Goal: Task Accomplishment & Management: Use online tool/utility

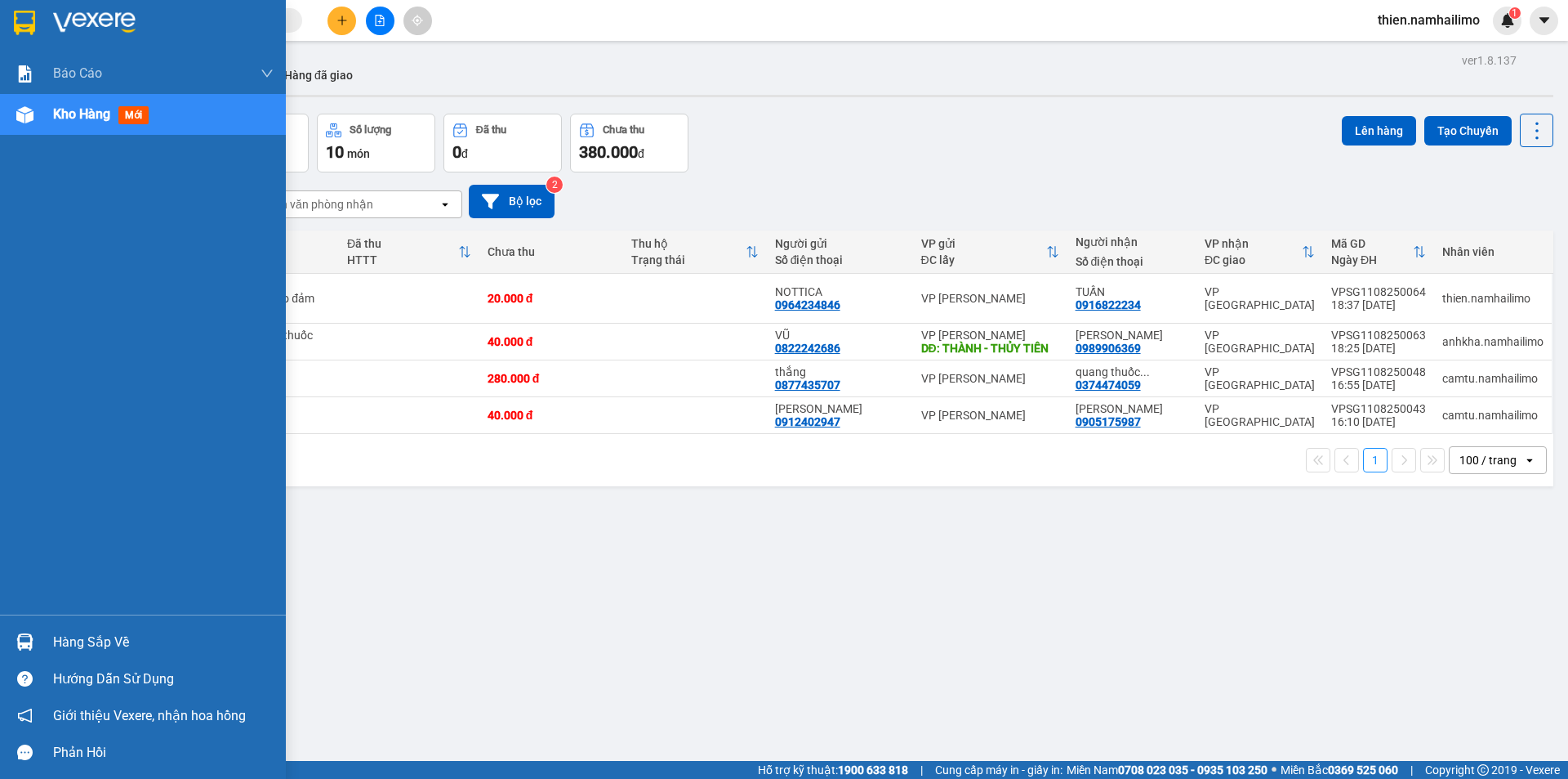
click at [44, 636] on div "Hàng sắp về" at bounding box center [142, 642] width 286 height 37
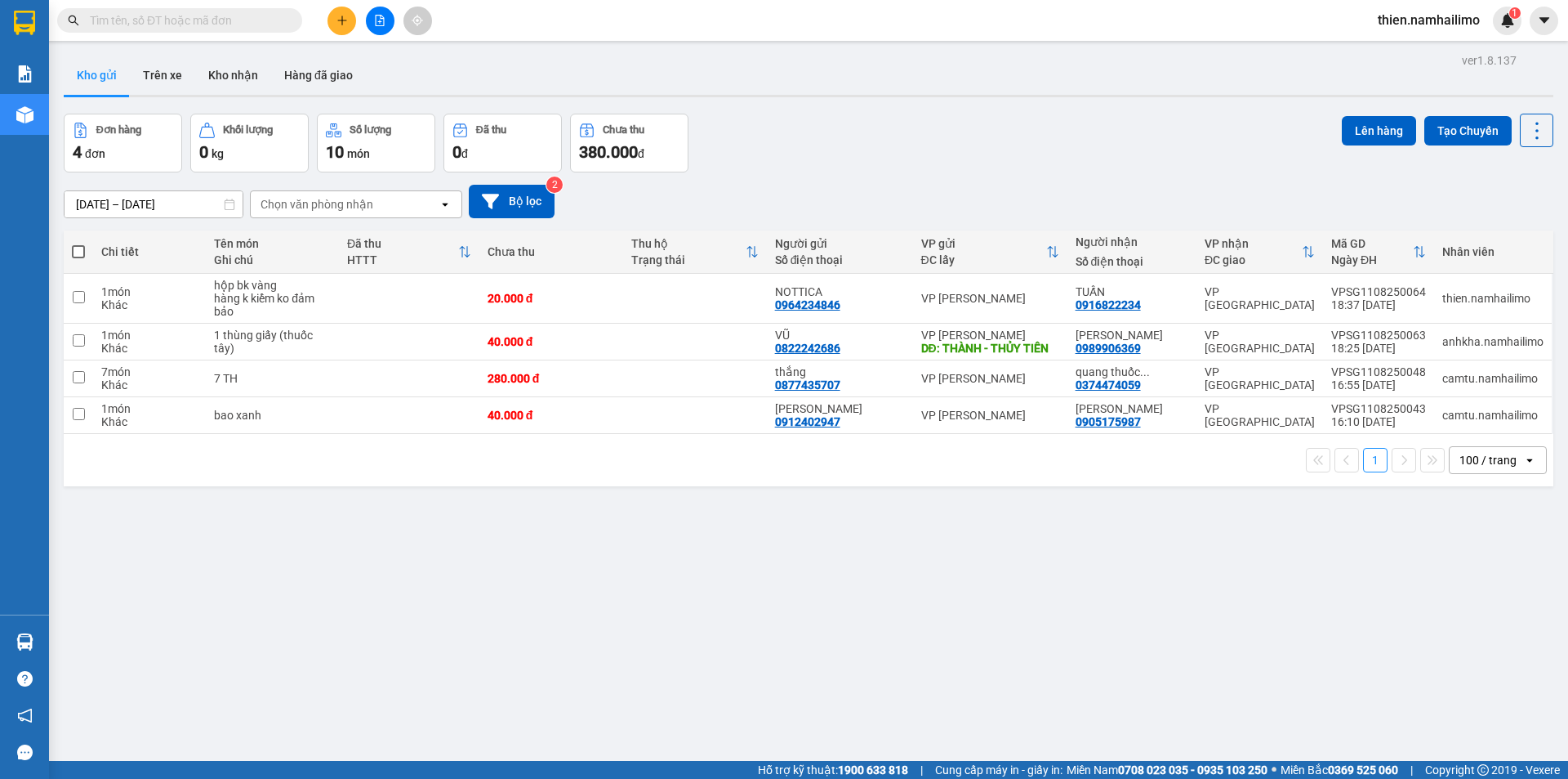
click at [908, 621] on section "Kết quả tìm kiếm ( 0 ) Bộ lọc No Data thien.namhailimo 1 Báo cáo Báo cáo dòng t…" at bounding box center [784, 390] width 1568 height 779
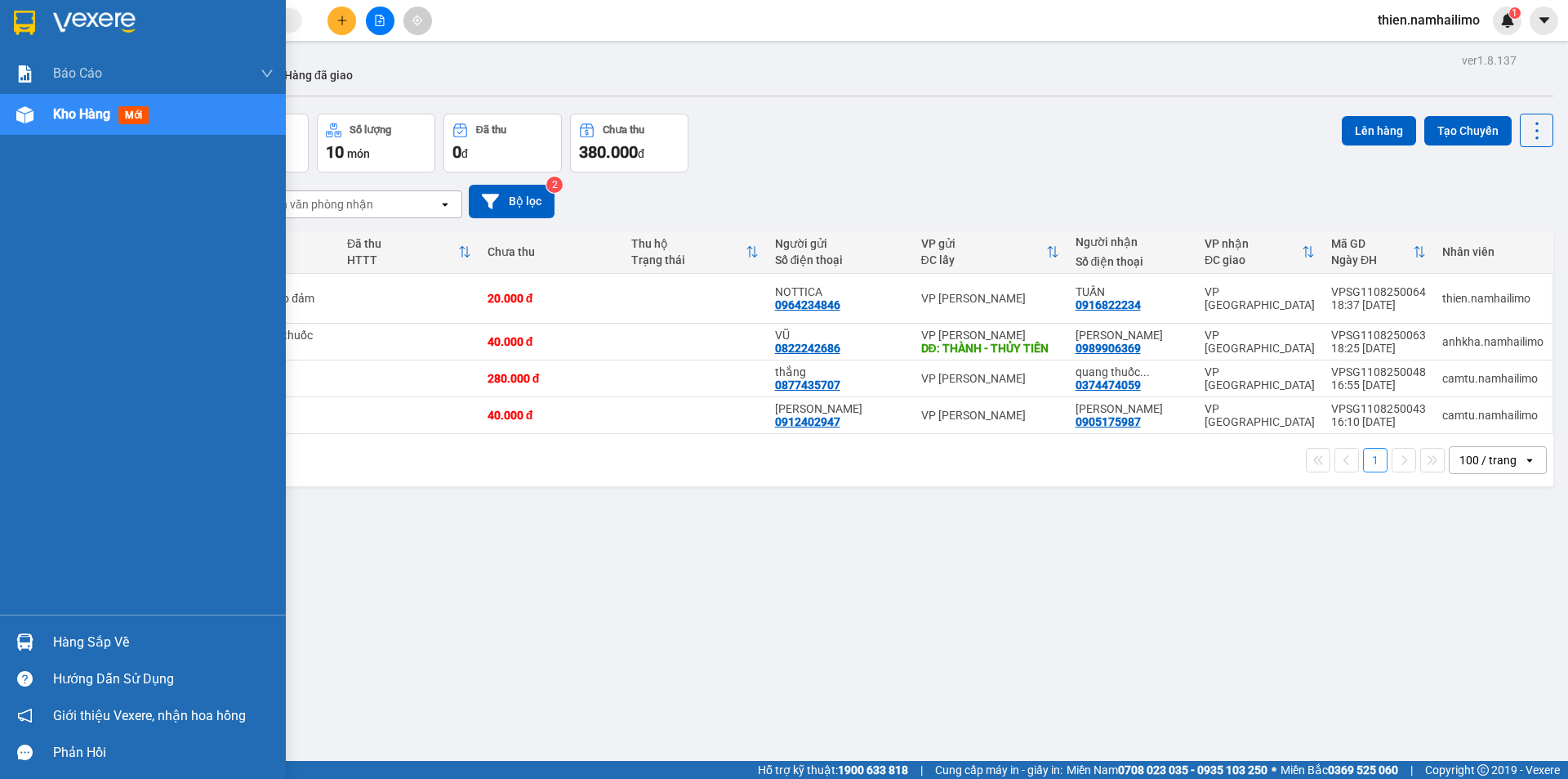
click at [85, 643] on div "Hàng sắp về" at bounding box center [162, 642] width 220 height 24
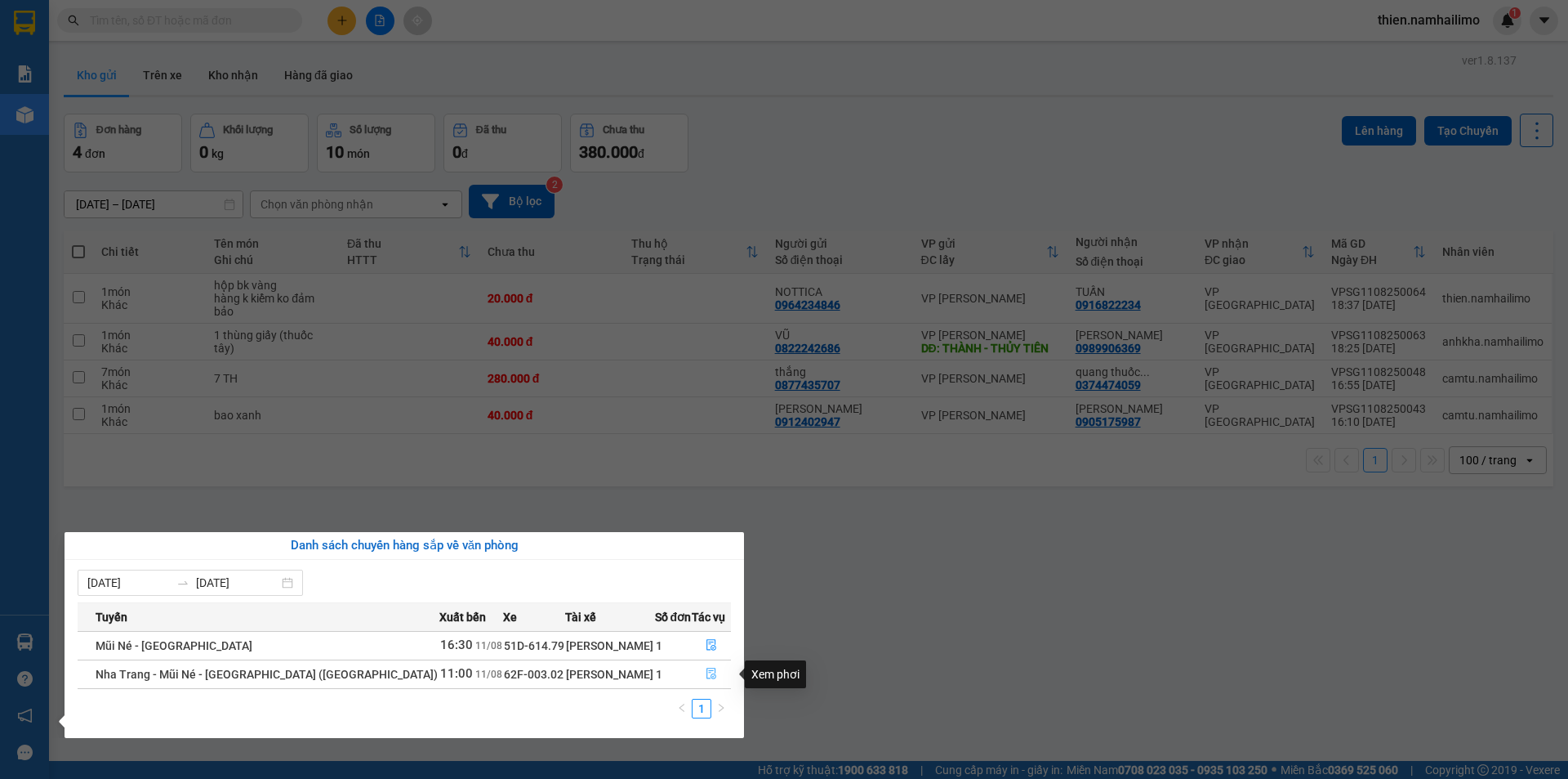
click at [705, 681] on span "file-done" at bounding box center [711, 674] width 11 height 13
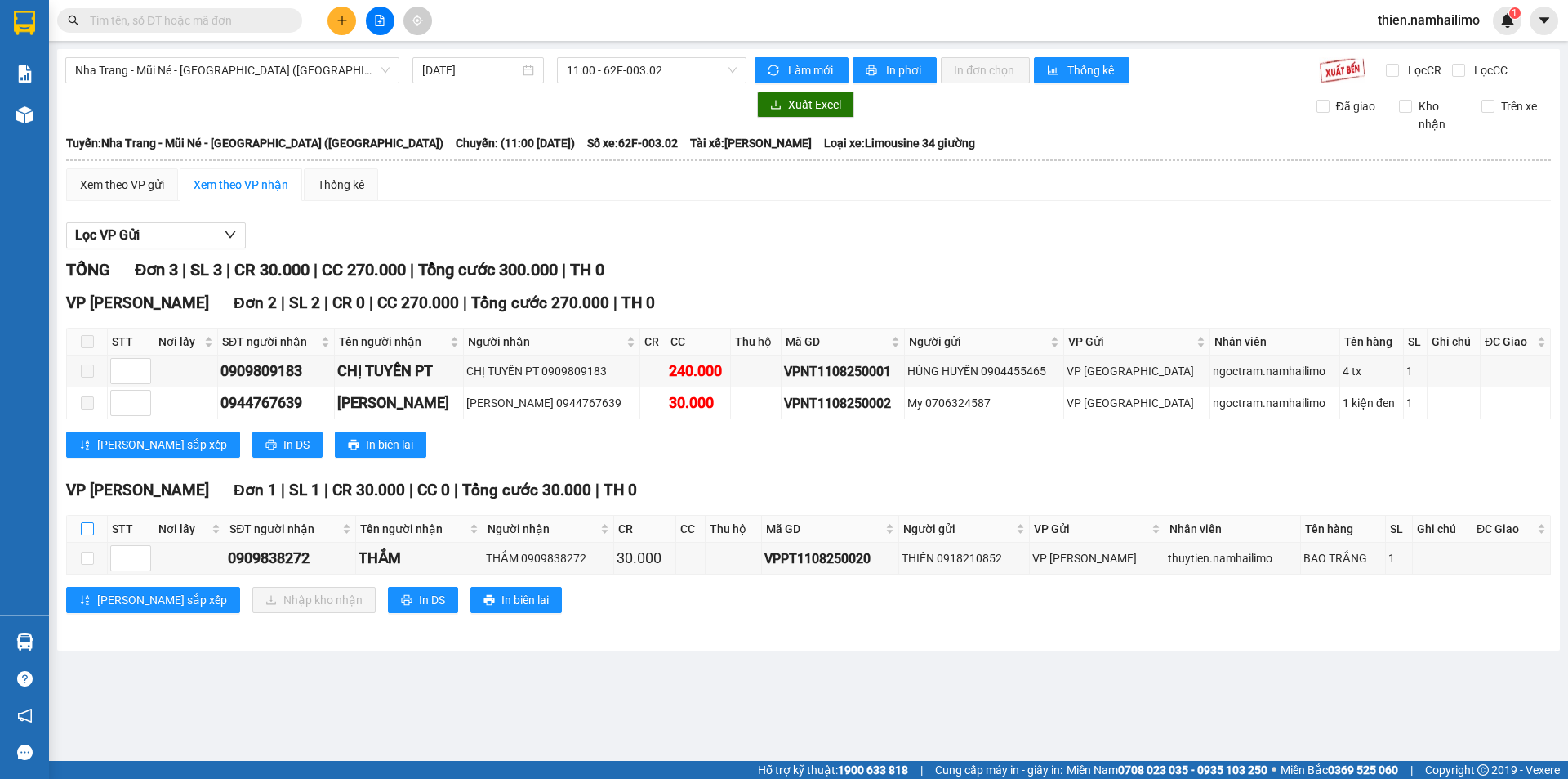
drag, startPoint x: 93, startPoint y: 522, endPoint x: 113, endPoint y: 528, distance: 20.9
click at [93, 522] on input "checkbox" at bounding box center [87, 529] width 13 height 13
checkbox input "true"
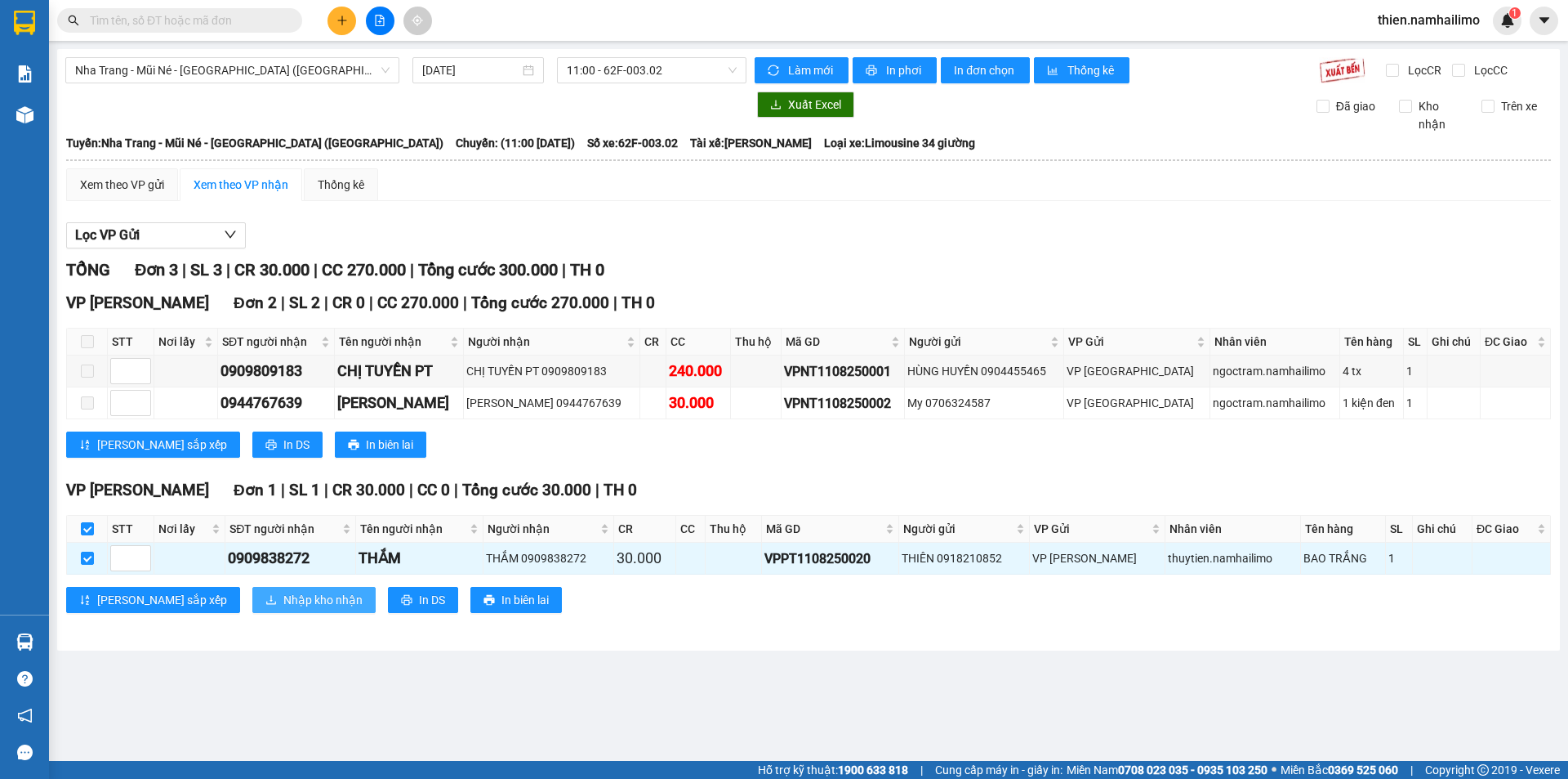
click at [283, 595] on span "Nhập kho nhận" at bounding box center [323, 599] width 79 height 18
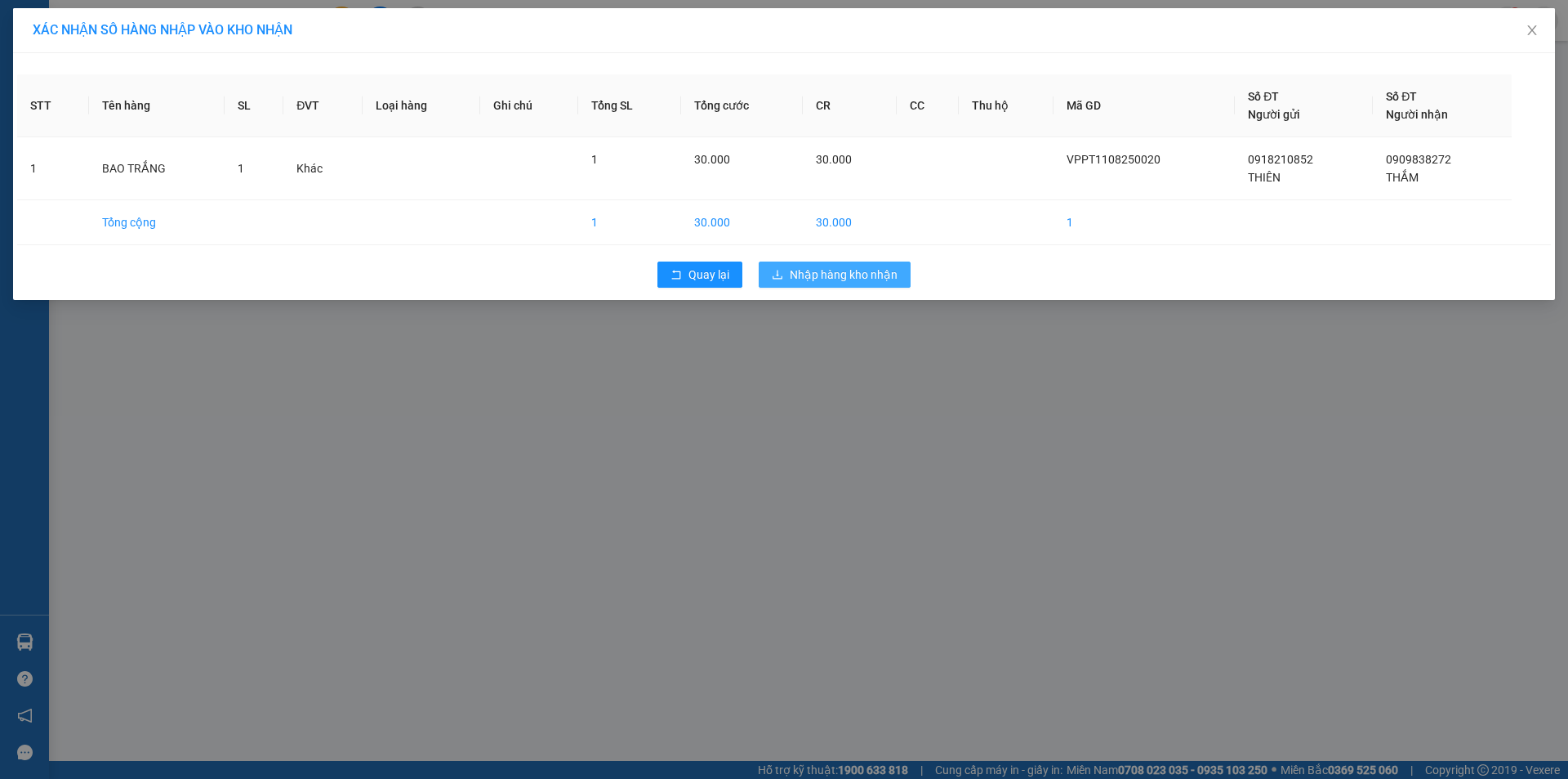
click at [854, 276] on span "Nhập hàng kho nhận" at bounding box center [844, 274] width 108 height 18
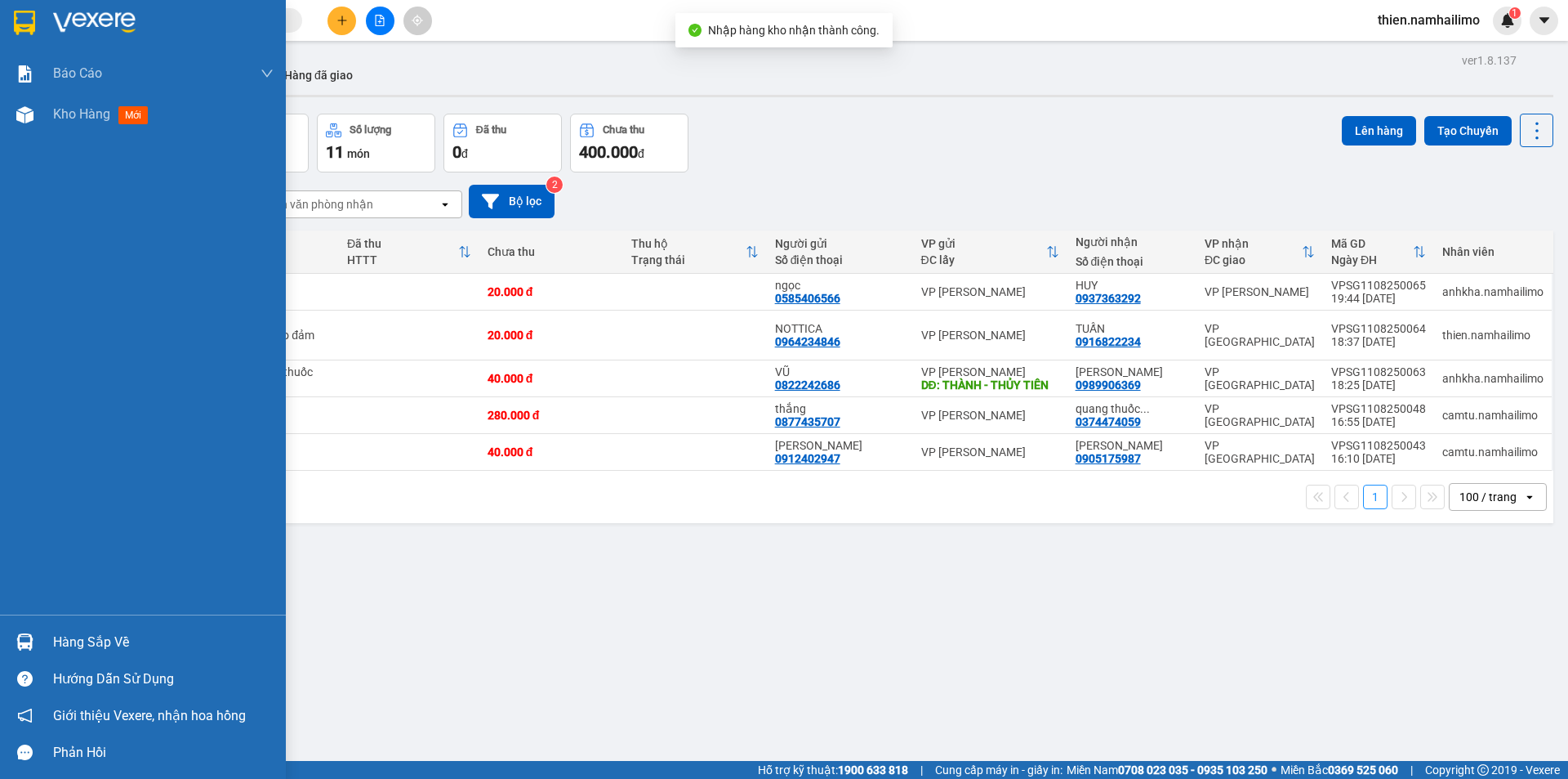
click at [10, 642] on div at bounding box center [24, 642] width 28 height 28
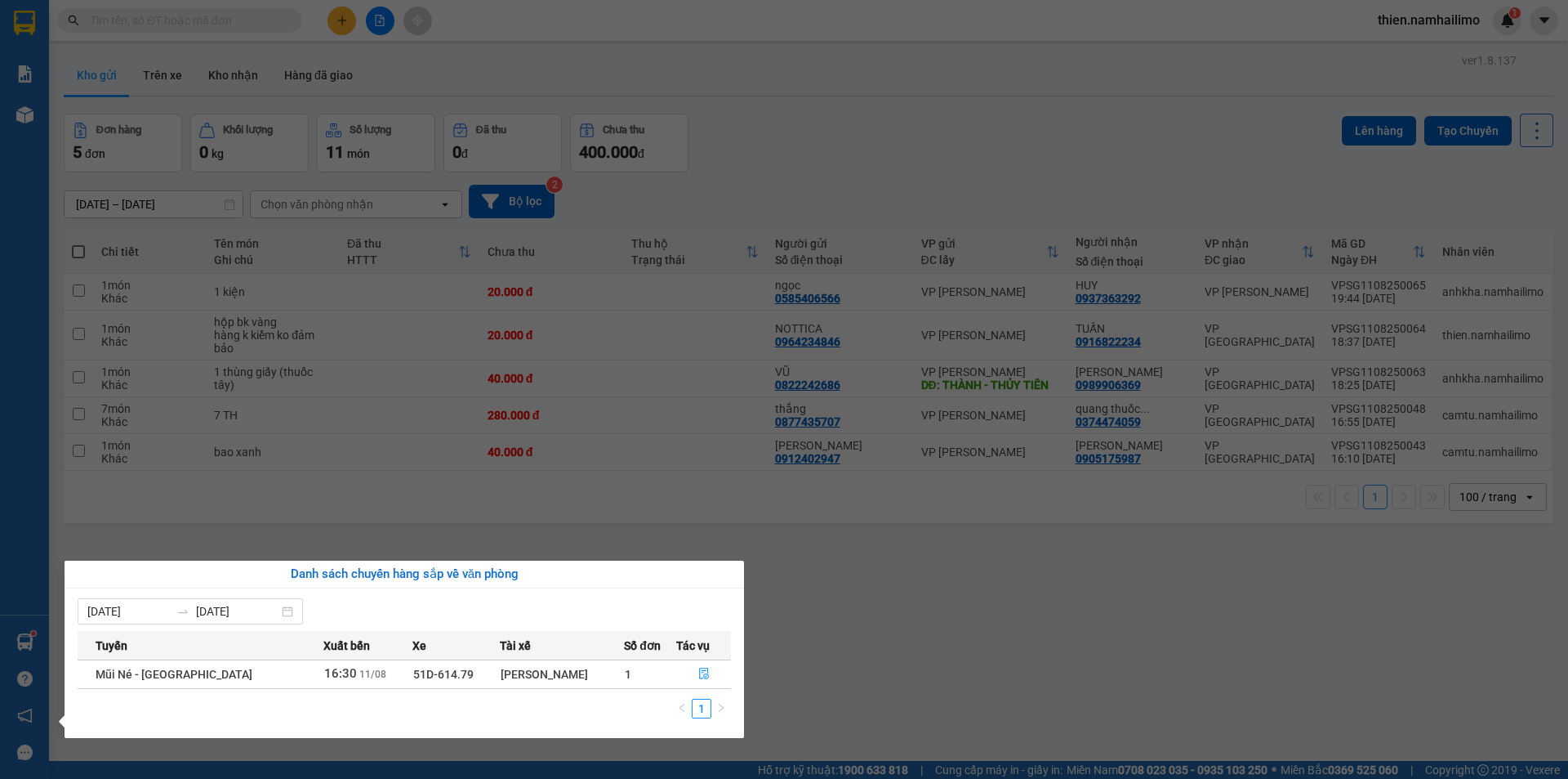
click at [242, 86] on section "Kết quả tìm kiếm ( 0 ) Bộ lọc No Data thien.namhailimo 1 Báo cáo Báo cáo dòng t…" at bounding box center [784, 390] width 1568 height 779
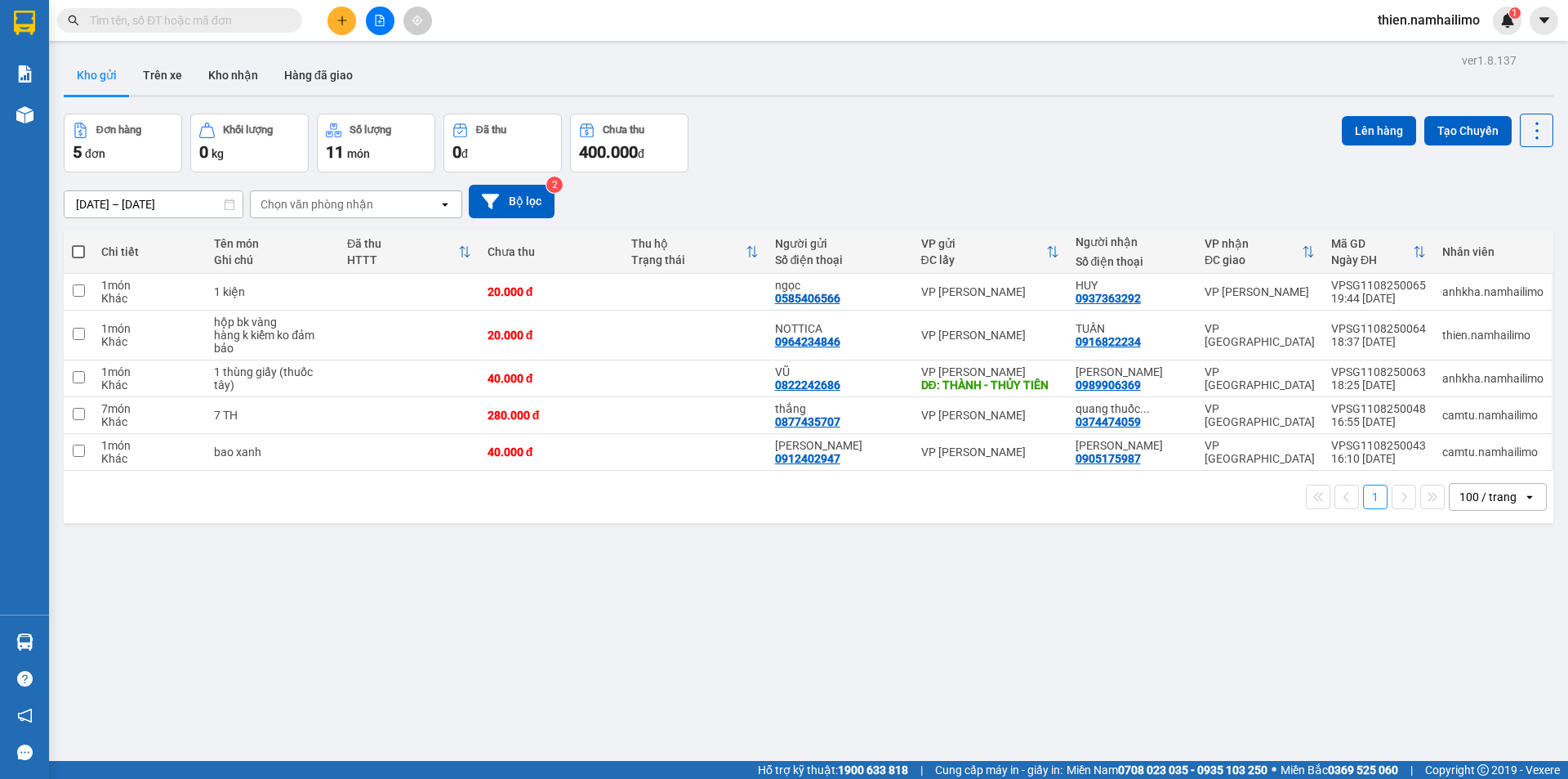
click at [242, 86] on button "Kho nhận" at bounding box center [233, 74] width 76 height 39
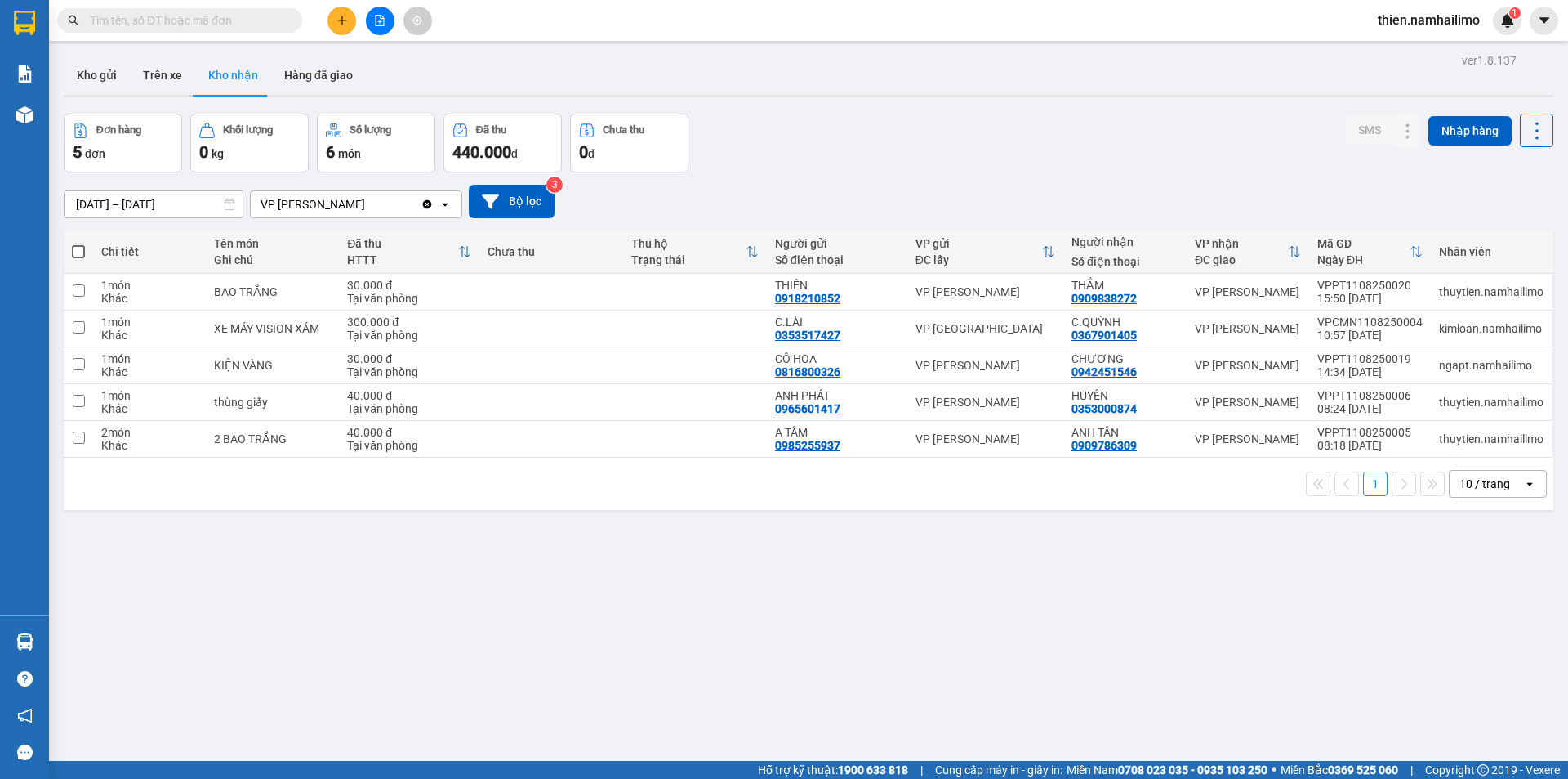
click at [344, 4] on div "Kết quả tìm kiếm ( 0 ) Bộ lọc No Data thien.namhailimo 1" at bounding box center [784, 20] width 1568 height 41
click at [345, 25] on icon "plus" at bounding box center [342, 20] width 11 height 11
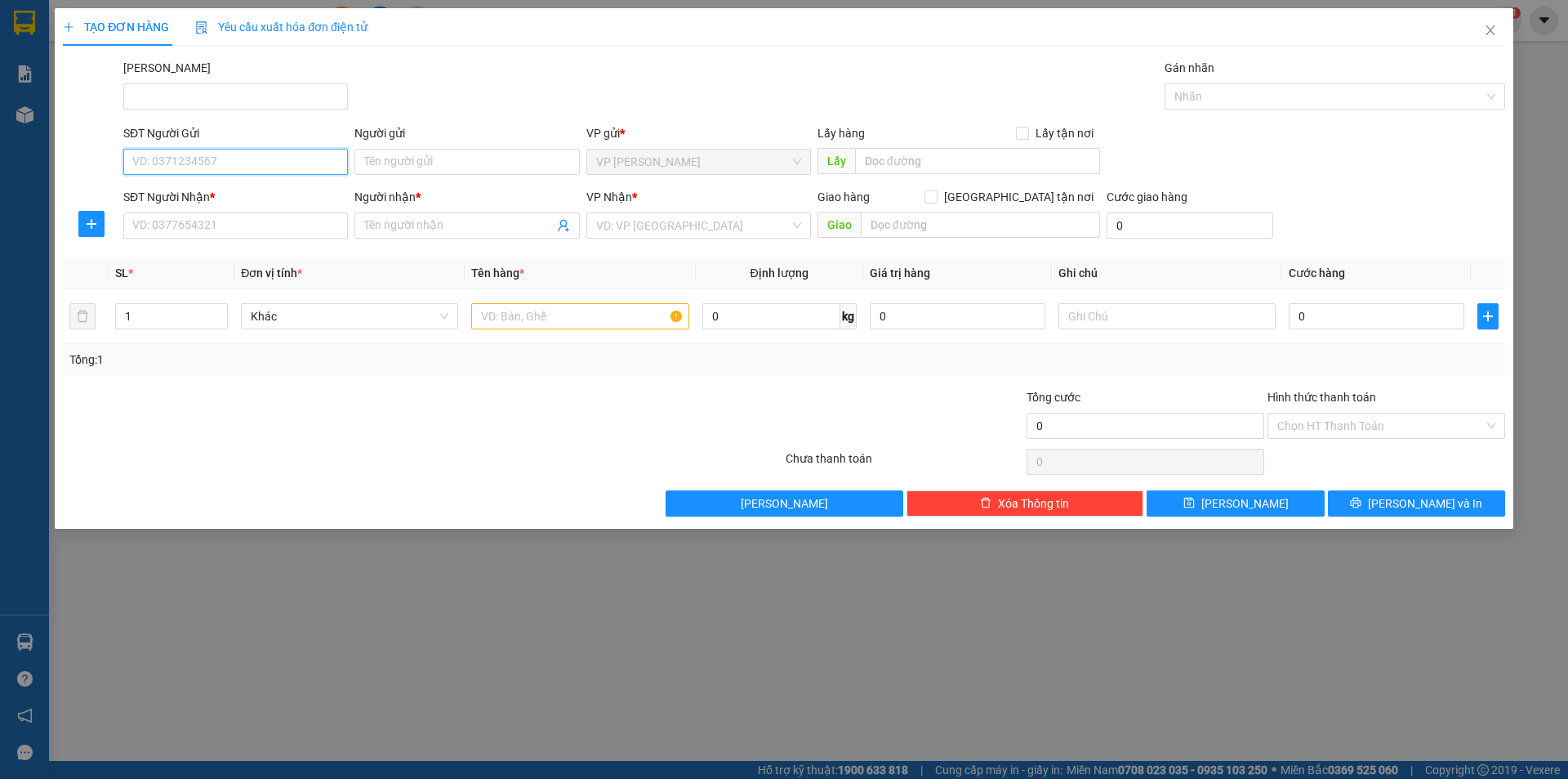
click at [203, 163] on input "SĐT Người Gửi" at bounding box center [236, 162] width 224 height 26
click at [265, 165] on input "404" at bounding box center [236, 162] width 224 height 26
type input "4"
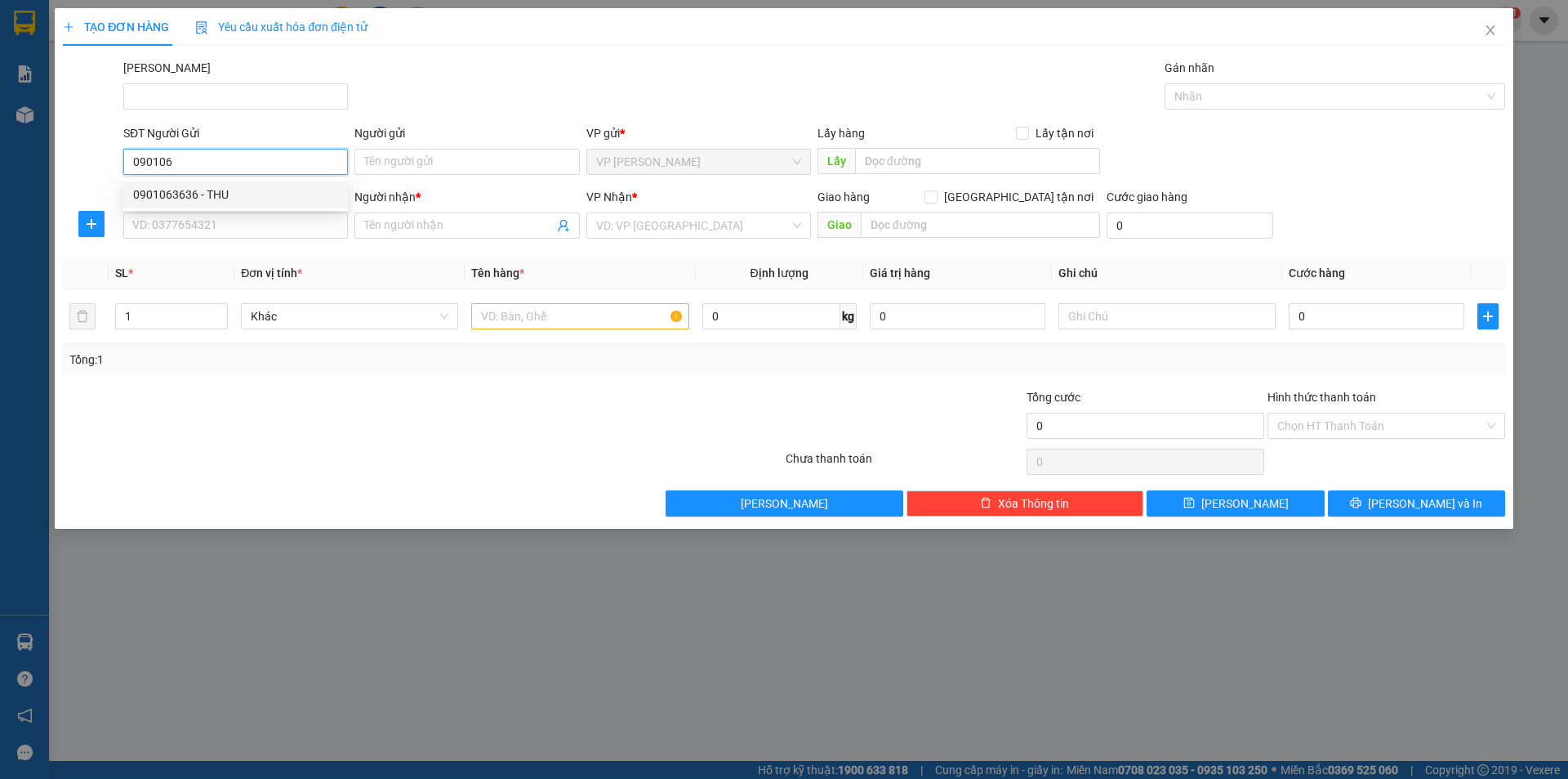
click at [243, 182] on div "0901063636 - THU" at bounding box center [236, 194] width 224 height 26
type input "0901063636"
type input "THU"
type input "0937949575"
type input "VIỆT HÀN"
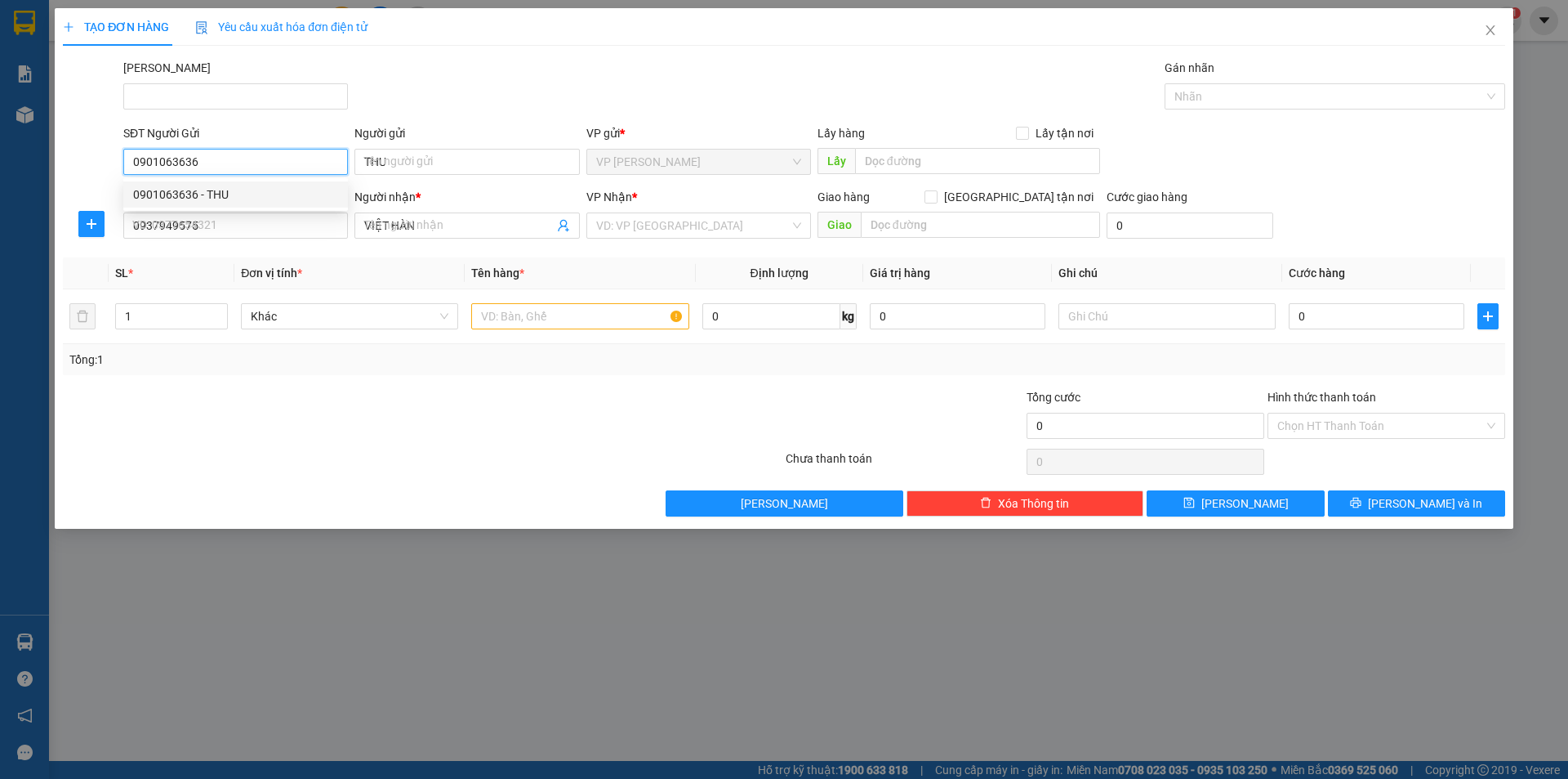
type input "20.000"
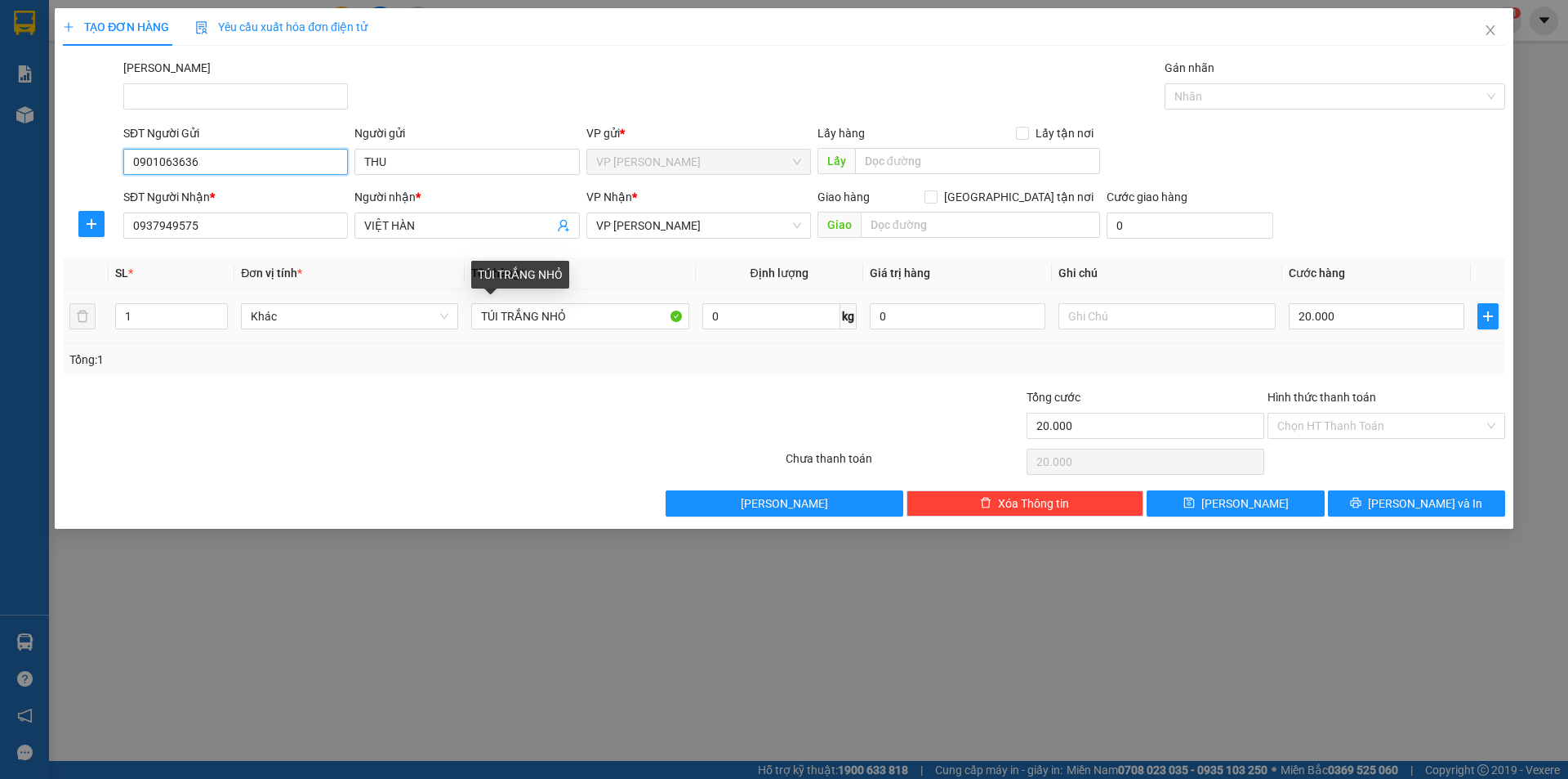
type input "0901063636"
drag, startPoint x: 266, startPoint y: 416, endPoint x: 188, endPoint y: 404, distance: 78.9
click at [220, 439] on div "Transit Pickup Surcharge Ids Transit Deliver Surcharge Ids Transit Deliver Surc…" at bounding box center [784, 288] width 1443 height 458
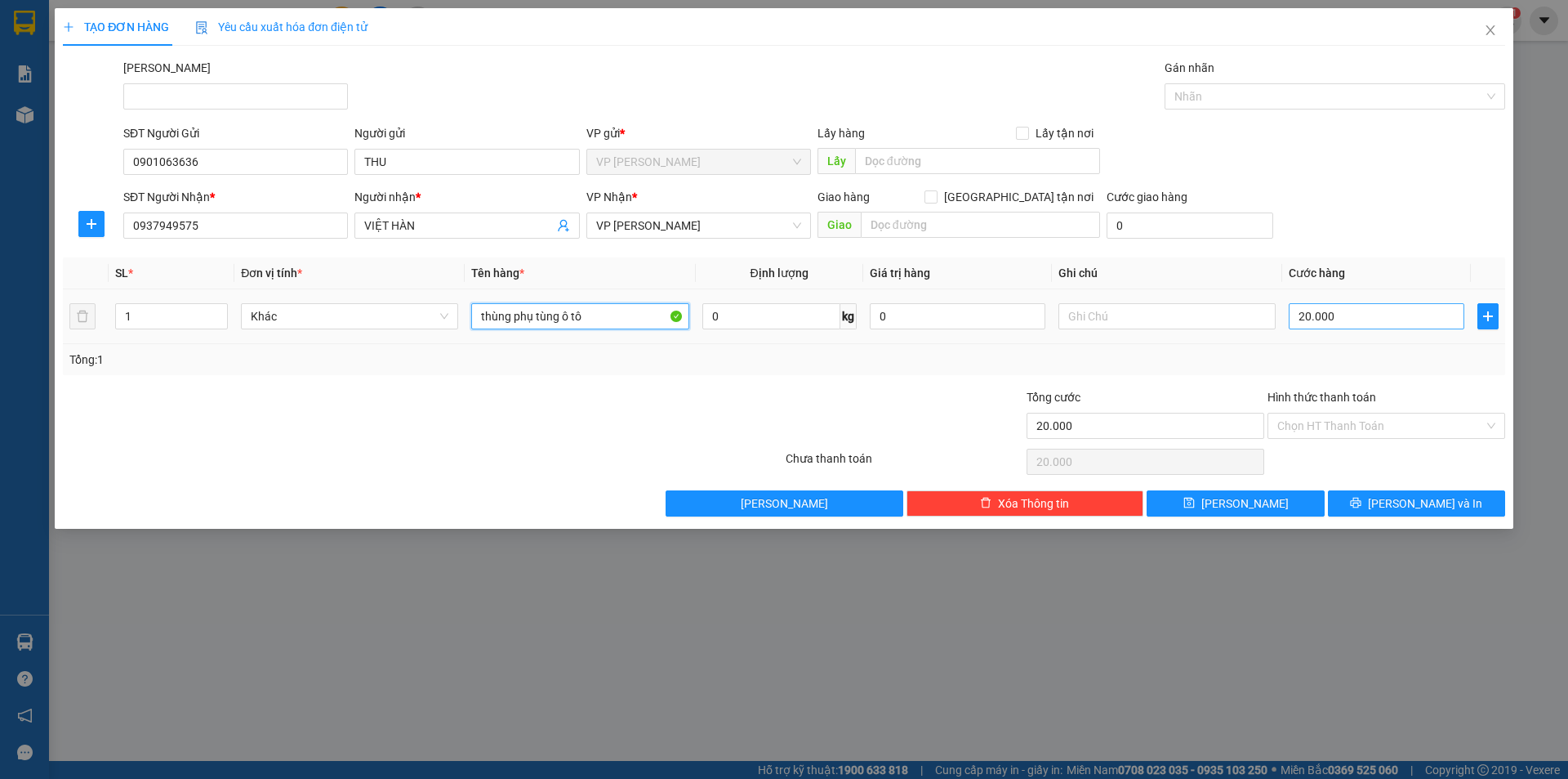
type input "thùng phụ tùng ô tô"
click at [1390, 323] on input "20.000" at bounding box center [1376, 316] width 175 height 26
type input "3"
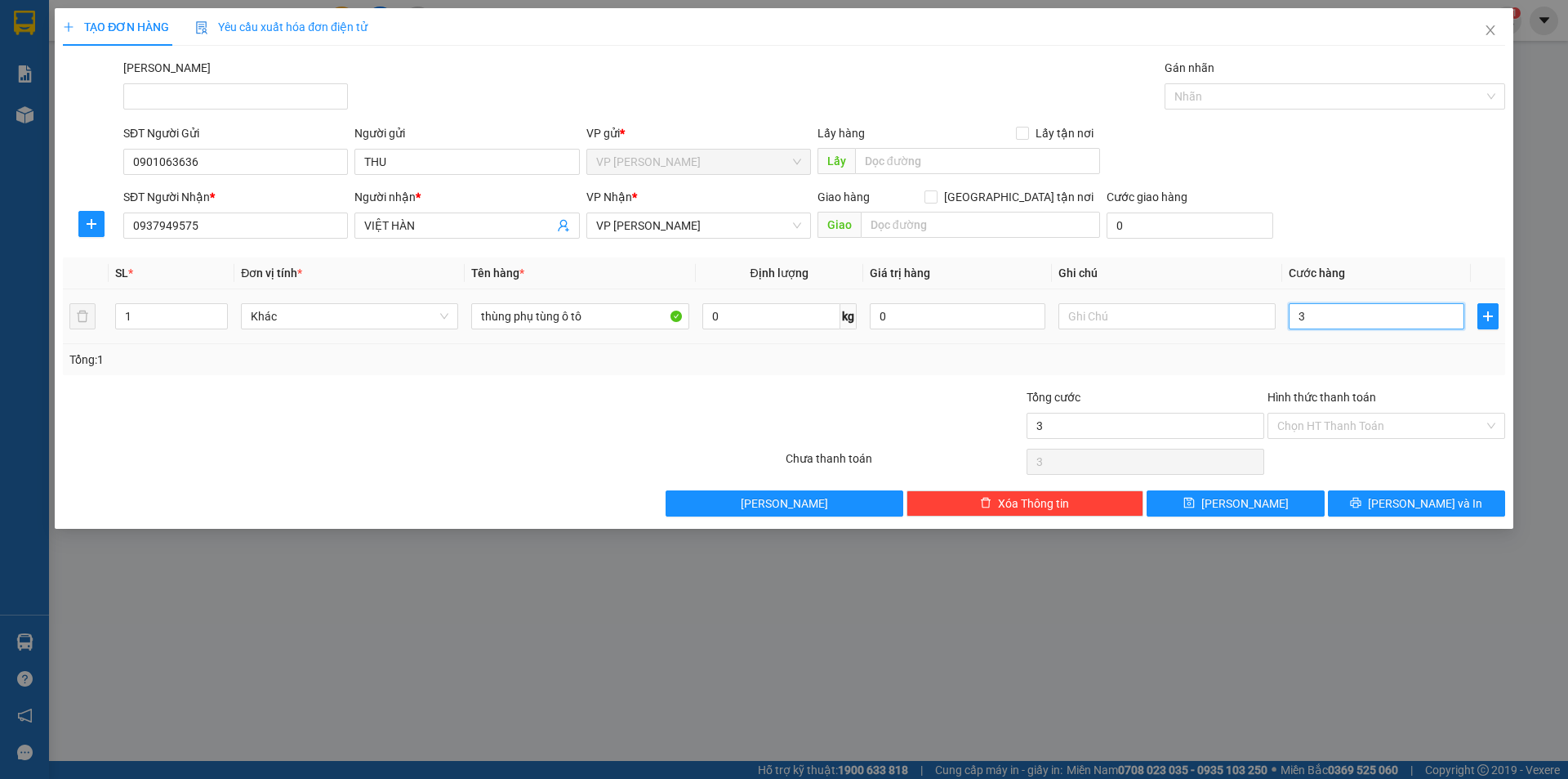
type input "30"
type input "30.000"
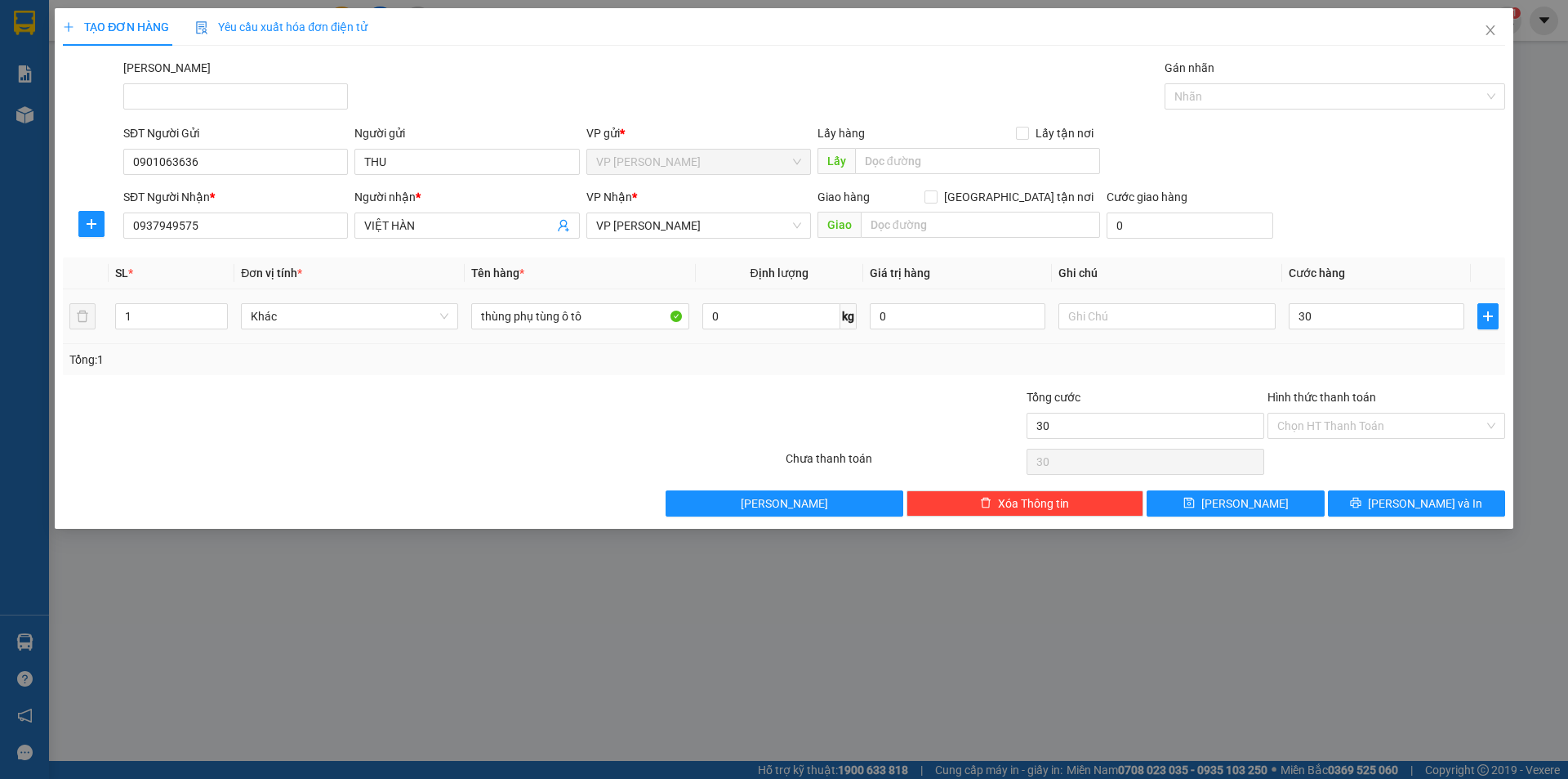
type input "30.000"
click at [1365, 341] on td "30.000" at bounding box center [1376, 316] width 189 height 54
click at [1404, 512] on button "Lưu và In" at bounding box center [1416, 504] width 177 height 26
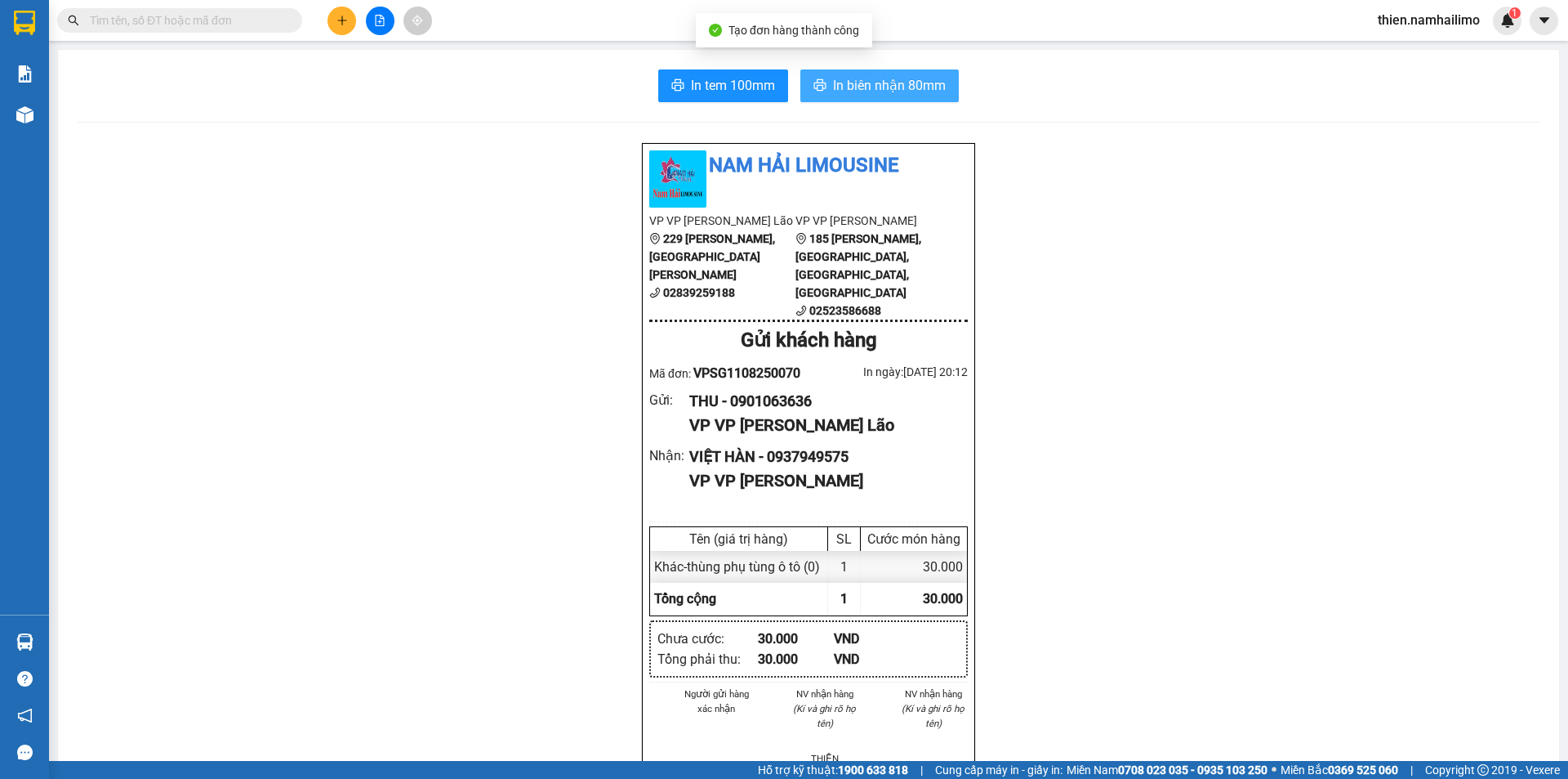
click at [838, 87] on span "In biên nhận 80mm" at bounding box center [889, 86] width 113 height 21
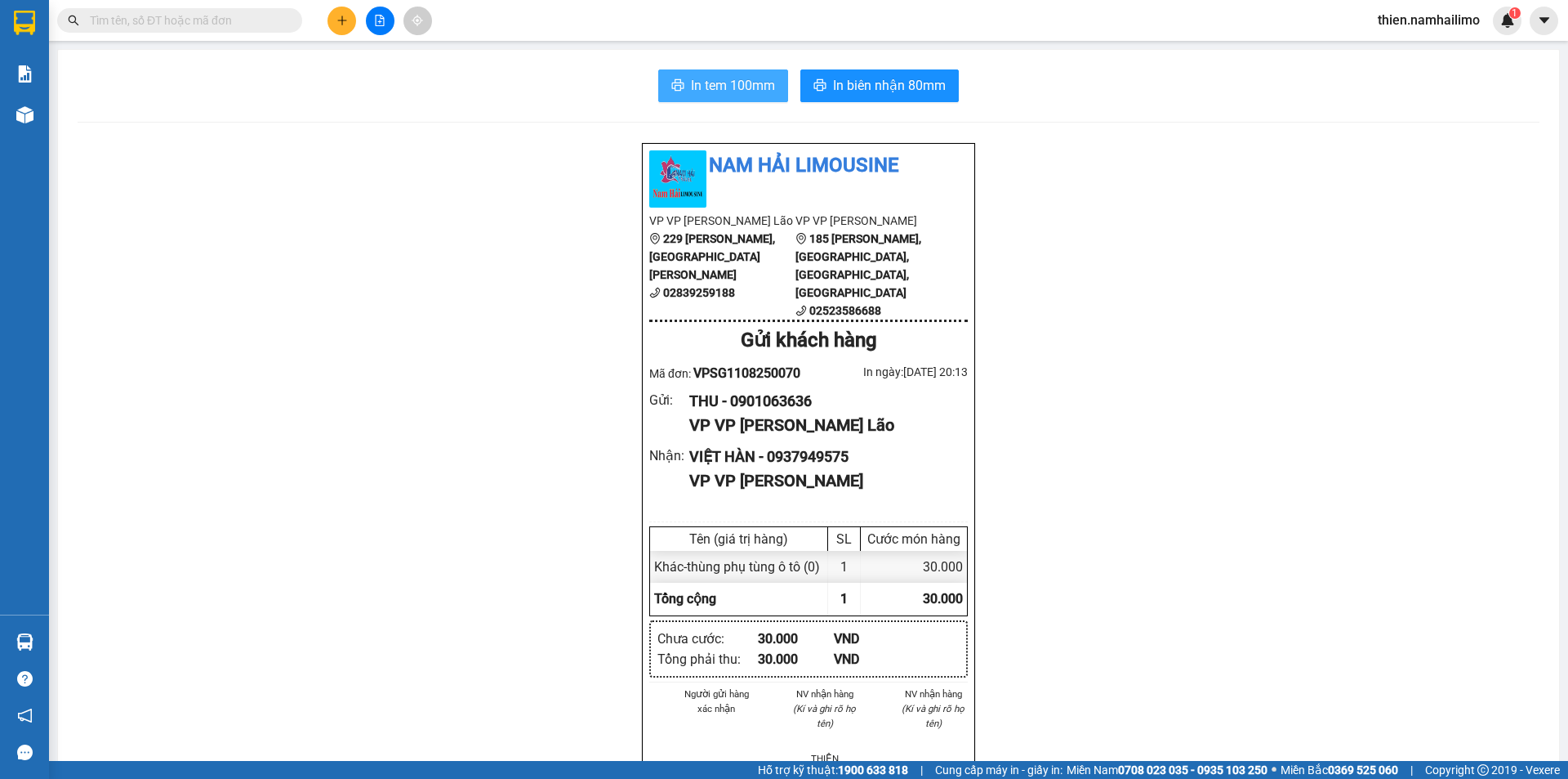
click at [760, 95] on span "In tem 100mm" at bounding box center [732, 86] width 84 height 21
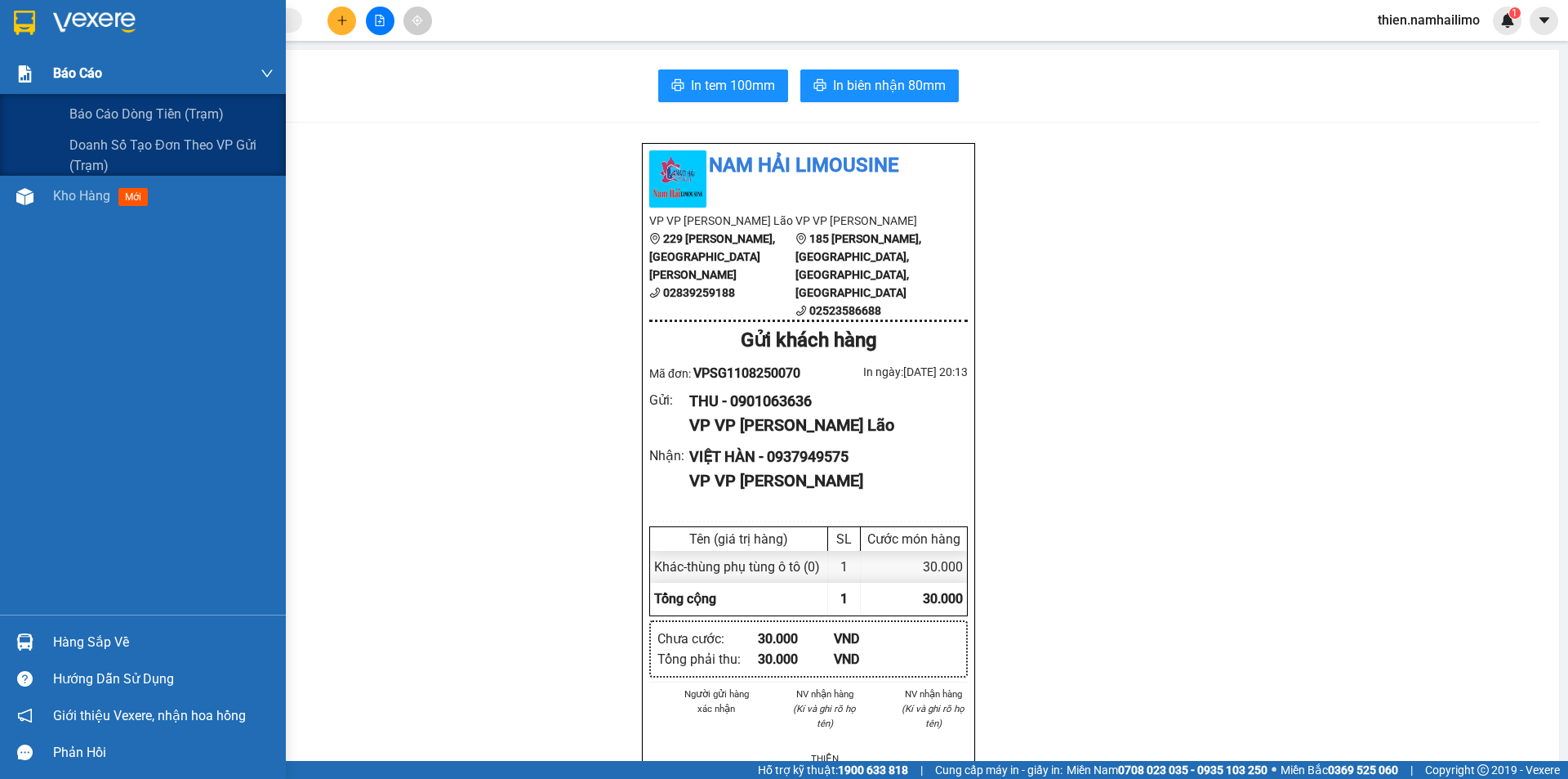
click at [22, 79] on img at bounding box center [25, 74] width 17 height 17
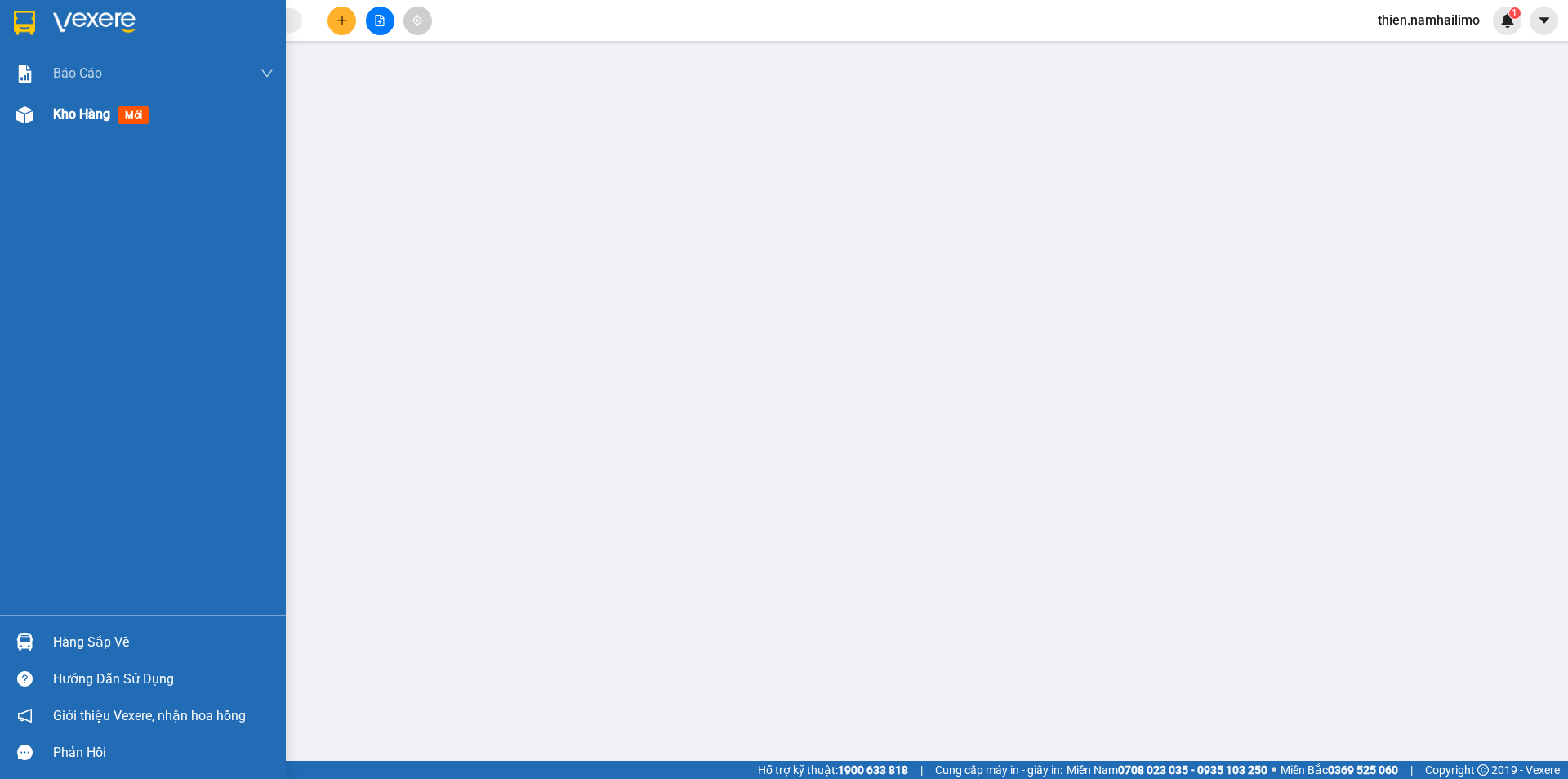
click at [83, 125] on div "Kho hàng mới" at bounding box center [162, 114] width 220 height 41
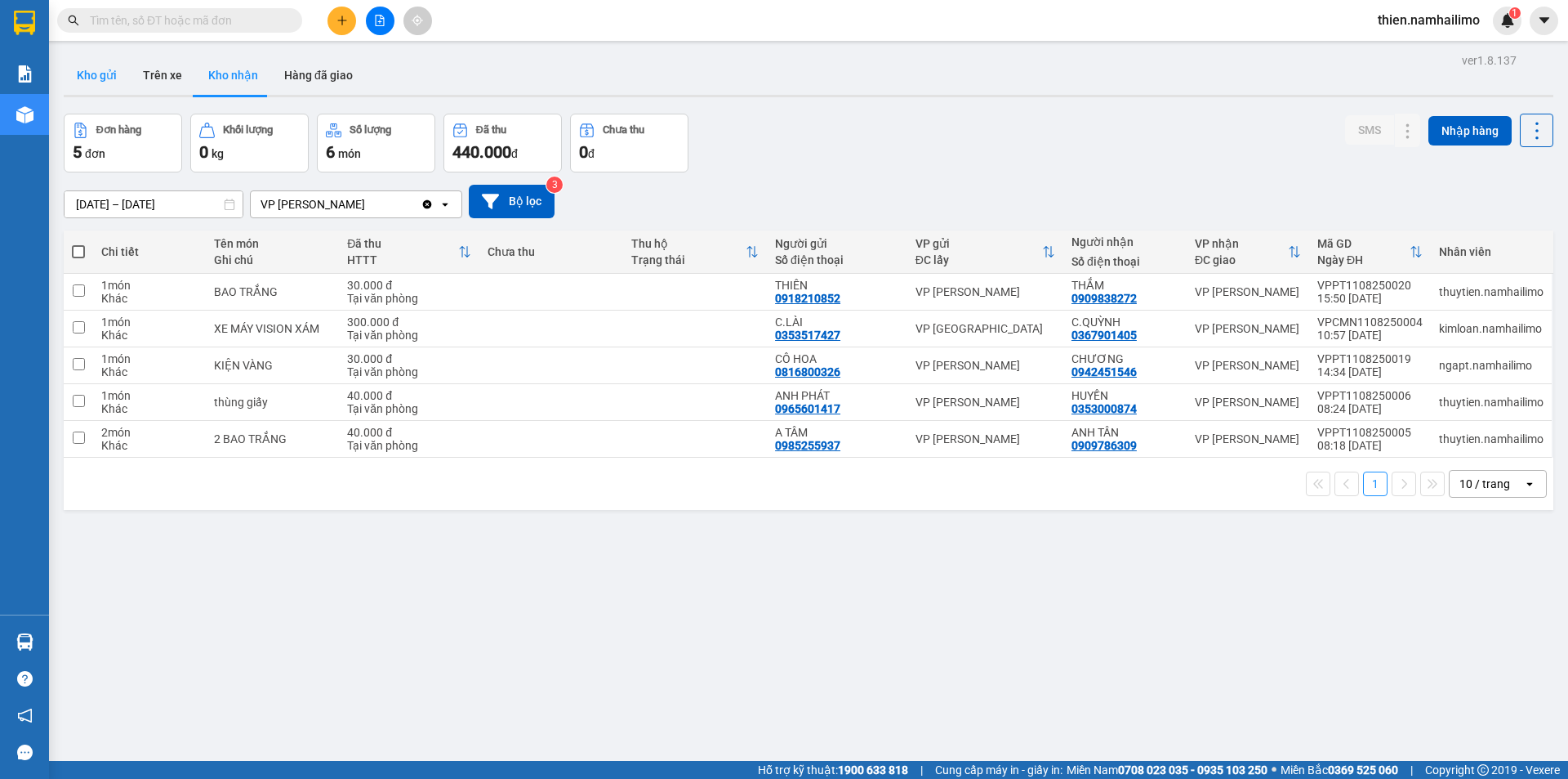
click at [92, 66] on button "Kho gửi" at bounding box center [97, 74] width 66 height 39
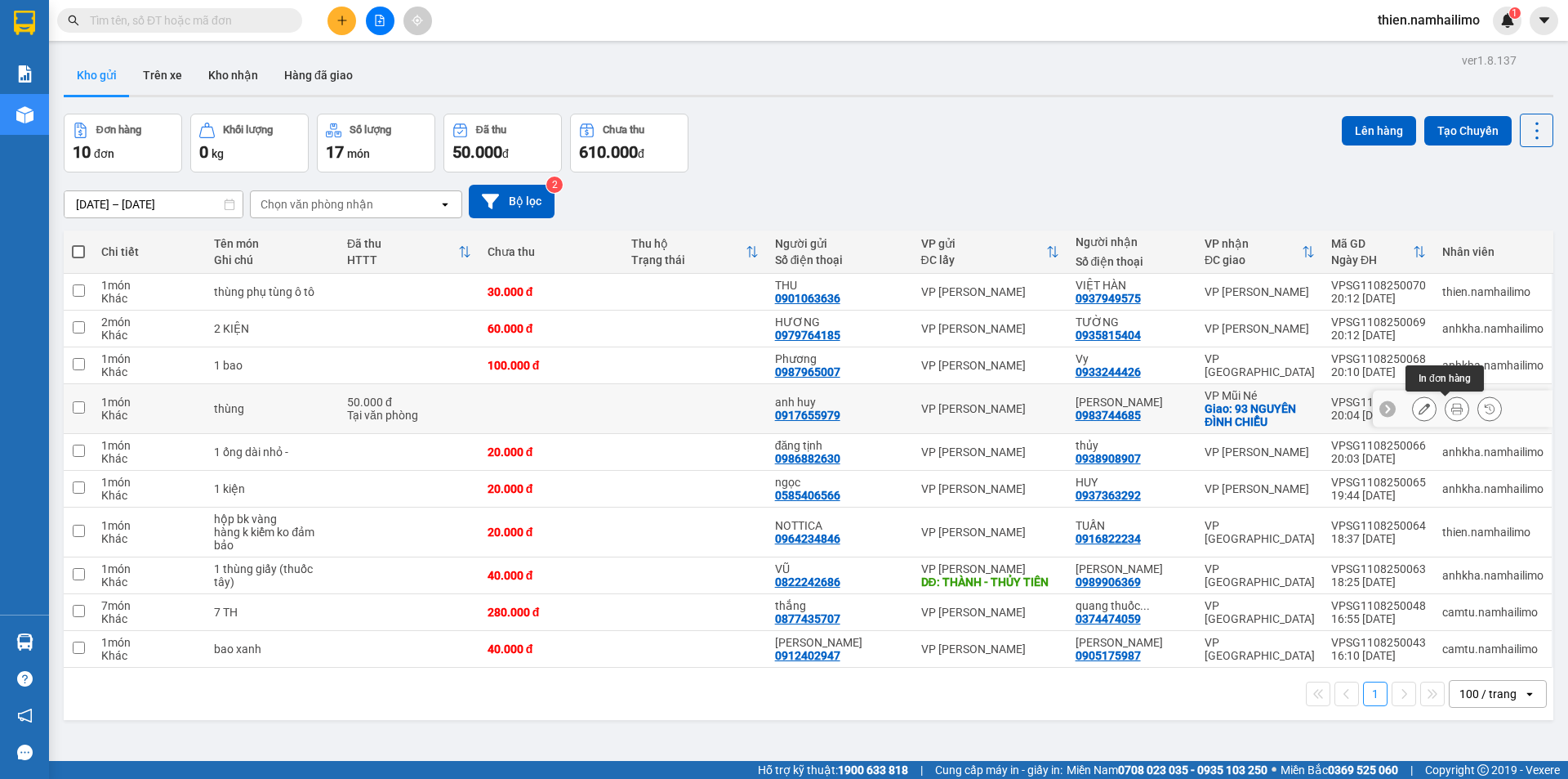
click at [1451, 408] on icon at bounding box center [1457, 408] width 11 height 11
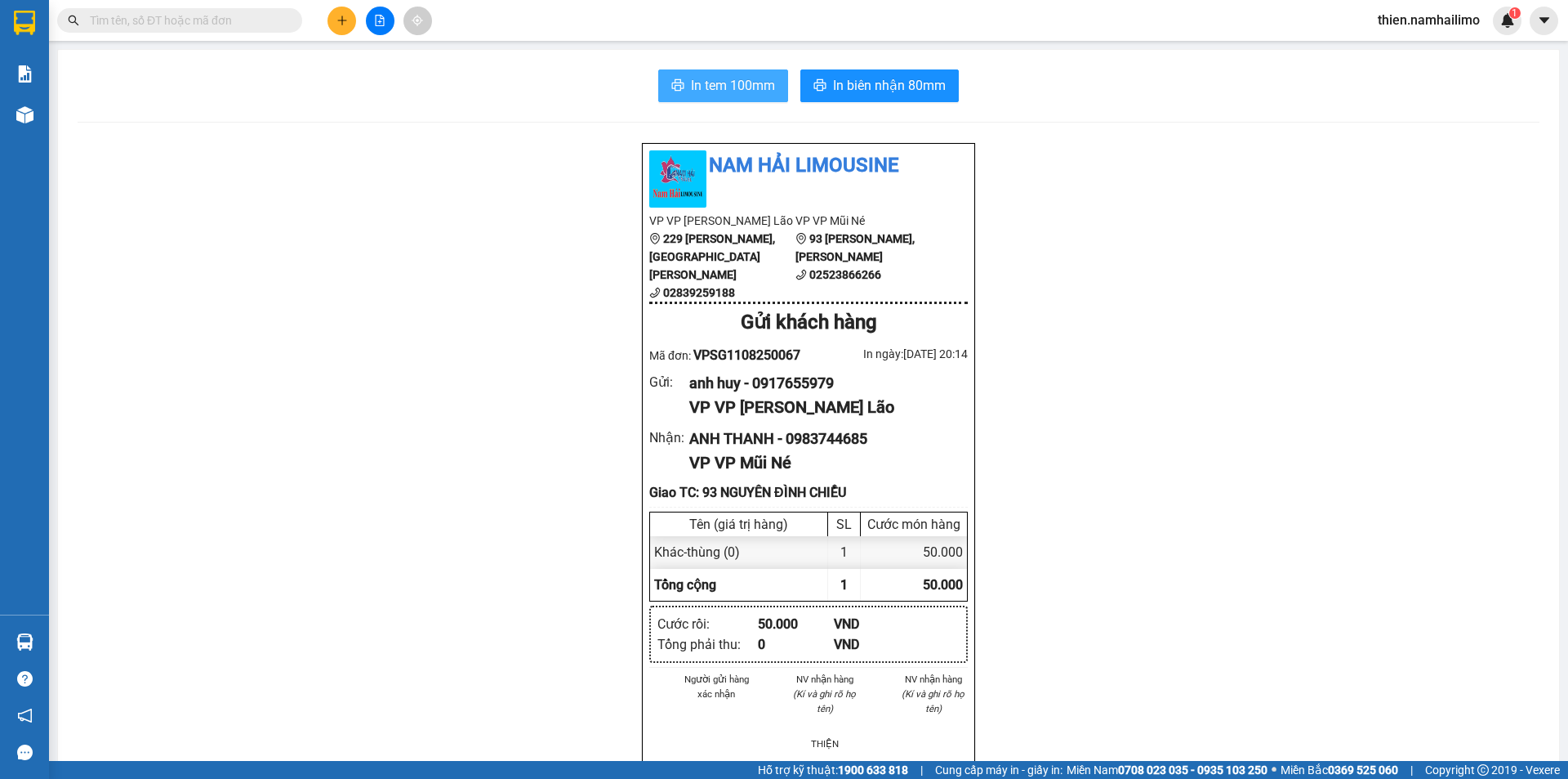
click at [699, 78] on span "In tem 100mm" at bounding box center [732, 86] width 84 height 21
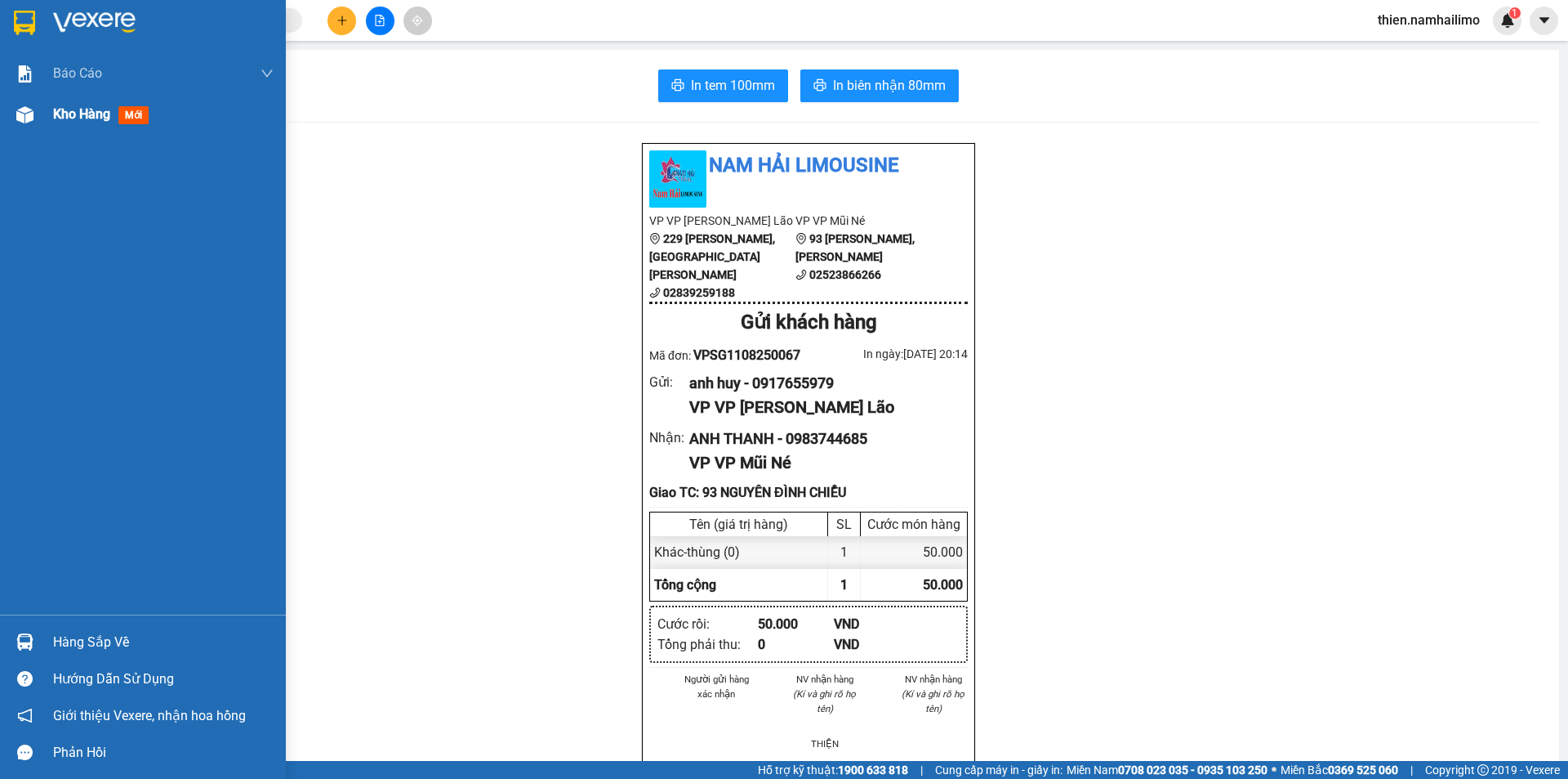
click at [27, 104] on div at bounding box center [24, 114] width 28 height 28
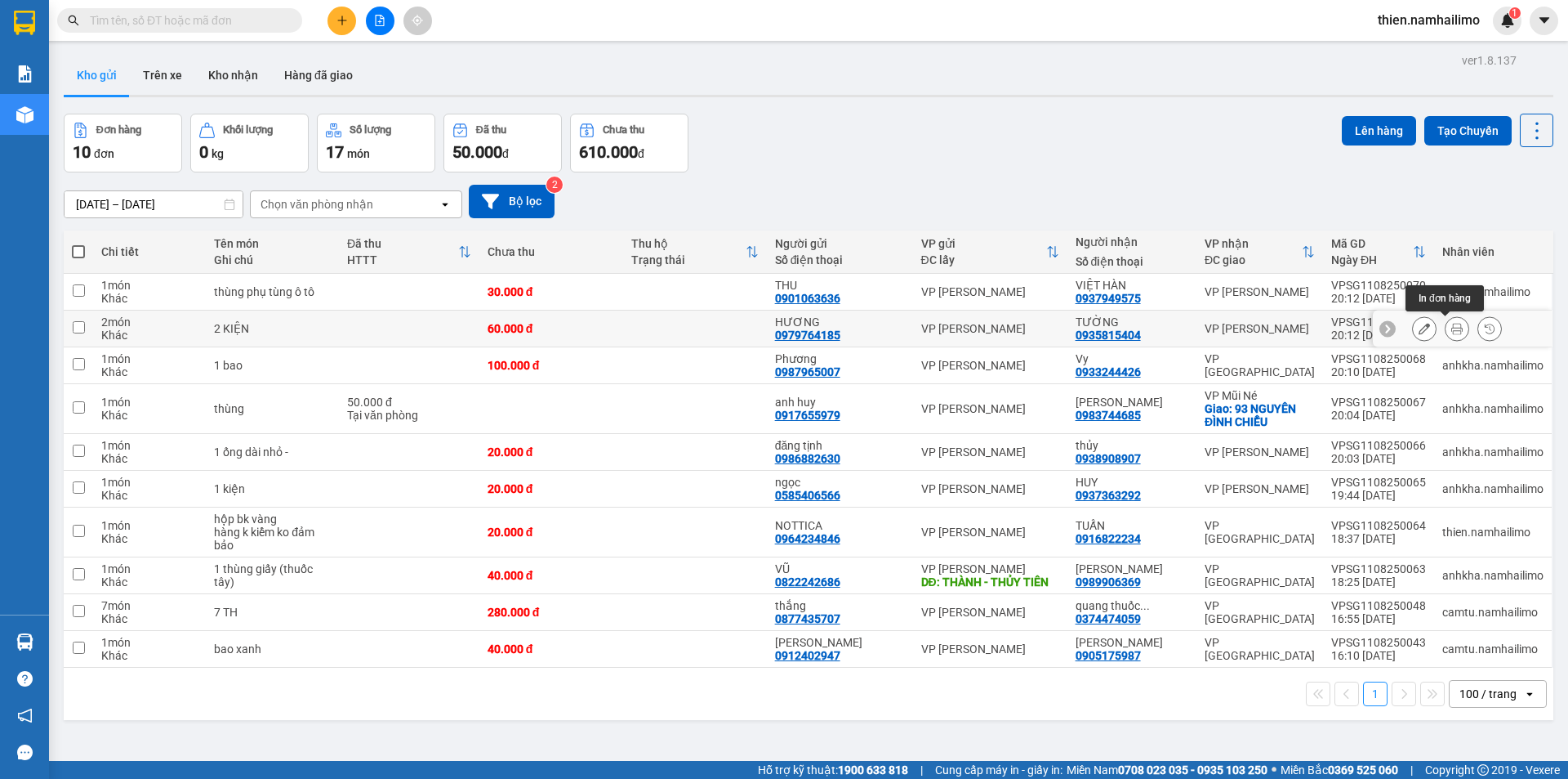
click at [1445, 324] on button at bounding box center [1457, 328] width 22 height 28
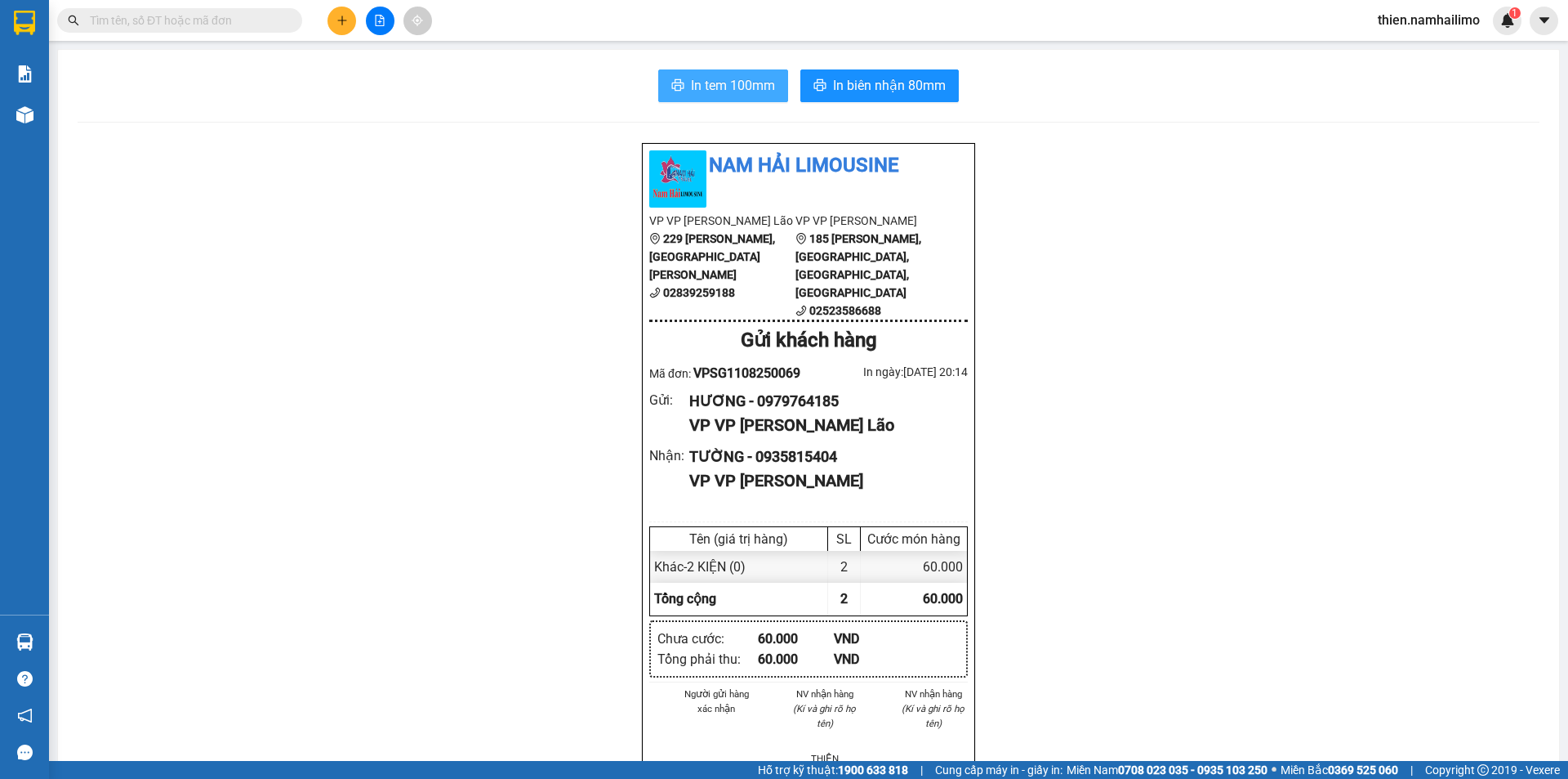
drag, startPoint x: 775, startPoint y: 90, endPoint x: 816, endPoint y: 94, distance: 41.2
click at [775, 91] on button "In tem 100mm" at bounding box center [723, 86] width 130 height 33
click at [702, 78] on span "In tem 100mm" at bounding box center [732, 86] width 84 height 21
click at [718, 98] on button "In tem 100mm" at bounding box center [723, 86] width 130 height 33
click at [691, 86] on span "In tem 100mm" at bounding box center [732, 86] width 84 height 21
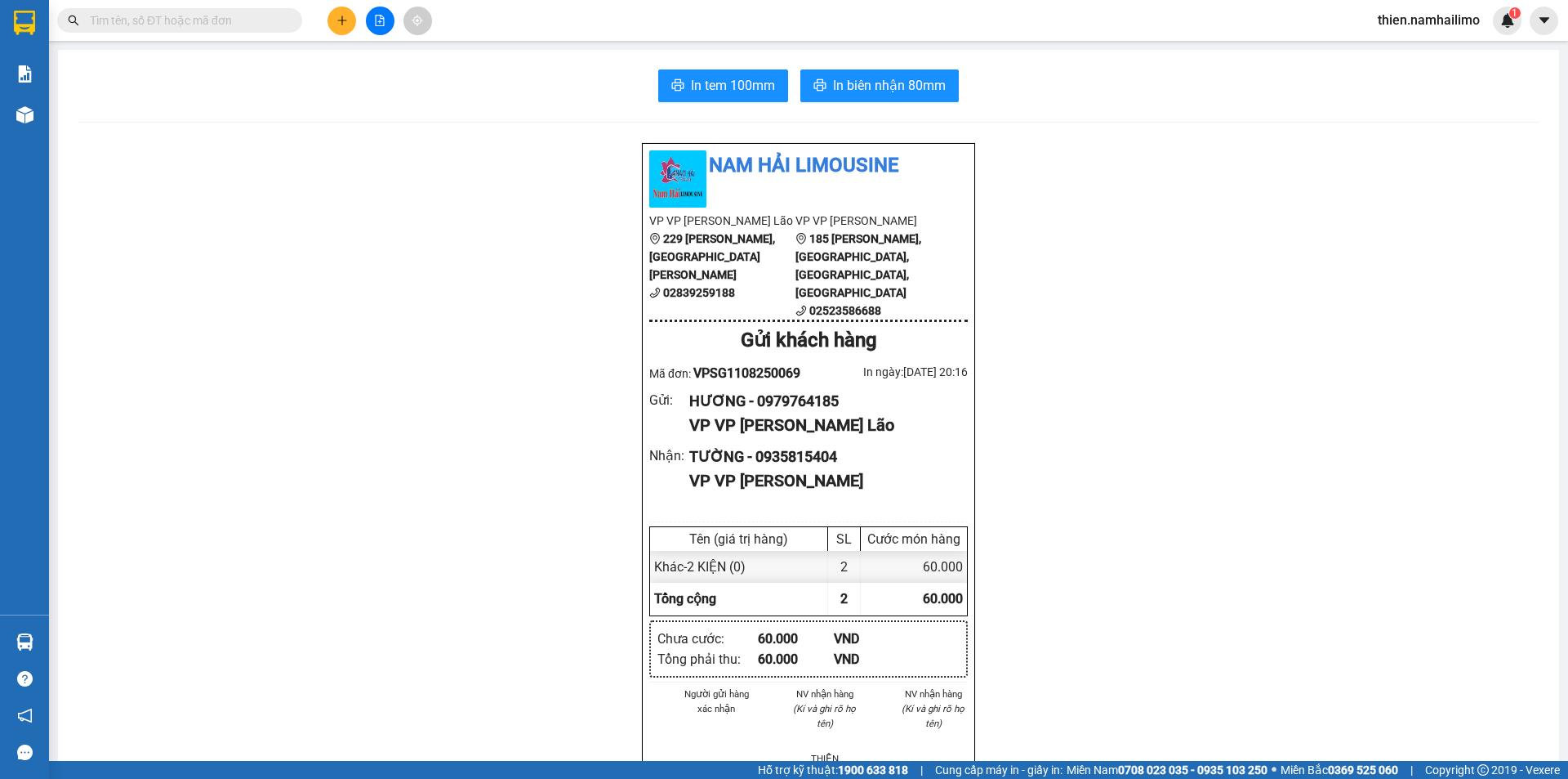
drag, startPoint x: 1190, startPoint y: 618, endPoint x: 1192, endPoint y: 607, distance: 11.2
drag, startPoint x: 1192, startPoint y: 607, endPoint x: 16, endPoint y: 129, distance: 1269.4
click at [15, 130] on div "Kho hàng mới" at bounding box center [24, 114] width 49 height 41
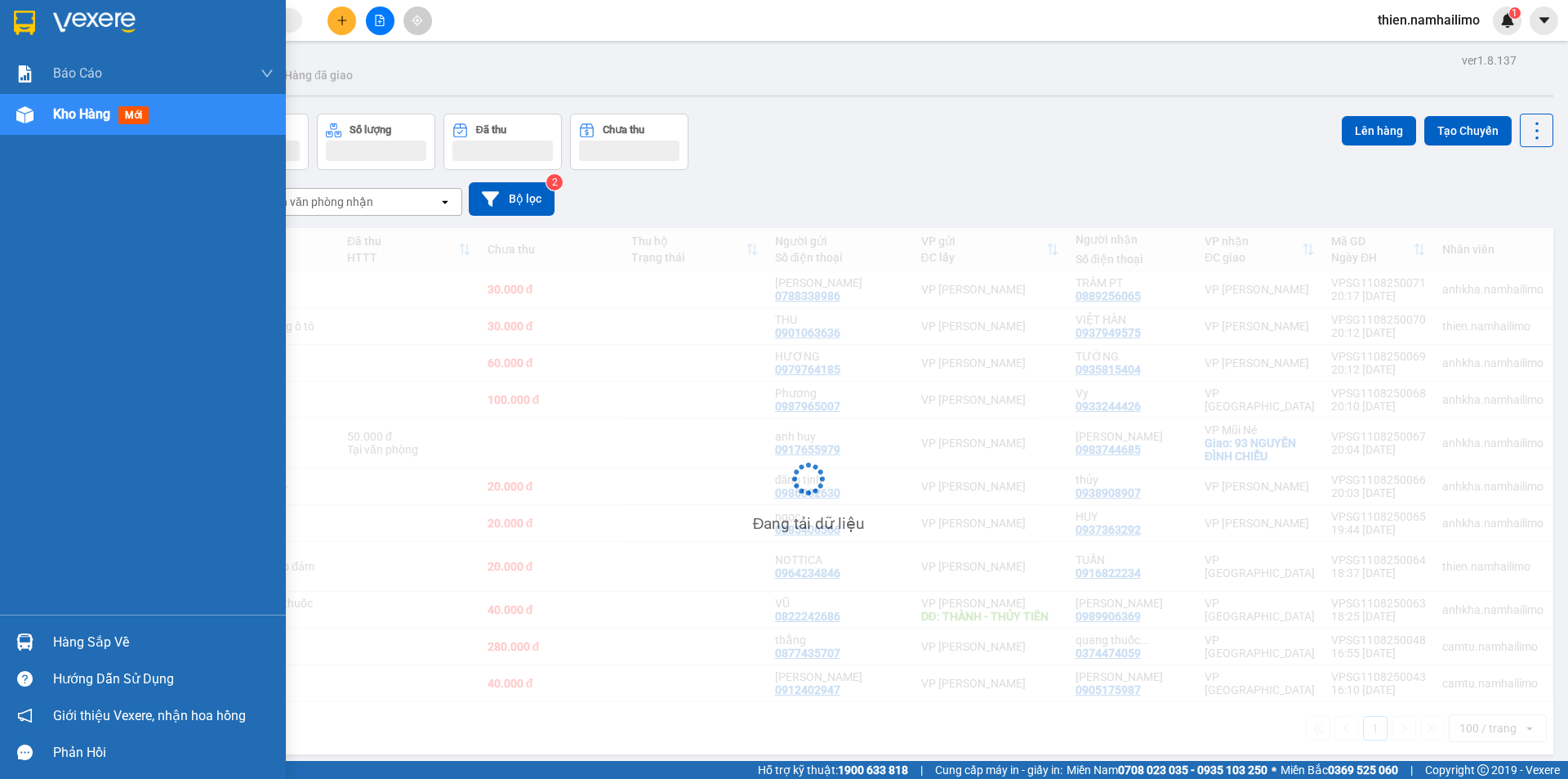
click at [16, 129] on div "Kho hàng mới" at bounding box center [142, 114] width 286 height 41
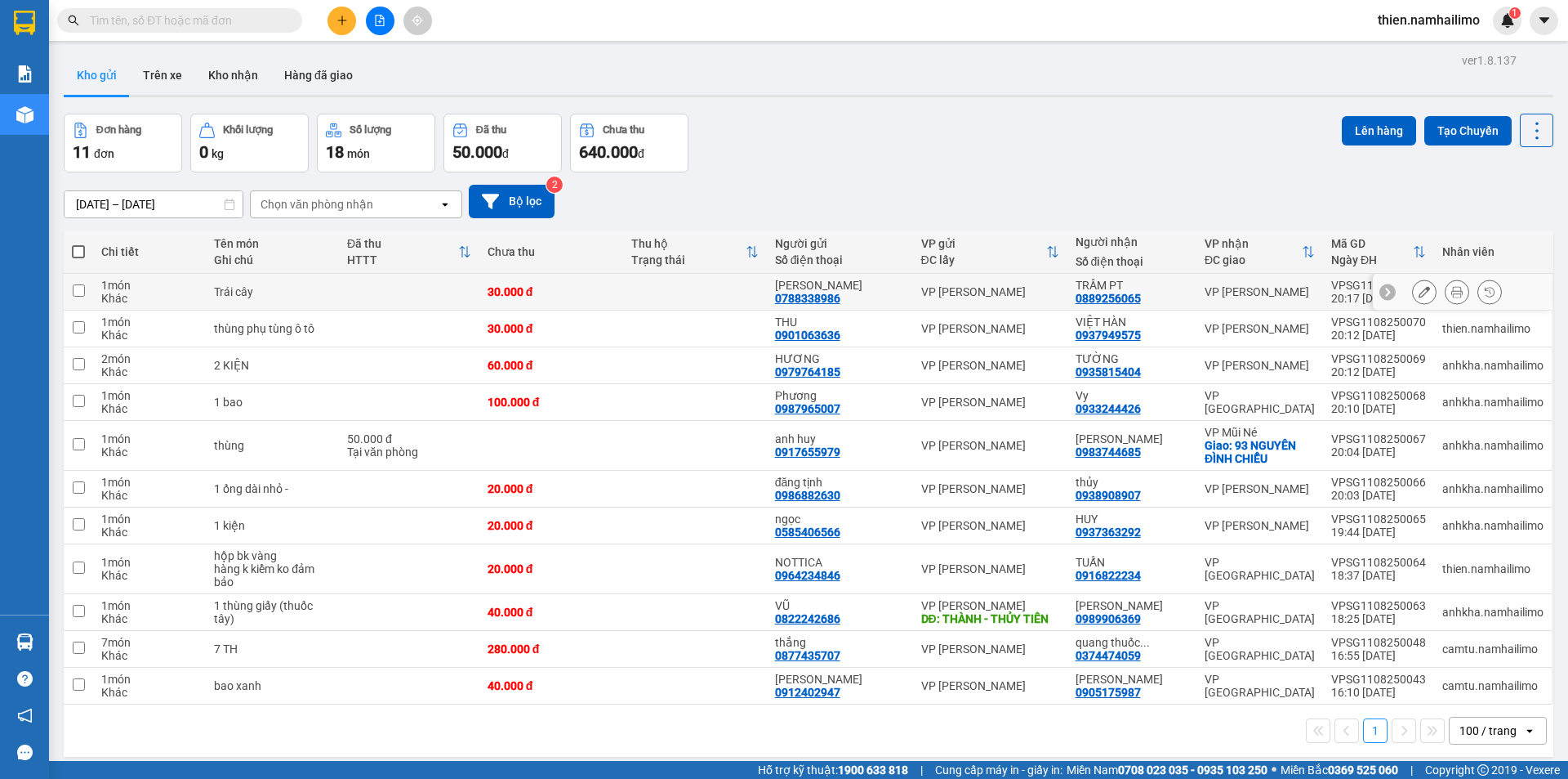
click at [1448, 298] on button at bounding box center [1457, 292] width 22 height 28
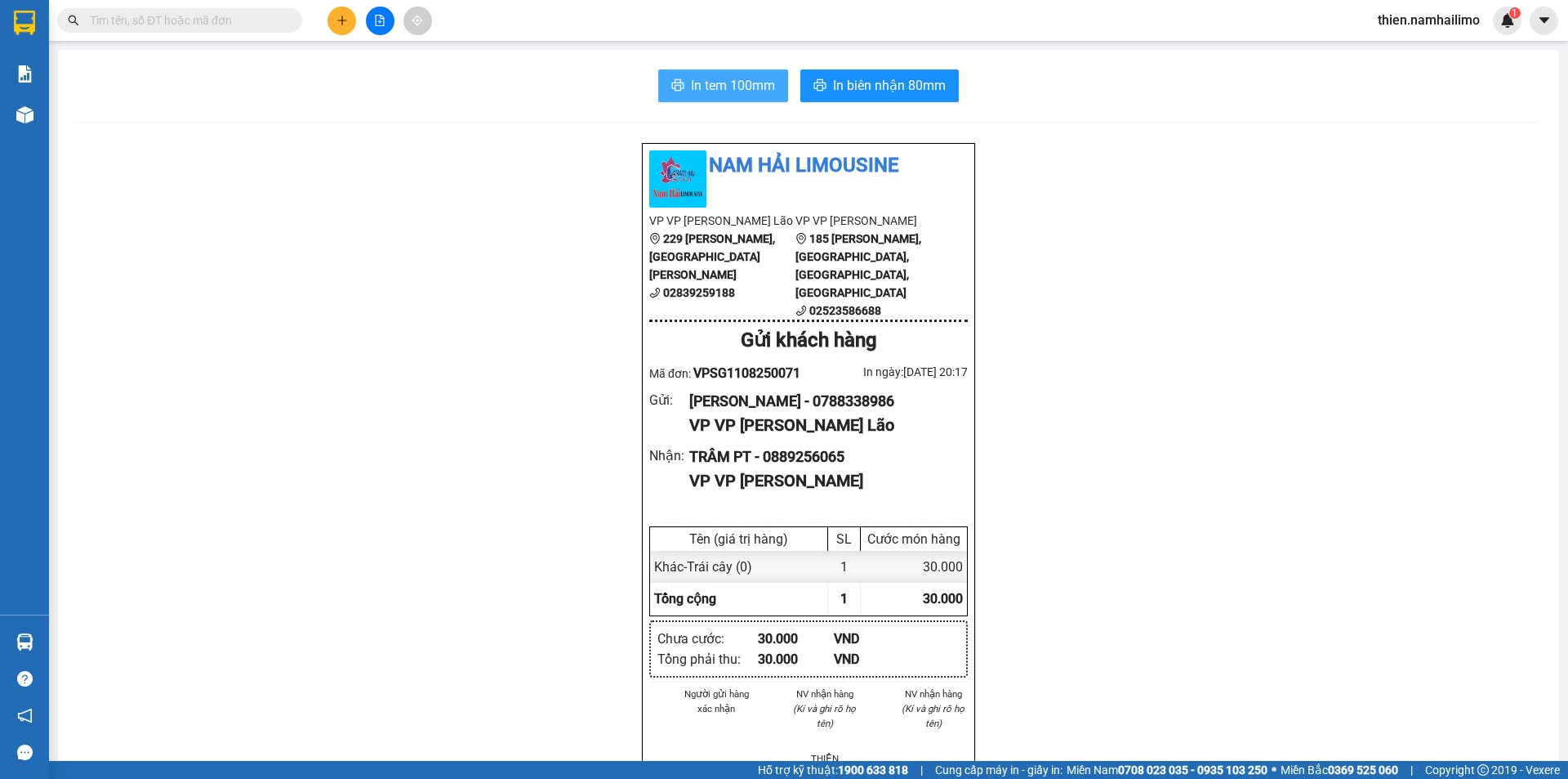
drag, startPoint x: 695, startPoint y: 81, endPoint x: 885, endPoint y: 174, distance: 211.5
click at [697, 82] on span "In tem 100mm" at bounding box center [732, 86] width 84 height 21
click at [333, 21] on button at bounding box center [341, 21] width 28 height 28
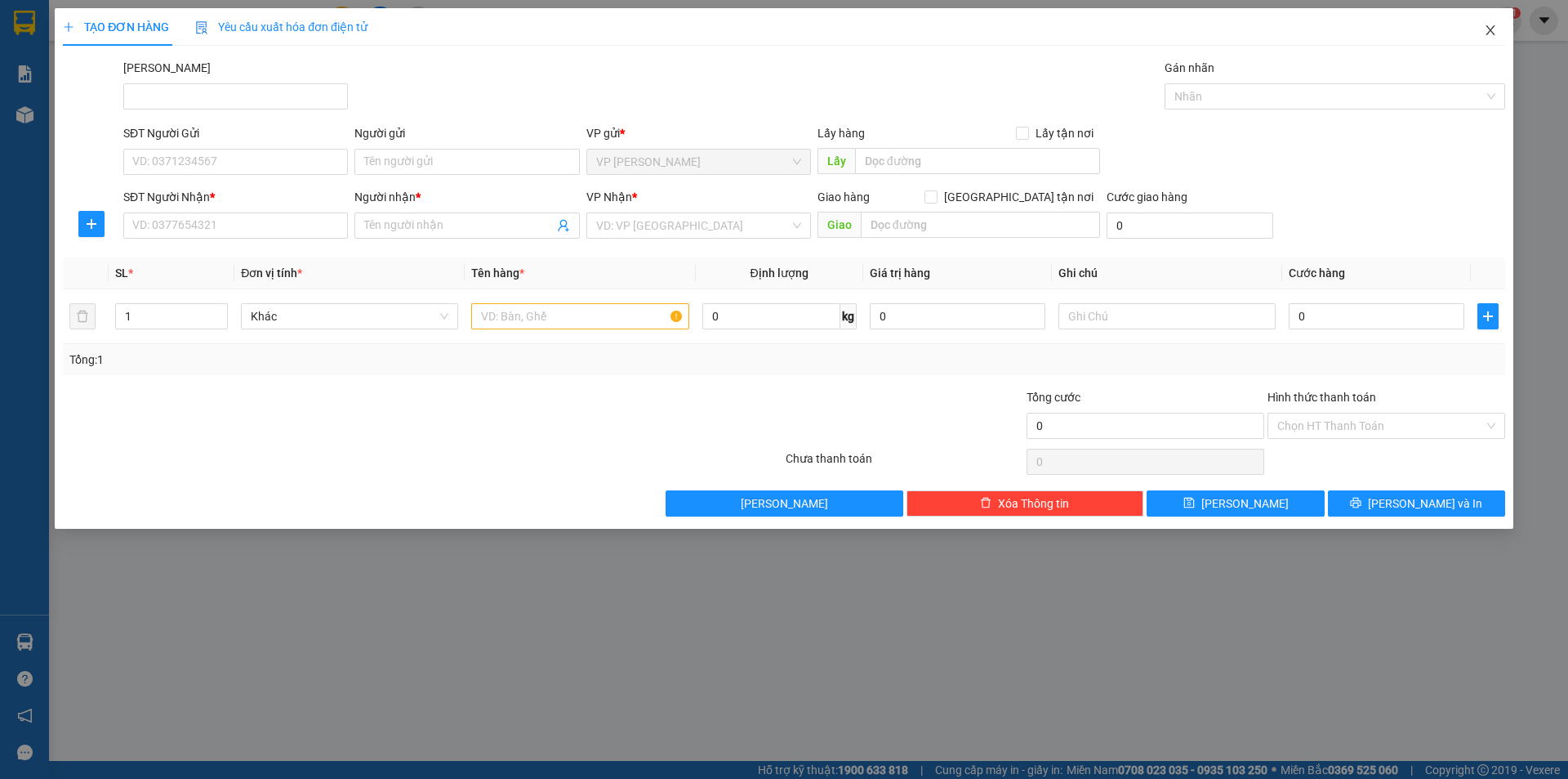
click at [1485, 36] on icon "close" at bounding box center [1490, 29] width 13 height 13
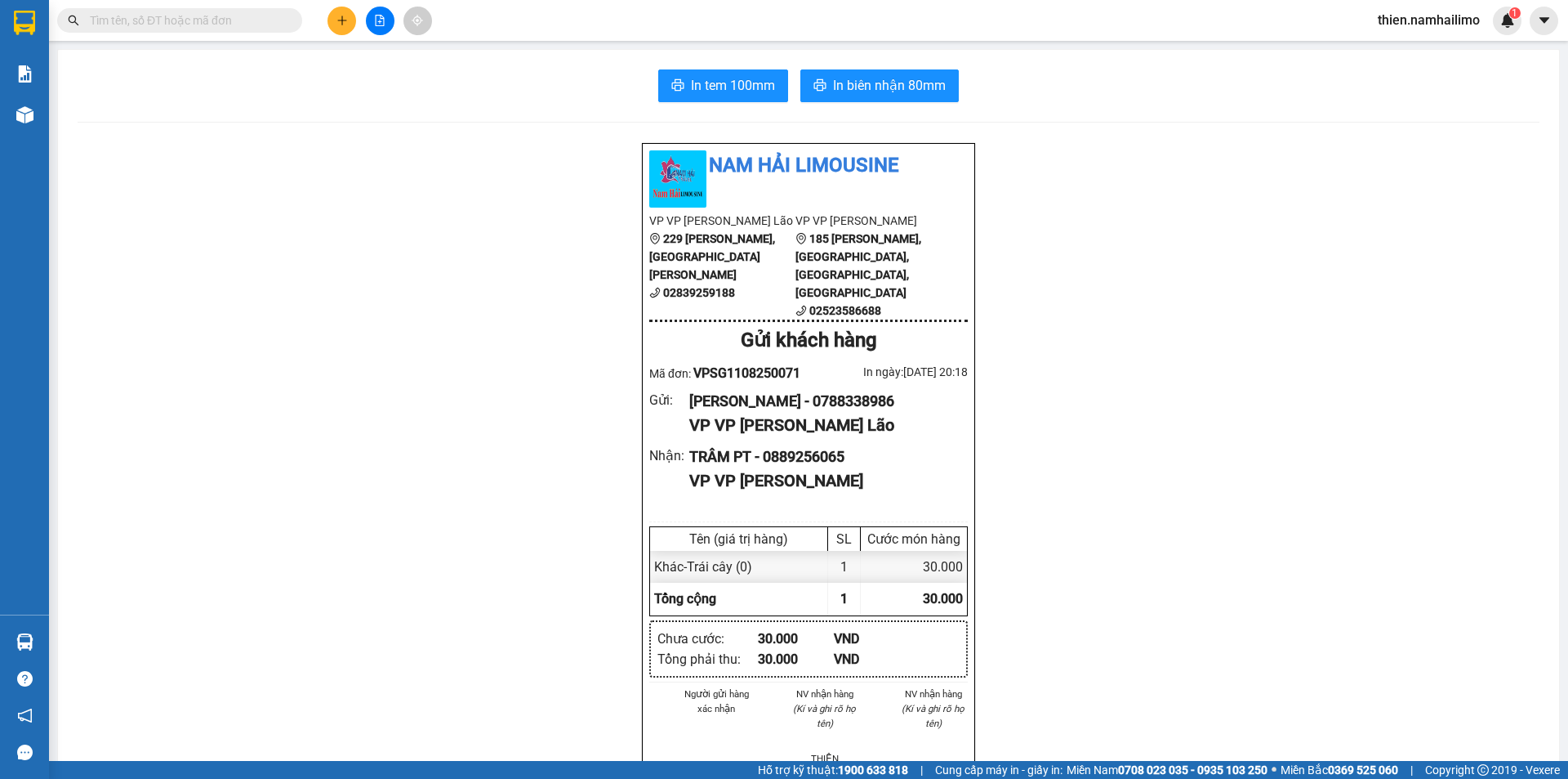
click at [193, 16] on input "text" at bounding box center [186, 20] width 193 height 18
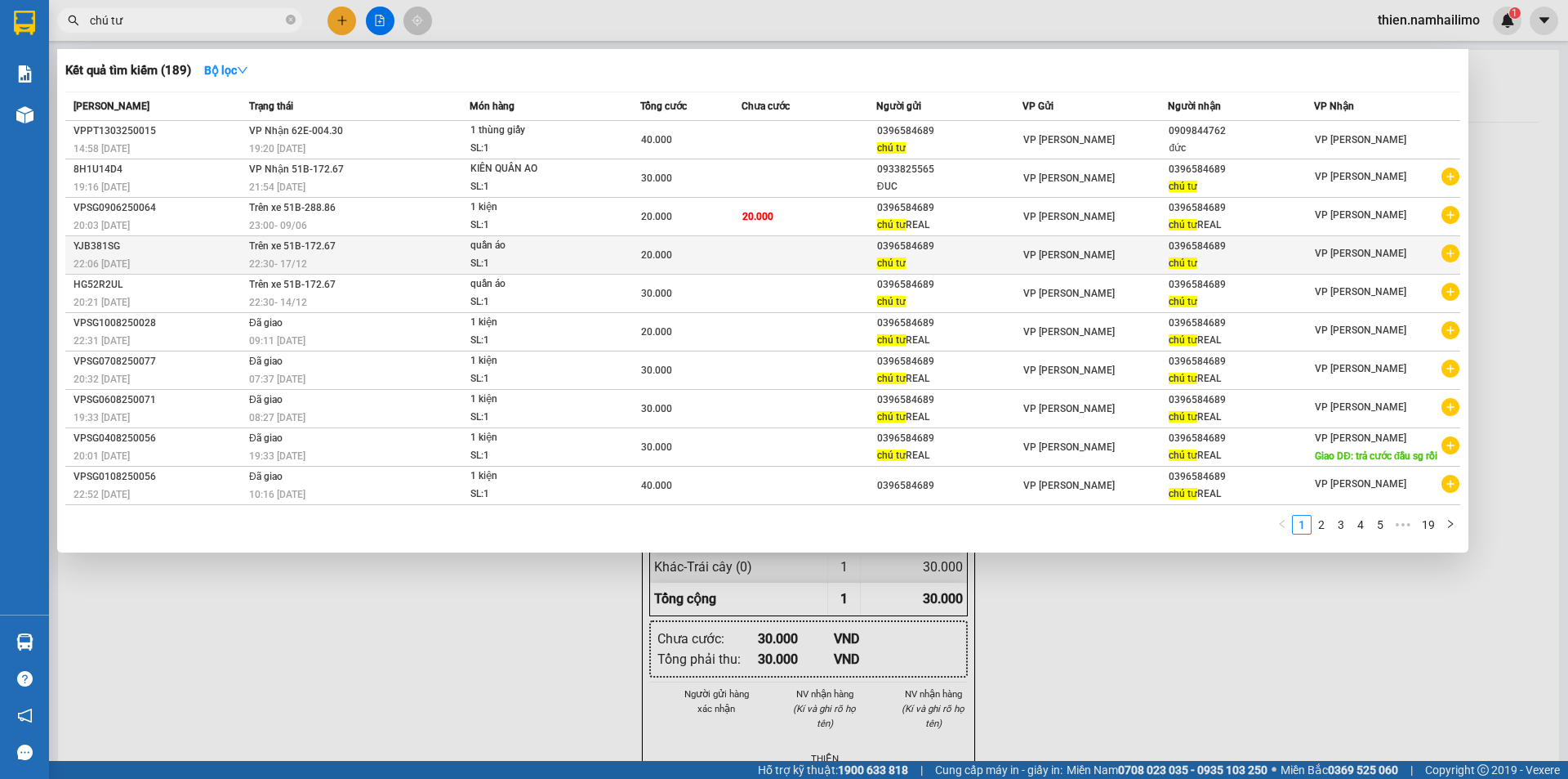
type input "chú tư"
click at [1451, 255] on icon "plus-circle" at bounding box center [1451, 253] width 18 height 18
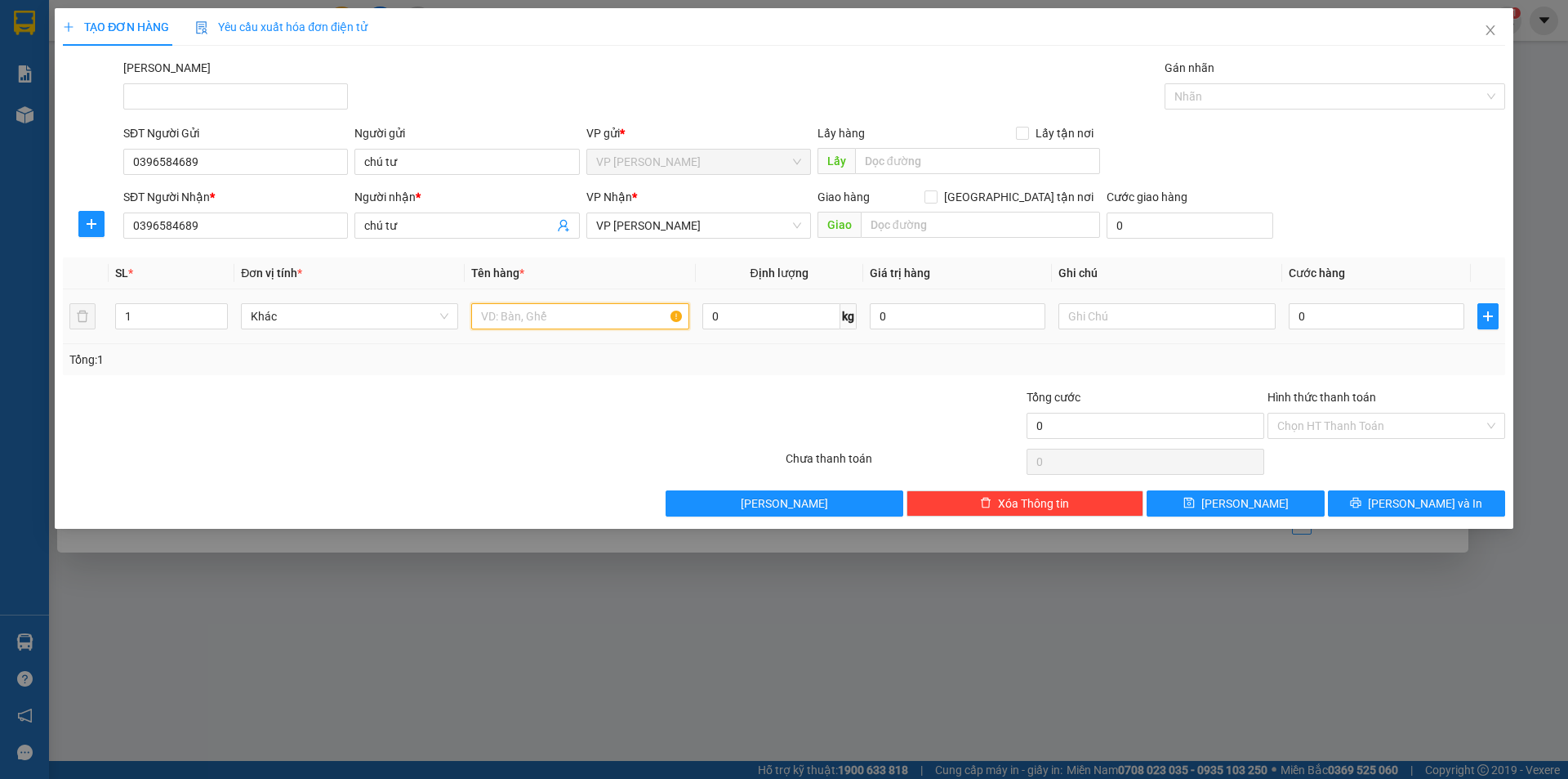
click at [558, 326] on input "text" at bounding box center [580, 316] width 218 height 26
type input "kiện"
click at [1356, 328] on input "0" at bounding box center [1376, 316] width 175 height 26
type input "3"
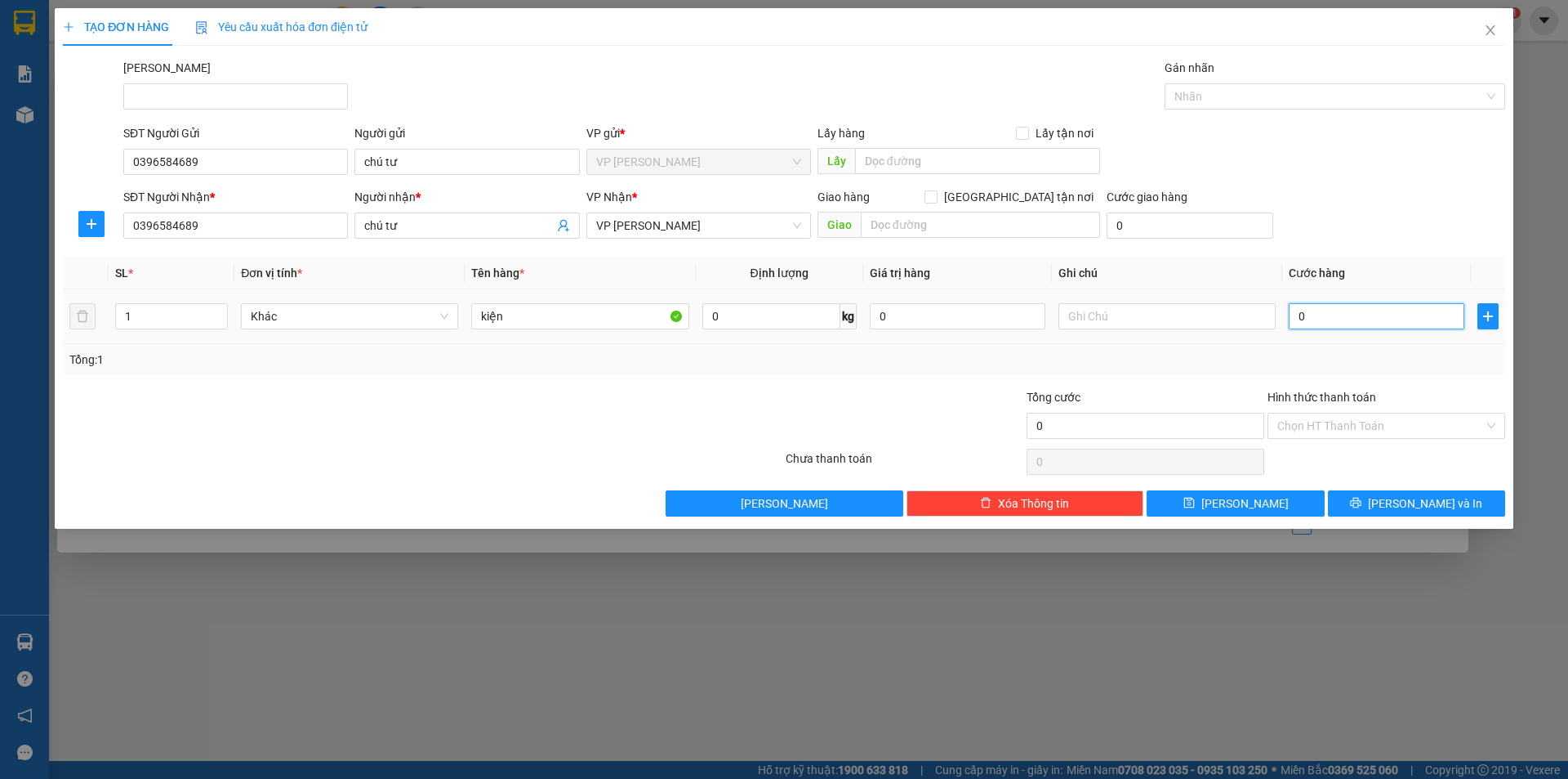
type input "3"
type input "30"
type input "30.000"
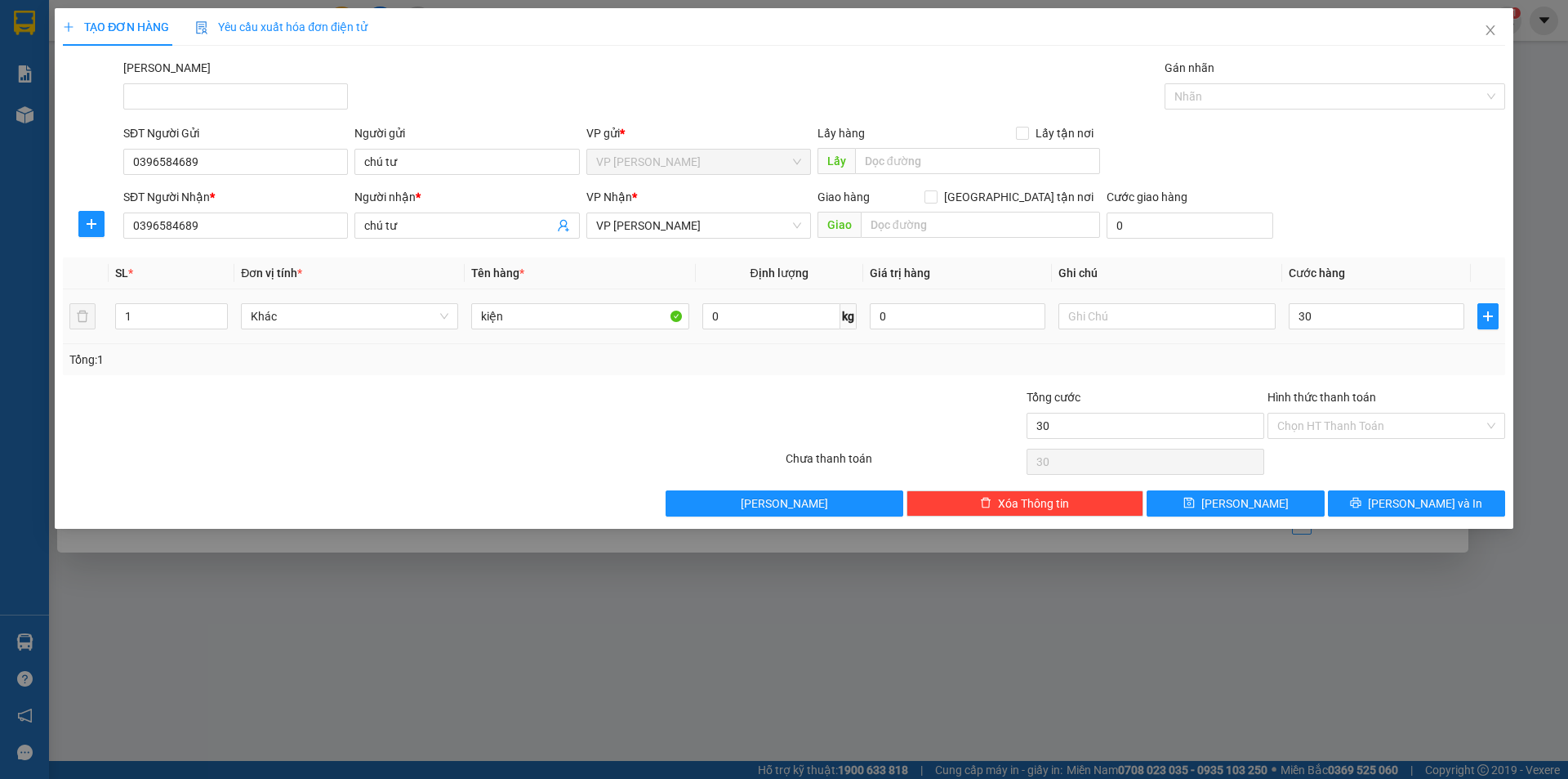
type input "30.000"
drag, startPoint x: 1362, startPoint y: 349, endPoint x: 1378, endPoint y: 439, distance: 91.4
click at [1363, 349] on div "Tổng: 1" at bounding box center [784, 359] width 1443 height 31
click at [1370, 512] on button "Lưu và In" at bounding box center [1416, 504] width 177 height 26
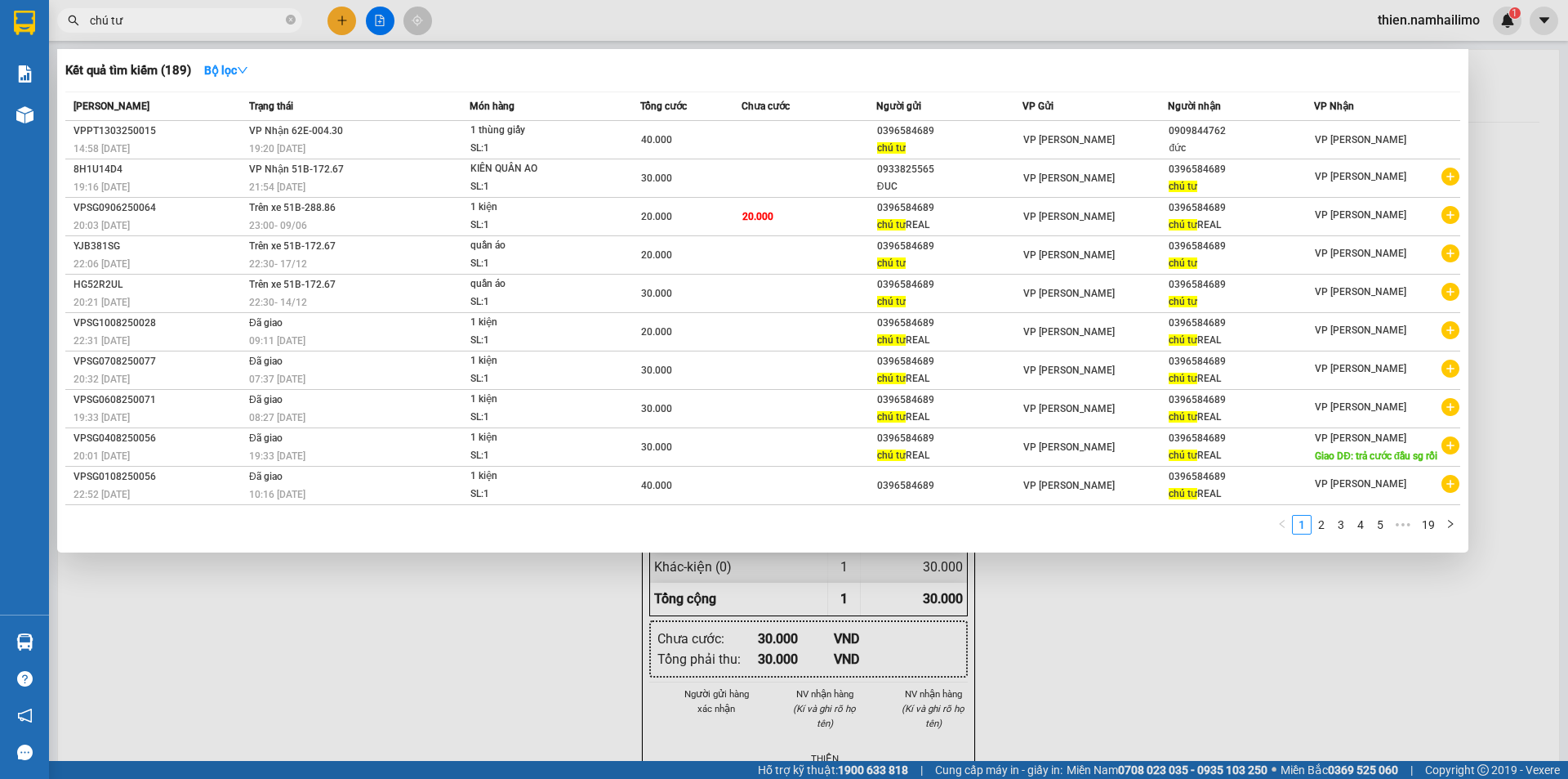
click at [529, 649] on div at bounding box center [784, 390] width 1568 height 779
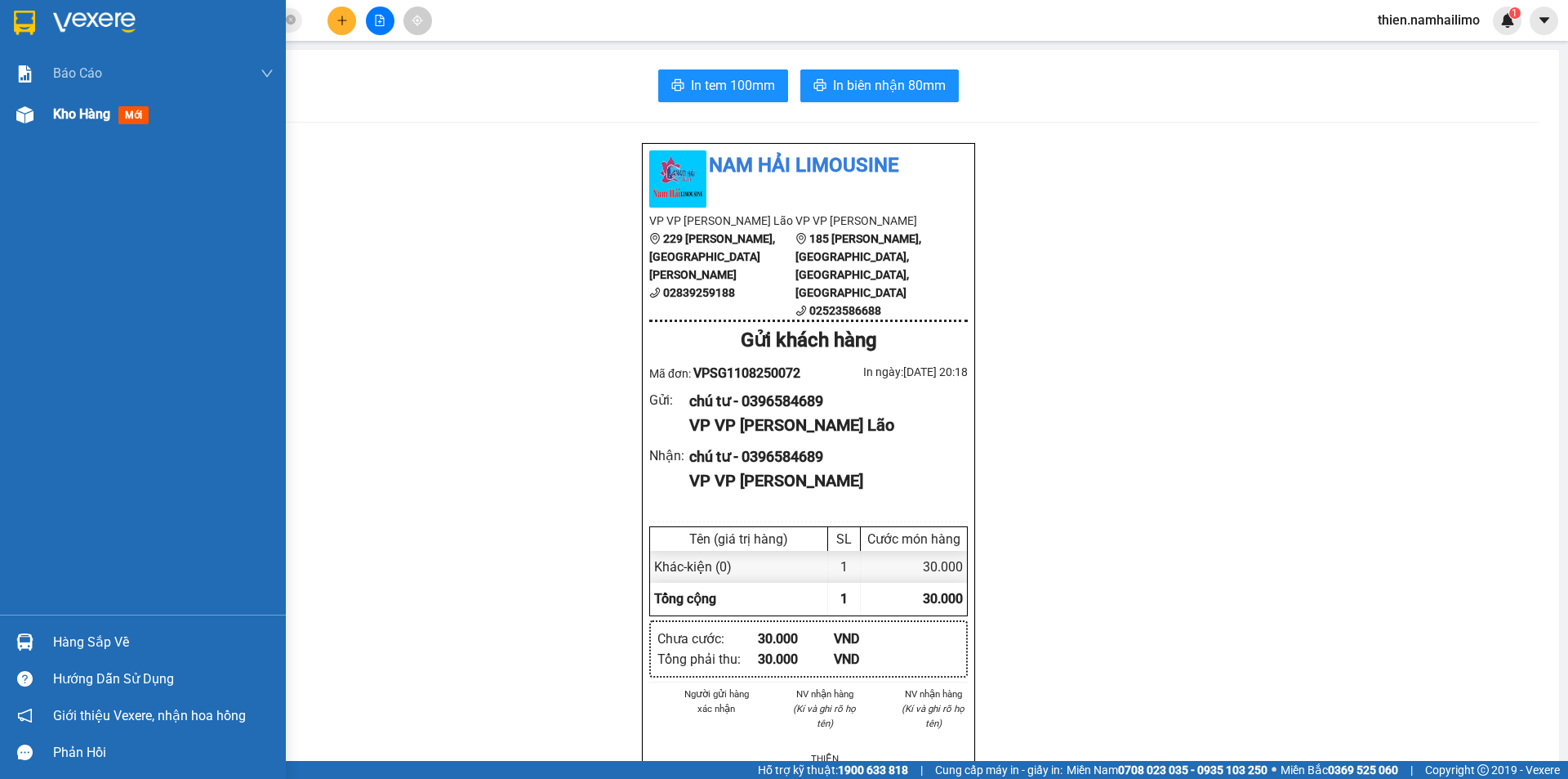
drag, startPoint x: 80, startPoint y: 141, endPoint x: 89, endPoint y: 119, distance: 23.8
click at [83, 136] on div "Báo cáo Báo cáo dòng tiền (trạm) Doanh số tạo đơn theo VP gửi (trạm) Kho hàng m…" at bounding box center [142, 333] width 286 height 561
click at [89, 119] on span "Kho hàng" at bounding box center [81, 114] width 57 height 16
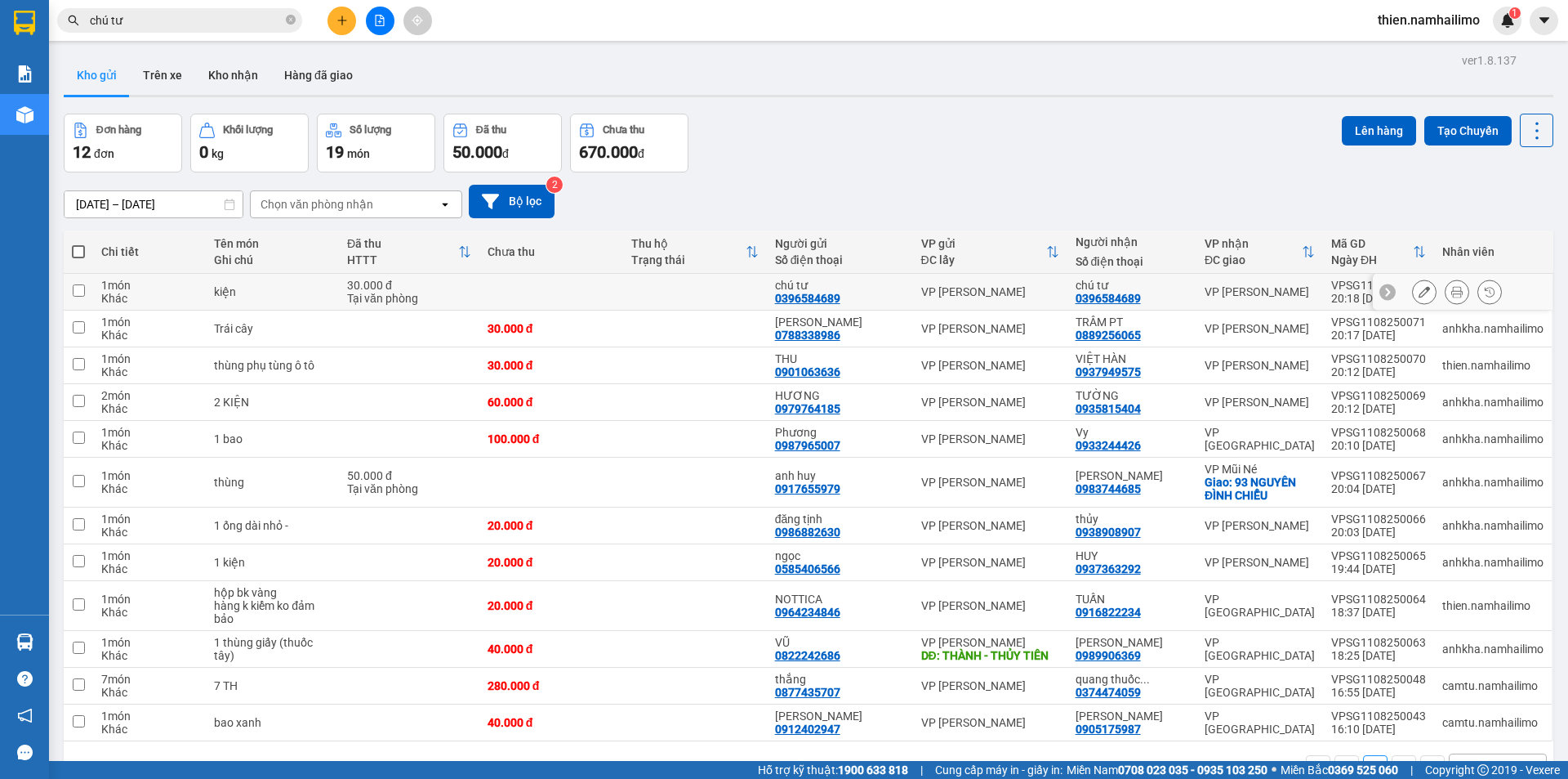
click at [1445, 299] on button at bounding box center [1457, 292] width 22 height 28
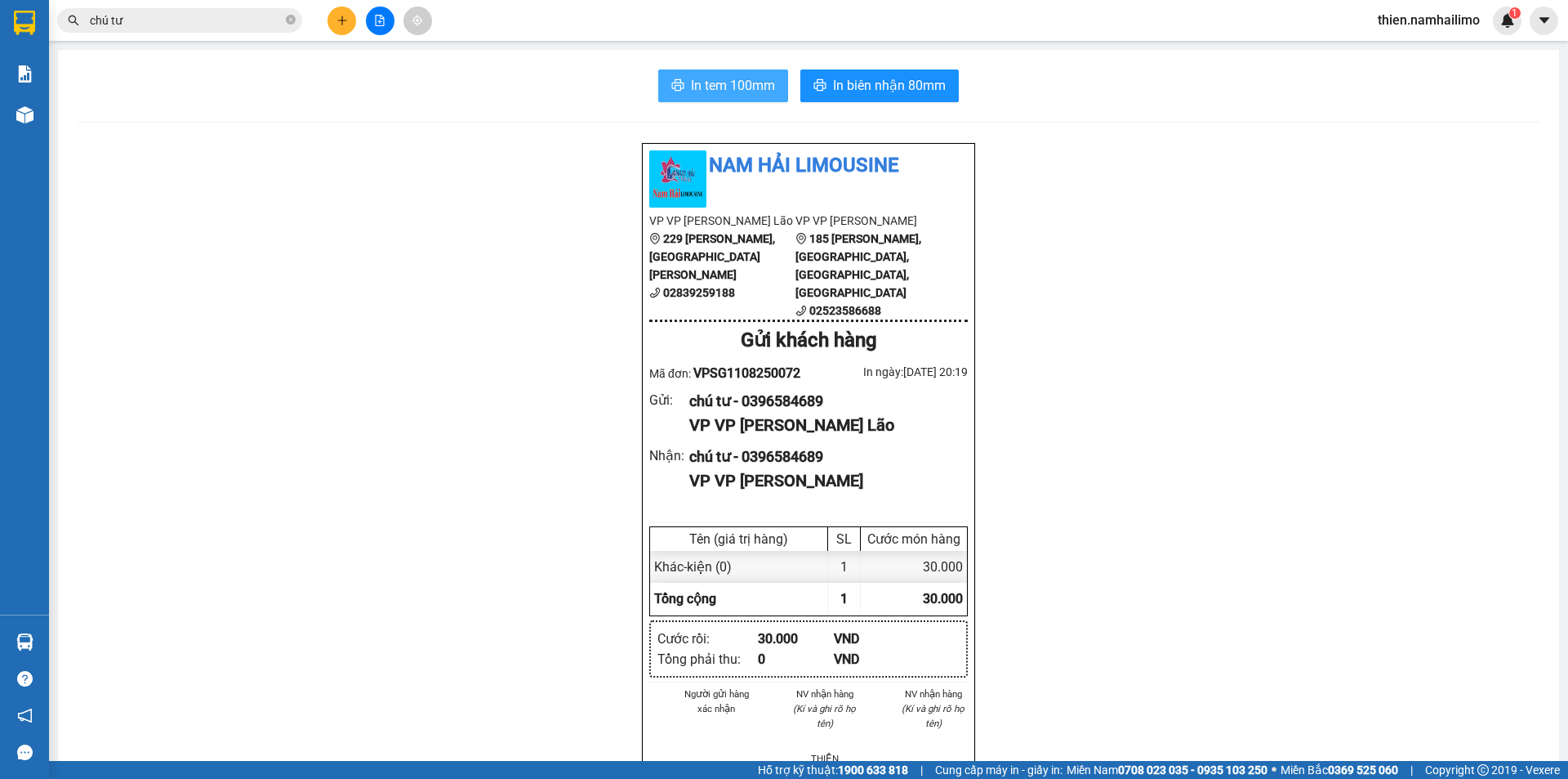
click at [723, 91] on span "In tem 100mm" at bounding box center [732, 86] width 84 height 21
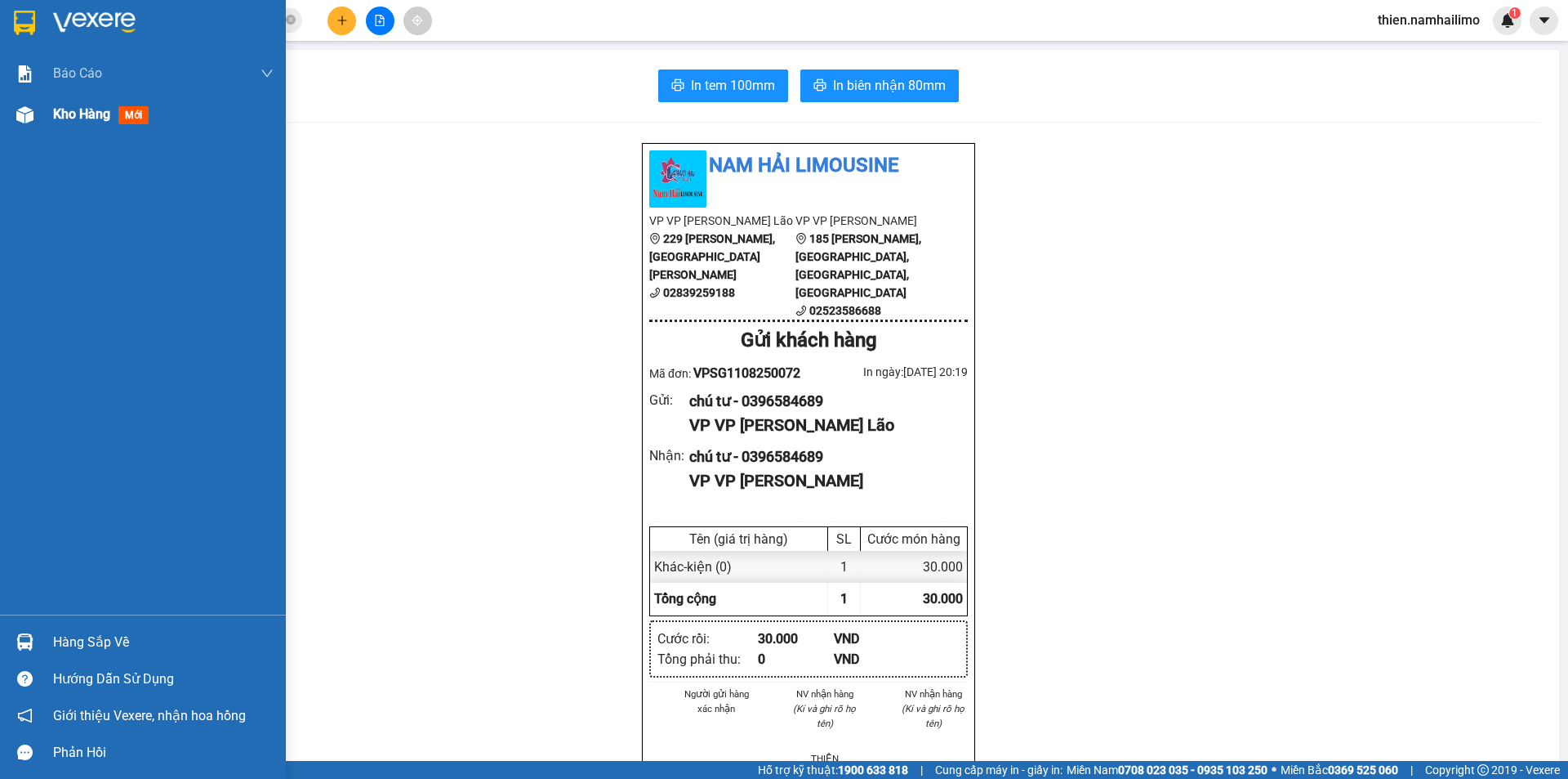
click at [98, 98] on div "Kho hàng mới" at bounding box center [162, 114] width 220 height 41
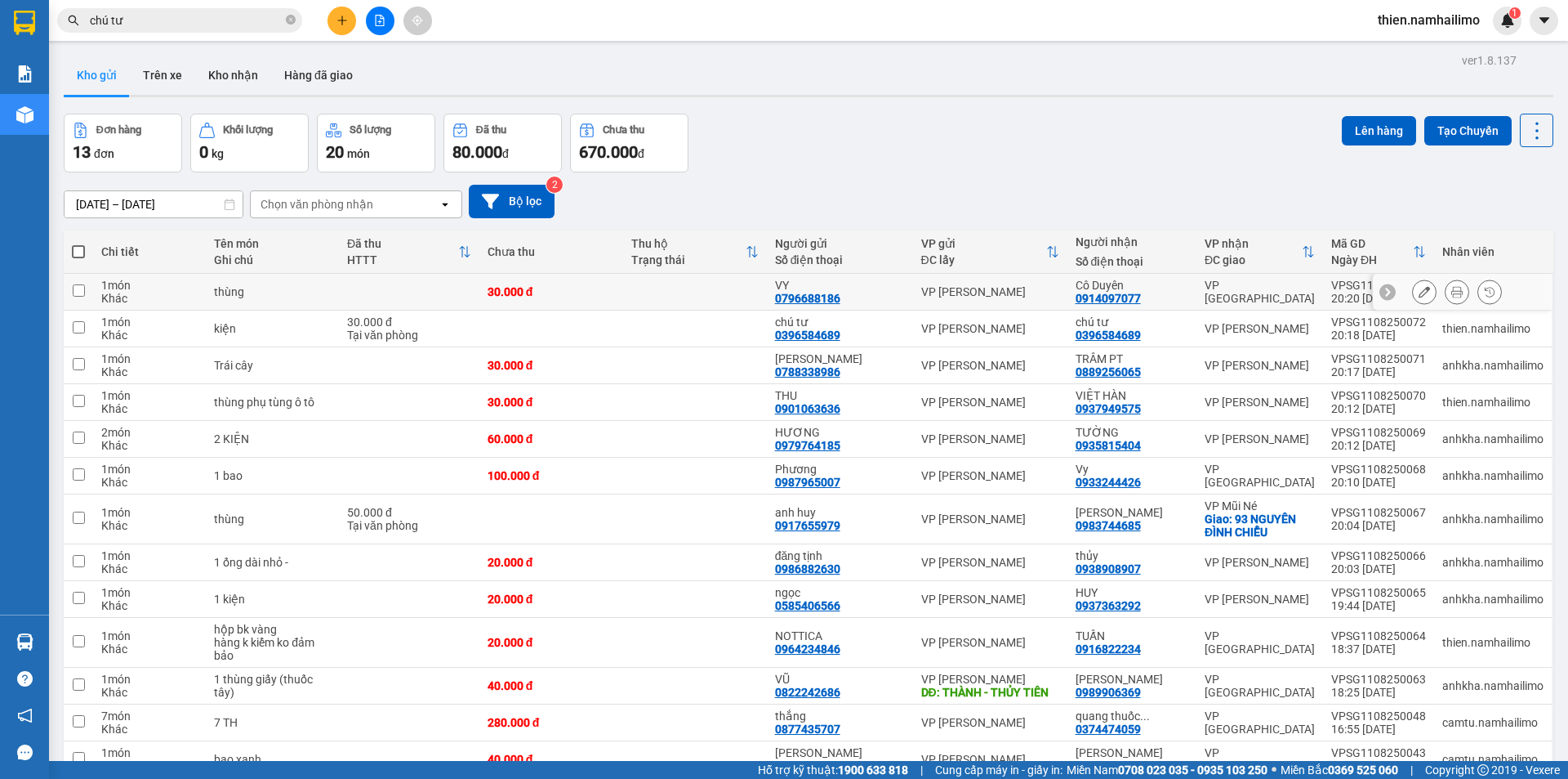
click at [1451, 290] on icon at bounding box center [1457, 291] width 11 height 11
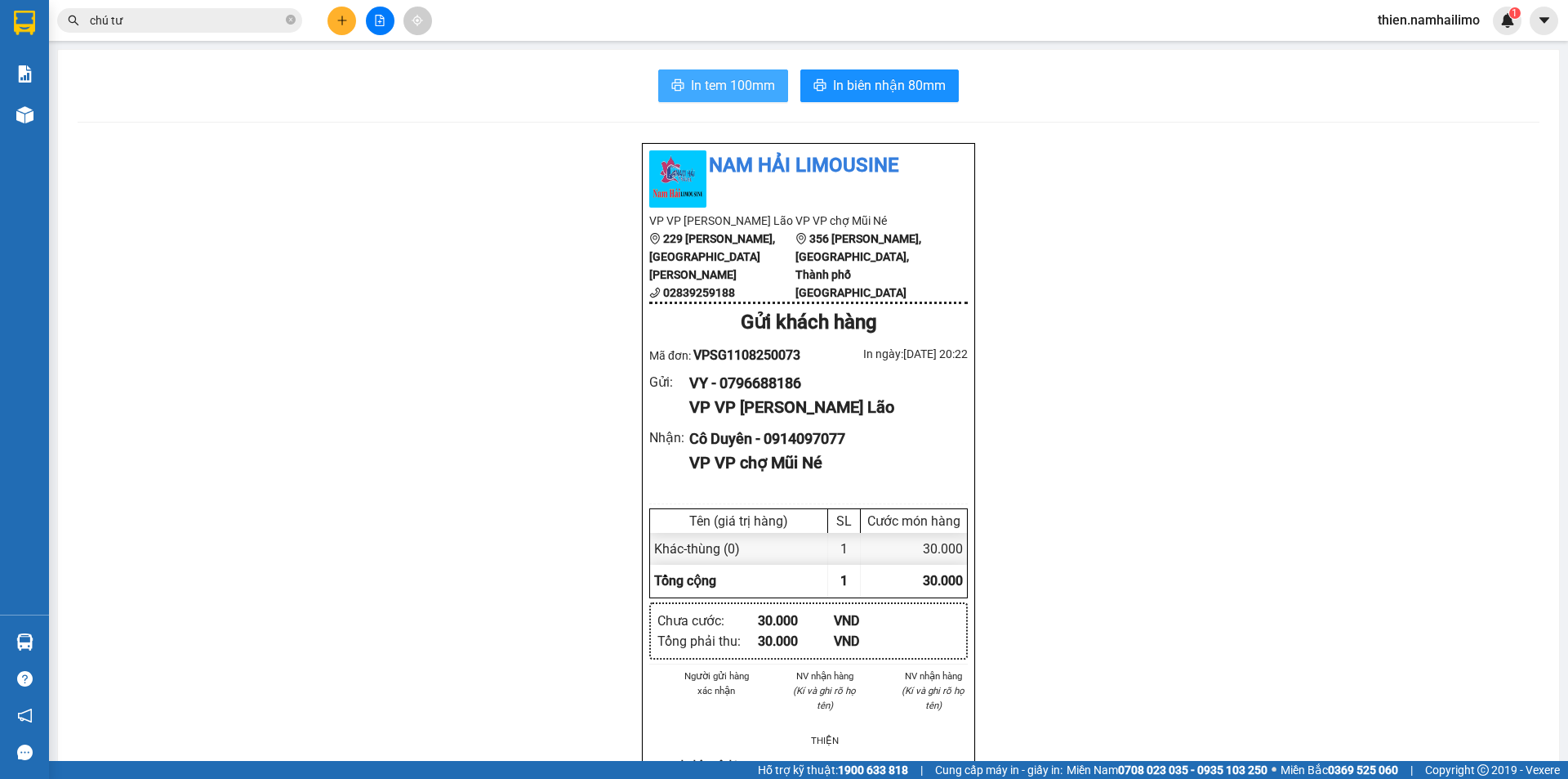
click at [776, 85] on button "In tem 100mm" at bounding box center [723, 86] width 130 height 33
click at [761, 54] on div "In tem 100mm In biên nhận 80mm Nam Hải Limousine VP VP Phạm Ngũ Lão 229 Phạm Ng…" at bounding box center [808, 751] width 1502 height 1403
drag, startPoint x: 756, startPoint y: 61, endPoint x: 756, endPoint y: 73, distance: 12.0
click at [756, 65] on div "In tem 100mm In biên nhận 80mm Nam Hải Limousine VP VP Phạm Ngũ Lão 229 Phạm Ng…" at bounding box center [808, 751] width 1502 height 1403
click at [704, 66] on div "In tem 100mm In biên nhận 80mm Nam Hải Limousine VP VP Phạm Ngũ Lão 229 Phạm Ng…" at bounding box center [808, 751] width 1502 height 1403
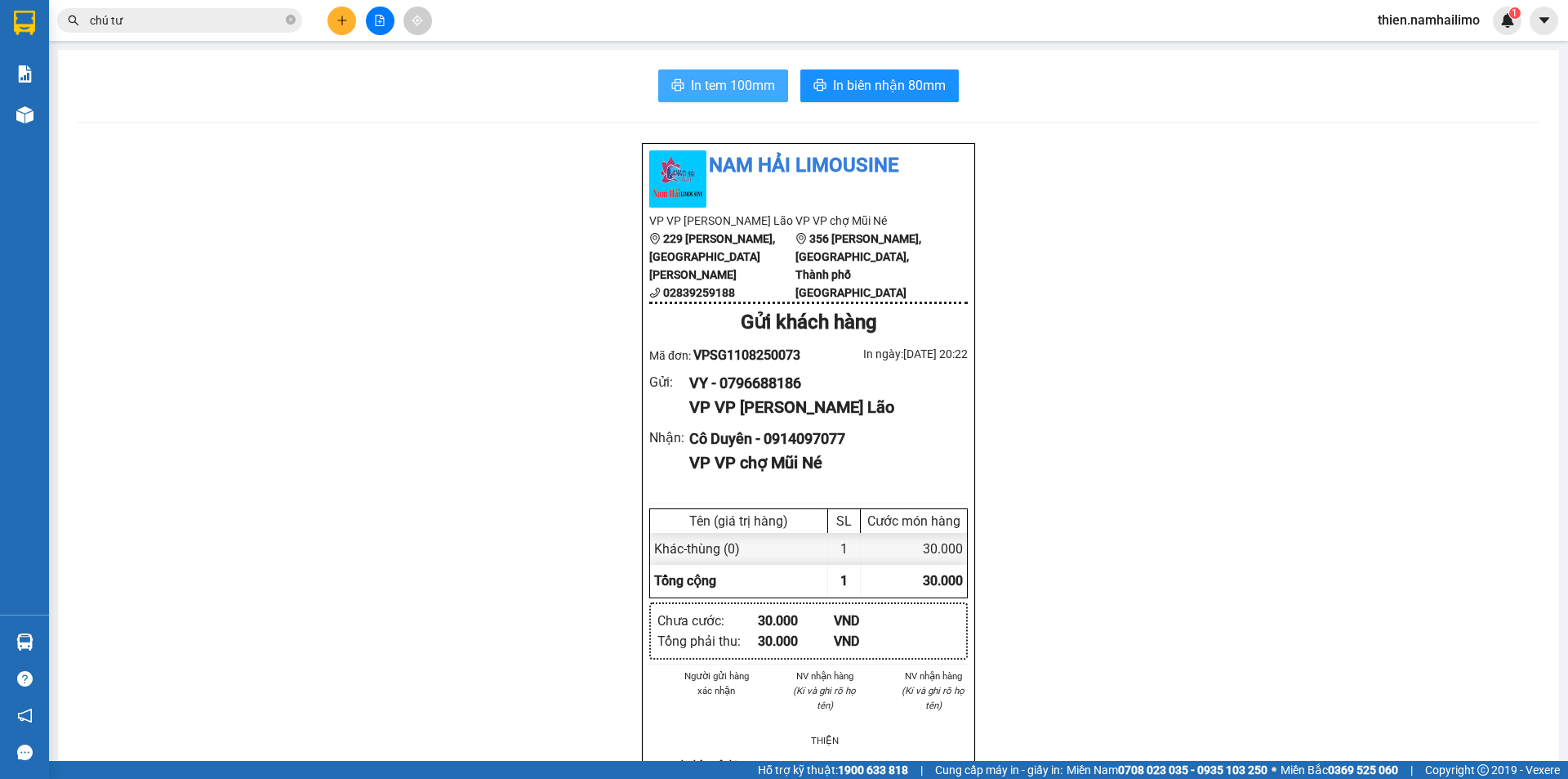
click at [705, 86] on span "In tem 100mm" at bounding box center [732, 86] width 84 height 21
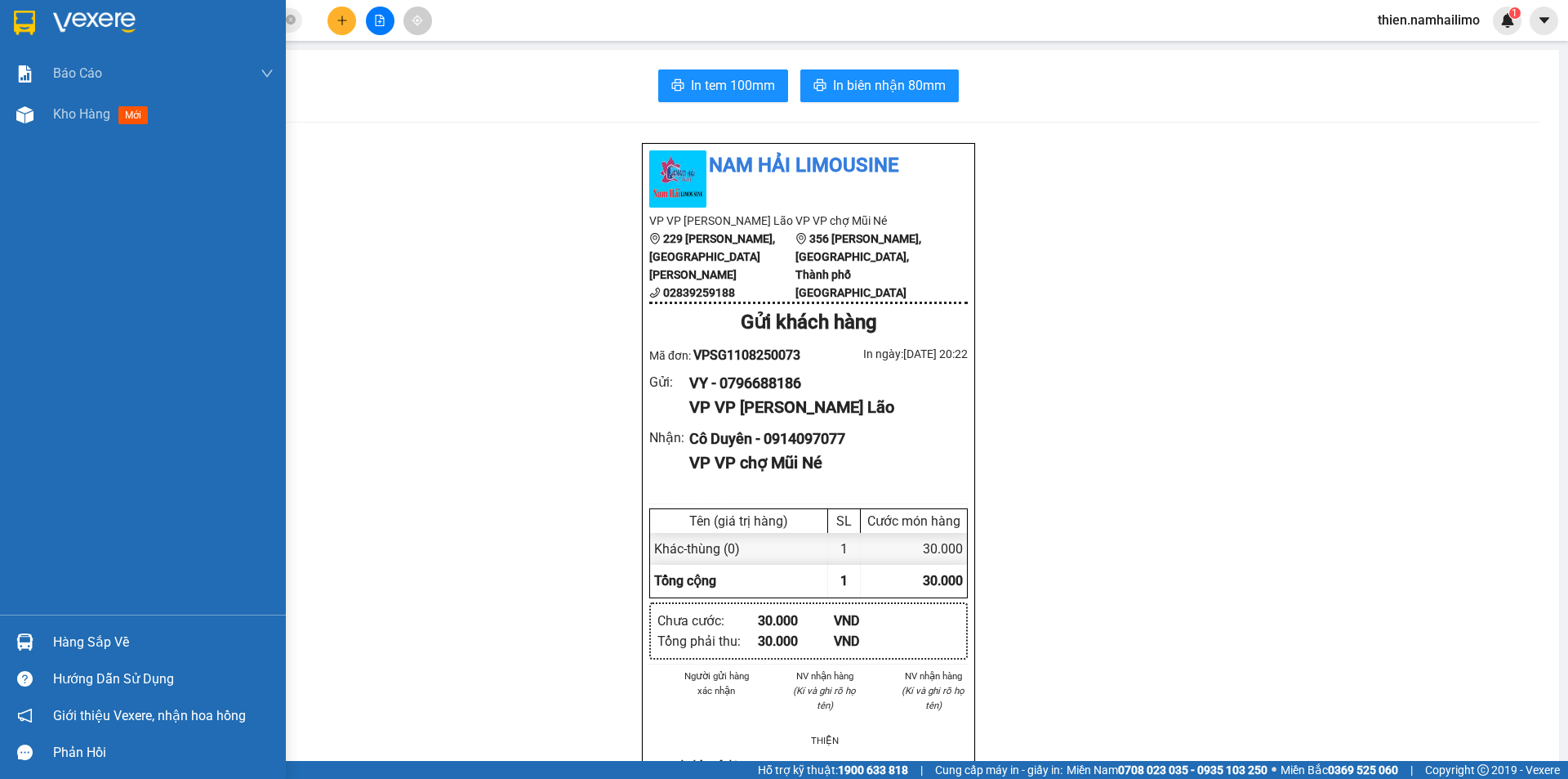
click at [7, 619] on div "Hàng sắp về Hướng dẫn sử dụng Giới thiệu Vexere, nhận hoa hồng Phản hồi" at bounding box center [142, 692] width 286 height 156
click at [6, 624] on div "Hàng sắp về" at bounding box center [142, 642] width 286 height 37
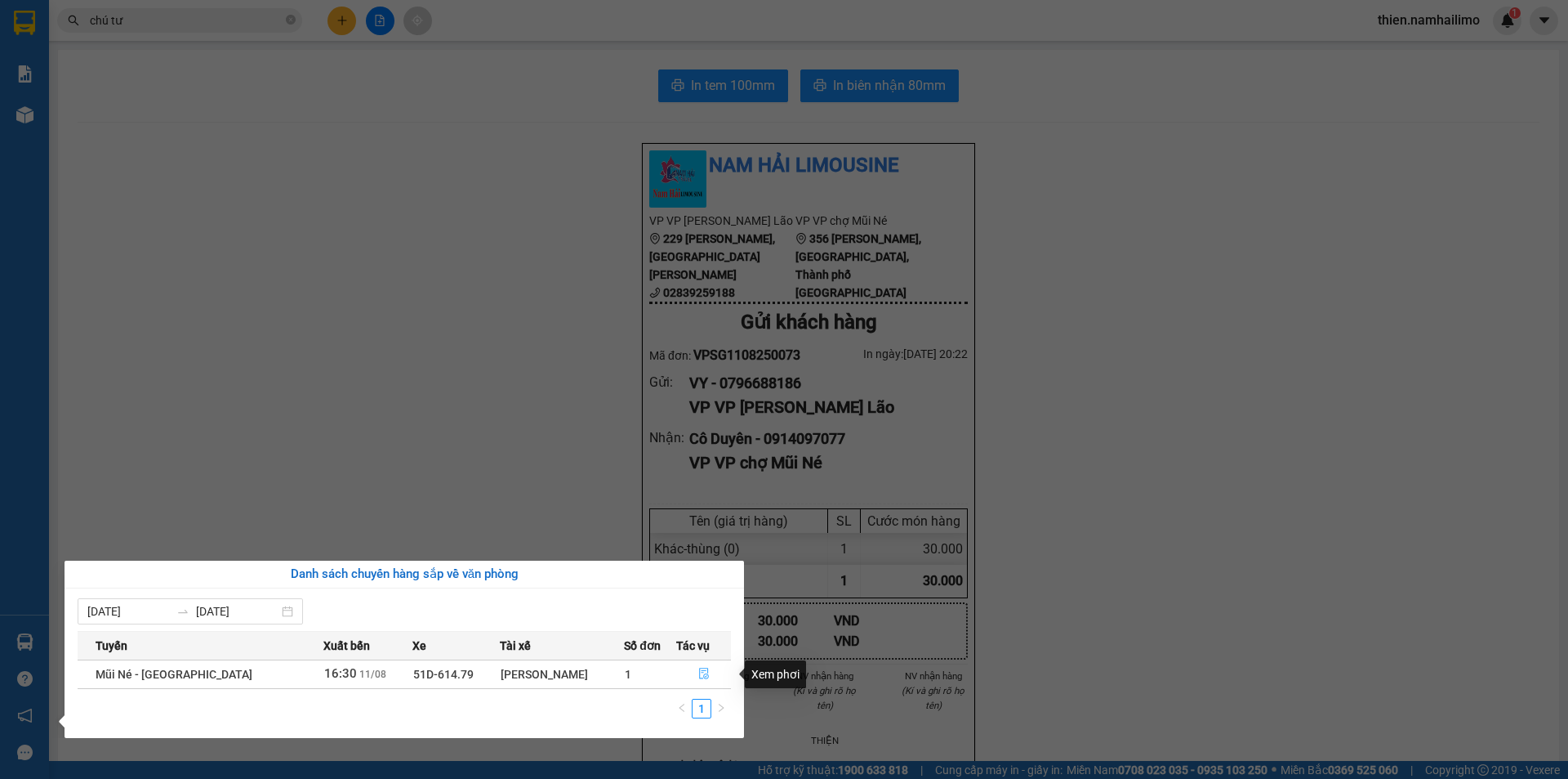
drag, startPoint x: 706, startPoint y: 676, endPoint x: 688, endPoint y: 667, distance: 20.1
click at [705, 674] on button "button" at bounding box center [703, 674] width 53 height 26
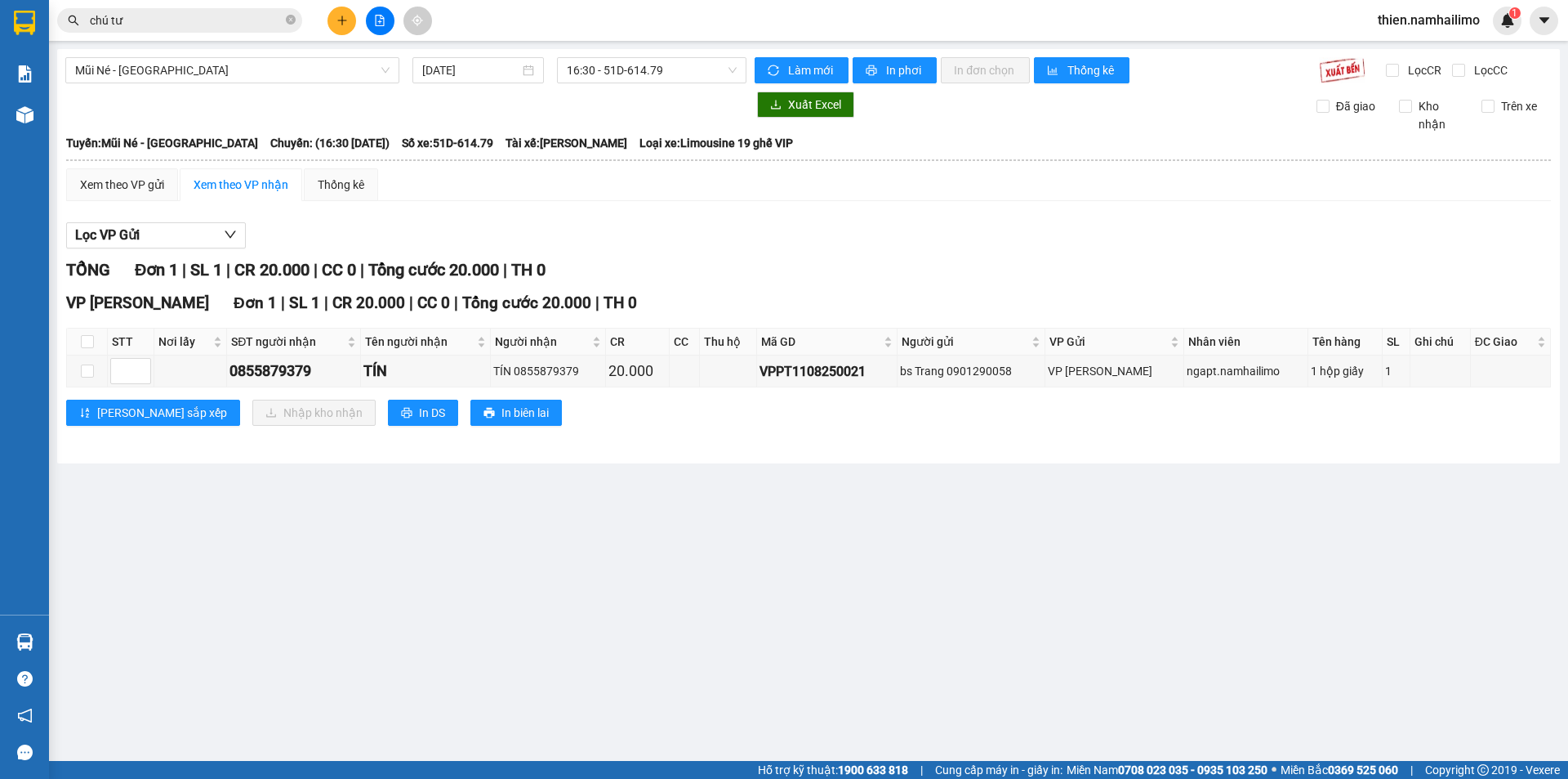
click at [180, 46] on main "Mũi Né - Sài Gòn 11/08/2025 16:30 - 51D-614.79 Làm mới In phơi In đơn chọn Thốn…" at bounding box center [784, 380] width 1568 height 761
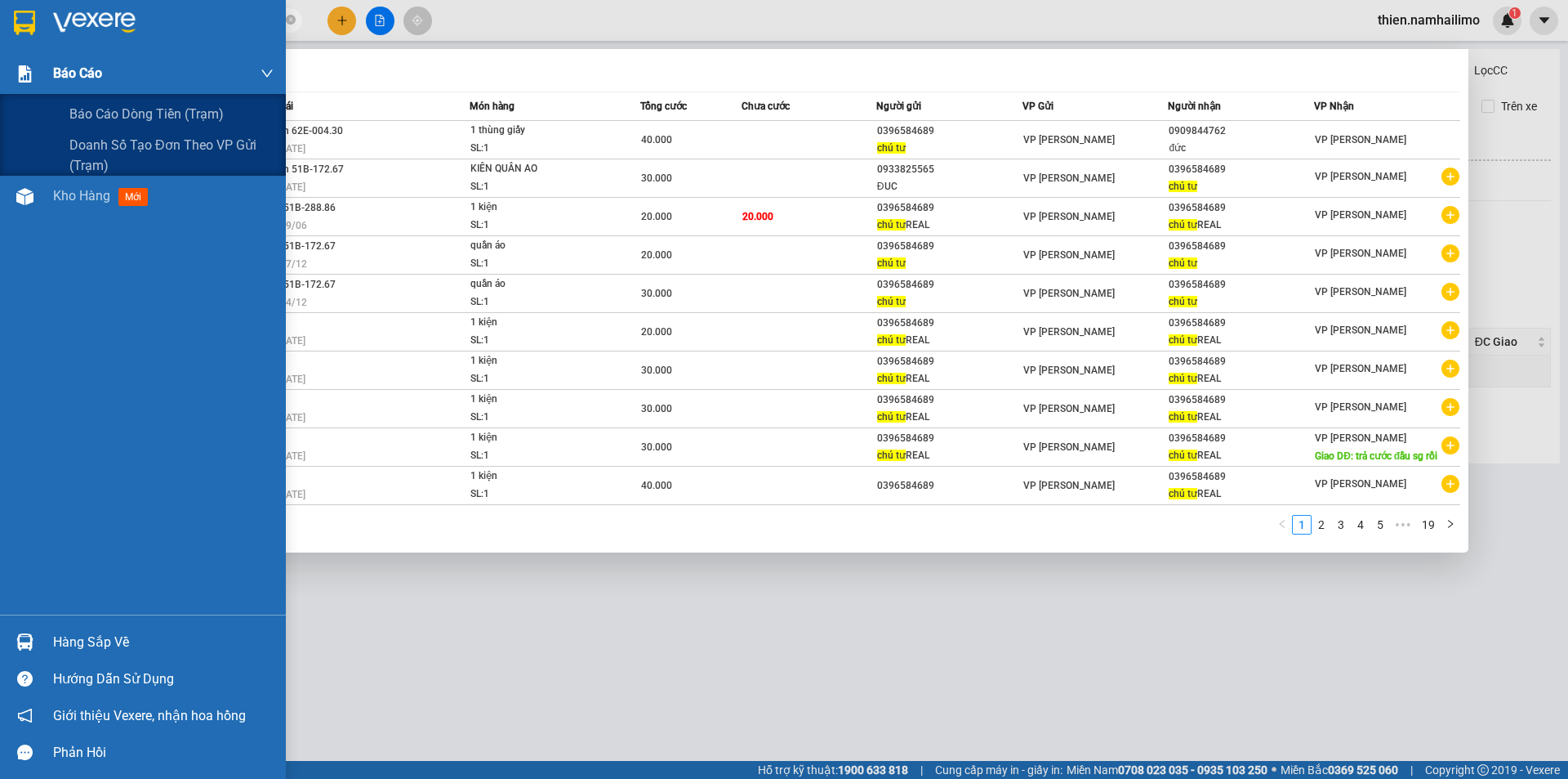
drag, startPoint x: 180, startPoint y: 24, endPoint x: 332, endPoint y: 33, distance: 152.3
click at [2, 71] on section "Kết quả tìm kiếm ( 189 ) Bộ lọc Mã ĐH Trạng thái Món hàng Tổng cước Chưa cước N…" at bounding box center [784, 390] width 1568 height 779
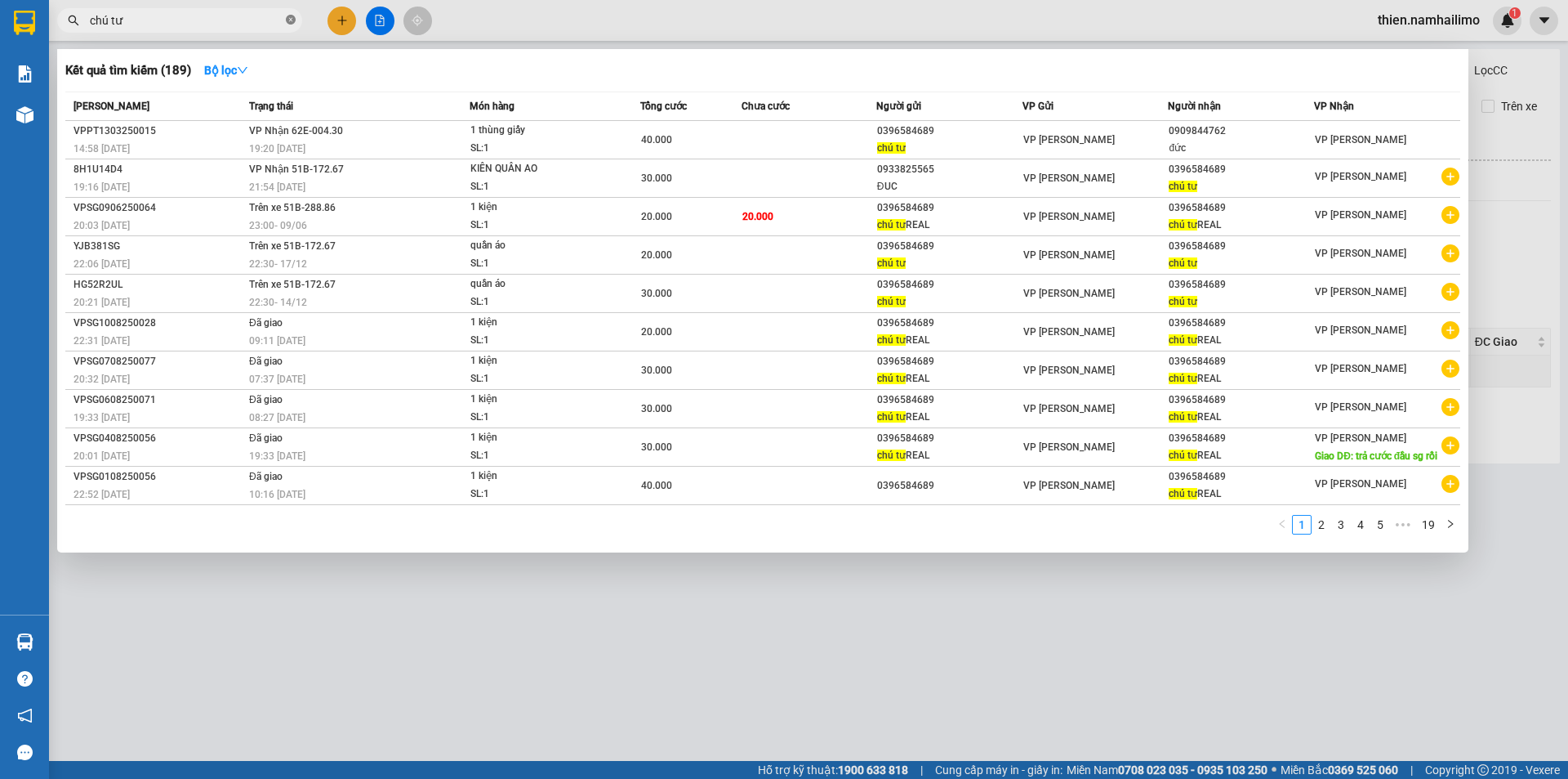
click at [290, 23] on icon "close-circle" at bounding box center [290, 19] width 9 height 10
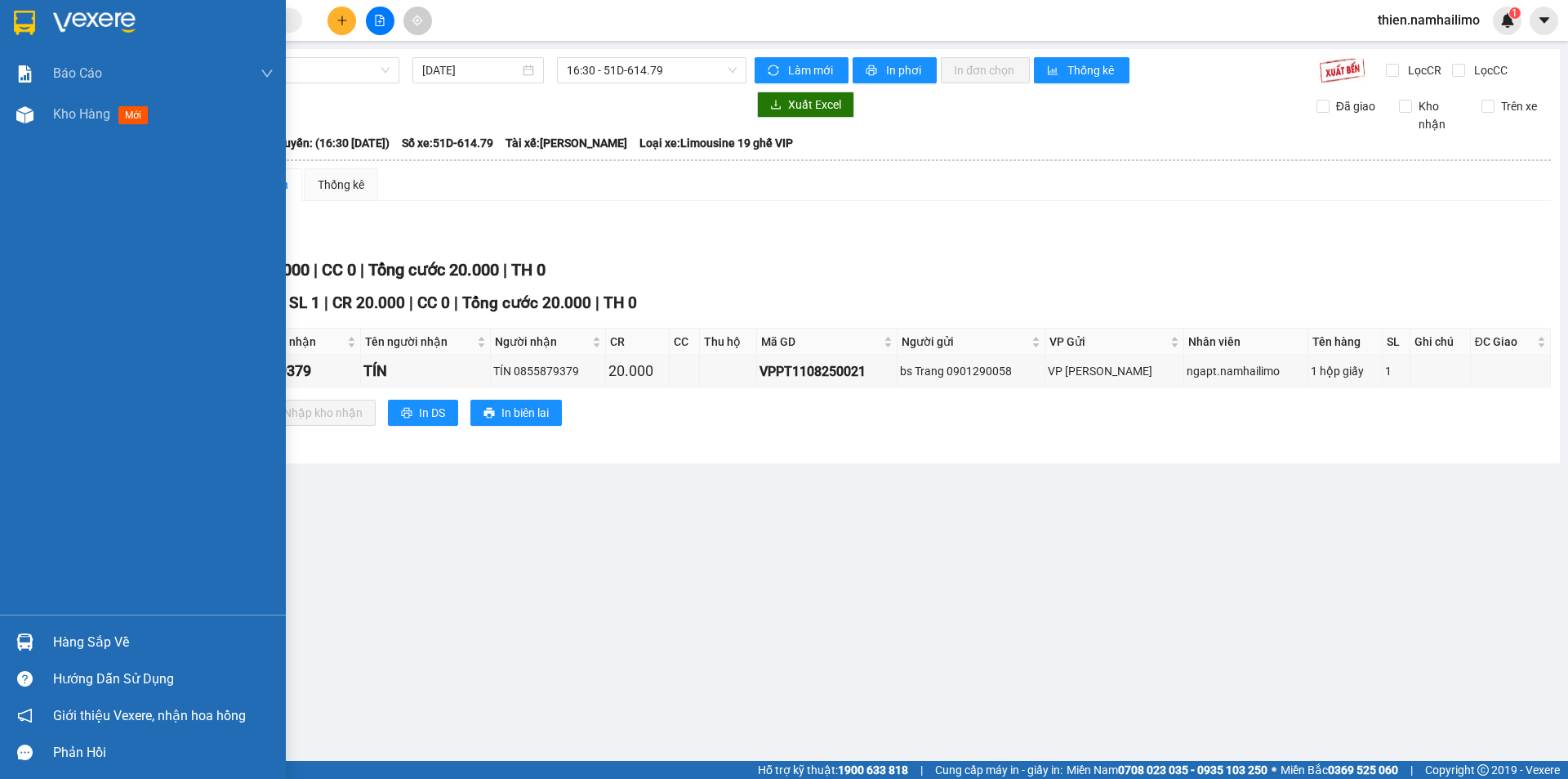
click at [12, 92] on div "Báo cáo" at bounding box center [142, 73] width 286 height 41
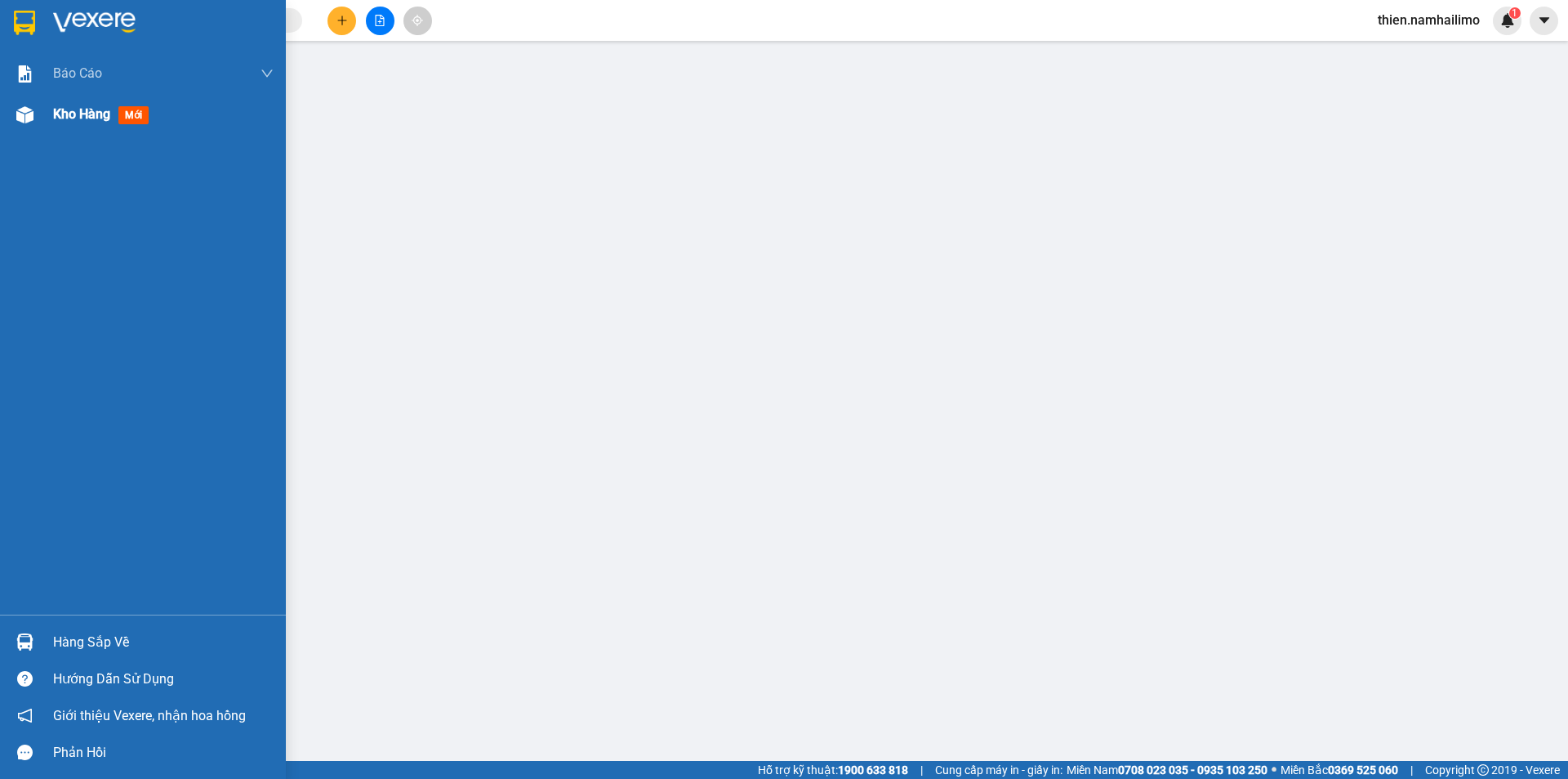
click at [46, 104] on div "Kho hàng mới" at bounding box center [142, 114] width 286 height 41
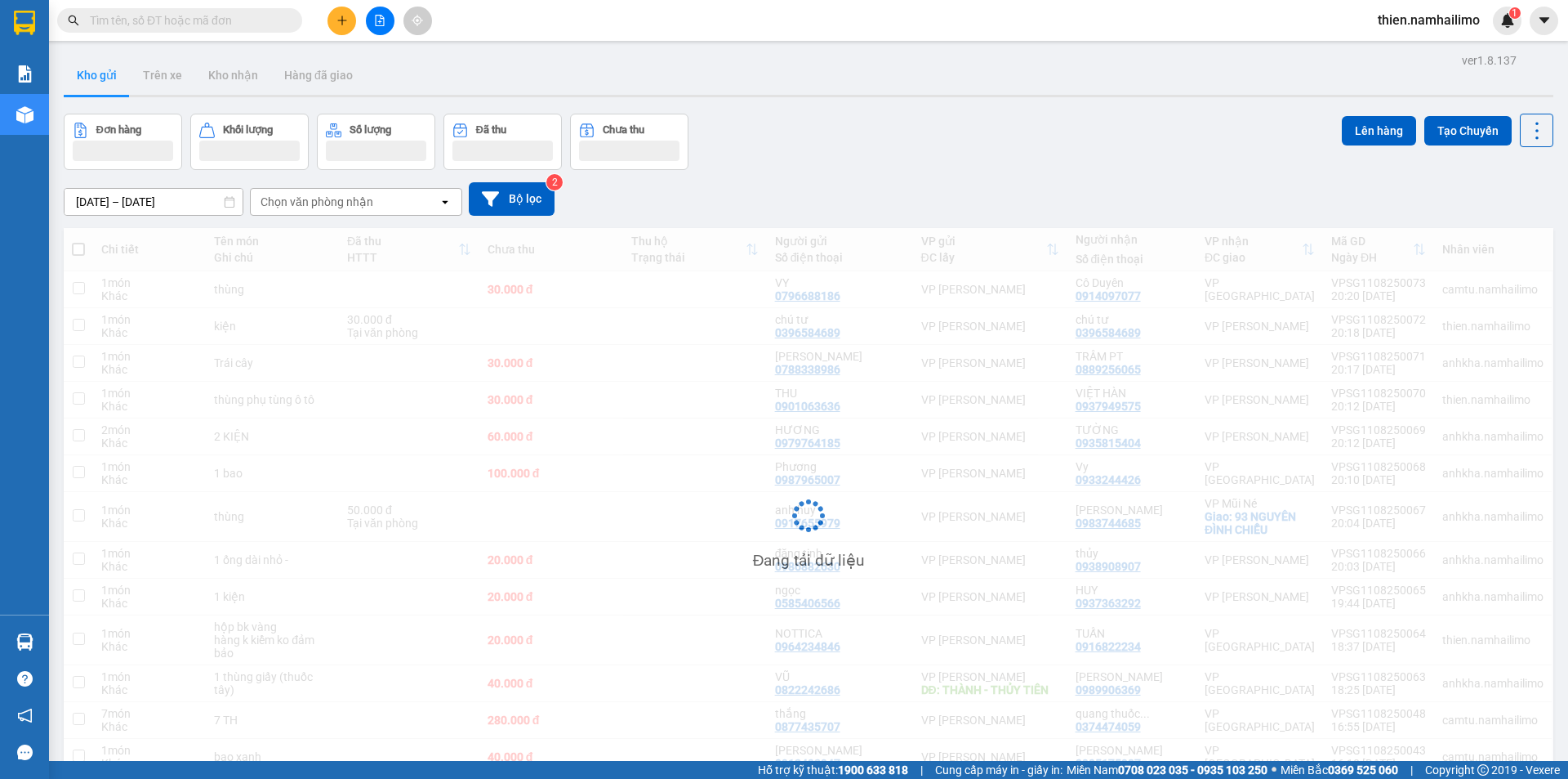
click at [221, 20] on input "text" at bounding box center [186, 20] width 193 height 18
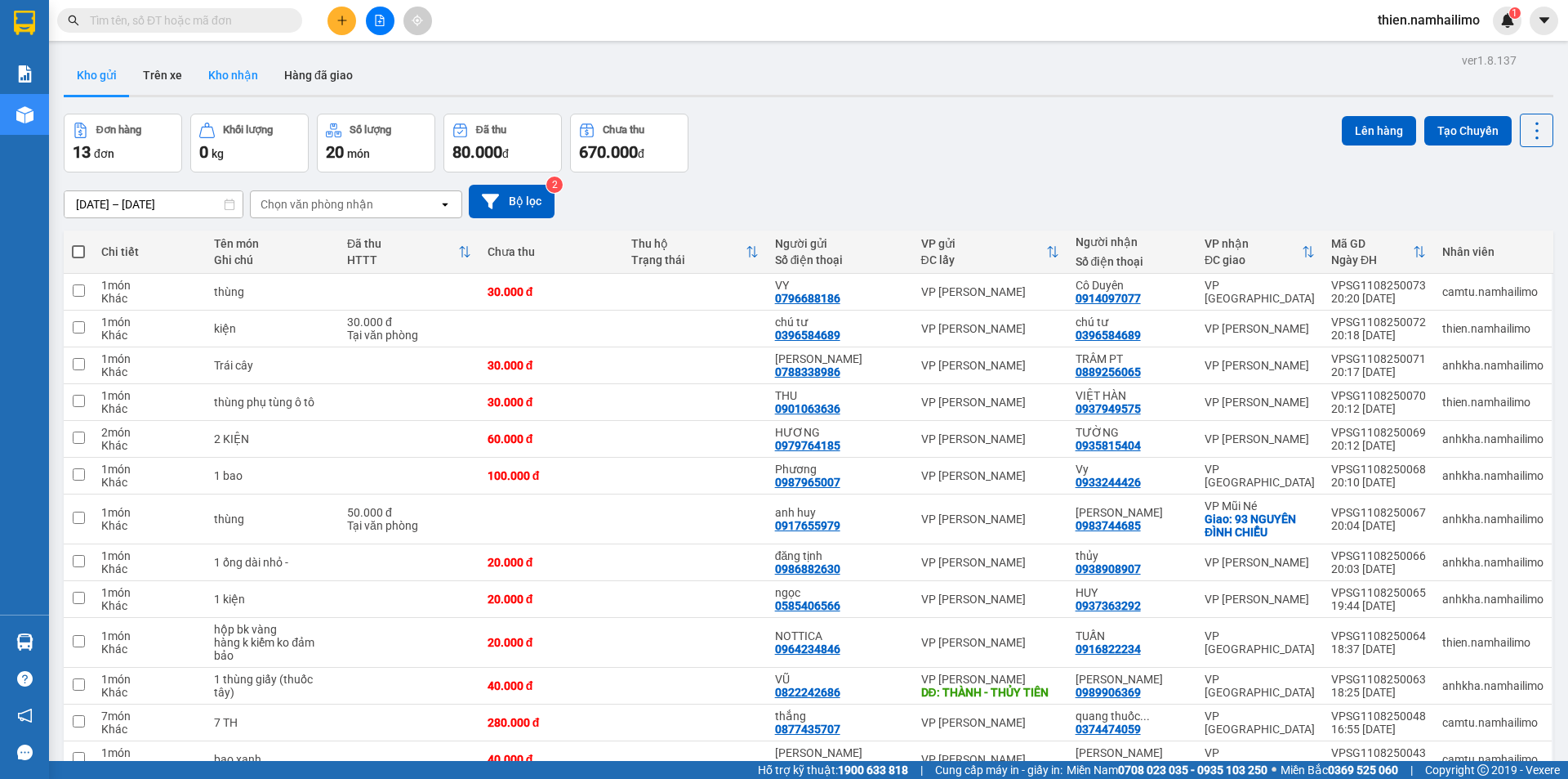
click at [207, 78] on button "Kho nhận" at bounding box center [233, 74] width 76 height 39
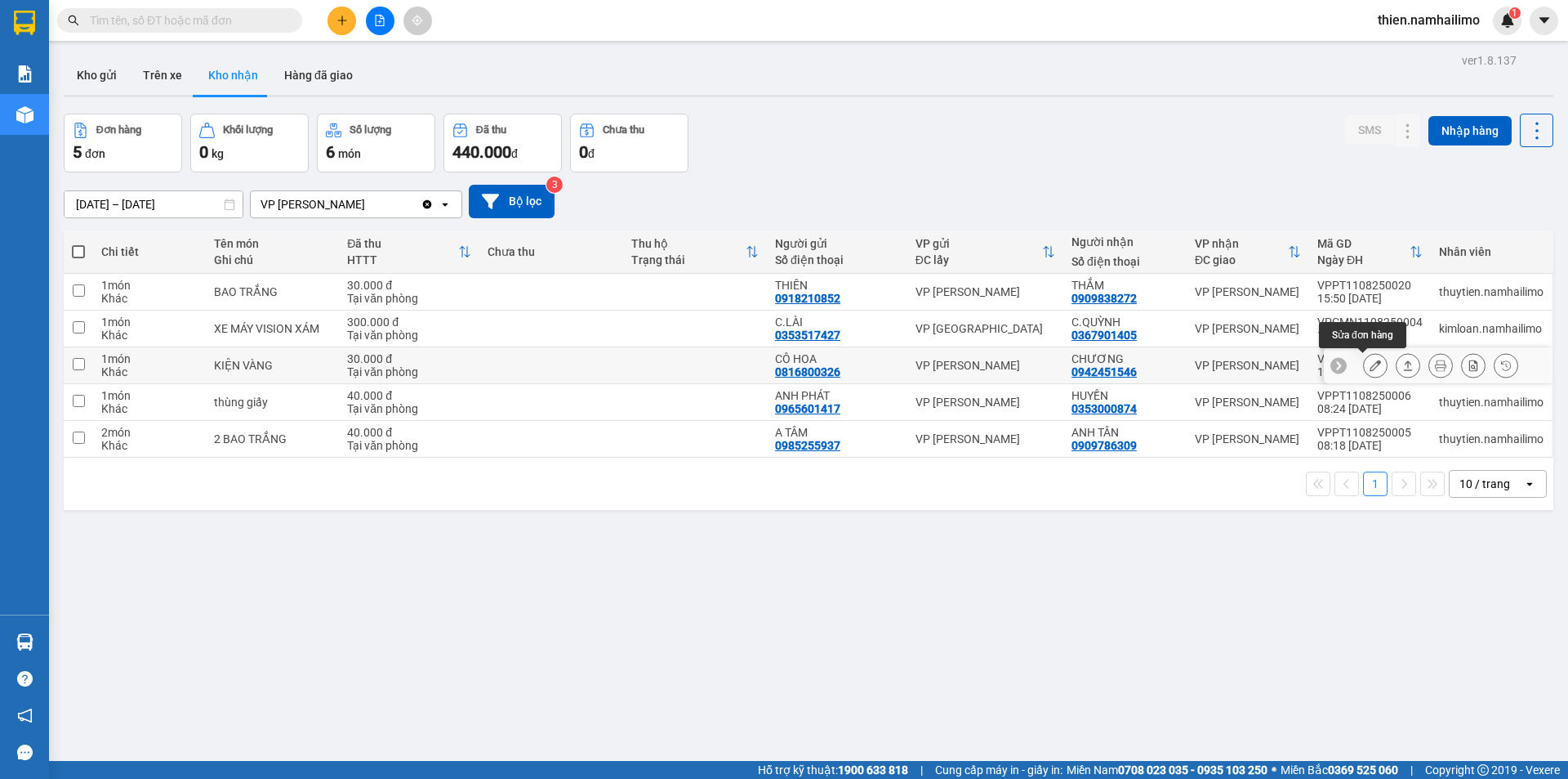
click at [1369, 369] on button at bounding box center [1375, 365] width 22 height 28
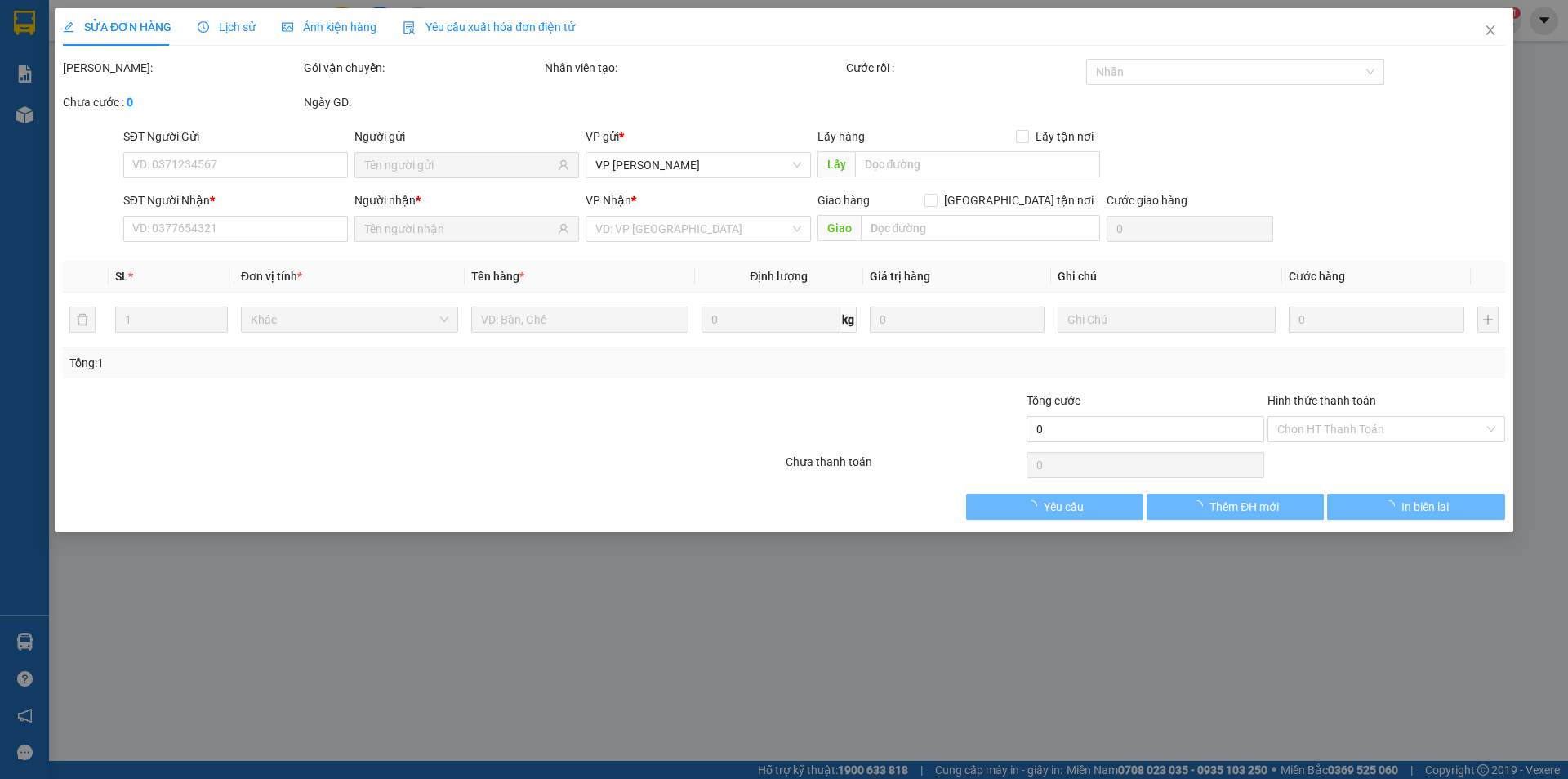
type input "0816800326"
type input "CÔ HOA"
type input "0942451546"
type input "CHƯƠNG"
type input "30.000"
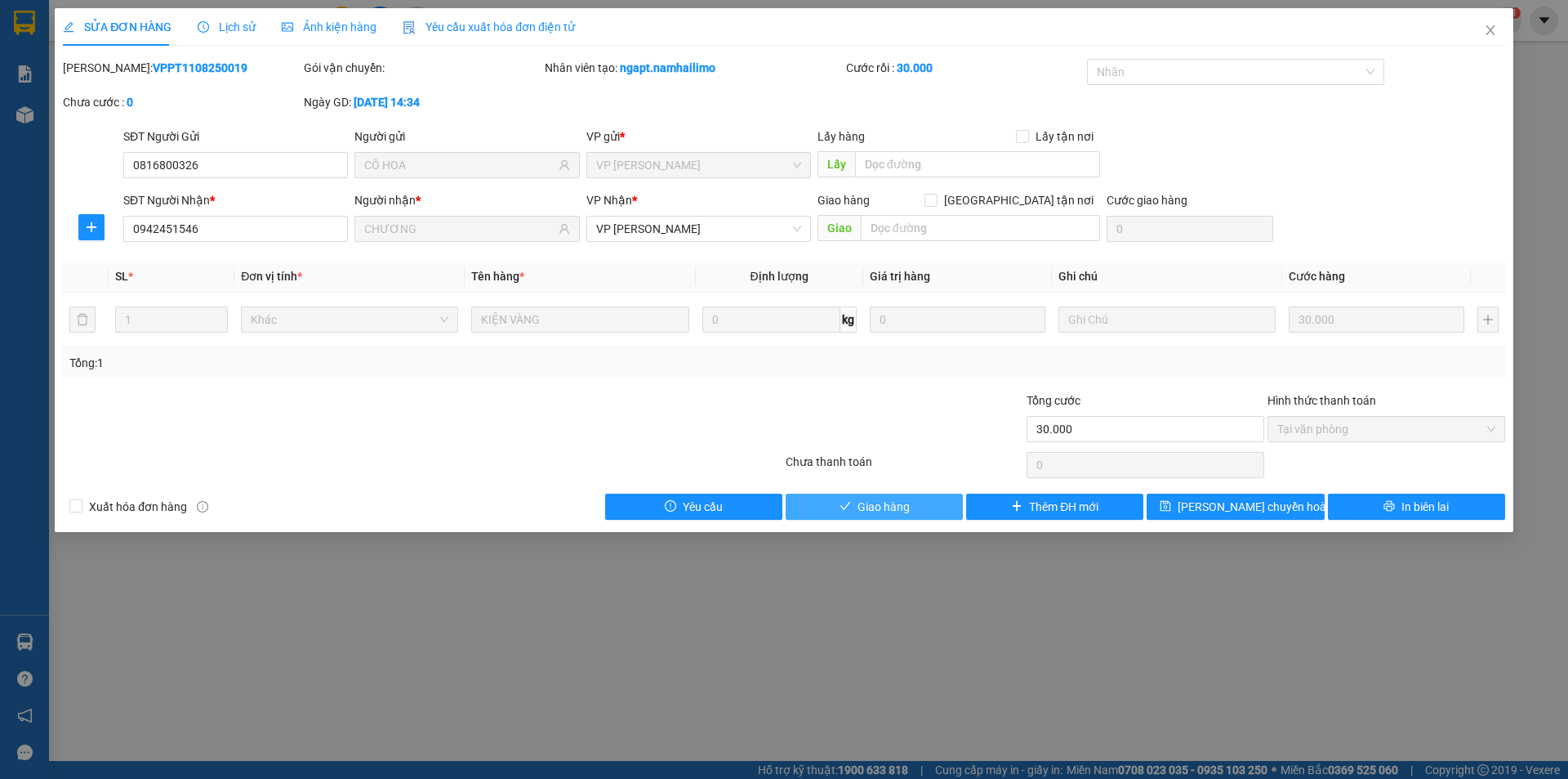
drag, startPoint x: 935, startPoint y: 513, endPoint x: 931, endPoint y: 491, distance: 22.4
click at [932, 508] on button "Giao hàng" at bounding box center [874, 506] width 177 height 26
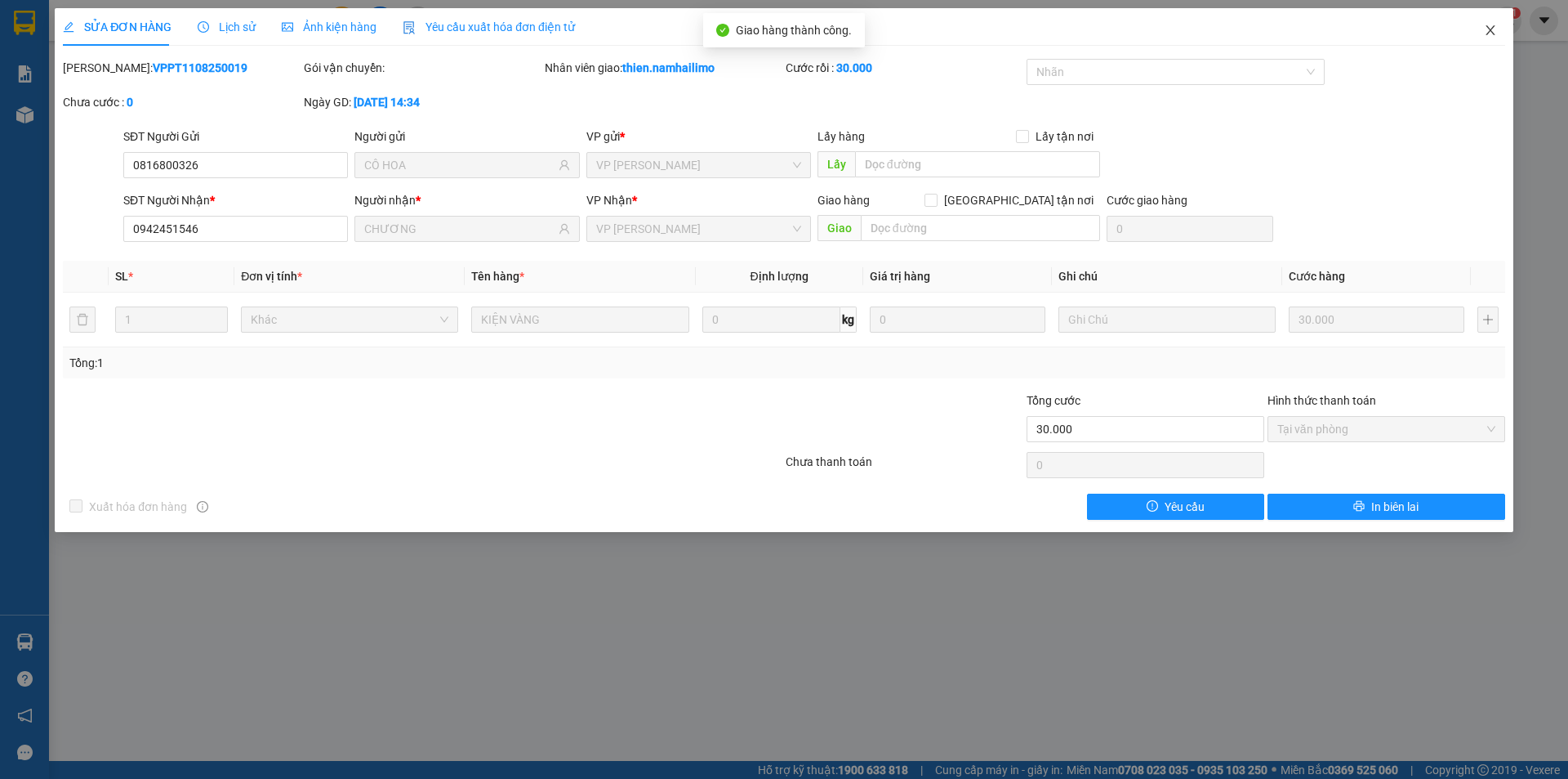
click at [1485, 25] on icon "close" at bounding box center [1490, 29] width 13 height 13
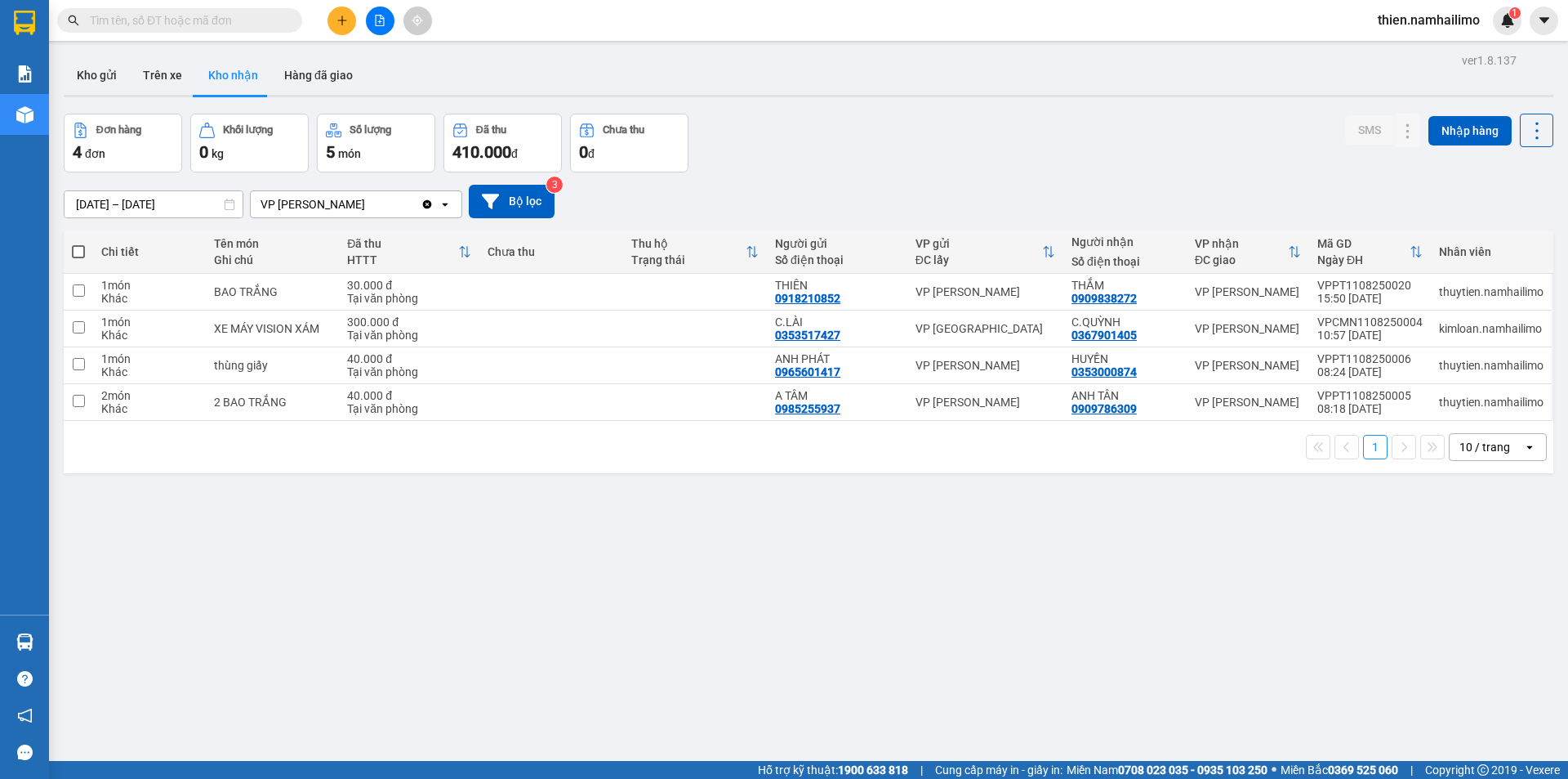
click at [224, 20] on input "text" at bounding box center [186, 20] width 193 height 18
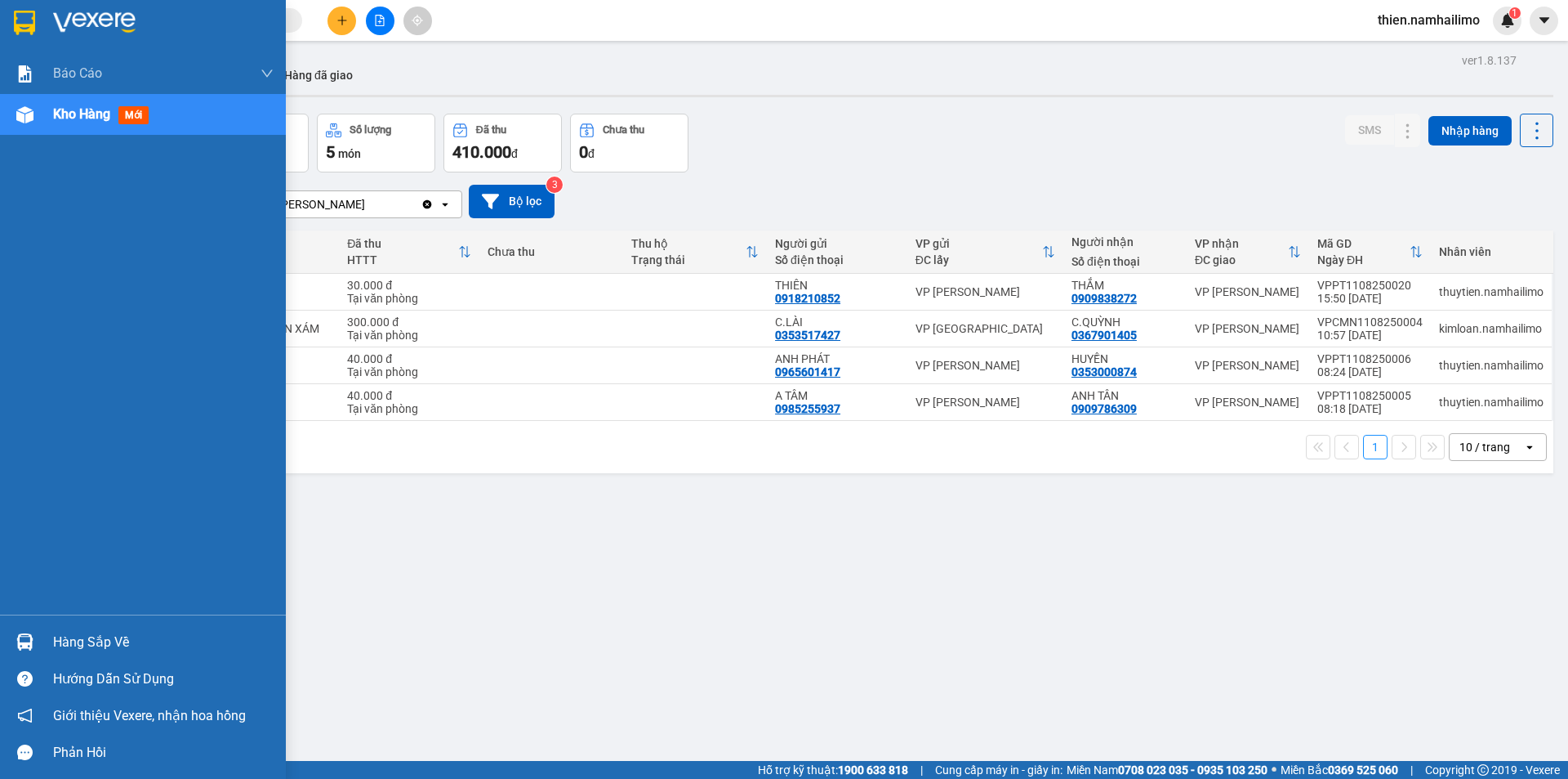
click at [98, 132] on div "Kho hàng mới" at bounding box center [162, 114] width 220 height 41
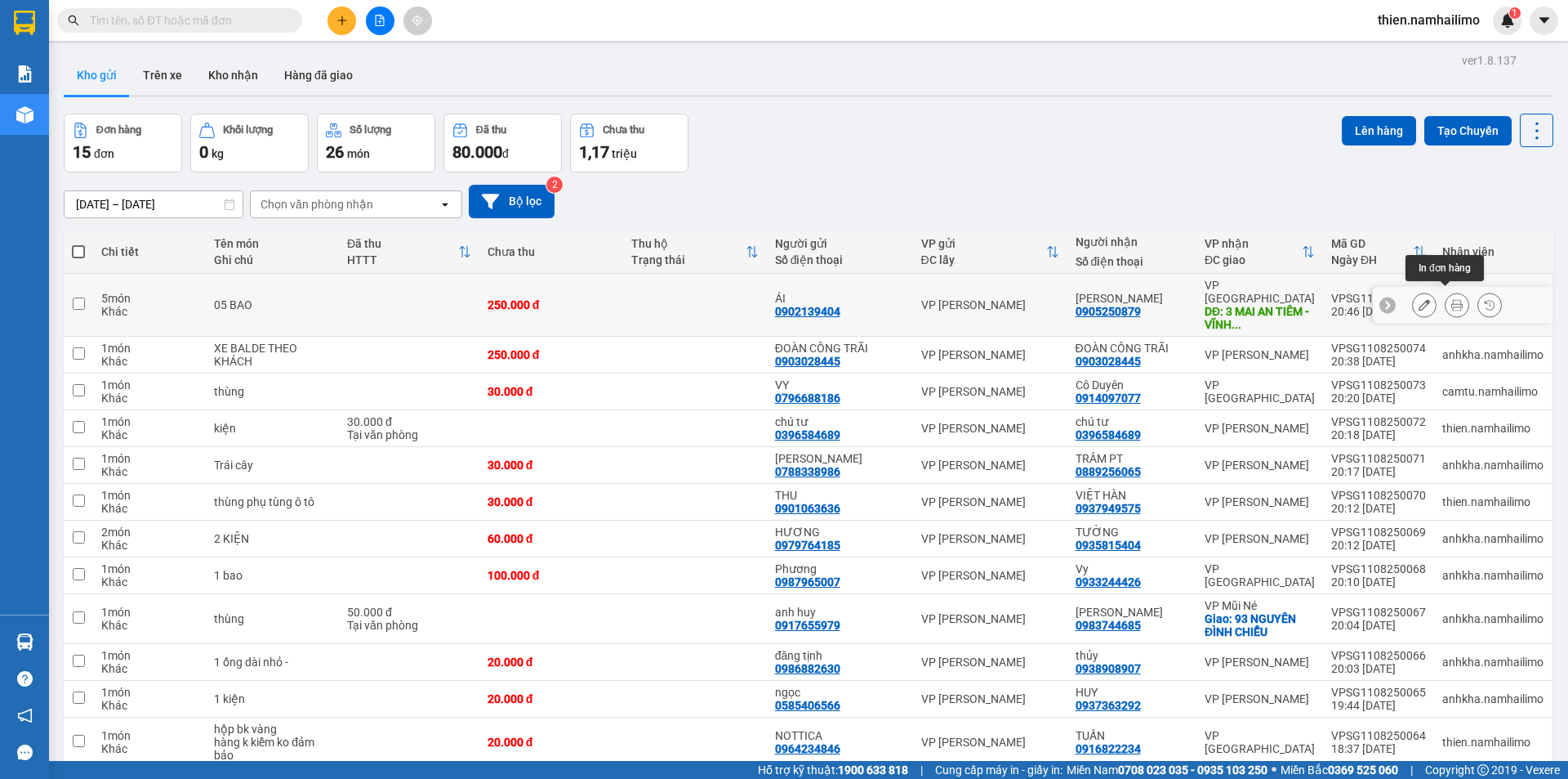
click at [1451, 302] on icon at bounding box center [1457, 304] width 11 height 11
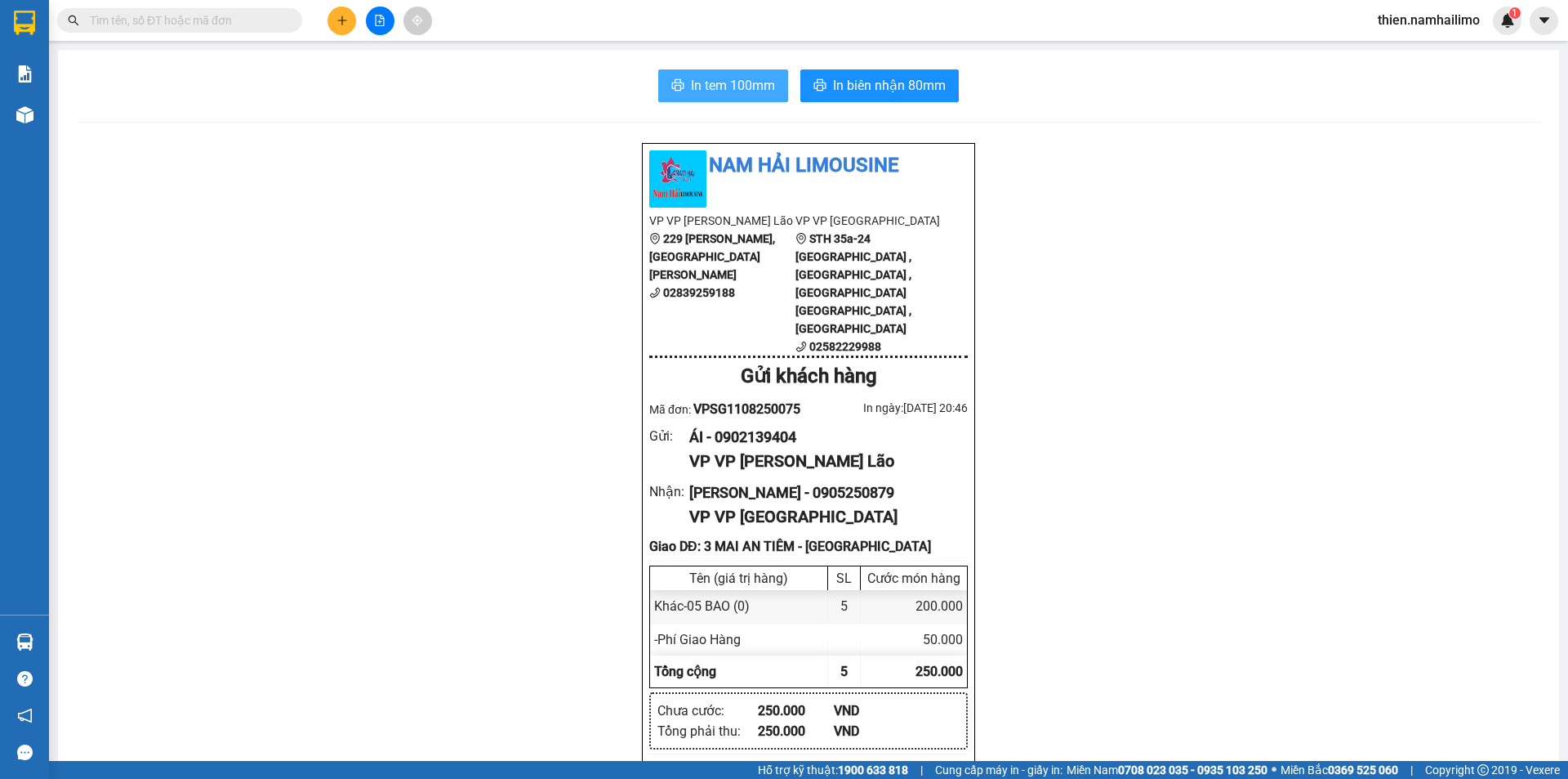
click at [746, 72] on button "In tem 100mm" at bounding box center [723, 86] width 130 height 33
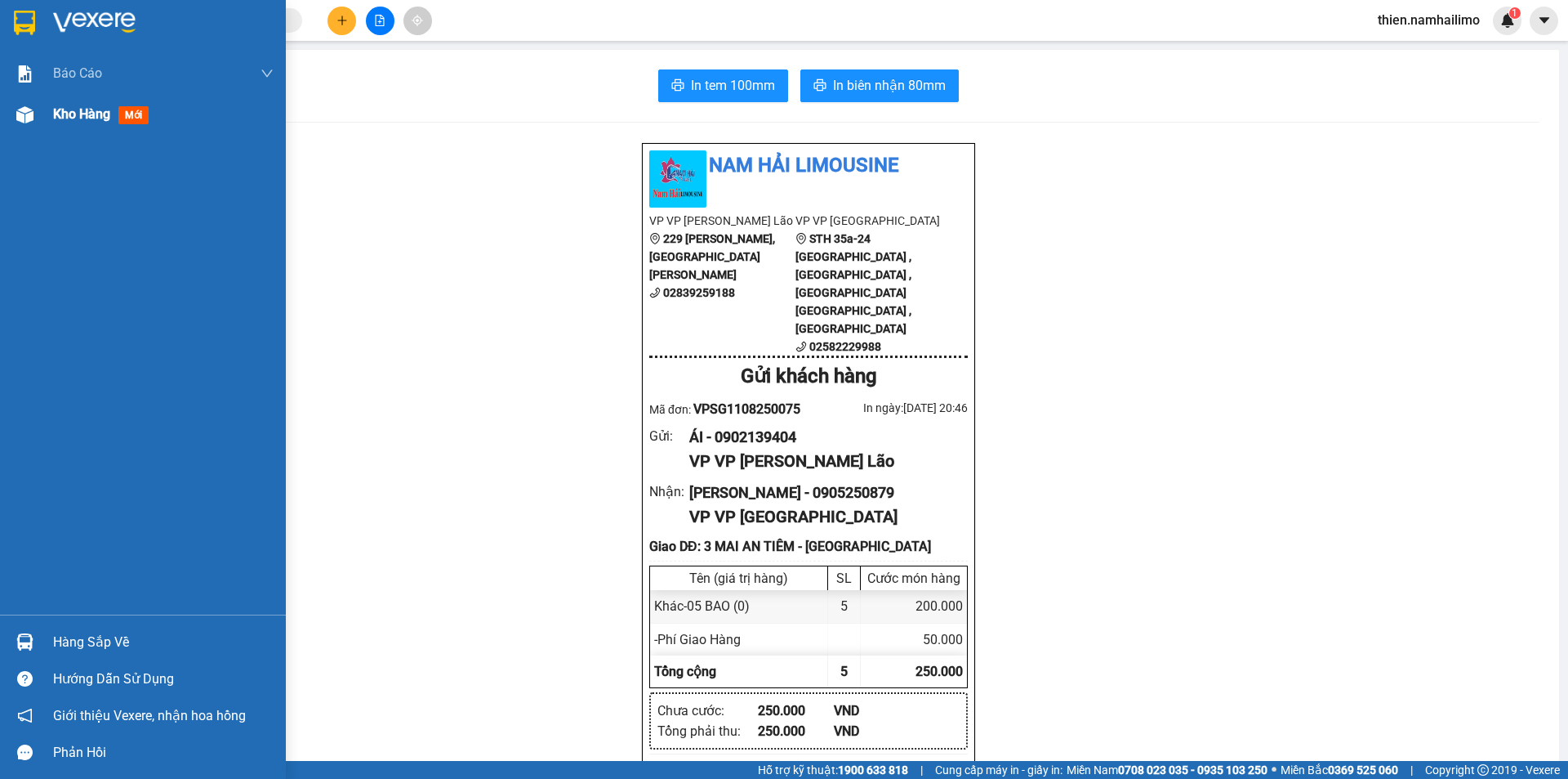
click at [52, 109] on div "Kho hàng mới" at bounding box center [142, 114] width 286 height 41
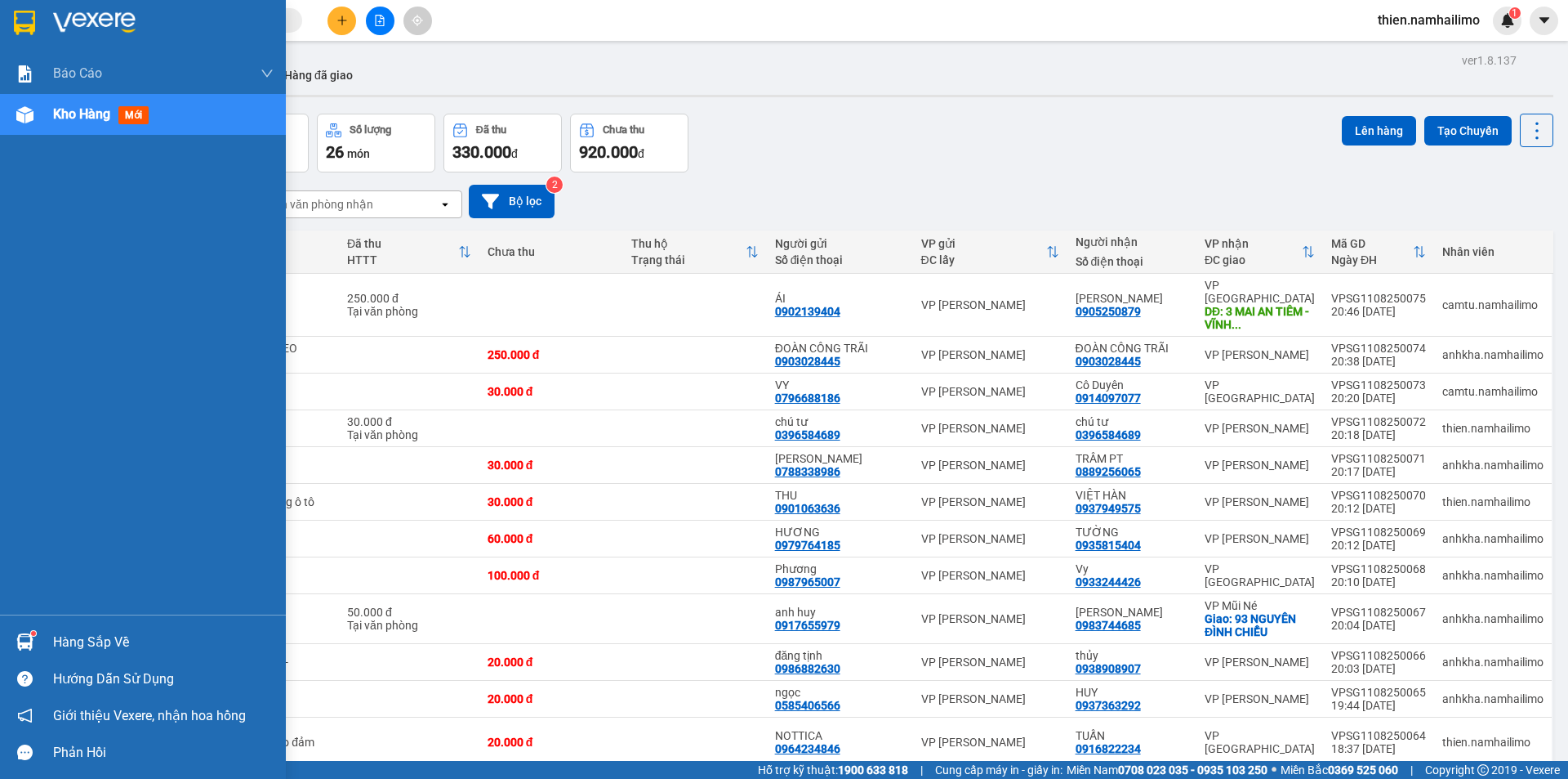
click at [32, 650] on div at bounding box center [24, 642] width 28 height 28
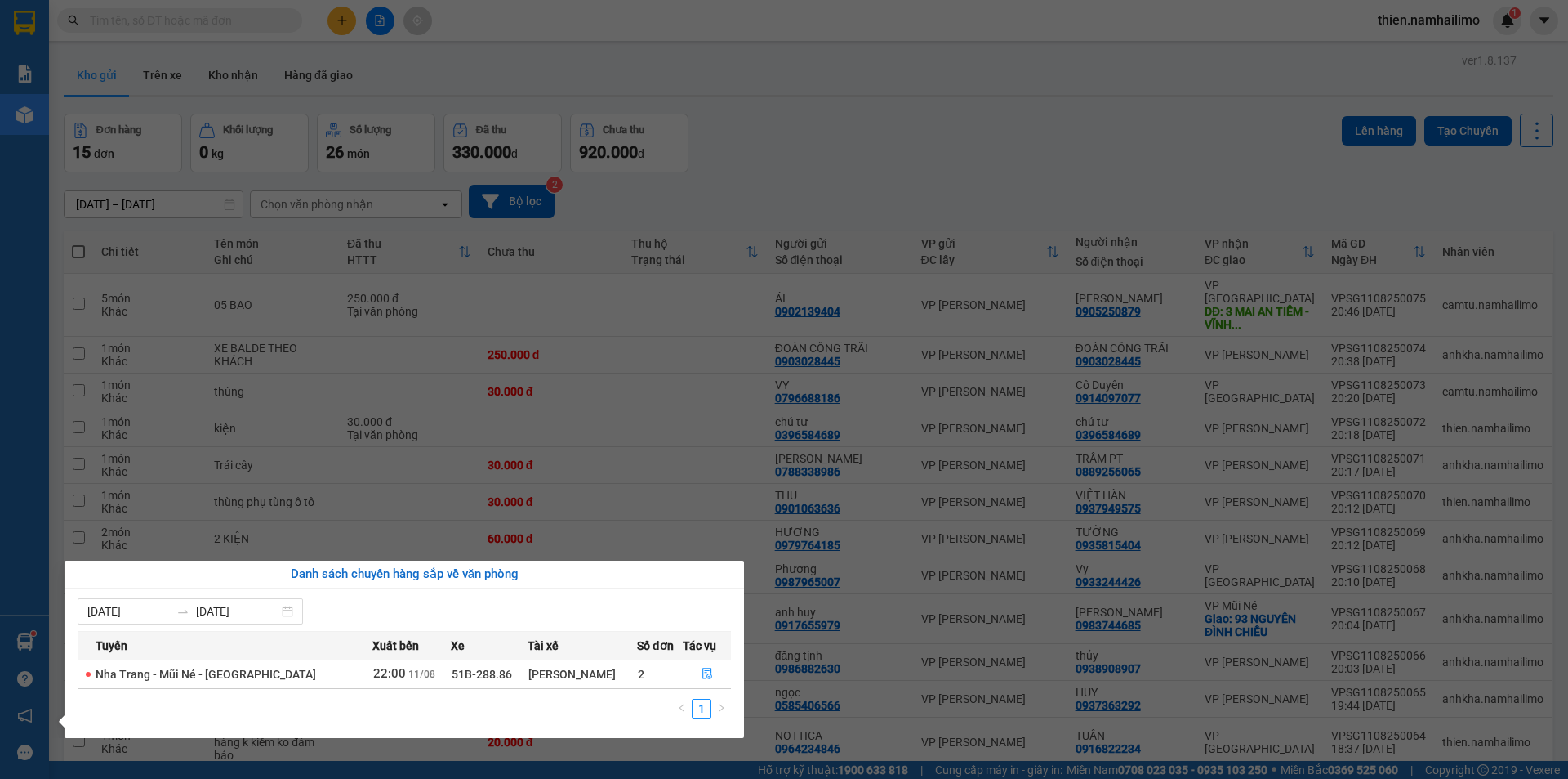
click at [861, 70] on section "Kết quả tìm kiếm ( 0 ) Bộ lọc No Data thien.namhailimo 1 Báo cáo Báo cáo dòng t…" at bounding box center [784, 390] width 1568 height 779
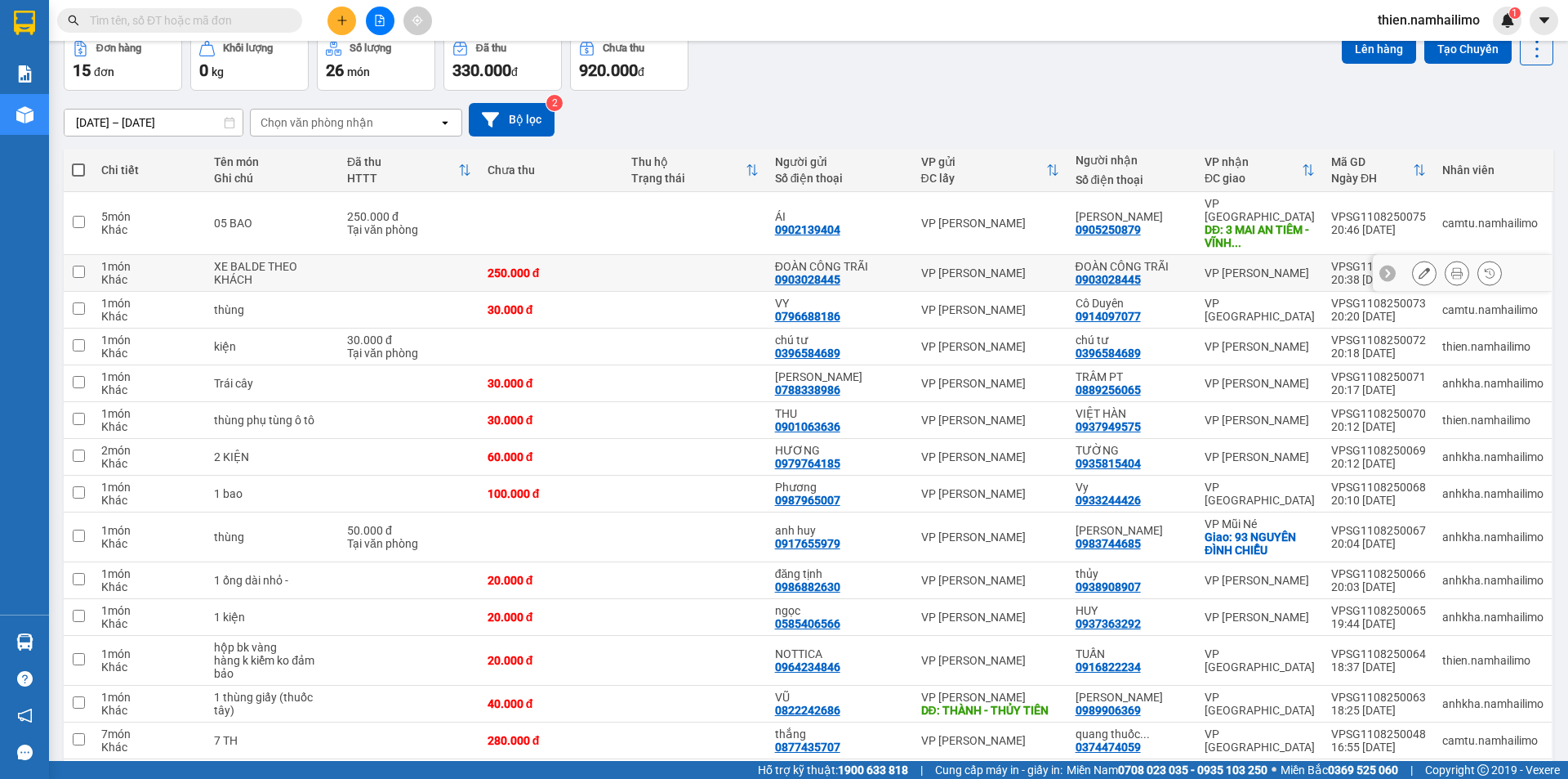
scroll to position [163, 0]
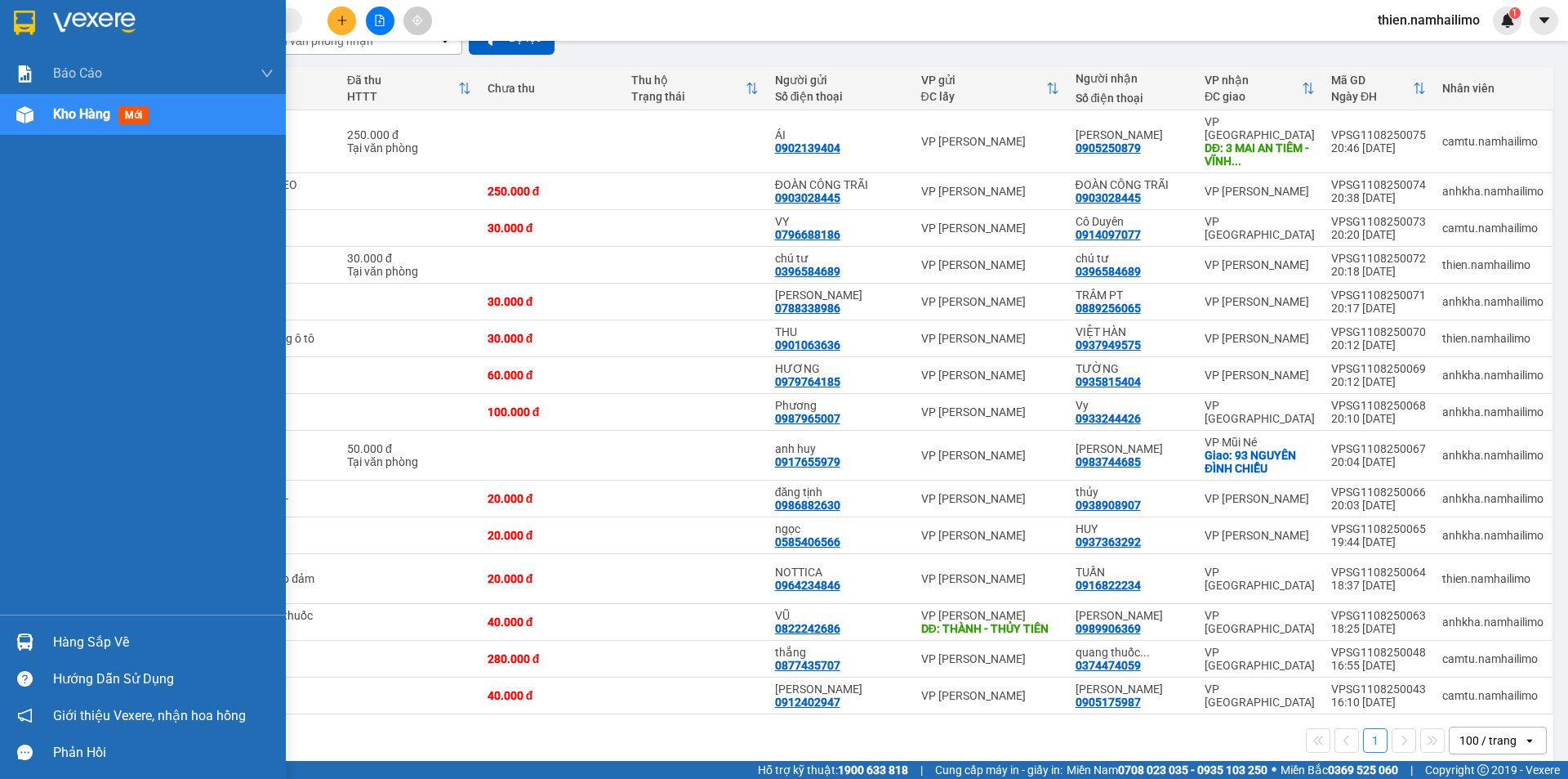
drag, startPoint x: 10, startPoint y: 640, endPoint x: 57, endPoint y: 643, distance: 47.1
click at [11, 640] on div at bounding box center [24, 642] width 28 height 28
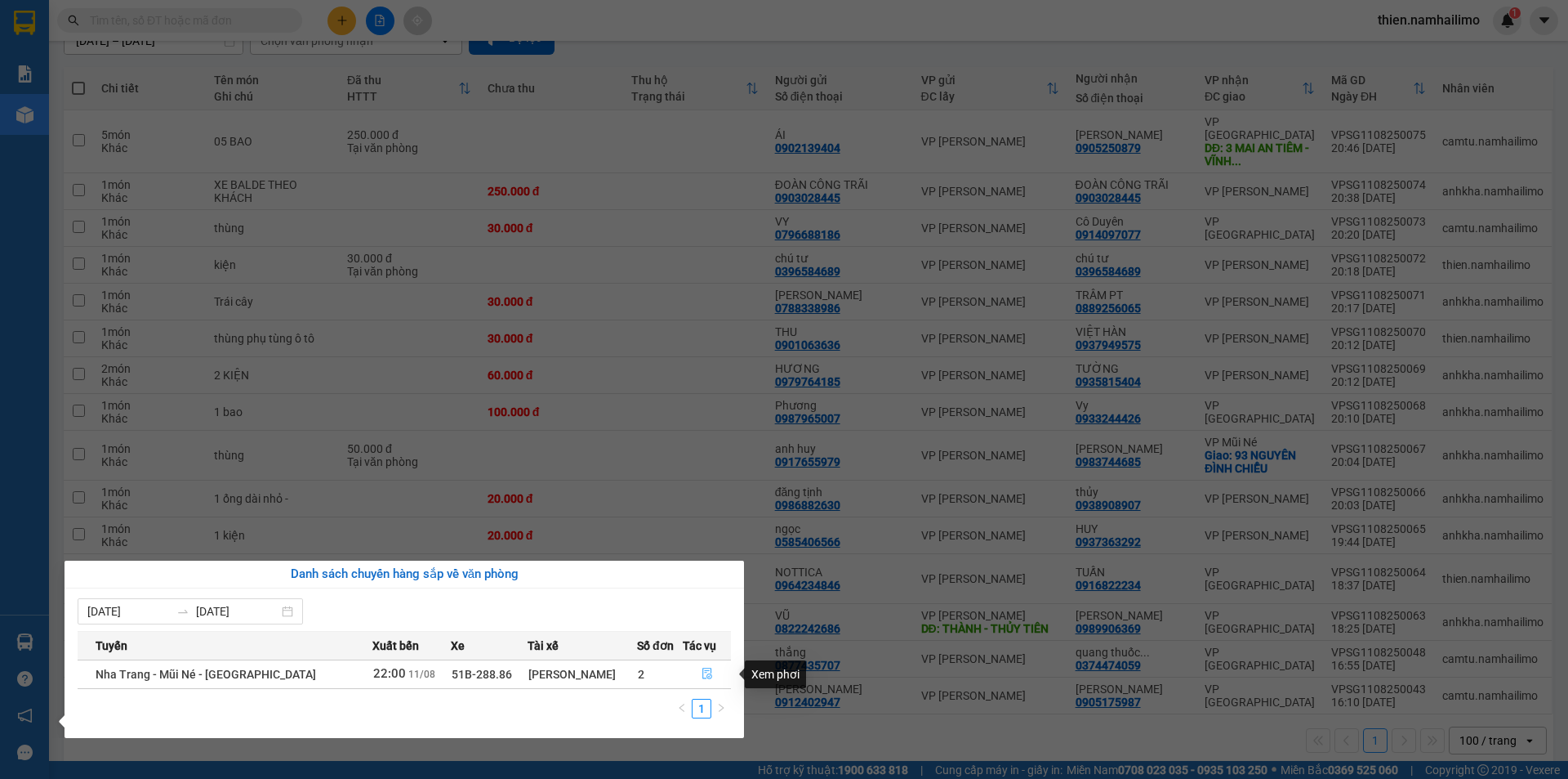
click at [695, 681] on button "button" at bounding box center [707, 674] width 47 height 26
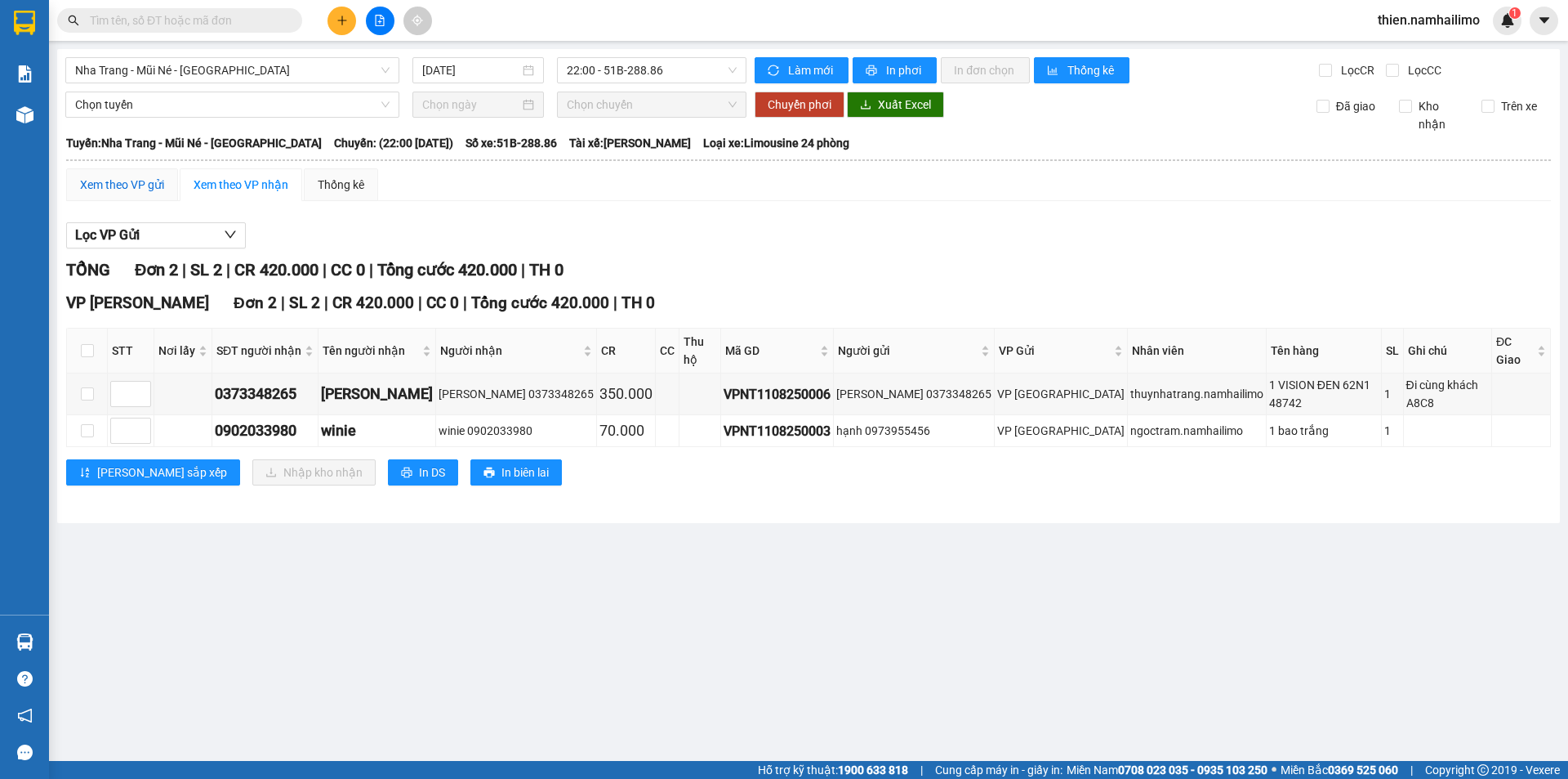
click at [153, 189] on div "Xem theo VP gửi" at bounding box center [122, 184] width 84 height 18
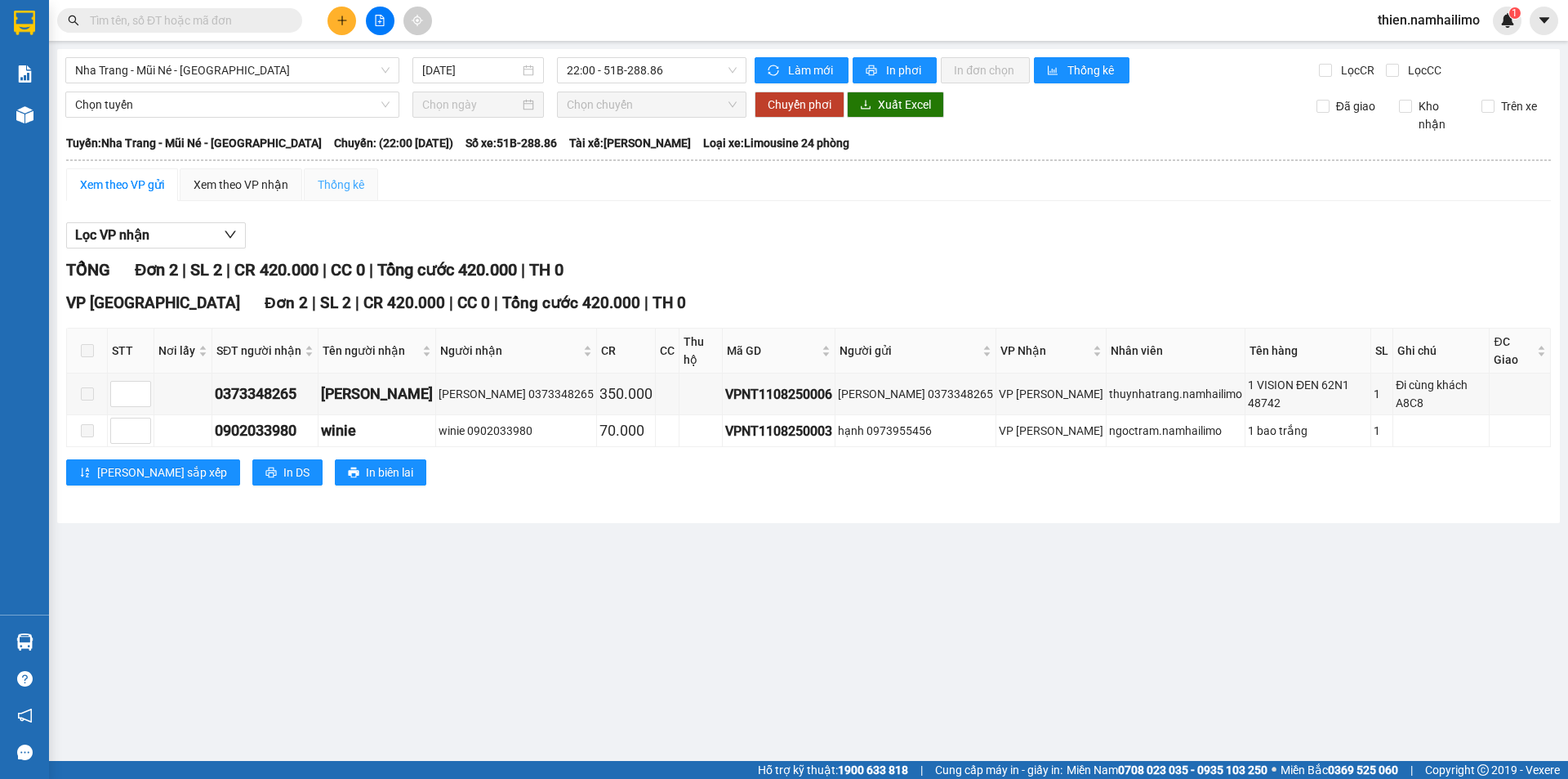
click at [333, 175] on div "Thống kê" at bounding box center [341, 185] width 74 height 33
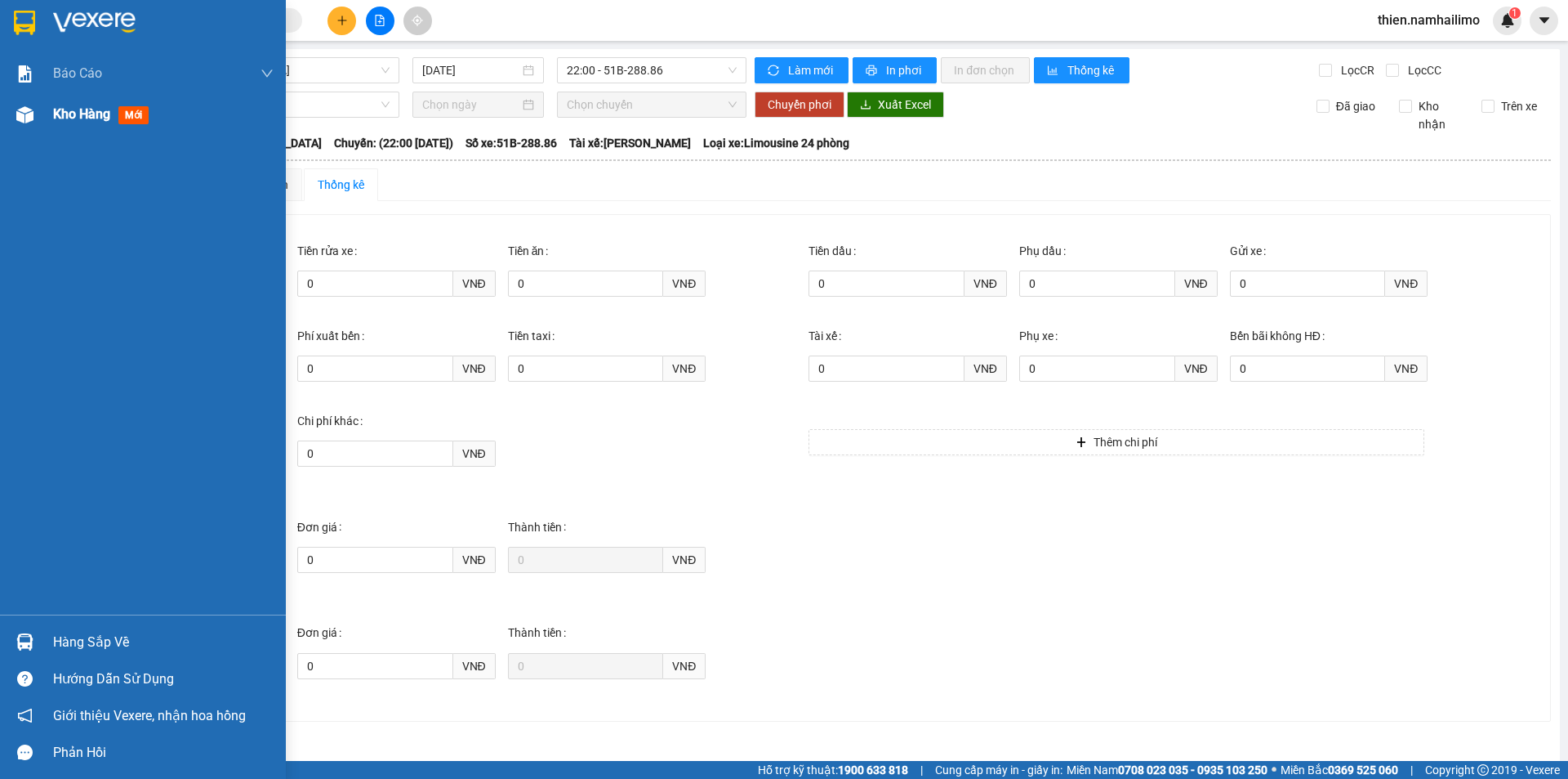
click at [111, 128] on div "Kho hàng mới" at bounding box center [162, 114] width 220 height 41
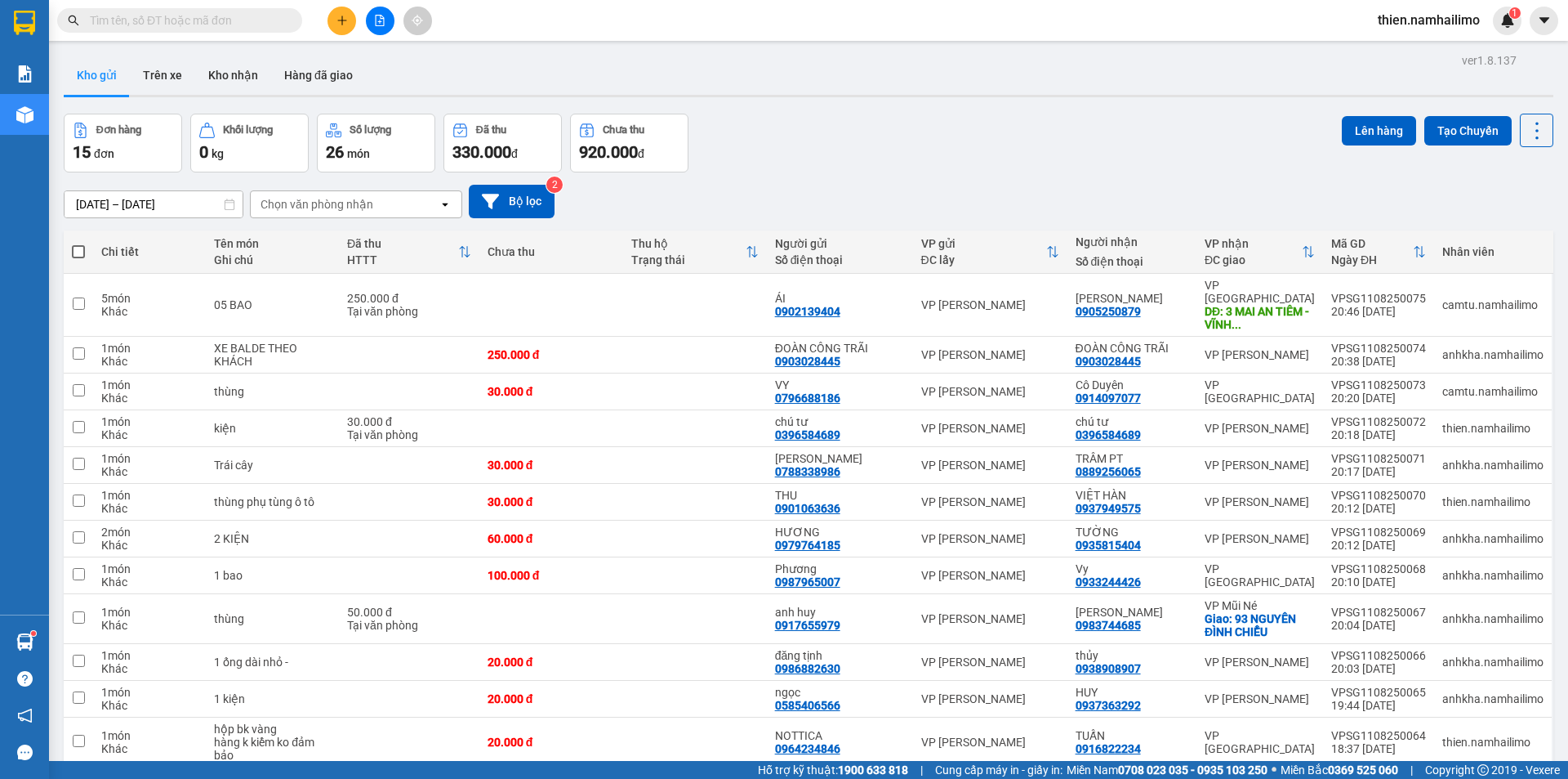
click at [339, 27] on button at bounding box center [341, 21] width 28 height 28
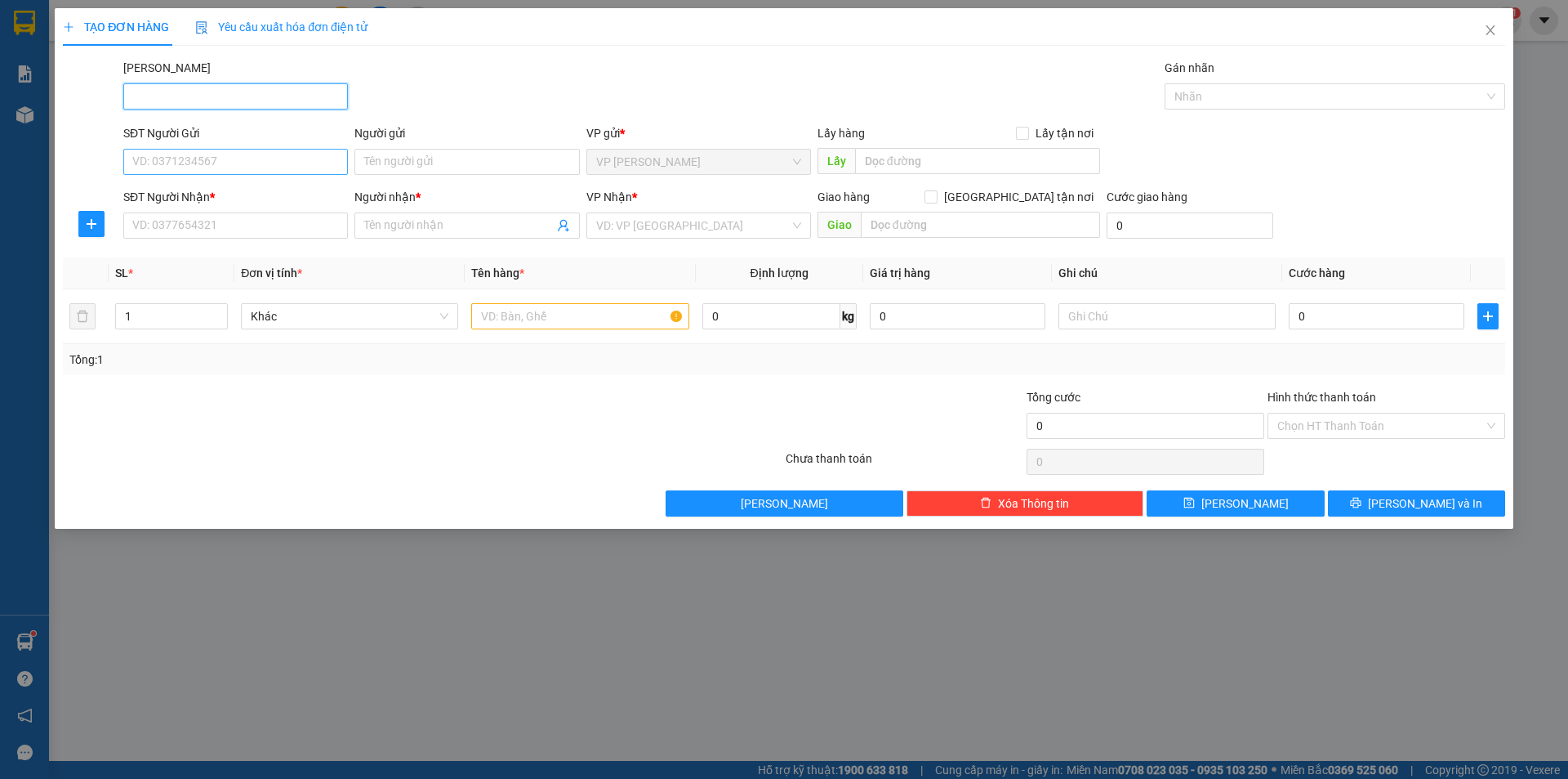
click at [237, 147] on div "SĐT Người Gửi" at bounding box center [236, 136] width 224 height 24
click at [234, 153] on input "SĐT Người Gửi" at bounding box center [236, 162] width 224 height 26
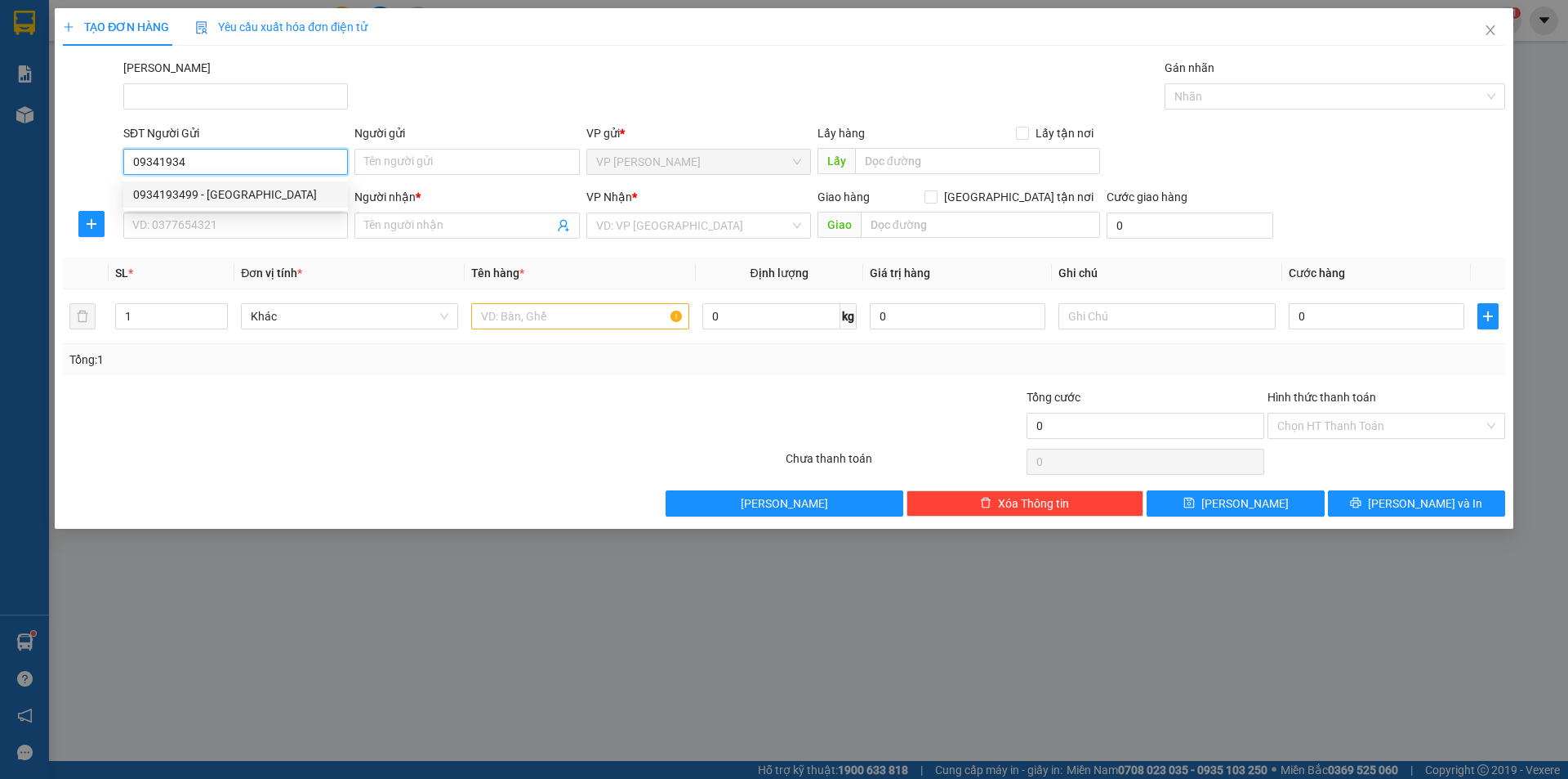
click at [219, 201] on div "0934193499 - THÀNH MỸ" at bounding box center [235, 194] width 205 height 18
type input "0934193499"
type input "THÀNH [GEOGRAPHIC_DATA]"
type input "0938426363"
type input "Liên"
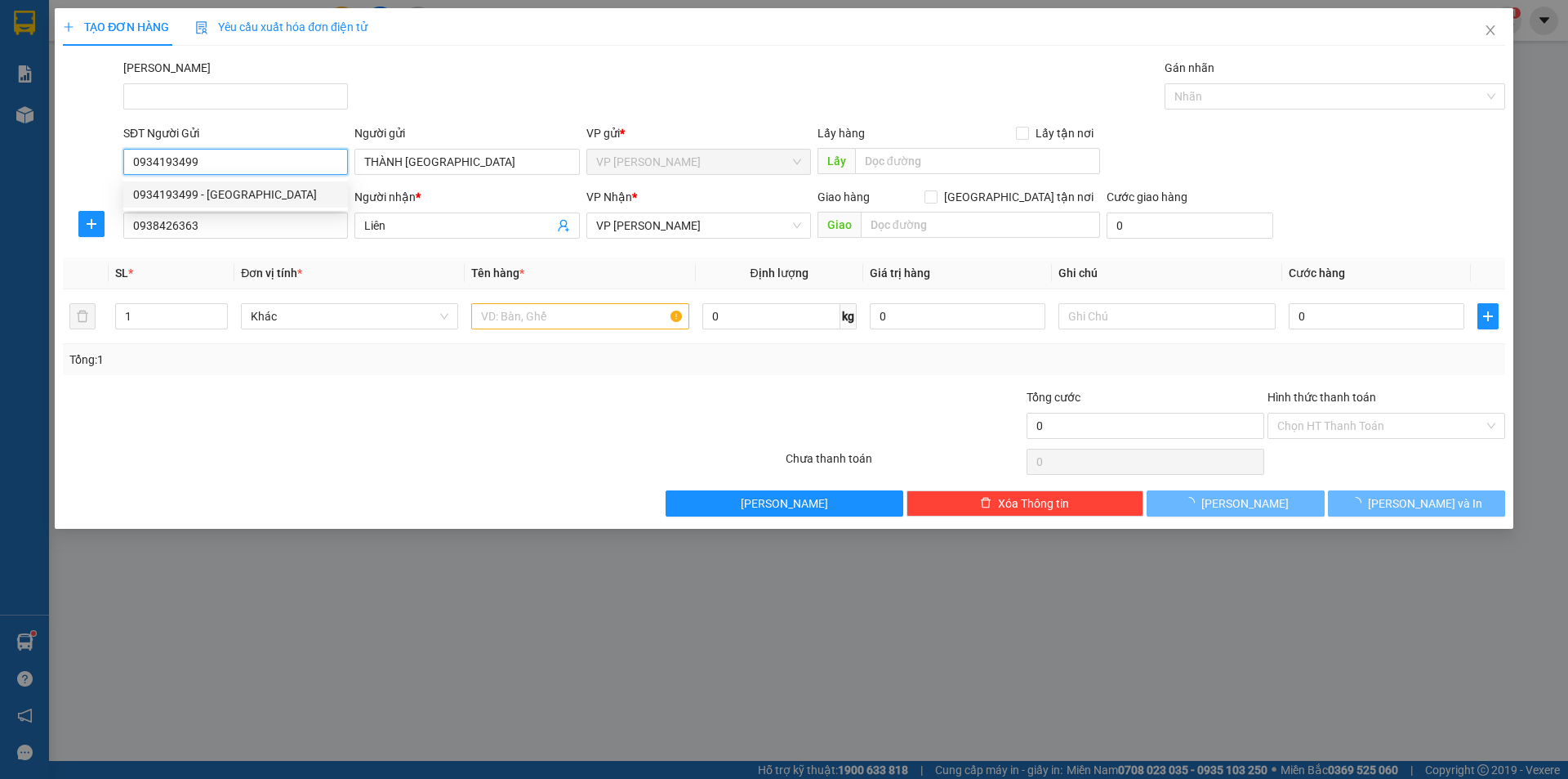
type input "30.000"
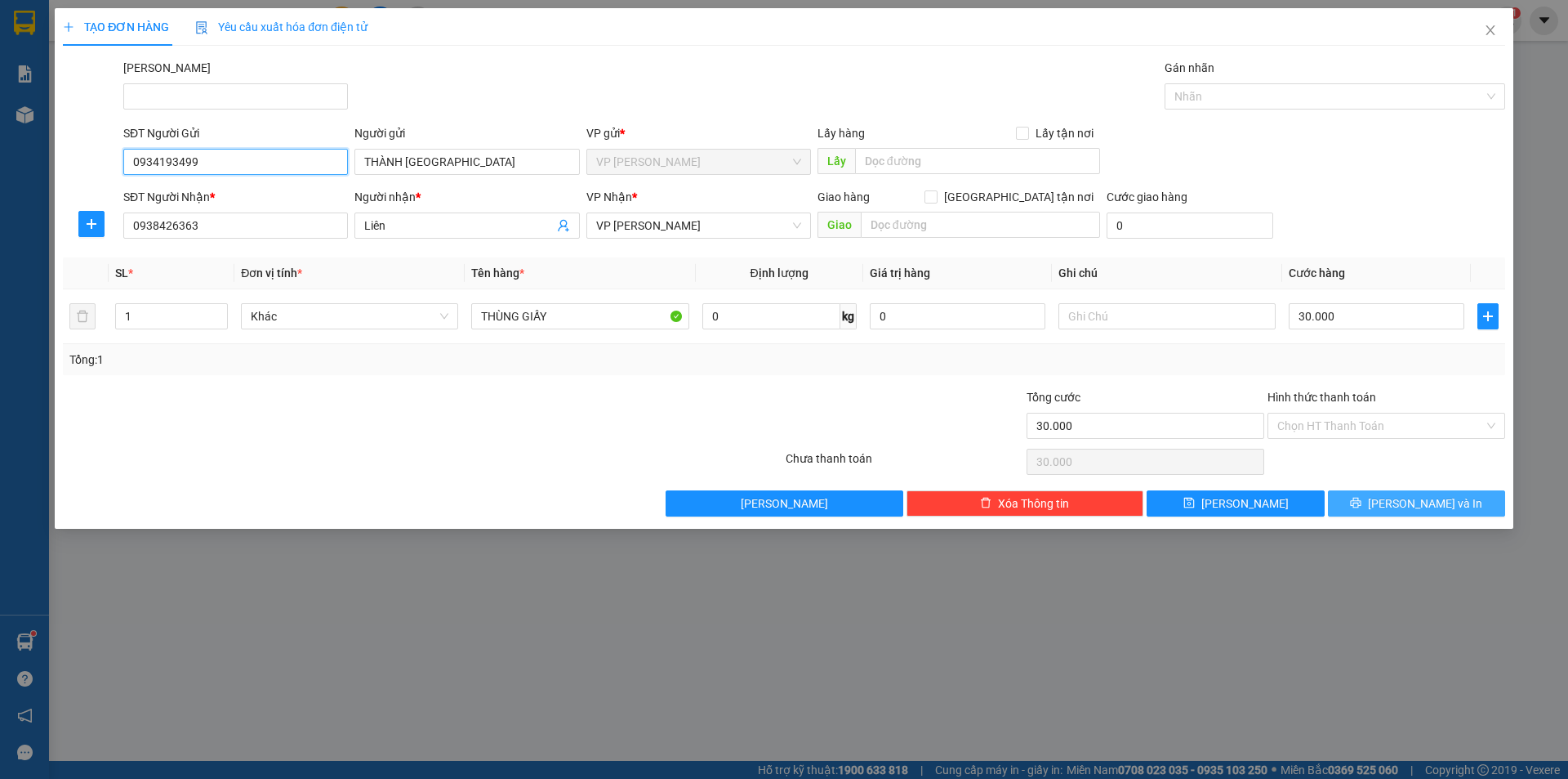
type input "0934193499"
click at [1362, 499] on icon "printer" at bounding box center [1356, 502] width 11 height 11
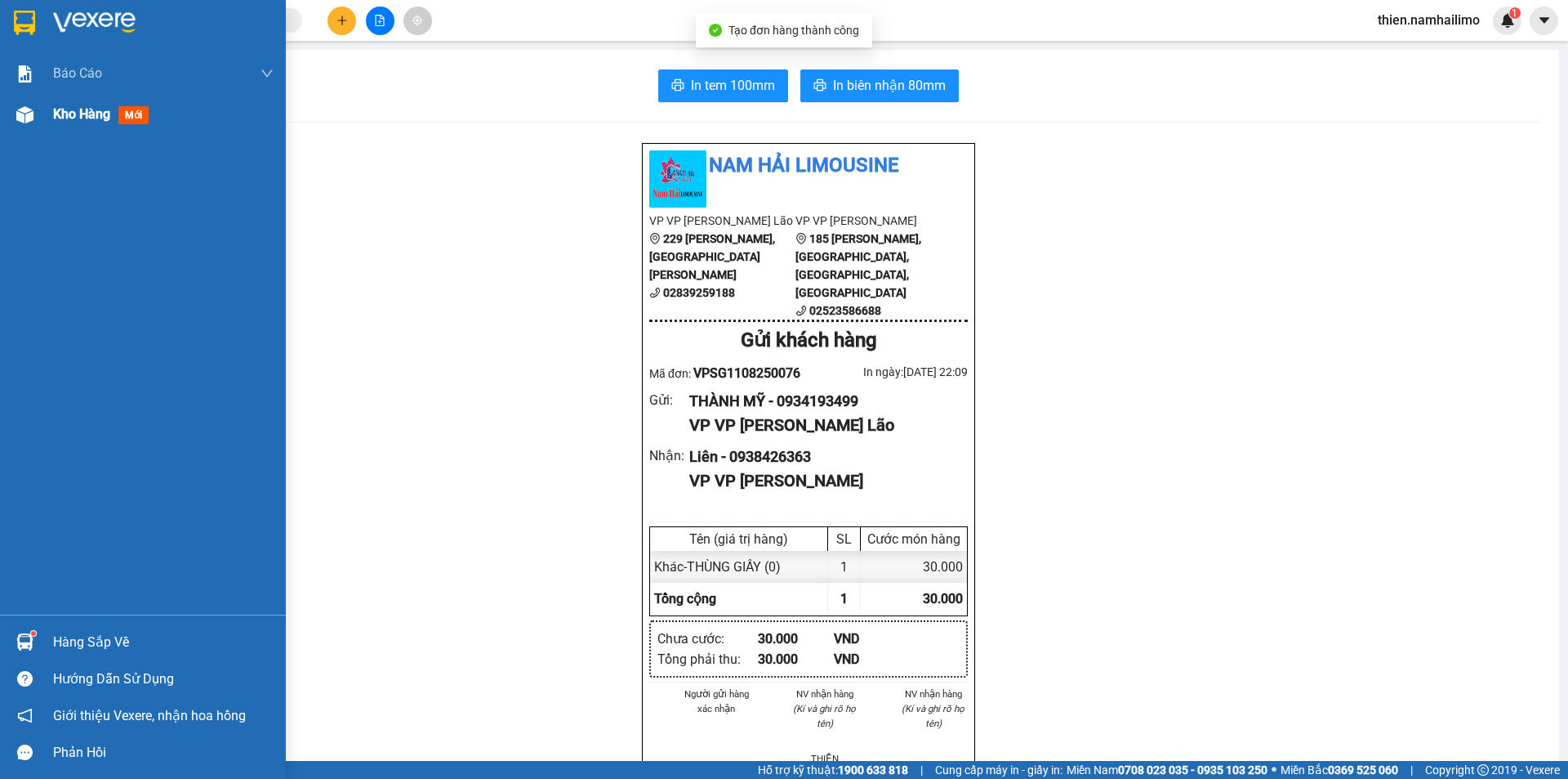
click at [87, 127] on div "Kho hàng mới" at bounding box center [162, 114] width 220 height 41
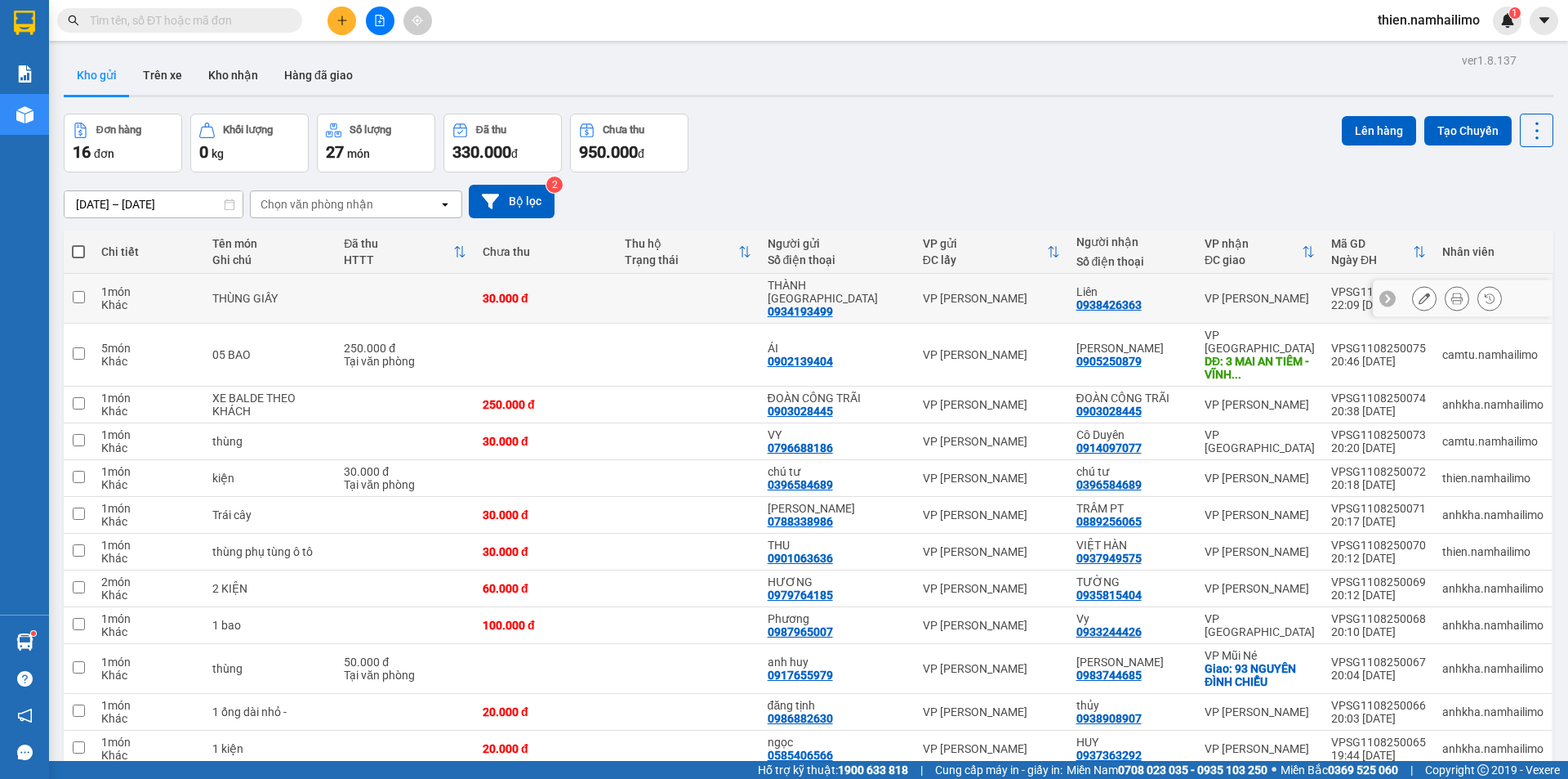
click at [1418, 294] on button at bounding box center [1425, 298] width 22 height 28
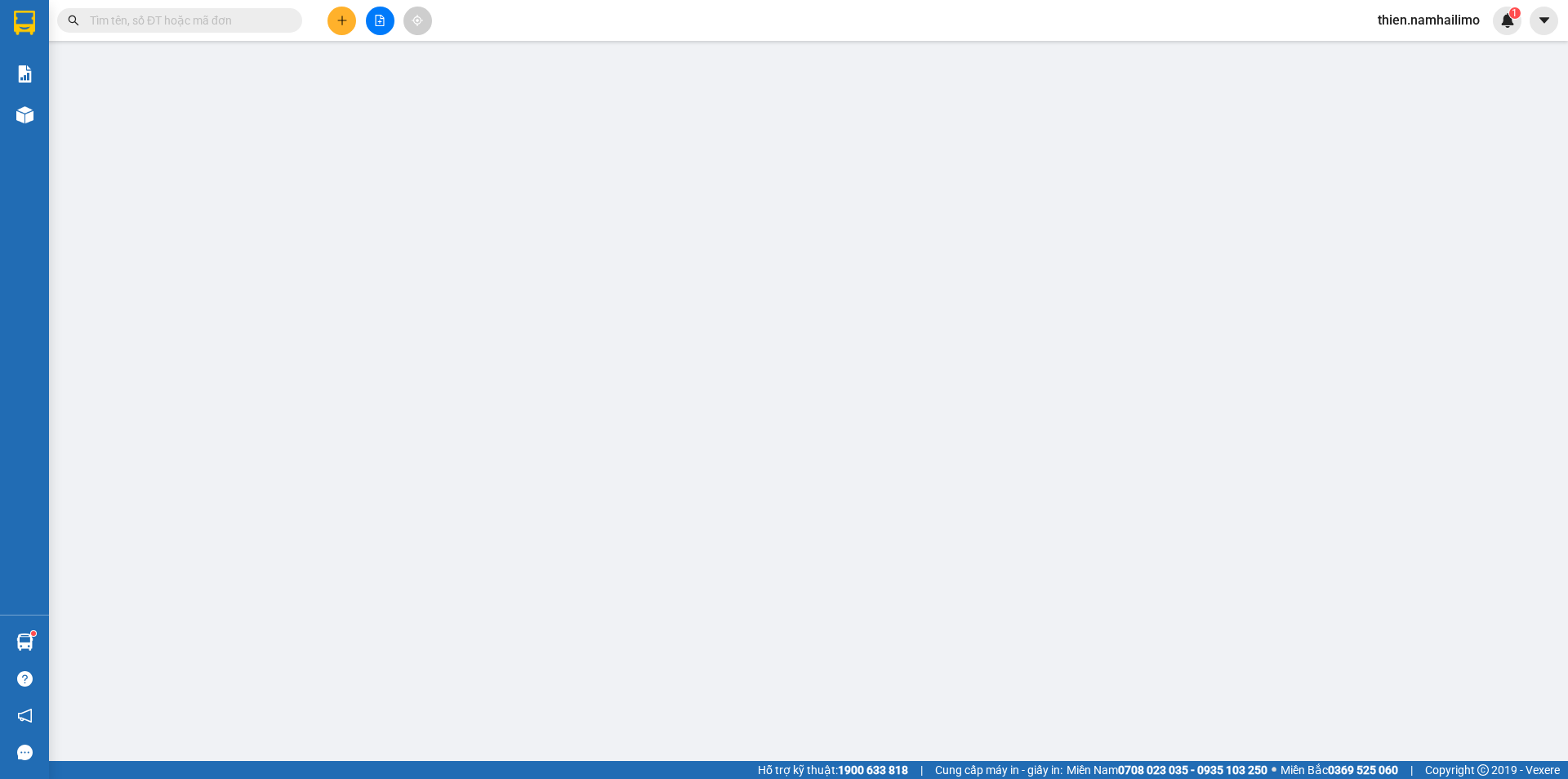
type input "0934193499"
type input "0938426363"
type input "30.000"
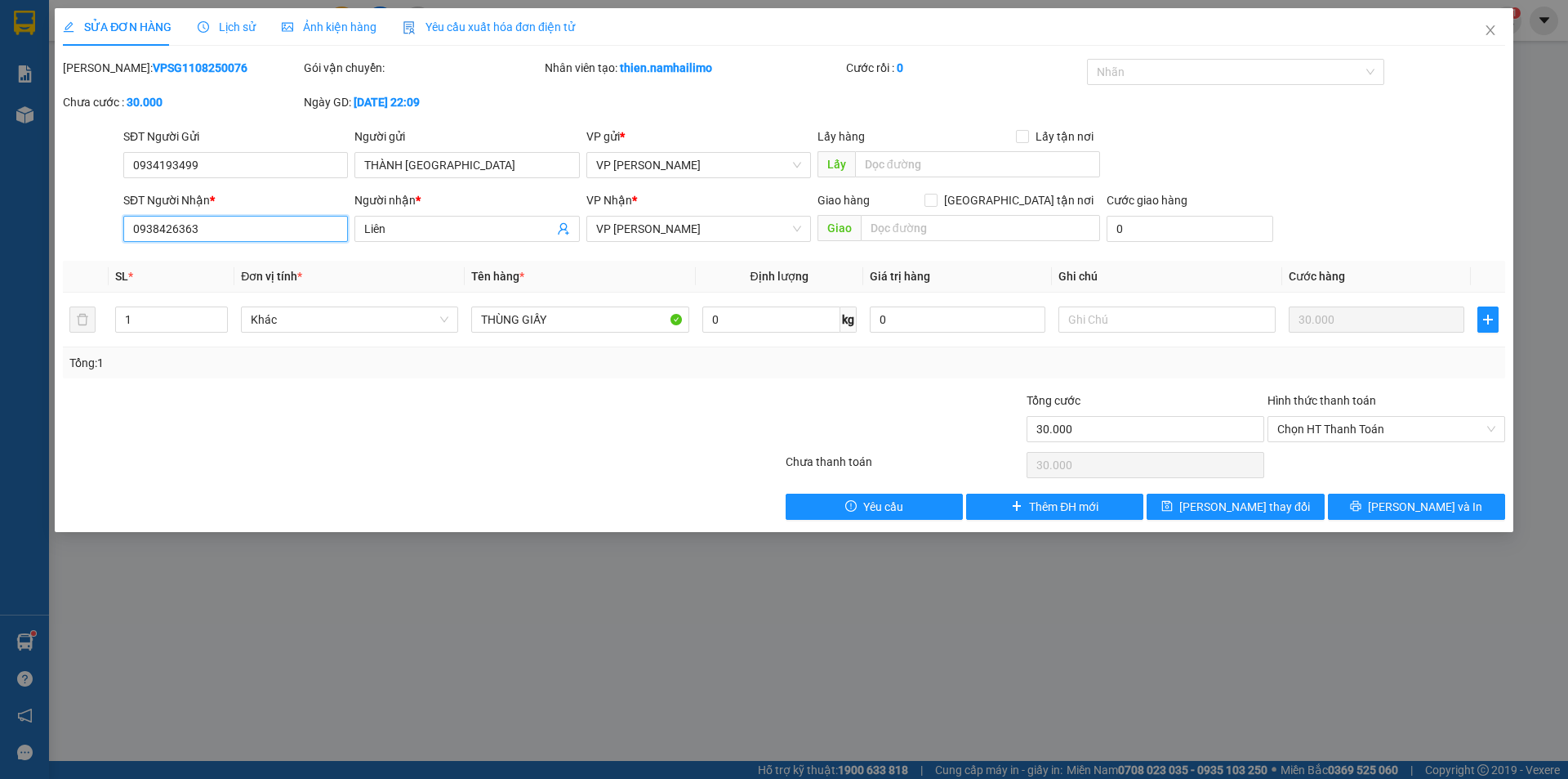
drag, startPoint x: 262, startPoint y: 232, endPoint x: 0, endPoint y: 327, distance: 278.7
click at [0, 327] on div "SỬA ĐƠN HÀNG Lịch sử Ảnh kiện hàng Yêu cầu xuất hóa đơn điện tử Total Paid Fee …" at bounding box center [784, 390] width 1568 height 779
click at [453, 218] on span "Liên" at bounding box center [467, 229] width 224 height 26
type input "L"
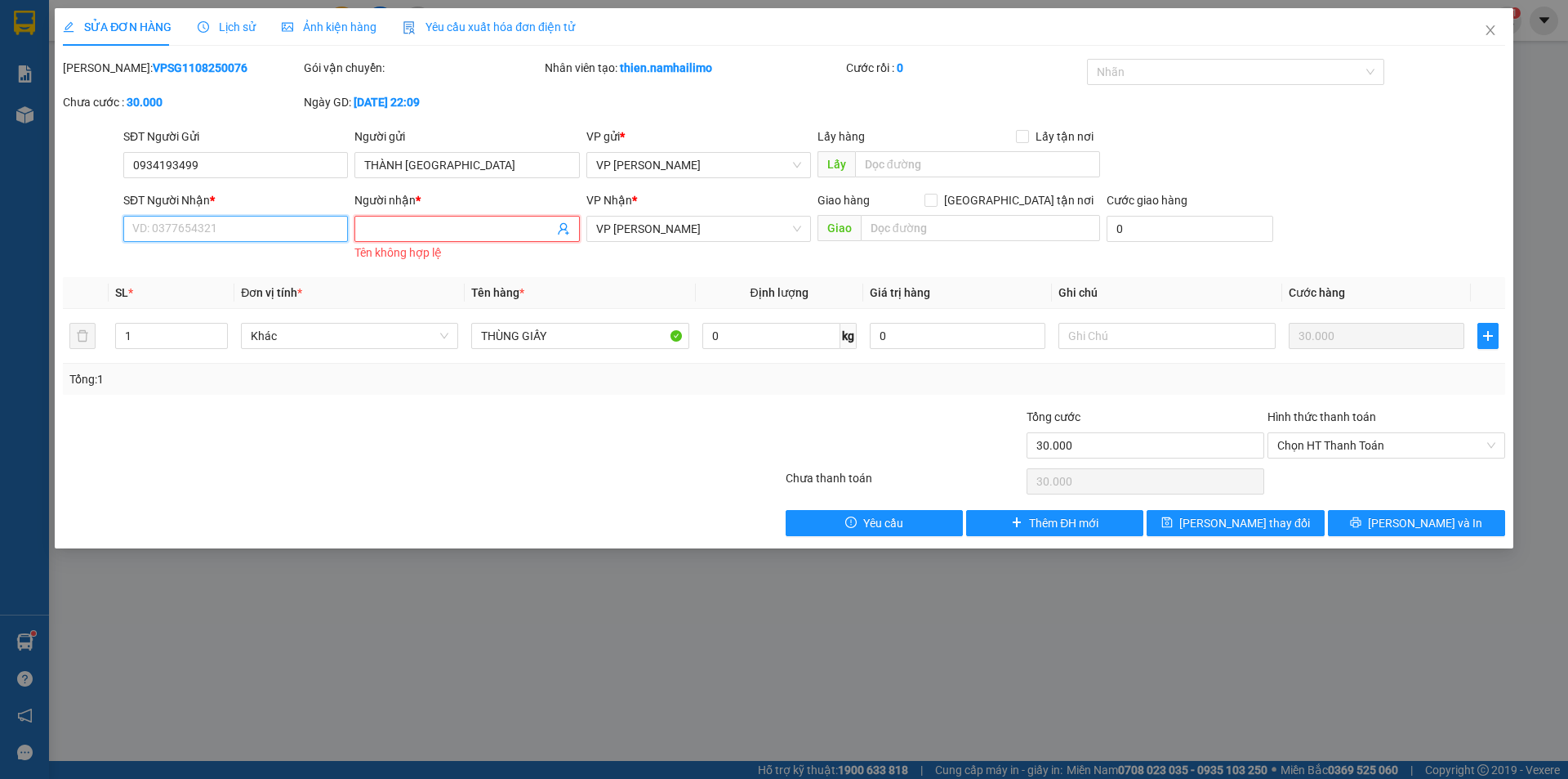
click at [265, 233] on input "SĐT Người Nhận *" at bounding box center [236, 229] width 224 height 26
type input "0914536968"
click at [428, 219] on span at bounding box center [467, 229] width 224 height 26
click at [420, 232] on input "Người nhận *" at bounding box center [458, 228] width 189 height 18
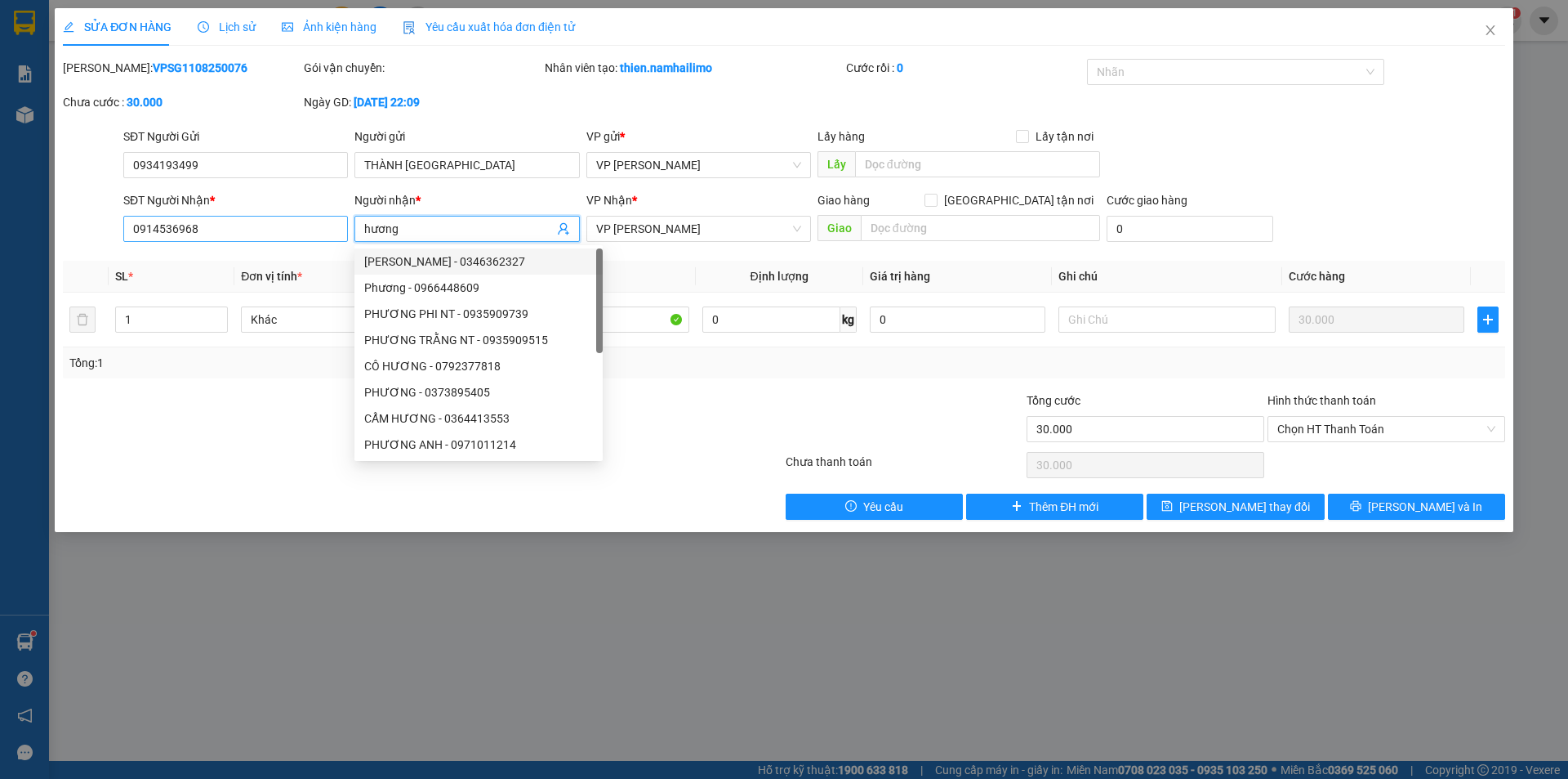
type input "hương"
click at [310, 227] on input "0914536968" at bounding box center [236, 229] width 224 height 26
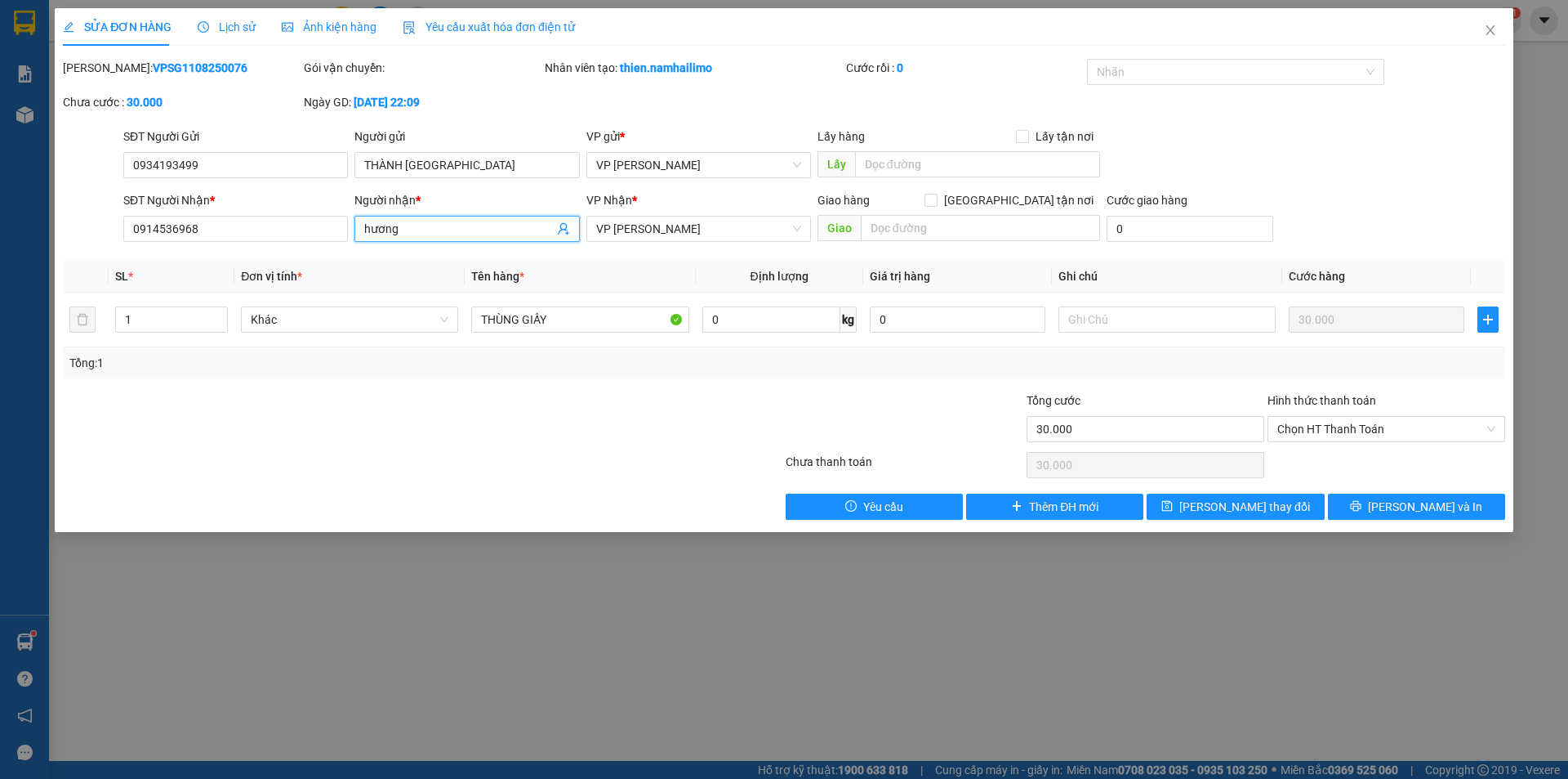
click at [447, 231] on input "hương" at bounding box center [458, 228] width 189 height 18
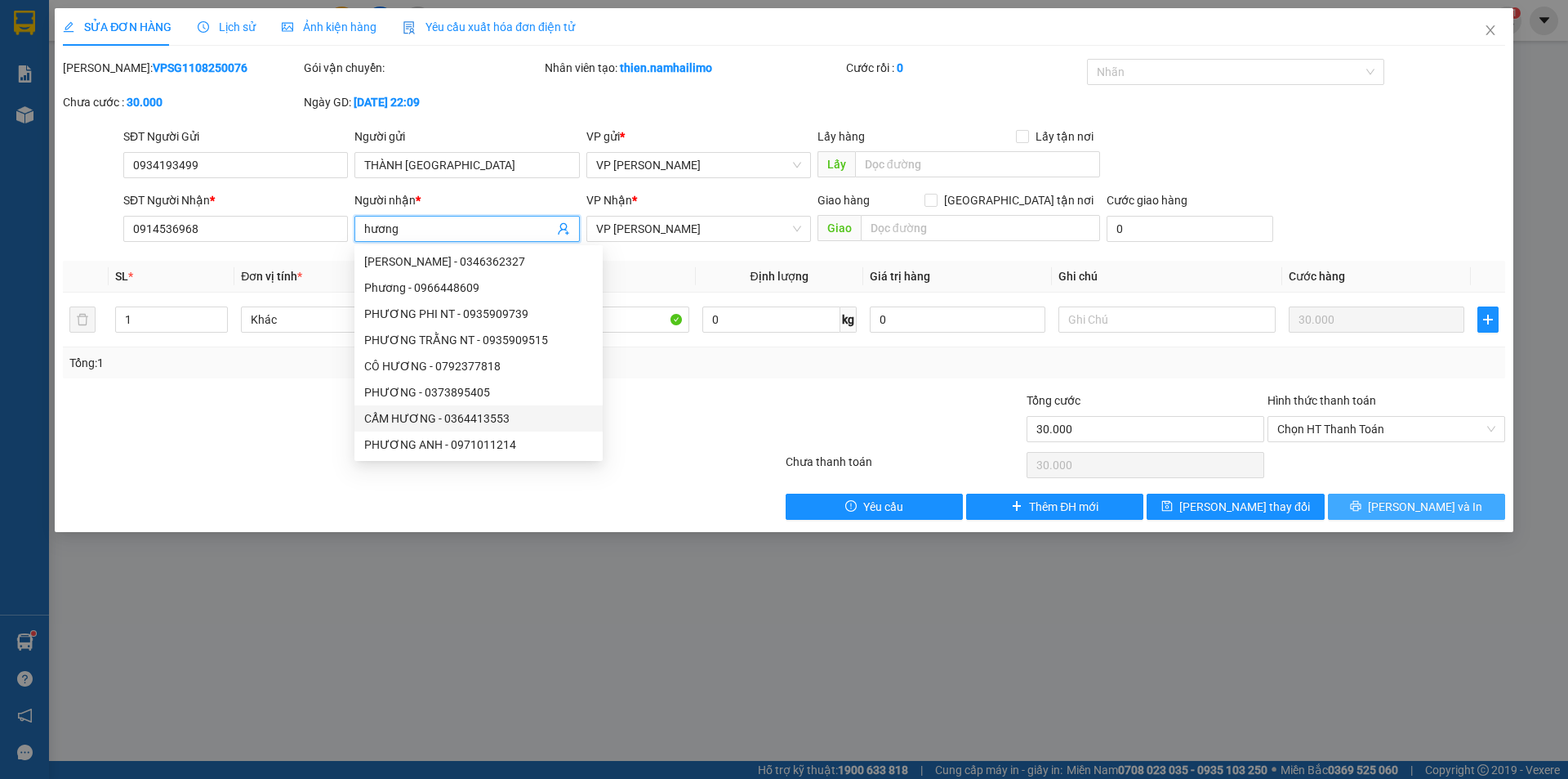
click at [1344, 508] on button "Lưu và In" at bounding box center [1416, 506] width 177 height 26
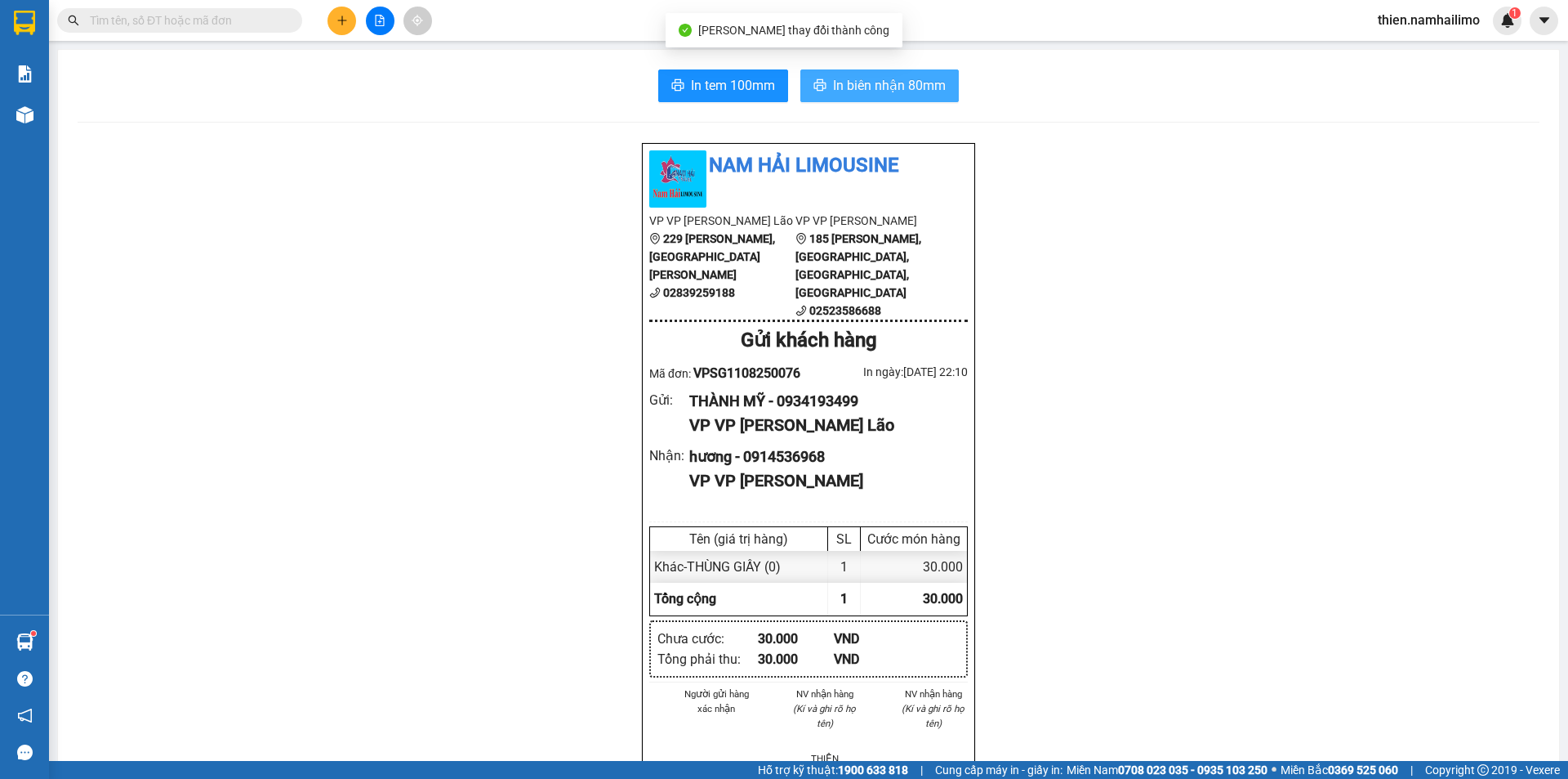
click at [901, 86] on span "In biên nhận 80mm" at bounding box center [889, 86] width 113 height 21
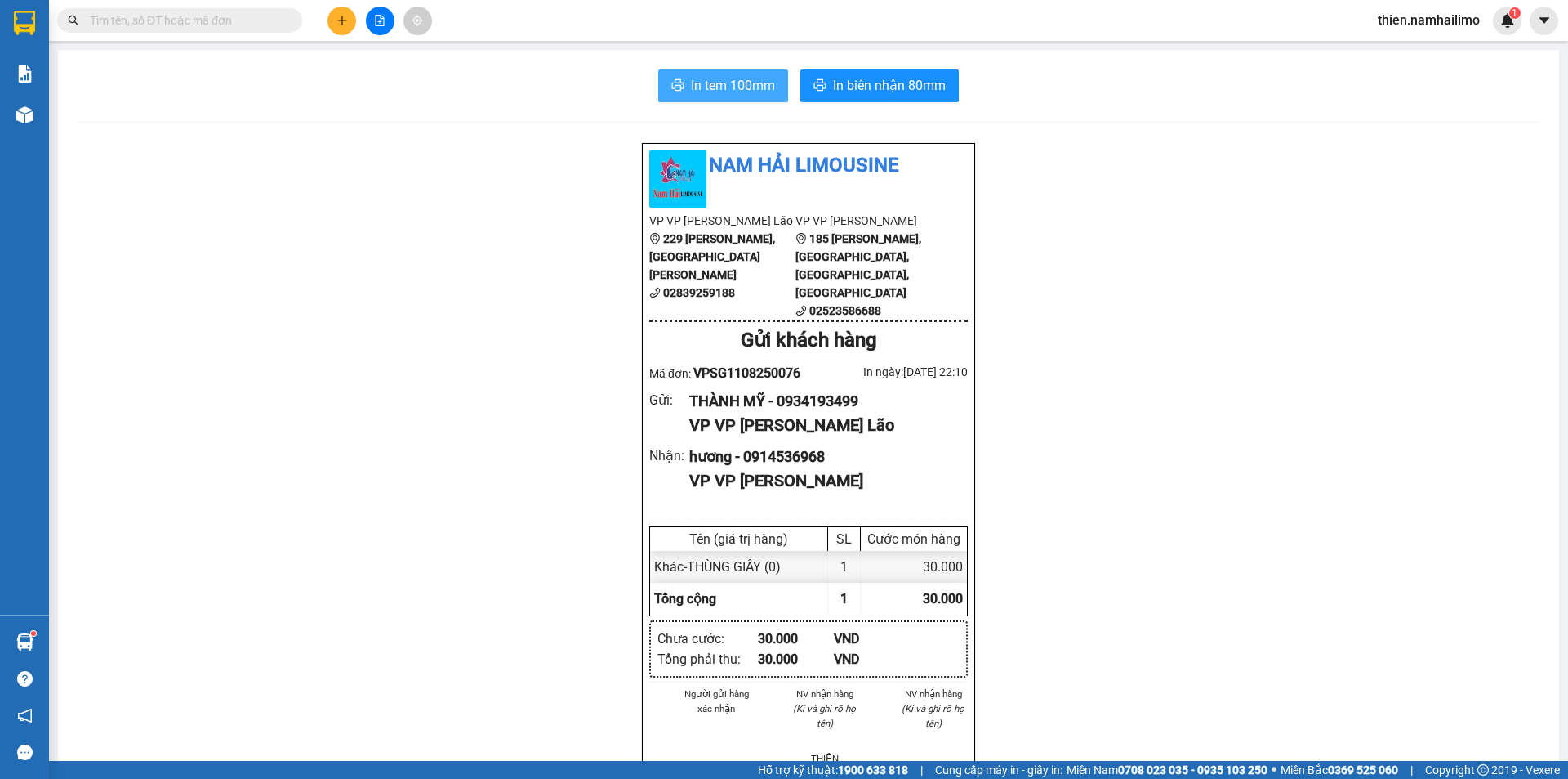
click at [733, 87] on span "In tem 100mm" at bounding box center [732, 86] width 84 height 21
click at [1550, 22] on icon "caret-down" at bounding box center [1544, 20] width 15 height 15
click at [1432, 10] on span "thien.namhailimo" at bounding box center [1429, 20] width 129 height 21
click at [1418, 48] on span "Đăng xuất" at bounding box center [1436, 50] width 94 height 18
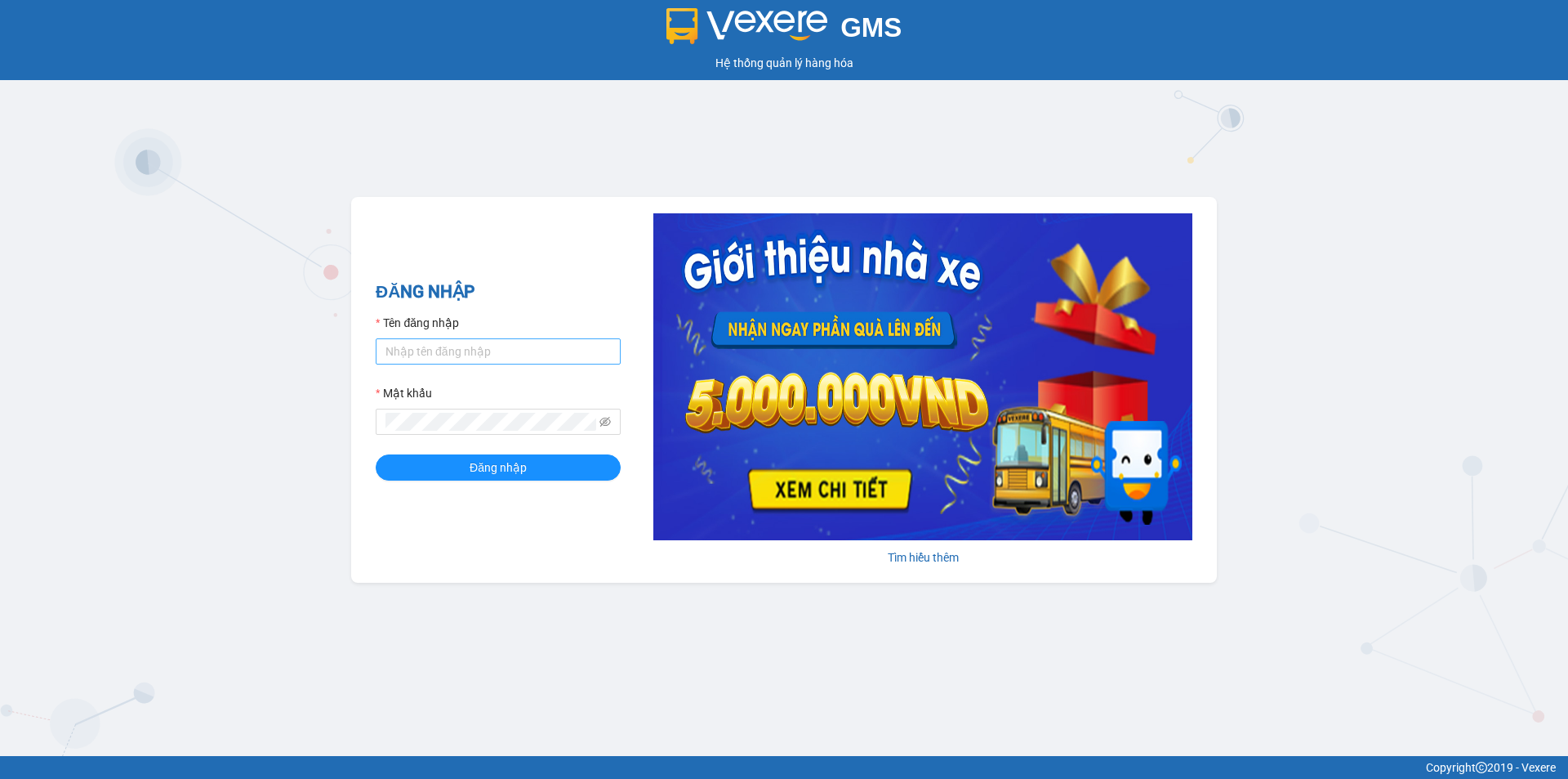
click at [534, 339] on div "Tên đăng nhập" at bounding box center [498, 339] width 245 height 51
click at [522, 359] on input "Tên đăng nhập" at bounding box center [498, 352] width 245 height 26
type input "thien.namhailimo"
click at [376, 454] on button "Đăng nhập" at bounding box center [498, 467] width 245 height 26
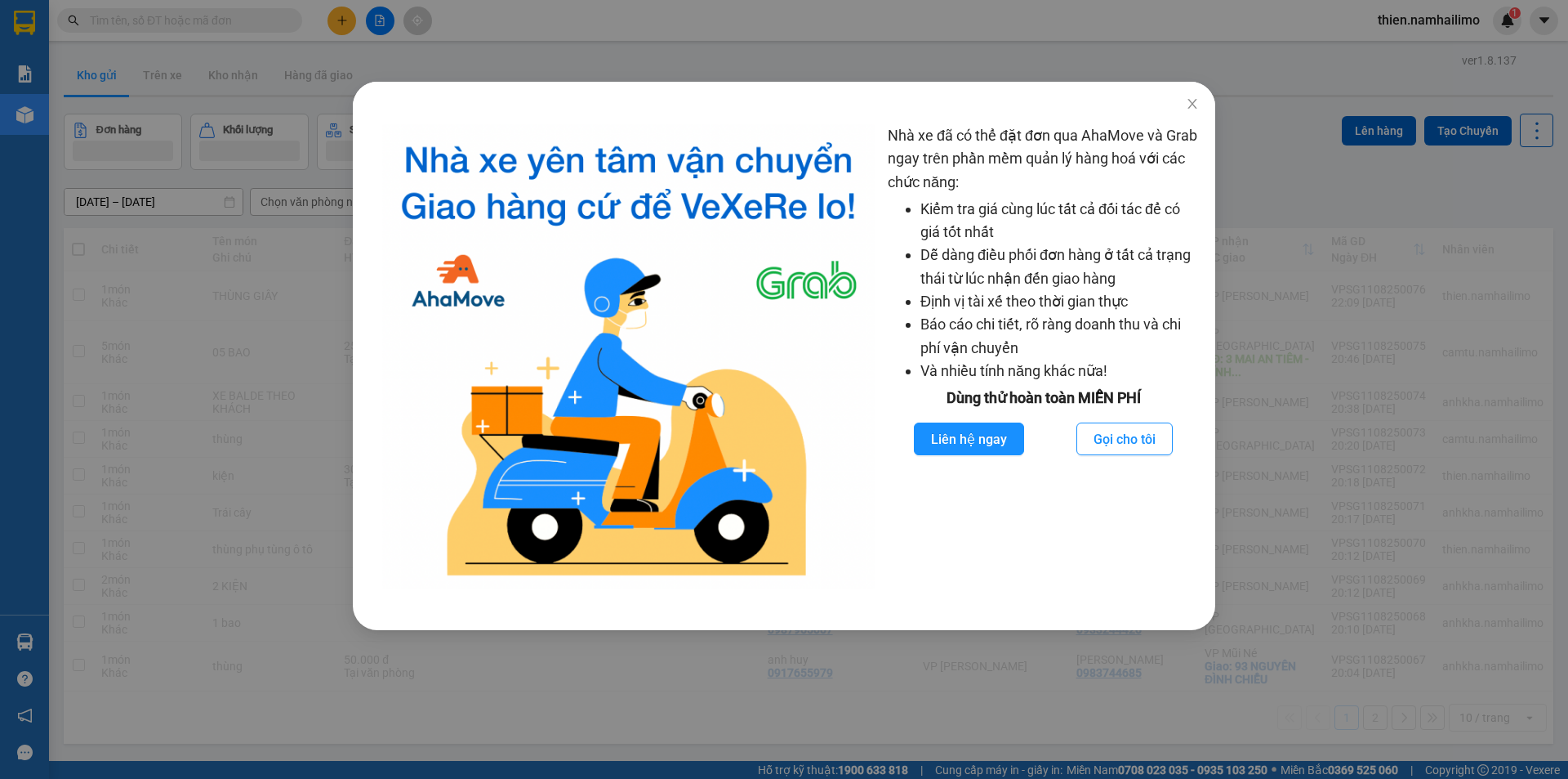
click at [201, 548] on div "Nhà xe đã có thể đặt đơn qua AhaMove và Grab ngay trên phần mềm quản lý hàng ho…" at bounding box center [784, 390] width 1568 height 779
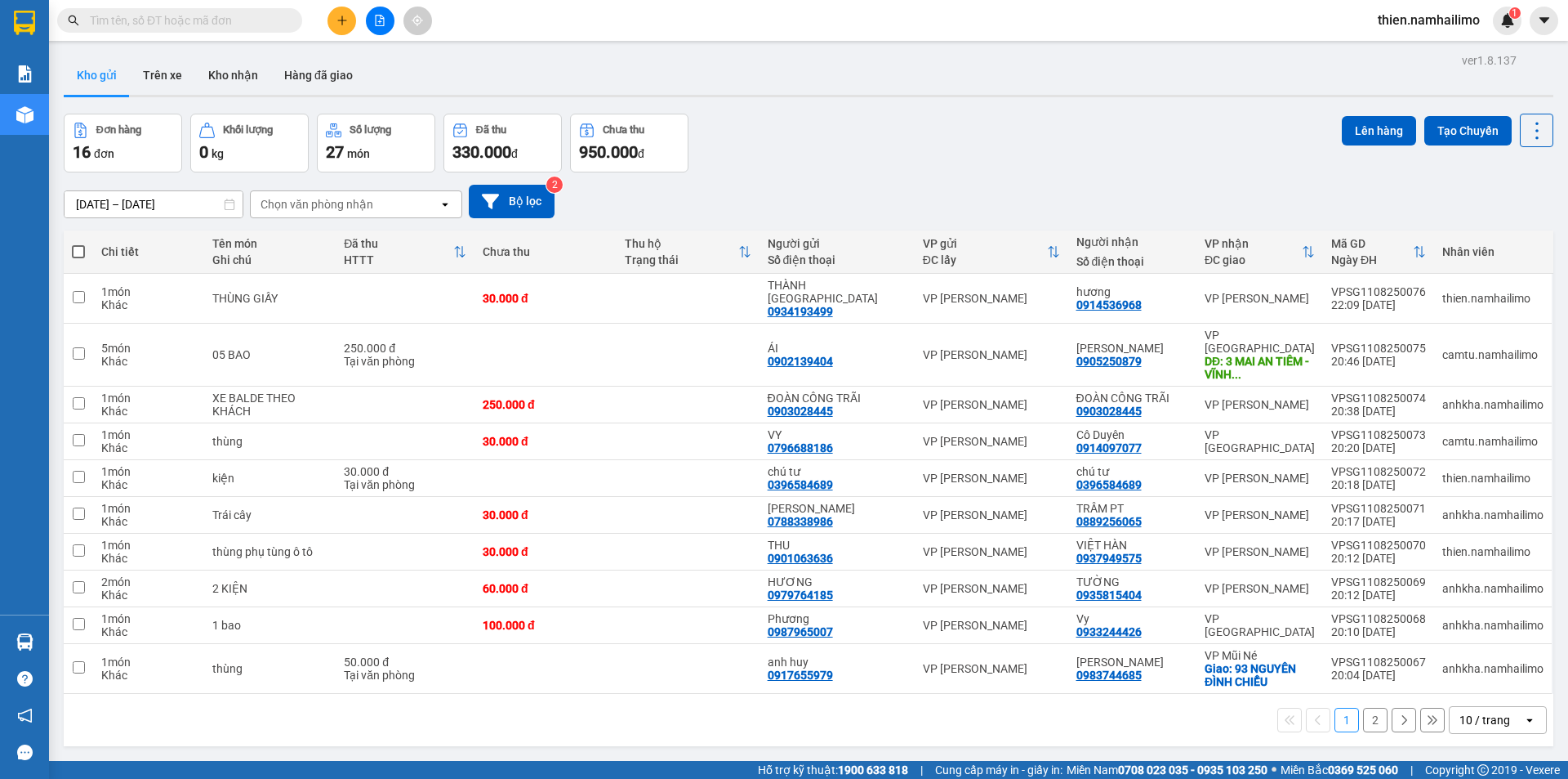
click at [1497, 706] on div "10 / trang" at bounding box center [1486, 719] width 73 height 26
click at [1477, 656] on span "100 / trang" at bounding box center [1479, 657] width 59 height 16
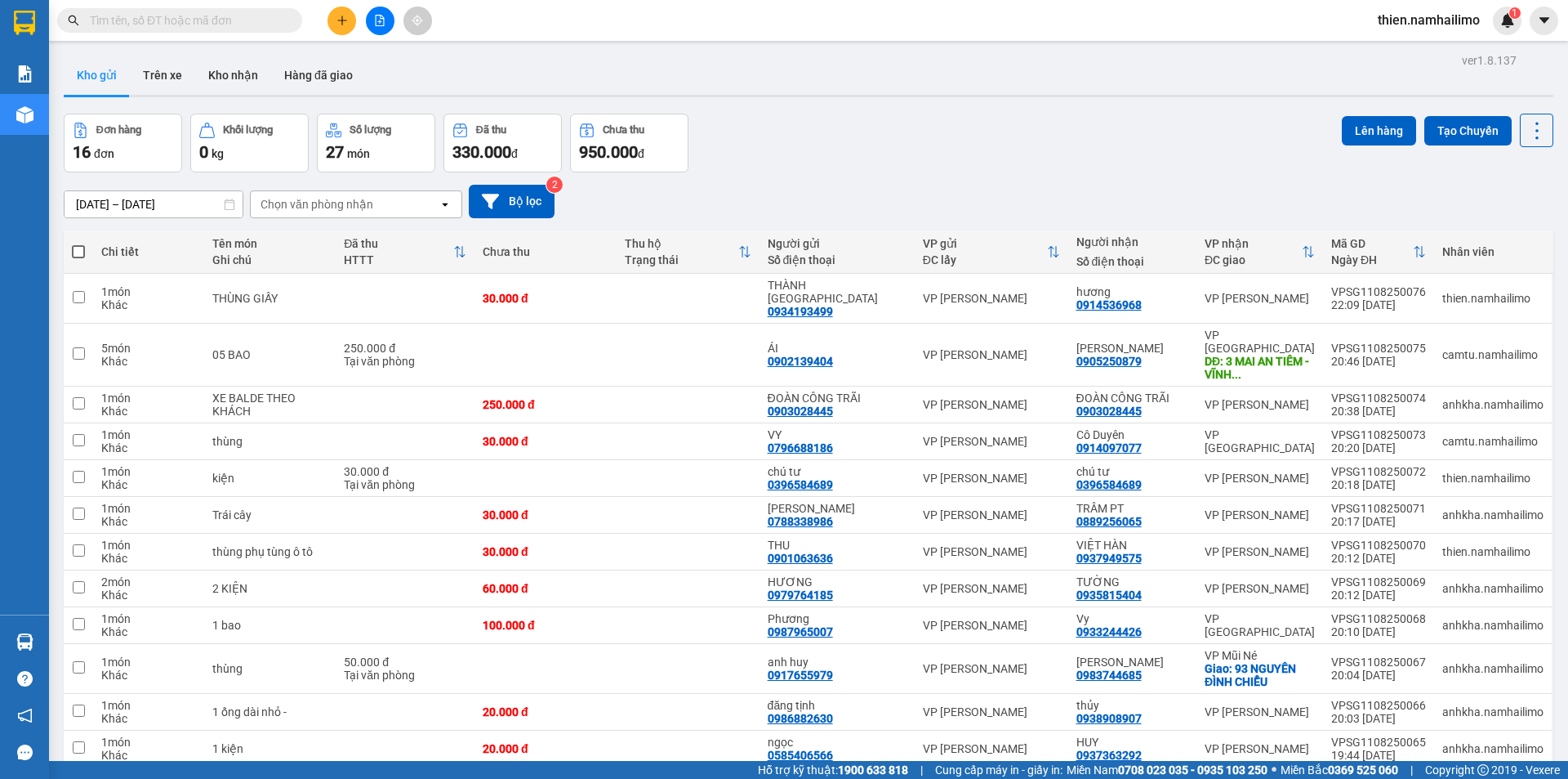
click at [315, 217] on div "Chọn văn phòng nhận" at bounding box center [345, 204] width 188 height 26
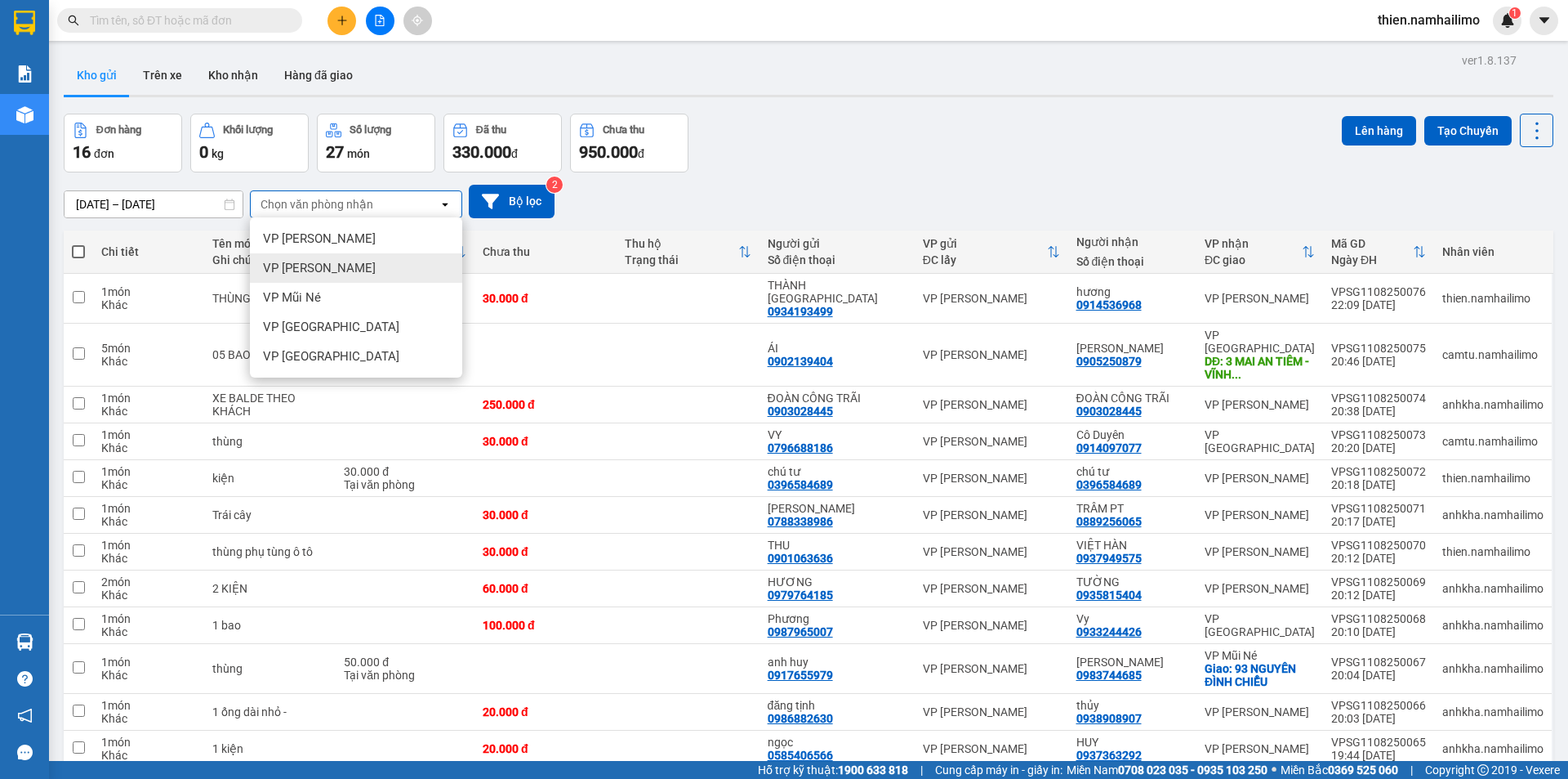
drag, startPoint x: 345, startPoint y: 260, endPoint x: 334, endPoint y: 288, distance: 30.1
click at [346, 261] on div "VP [PERSON_NAME]" at bounding box center [356, 268] width 212 height 29
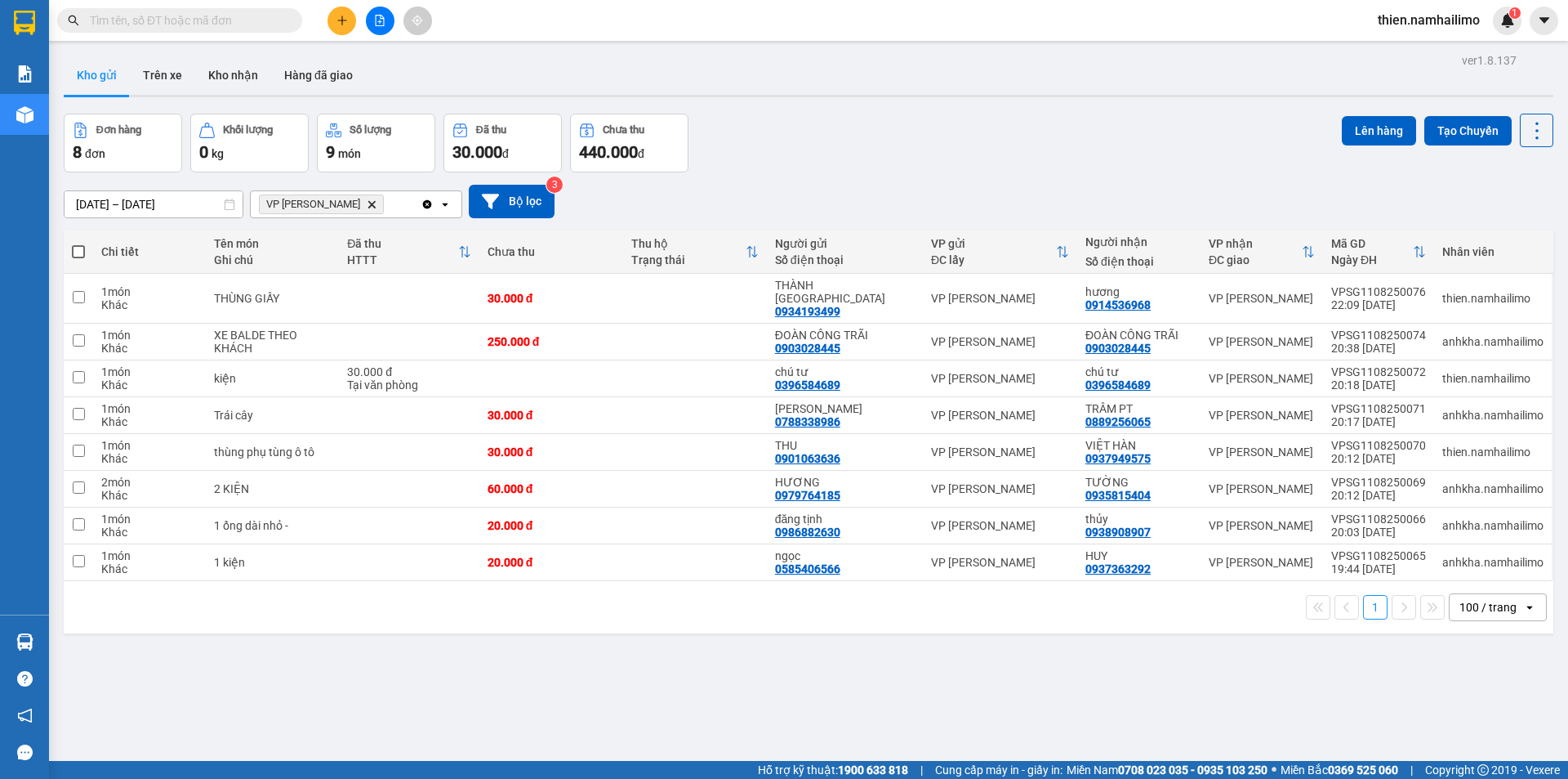
click at [377, 206] on div "VP [PERSON_NAME] Delete" at bounding box center [335, 204] width 170 height 26
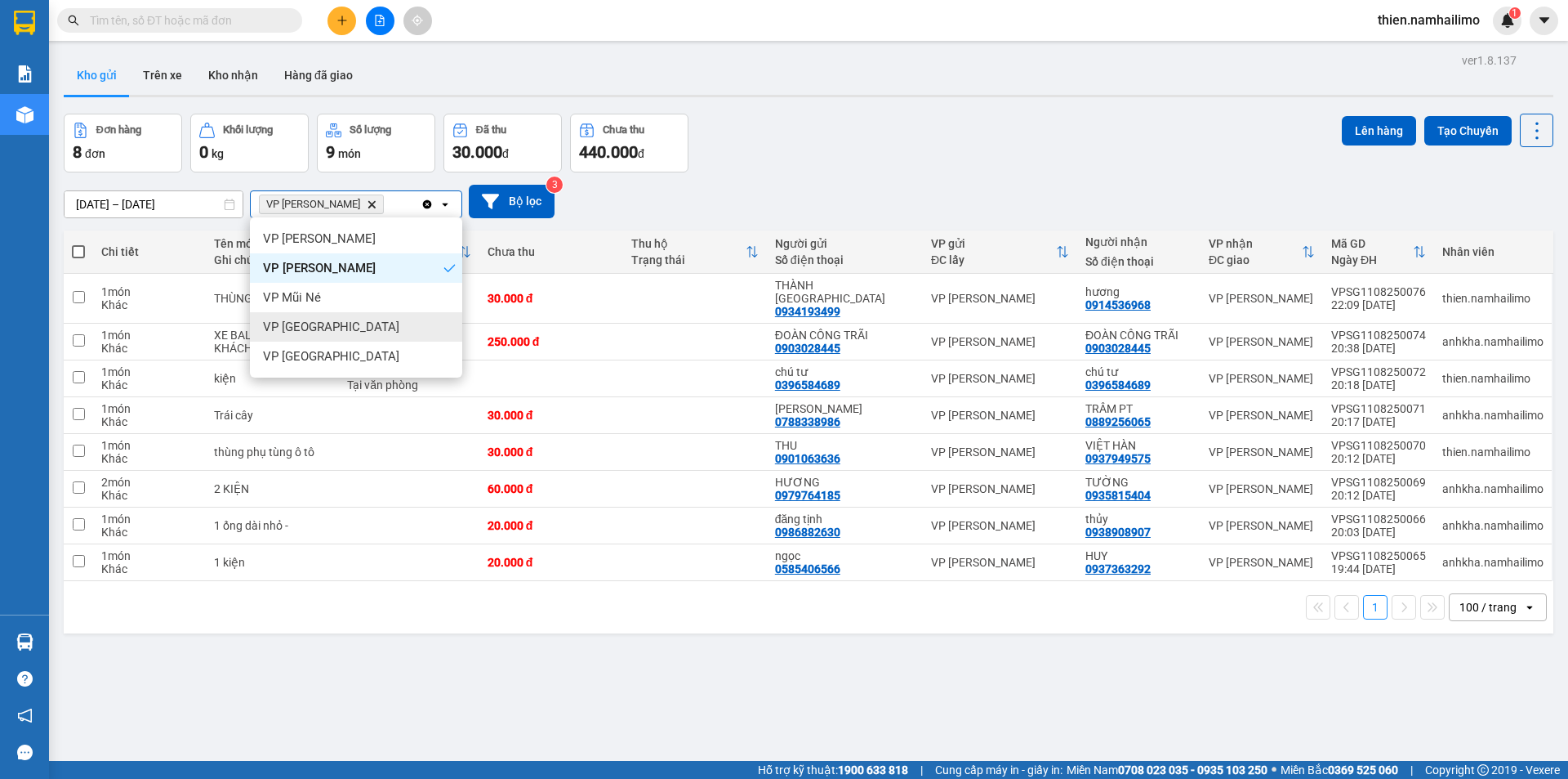
click at [332, 326] on span "VP [GEOGRAPHIC_DATA]" at bounding box center [332, 326] width 136 height 16
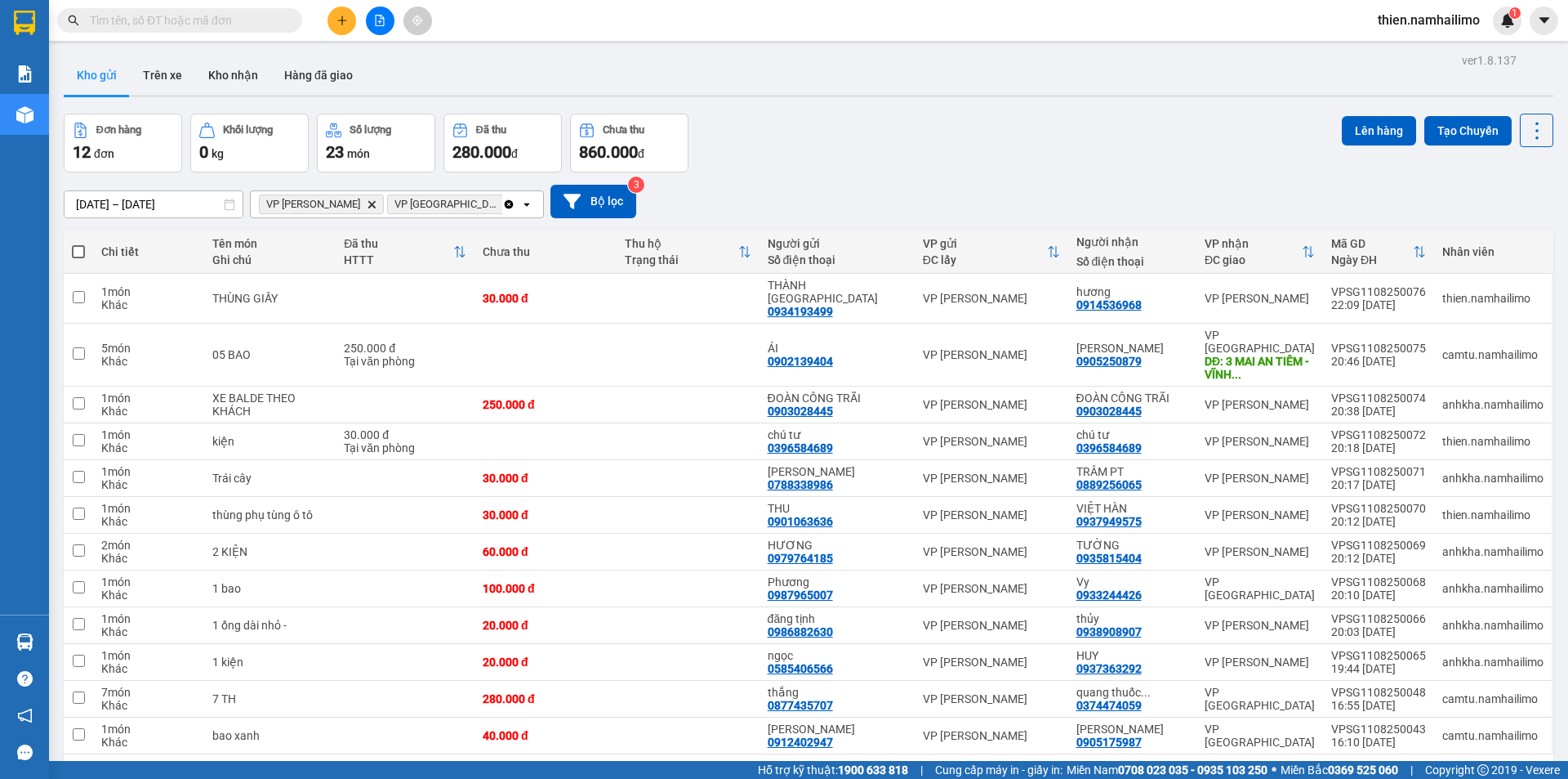
drag, startPoint x: 456, startPoint y: 198, endPoint x: 449, endPoint y: 207, distance: 11.4
click at [455, 199] on div "VP [PERSON_NAME] Delete VP [GEOGRAPHIC_DATA] Delete" at bounding box center [376, 204] width 251 height 26
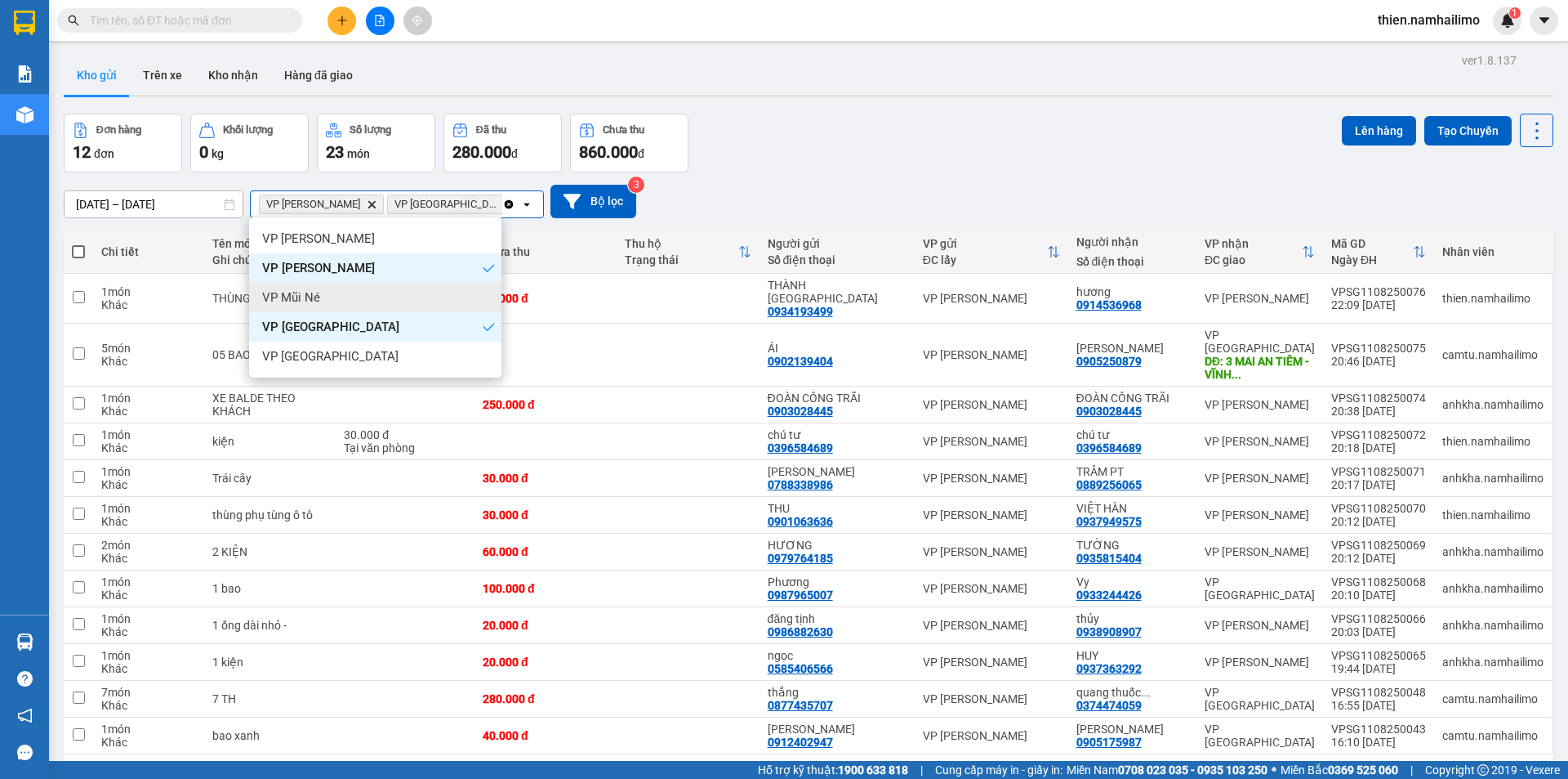
click at [334, 306] on div "VP Mũi Né" at bounding box center [376, 297] width 252 height 29
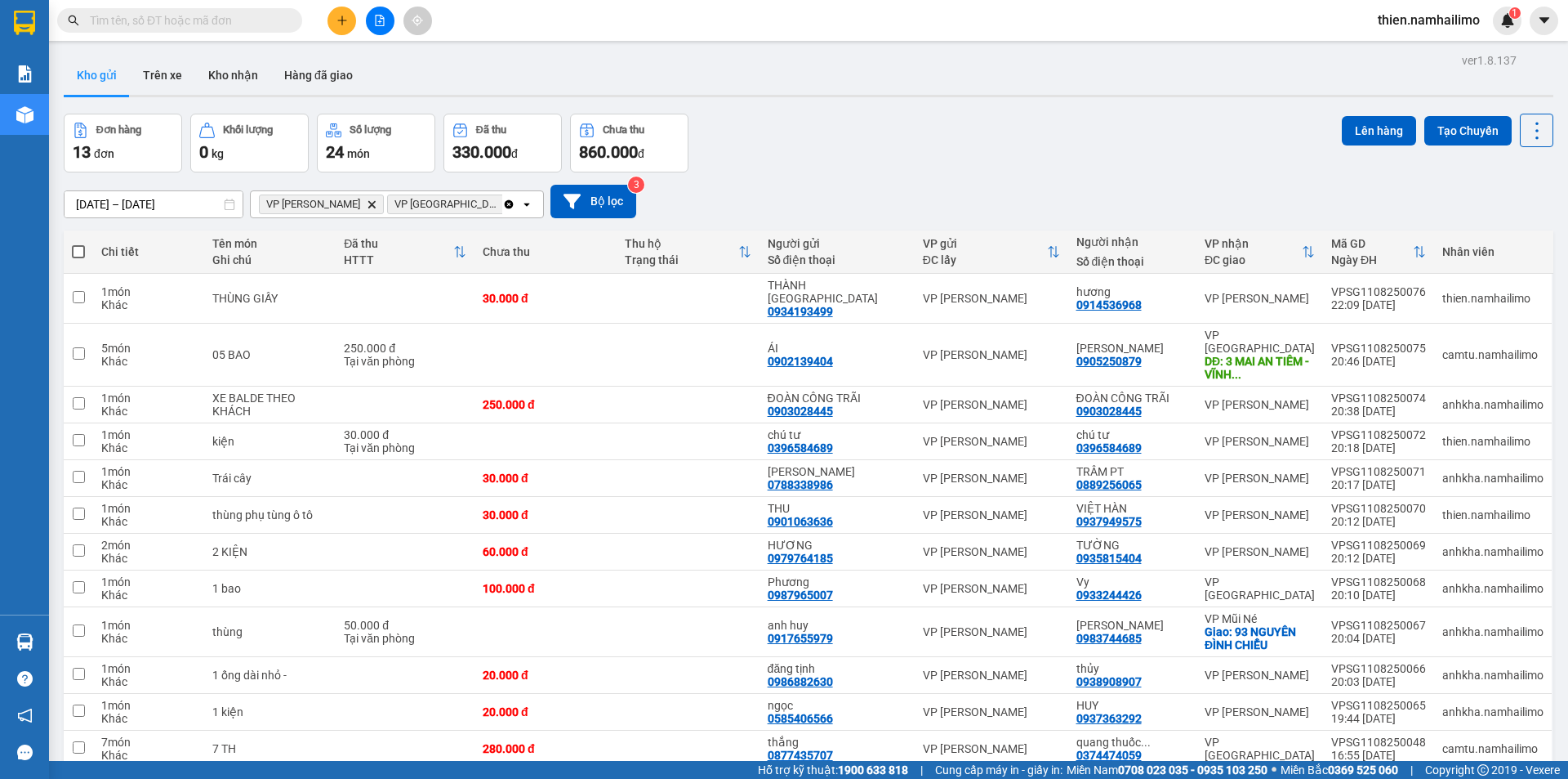
click at [79, 245] on span at bounding box center [78, 251] width 13 height 13
click at [79, 244] on input "checkbox" at bounding box center [79, 244] width 0 height 0
checkbox input "true"
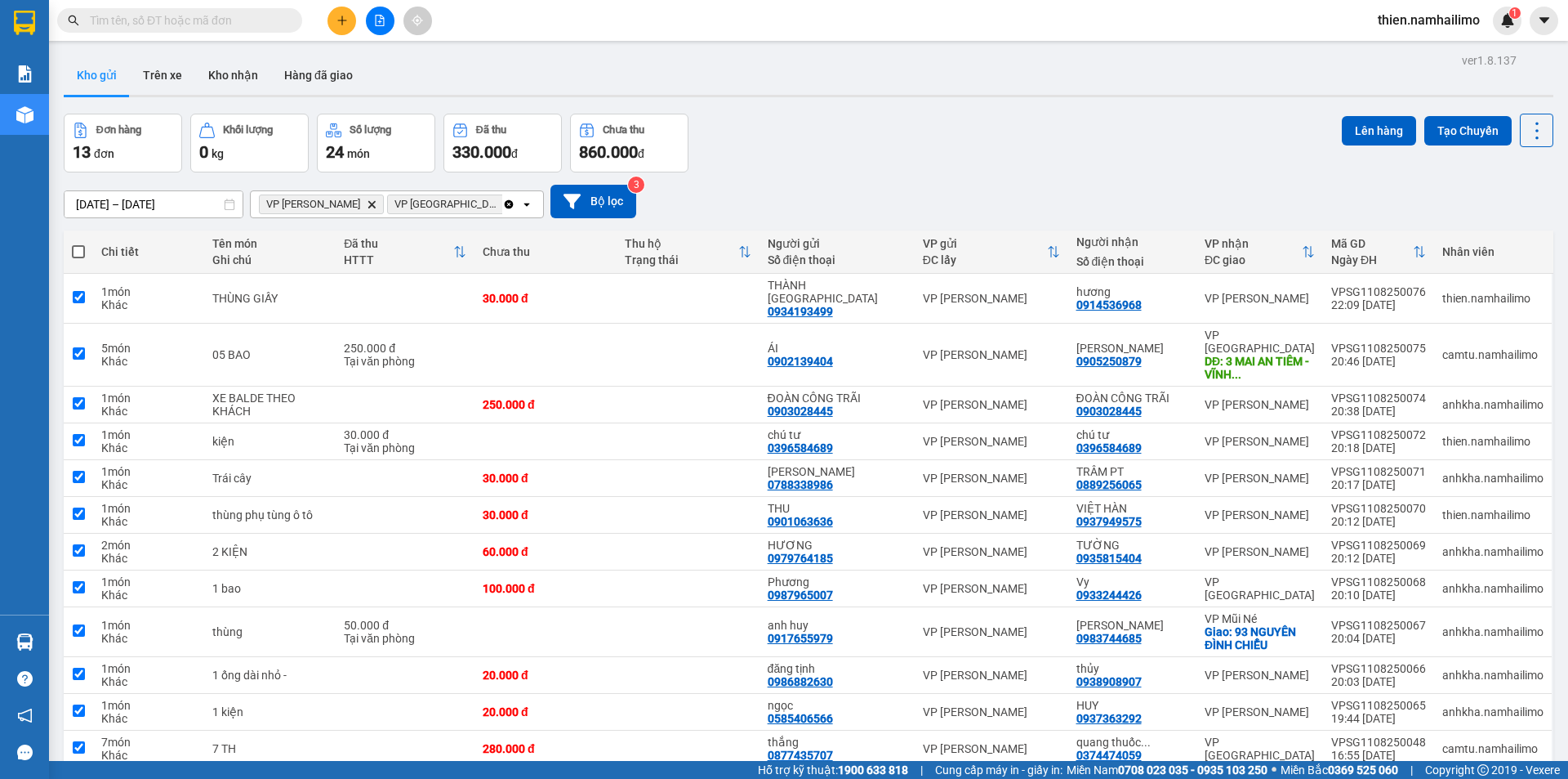
checkbox input "true"
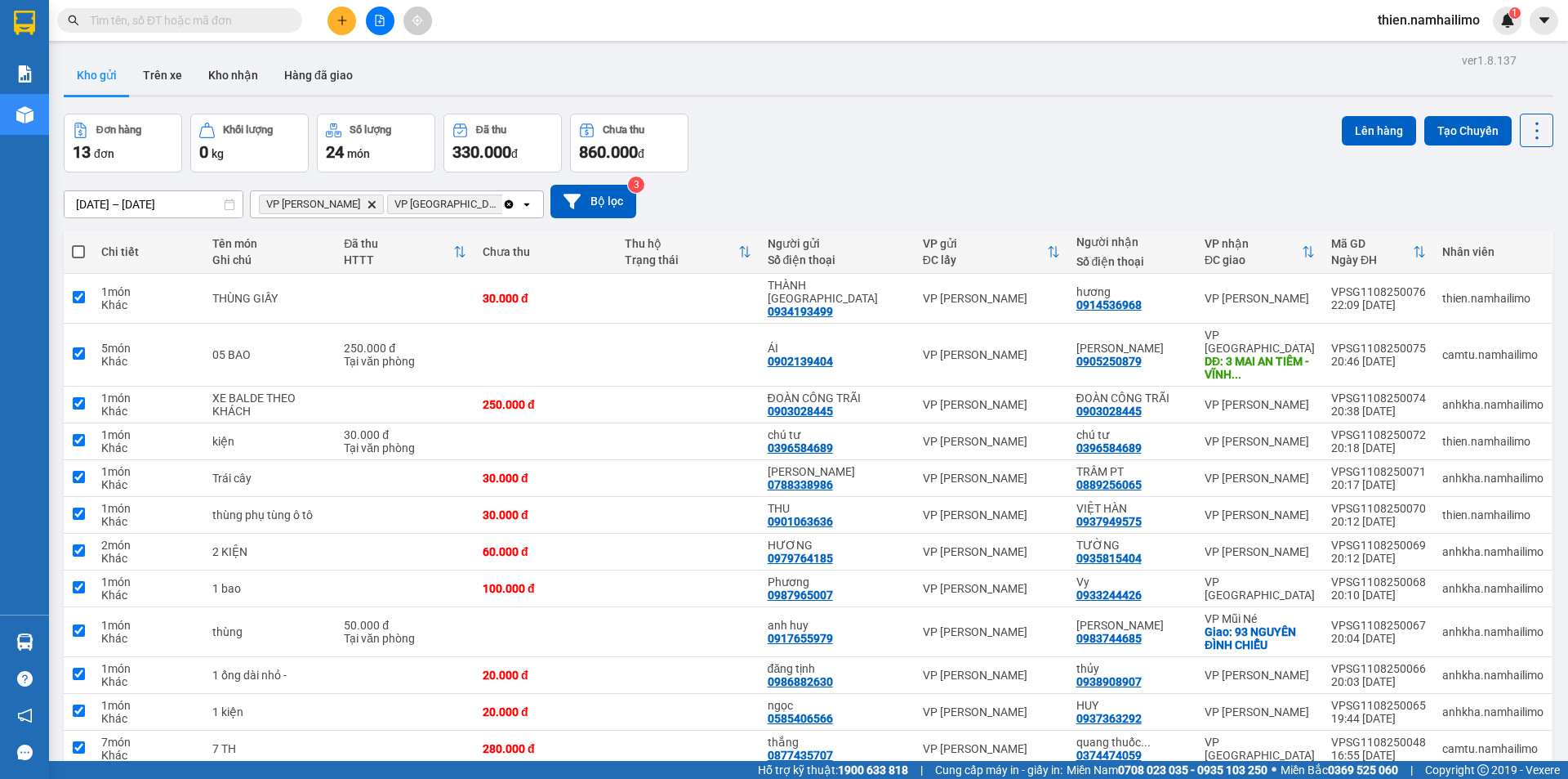
checkbox input "true"
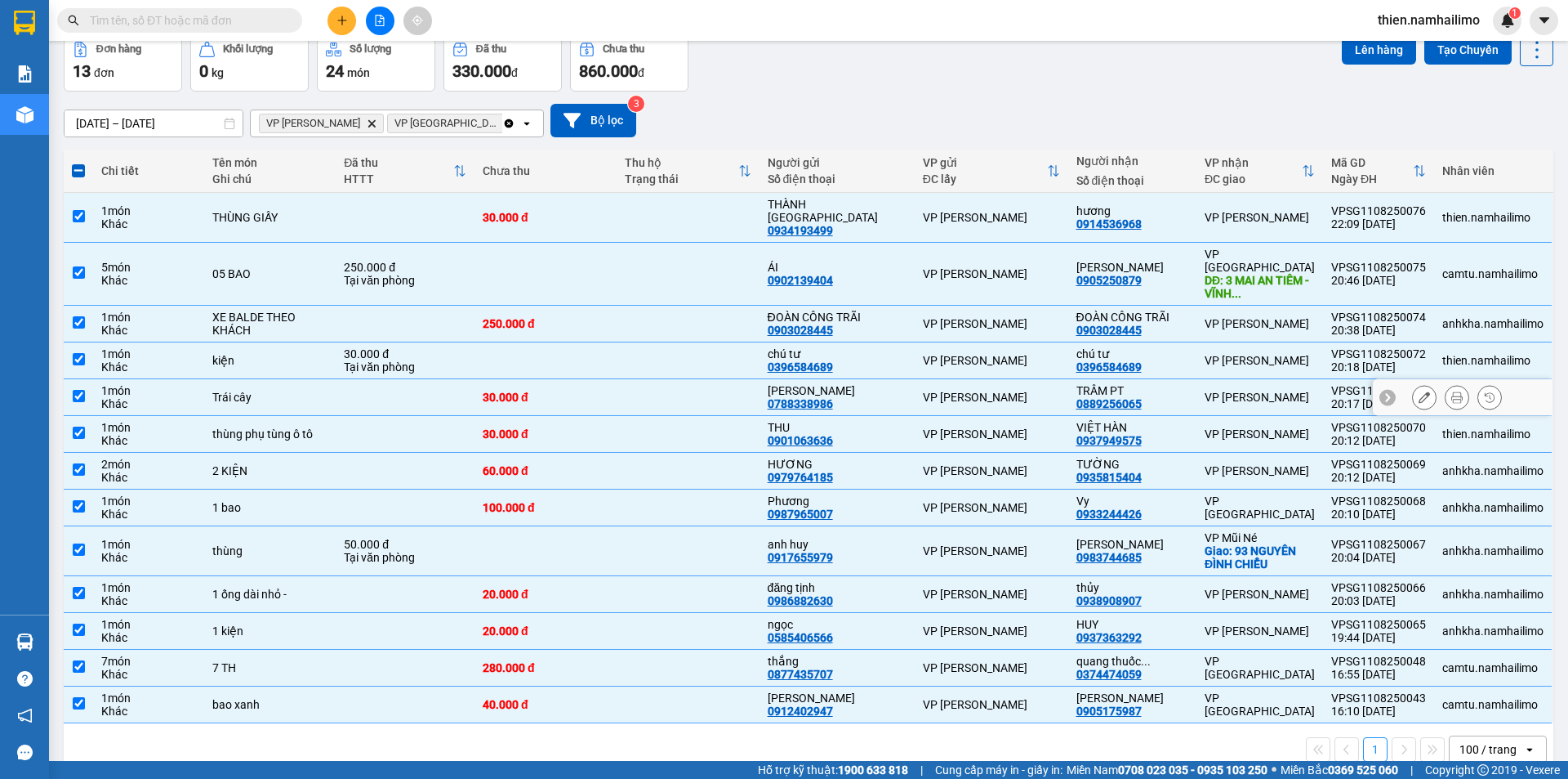
scroll to position [84, 0]
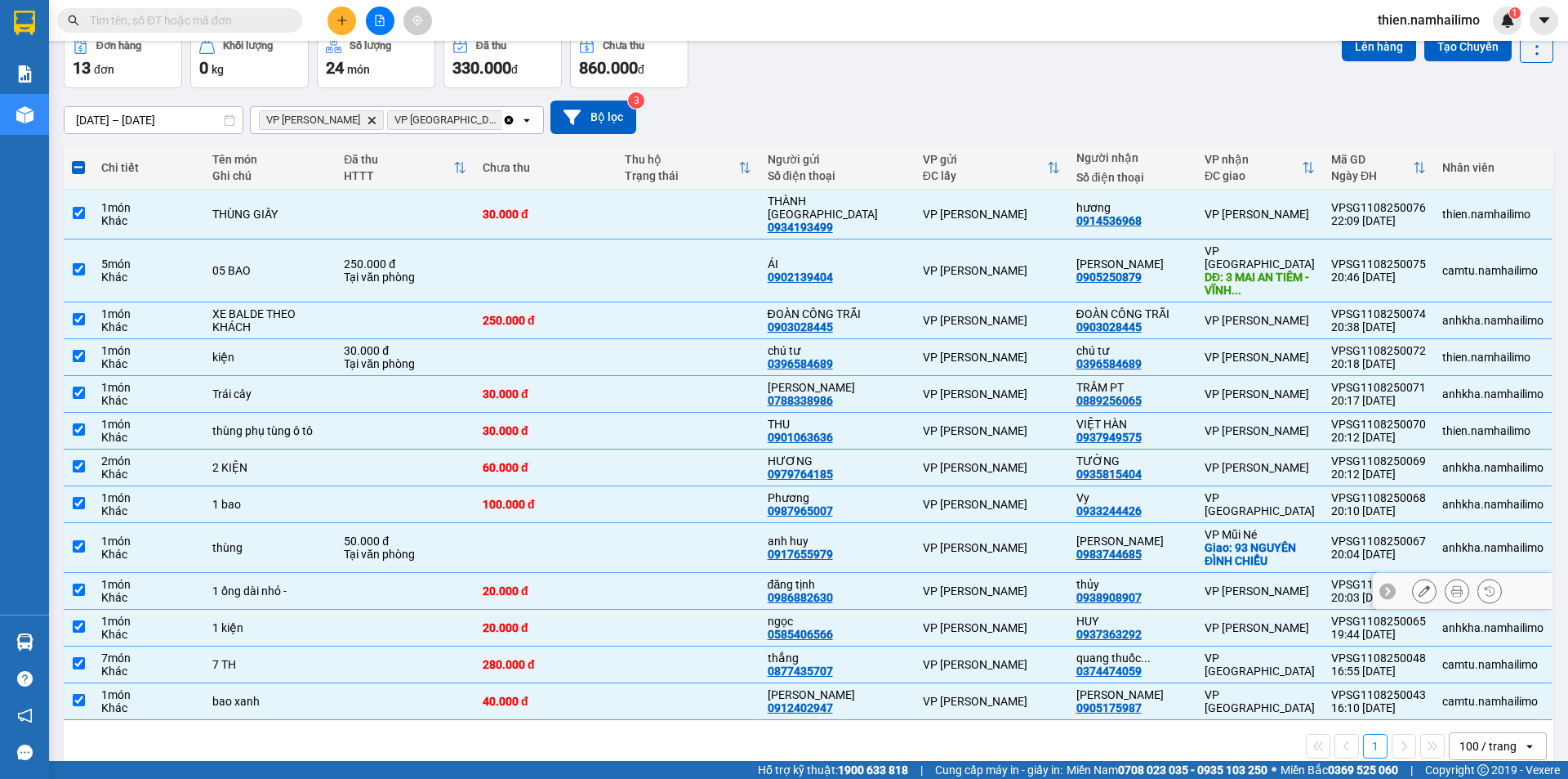
click at [1122, 591] on div "0938908907" at bounding box center [1110, 597] width 66 height 13
click at [1147, 578] on div "thủy 0938908907" at bounding box center [1133, 591] width 112 height 26
checkbox input "false"
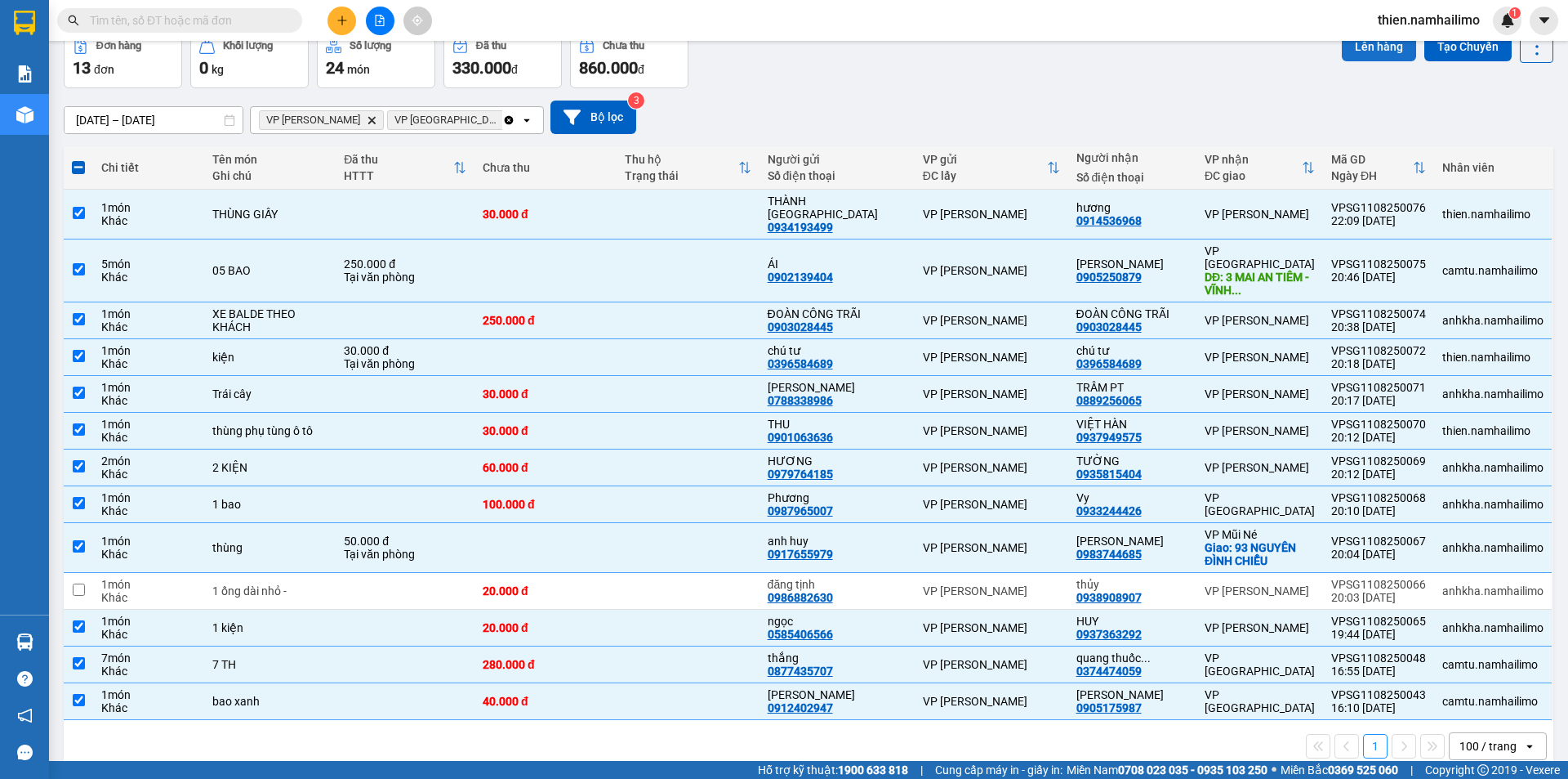
click at [1375, 57] on button "Lên hàng" at bounding box center [1379, 47] width 74 height 29
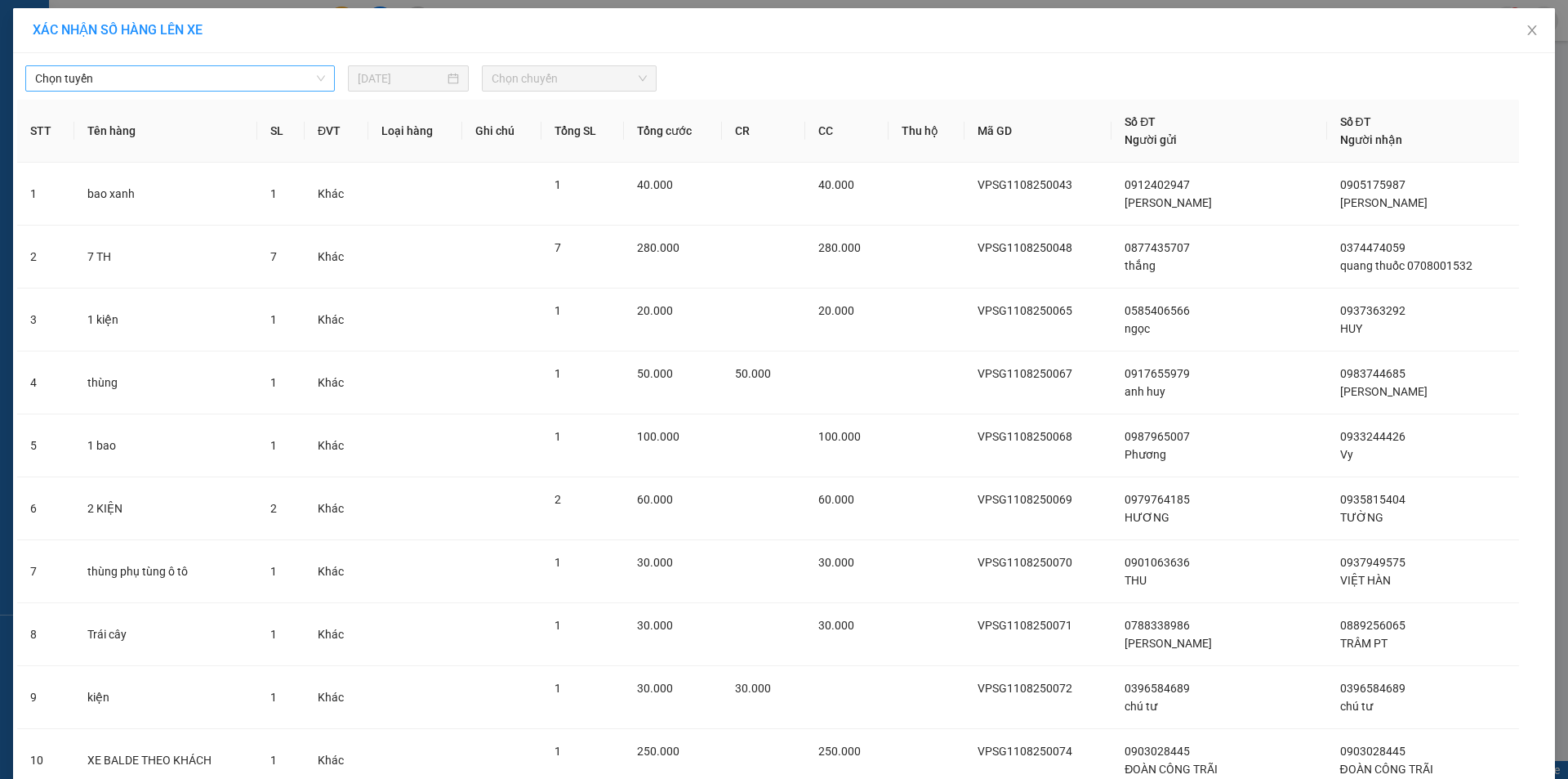
drag, startPoint x: 194, startPoint y: 67, endPoint x: 188, endPoint y: 73, distance: 8.5
click at [193, 68] on span "Chọn tuyến" at bounding box center [180, 79] width 290 height 24
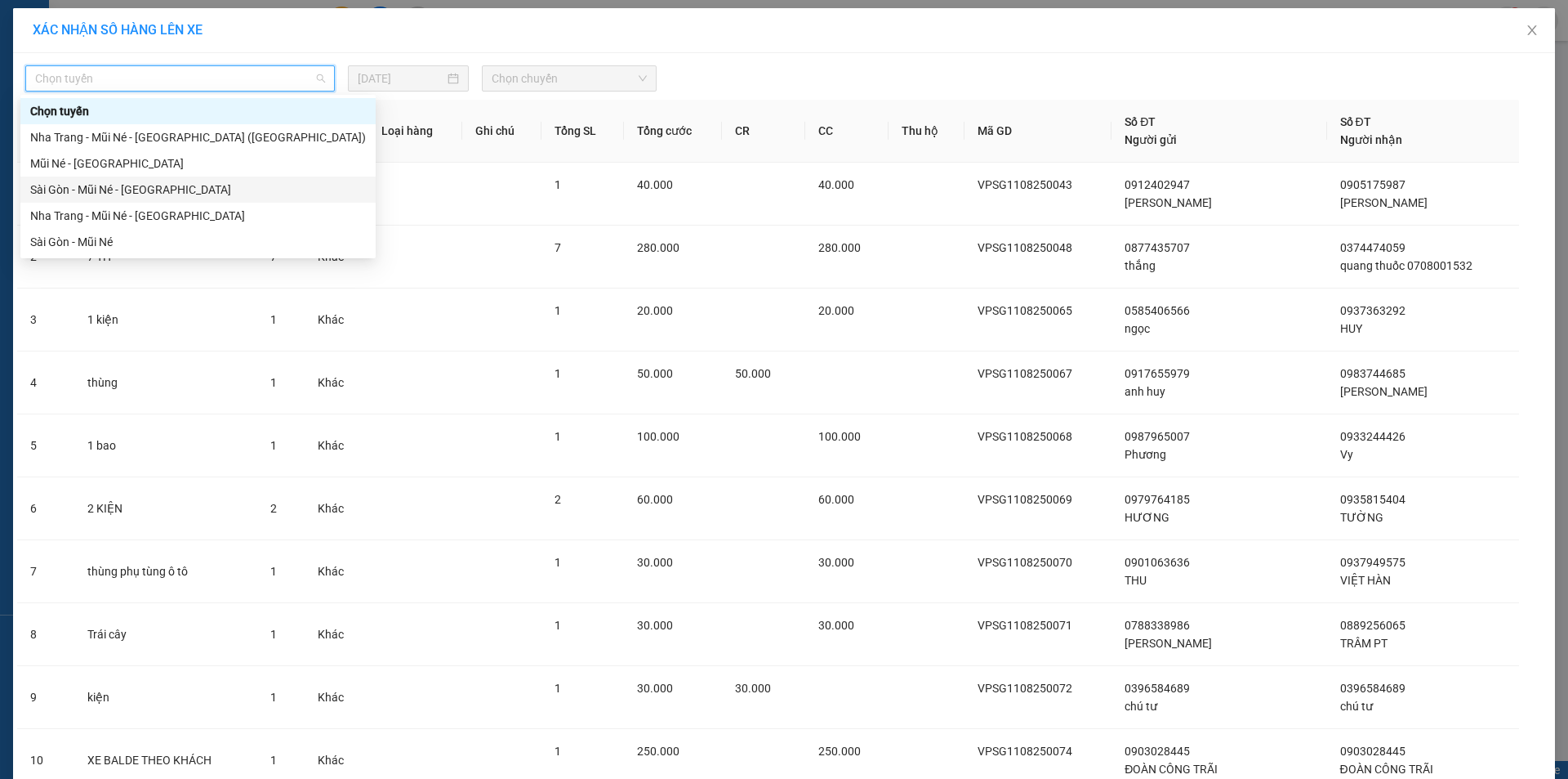
click at [169, 192] on div "Sài Gòn - Mũi Né - [GEOGRAPHIC_DATA]" at bounding box center [198, 189] width 336 height 18
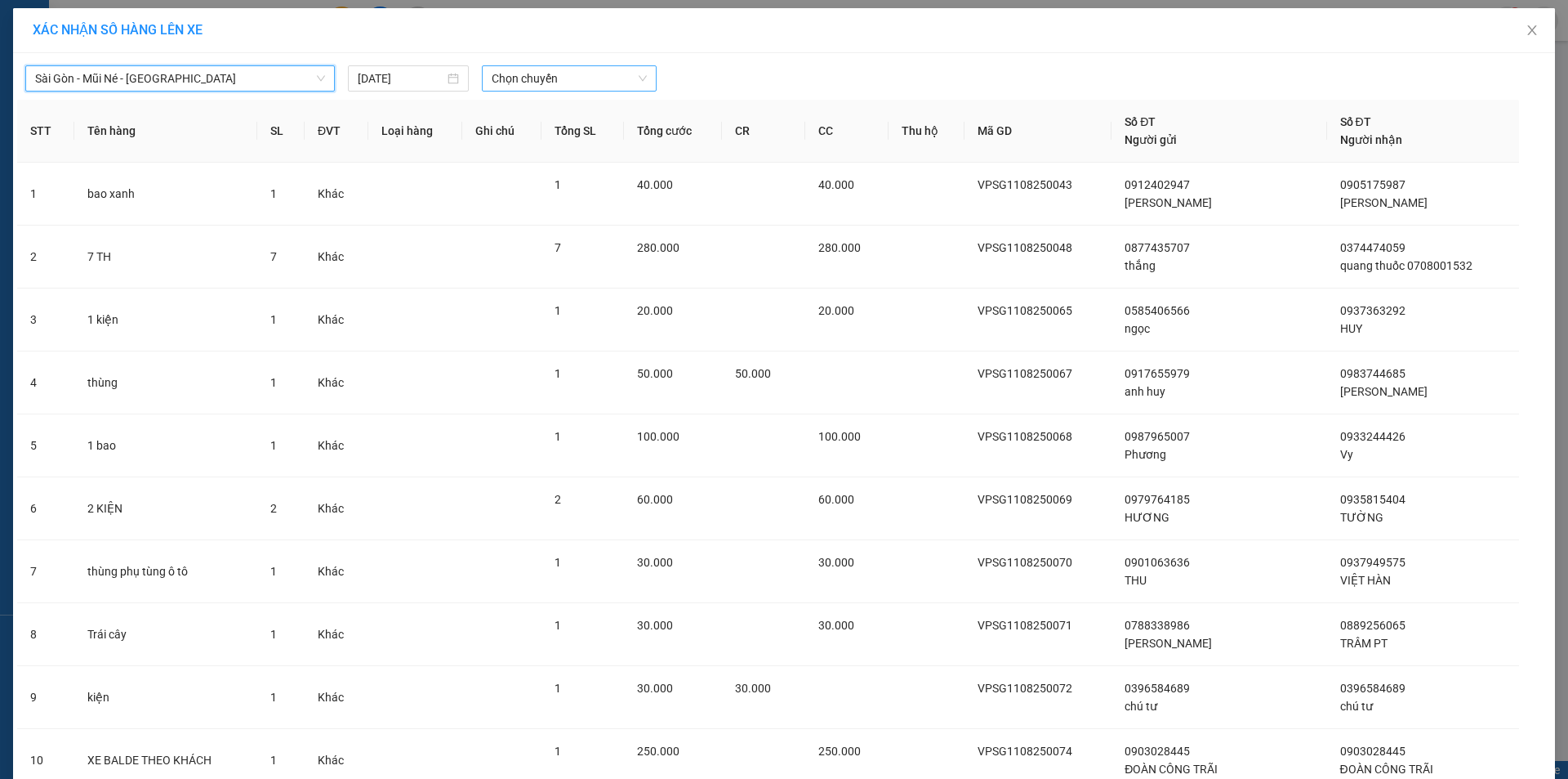
click at [574, 74] on span "Chọn chuyến" at bounding box center [570, 79] width 155 height 24
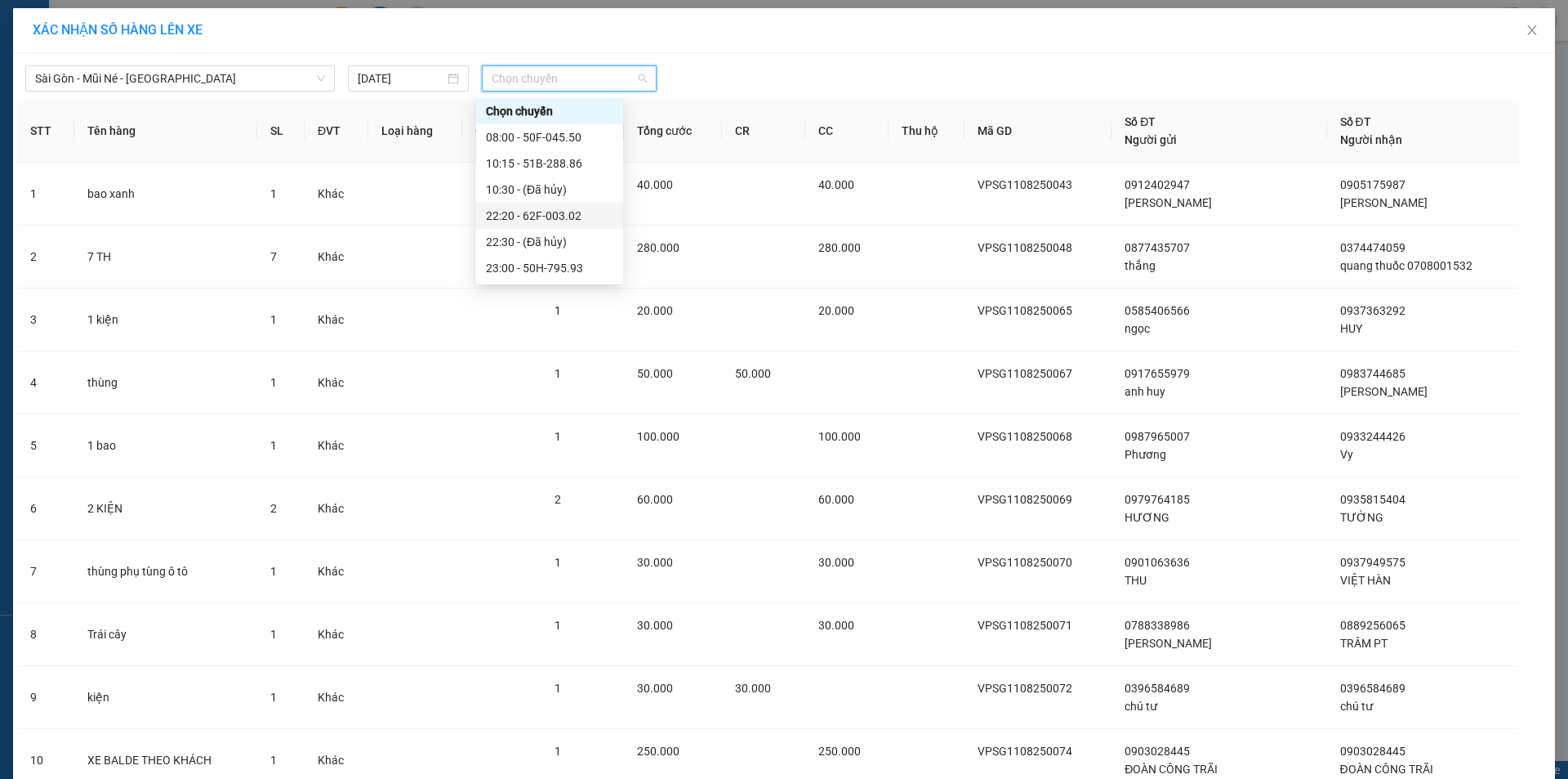
click at [544, 213] on div "22:20 - 62F-003.02" at bounding box center [550, 215] width 128 height 18
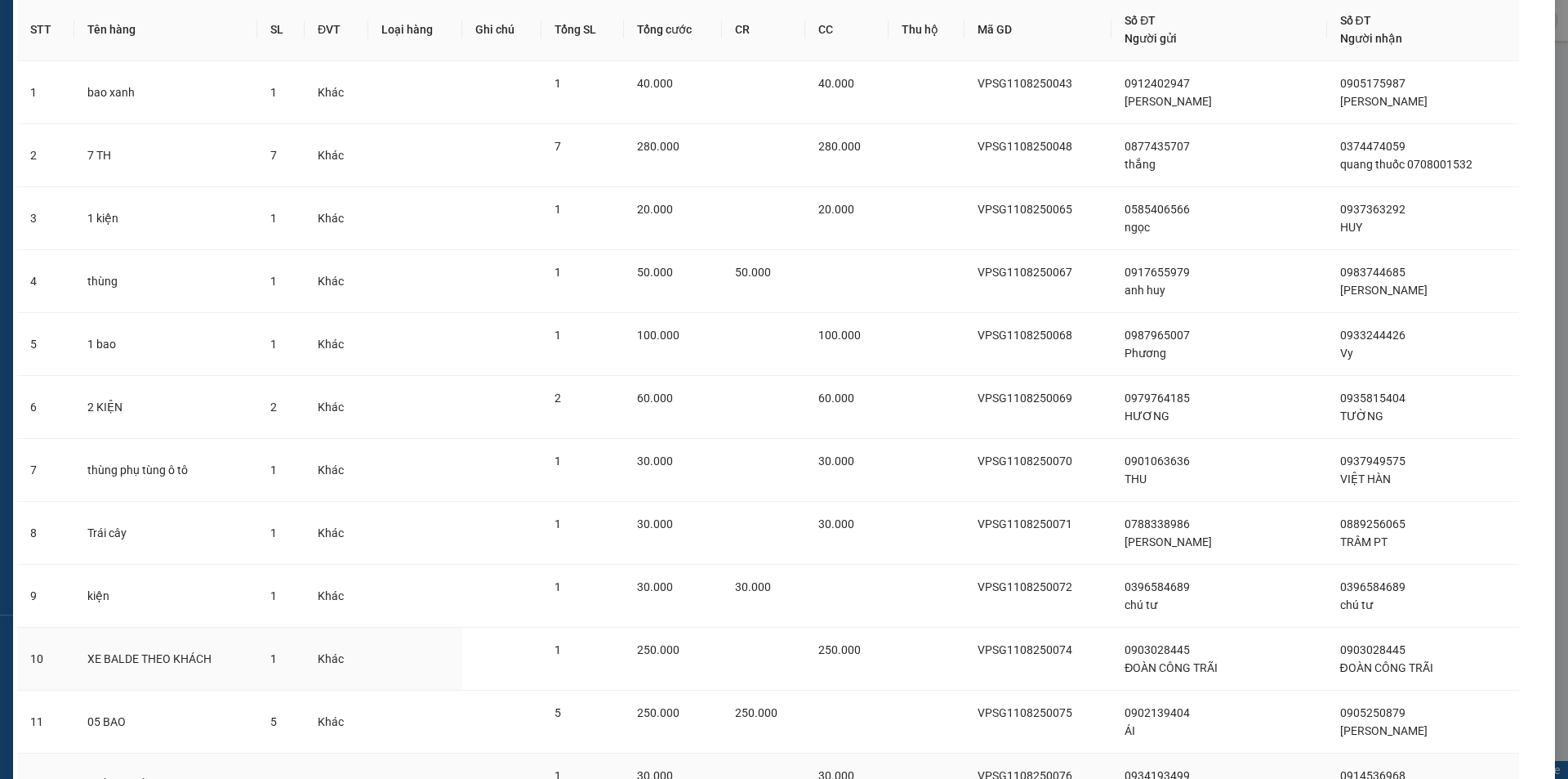
scroll to position [268, 0]
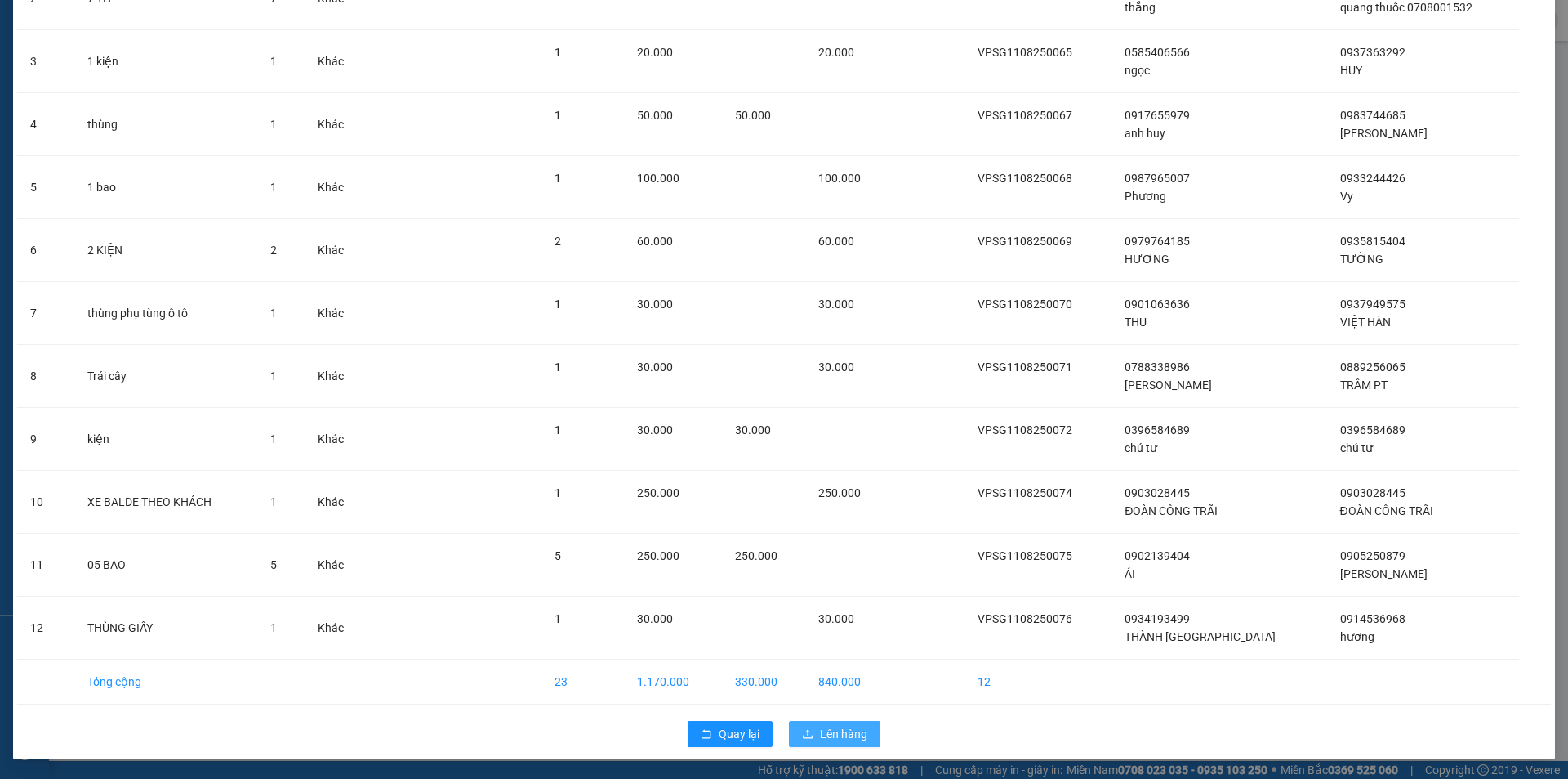
click at [835, 732] on span "Lên hàng" at bounding box center [844, 733] width 47 height 18
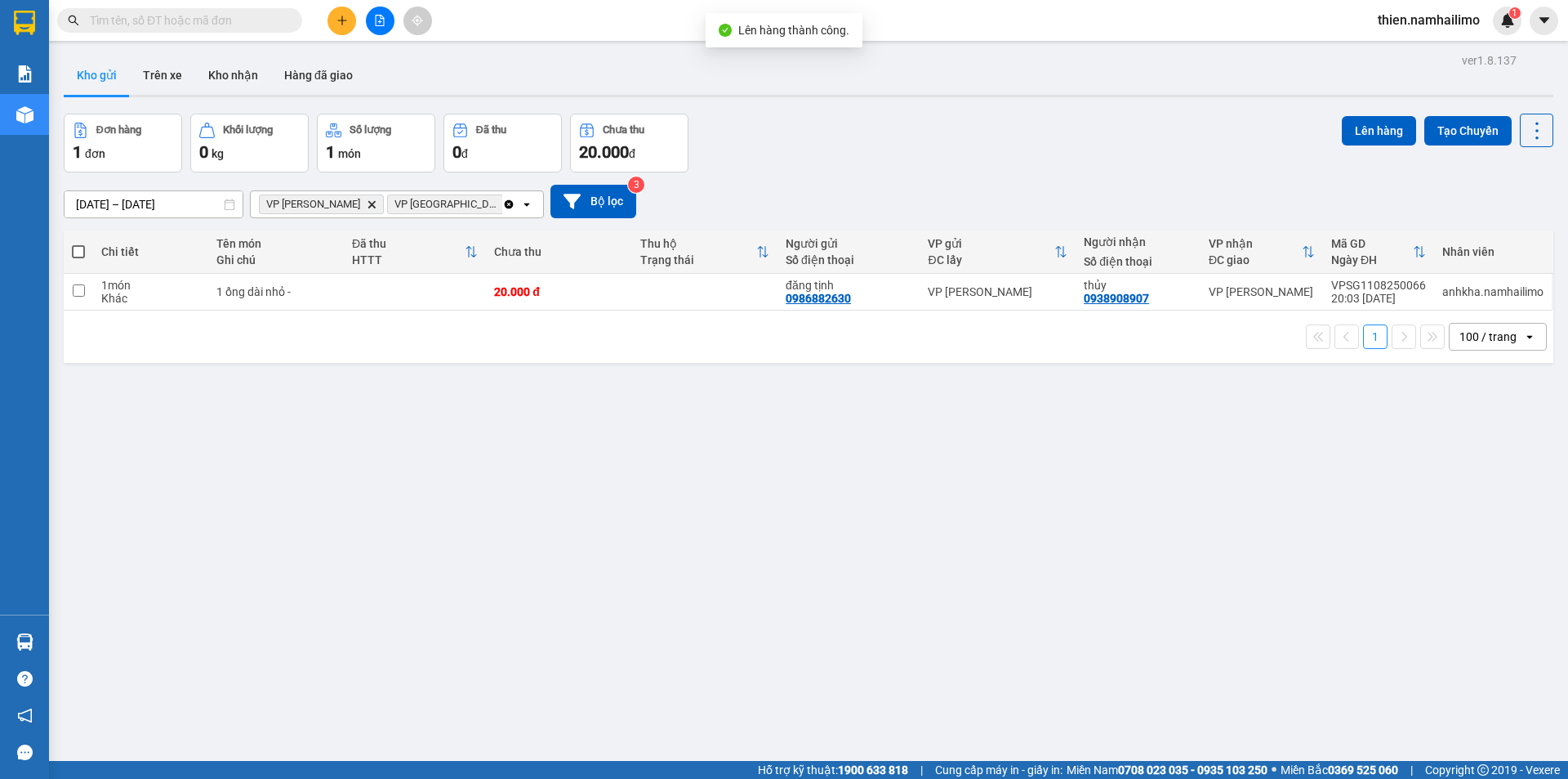
click at [341, 198] on span "VP [PERSON_NAME] Delete" at bounding box center [321, 204] width 125 height 20
click at [367, 200] on icon "Delete" at bounding box center [371, 204] width 9 height 10
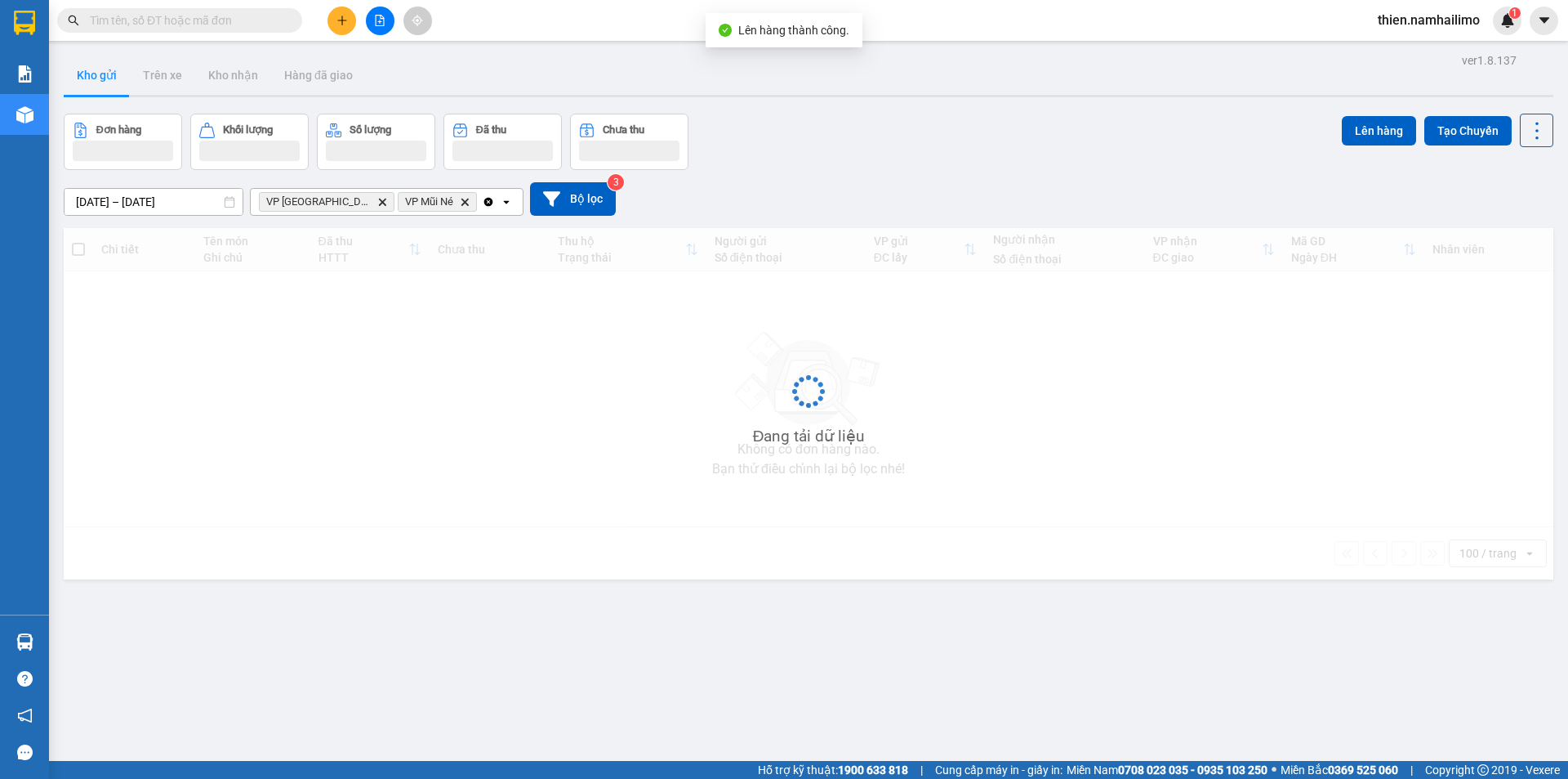
click at [377, 204] on icon "Delete" at bounding box center [382, 201] width 9 height 10
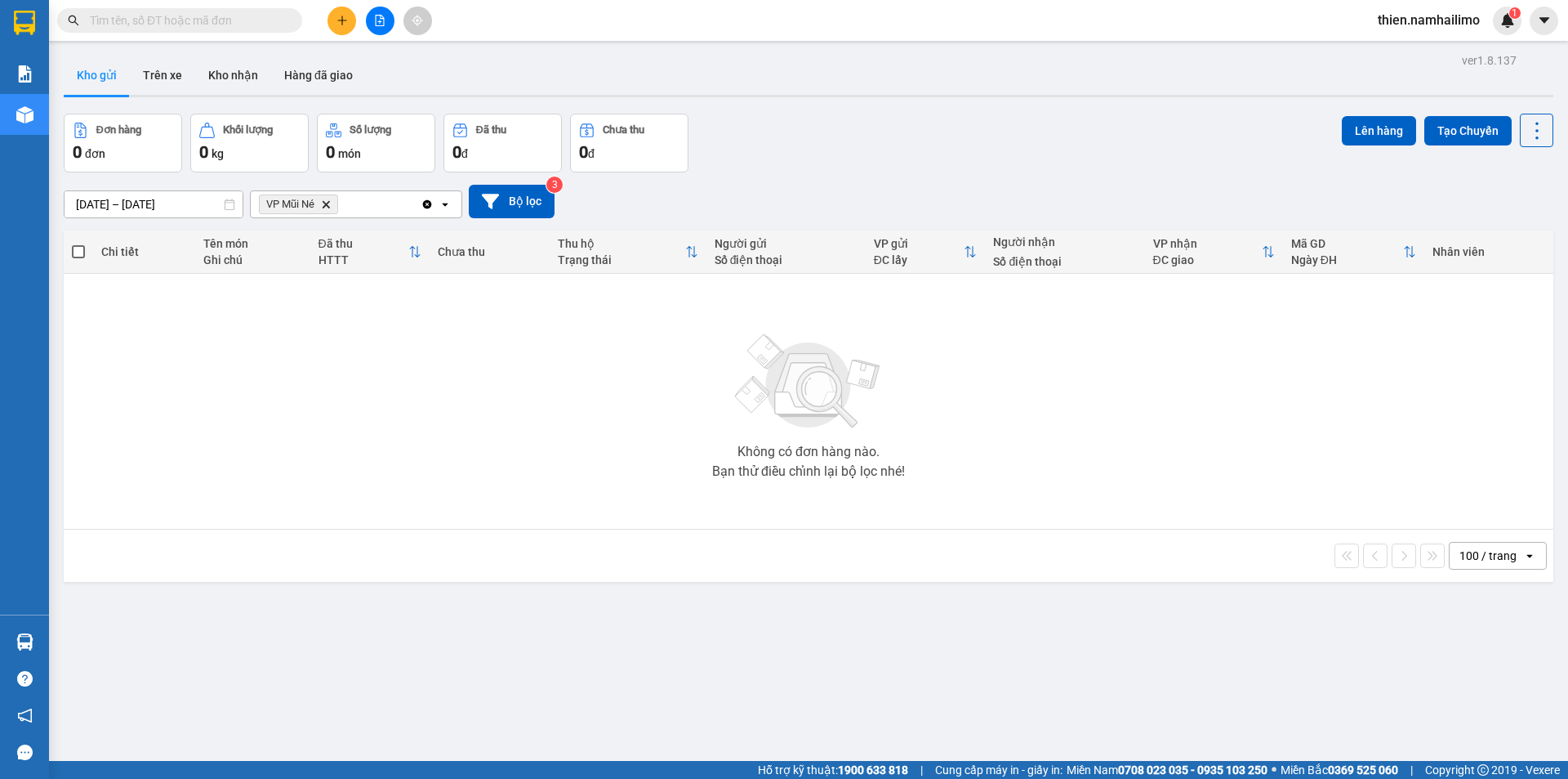
click at [328, 200] on icon "Delete" at bounding box center [326, 204] width 9 height 10
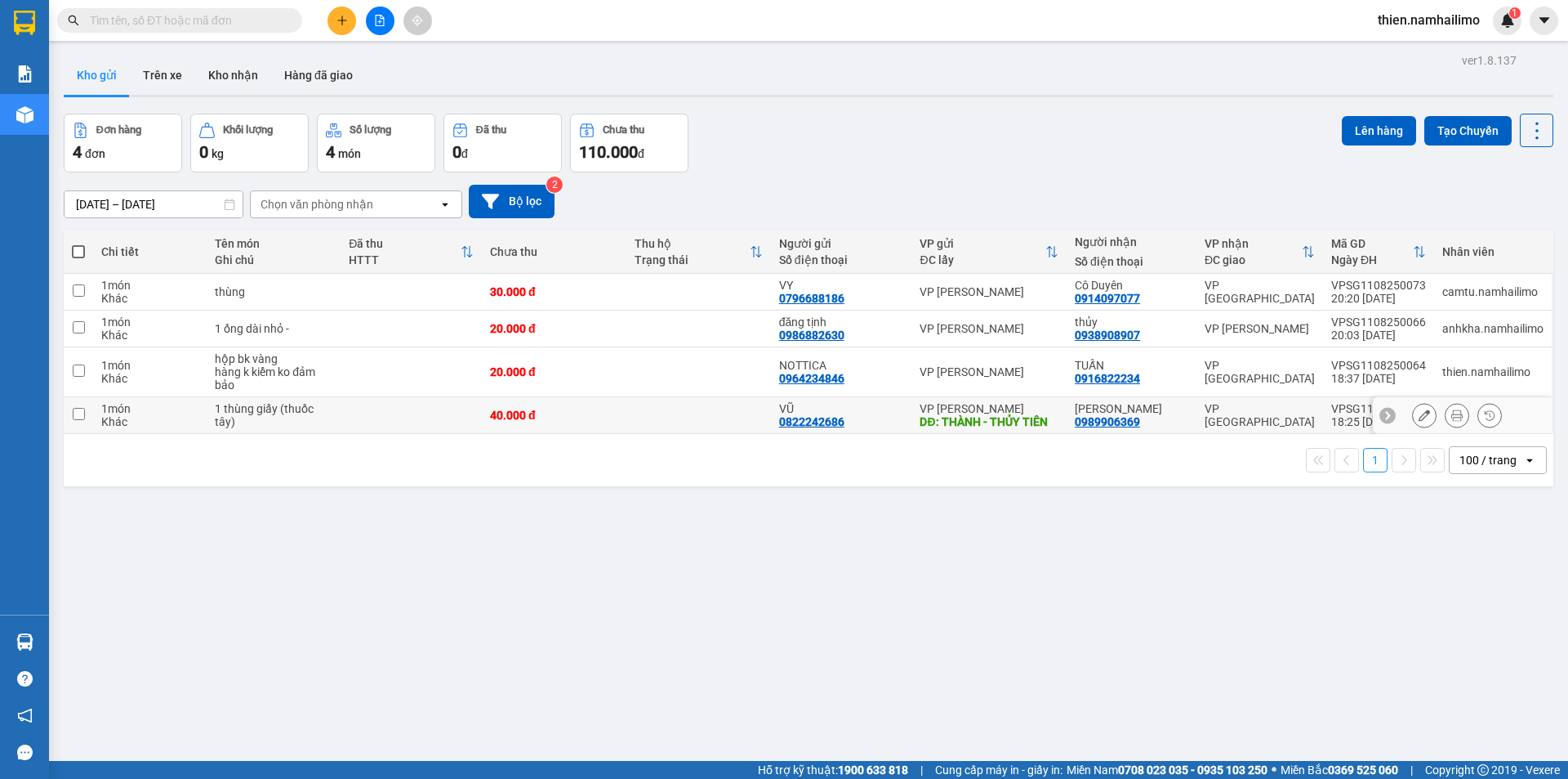
click at [264, 420] on div "1 thùng giấy (thuốc tây)" at bounding box center [274, 415] width 117 height 26
checkbox input "true"
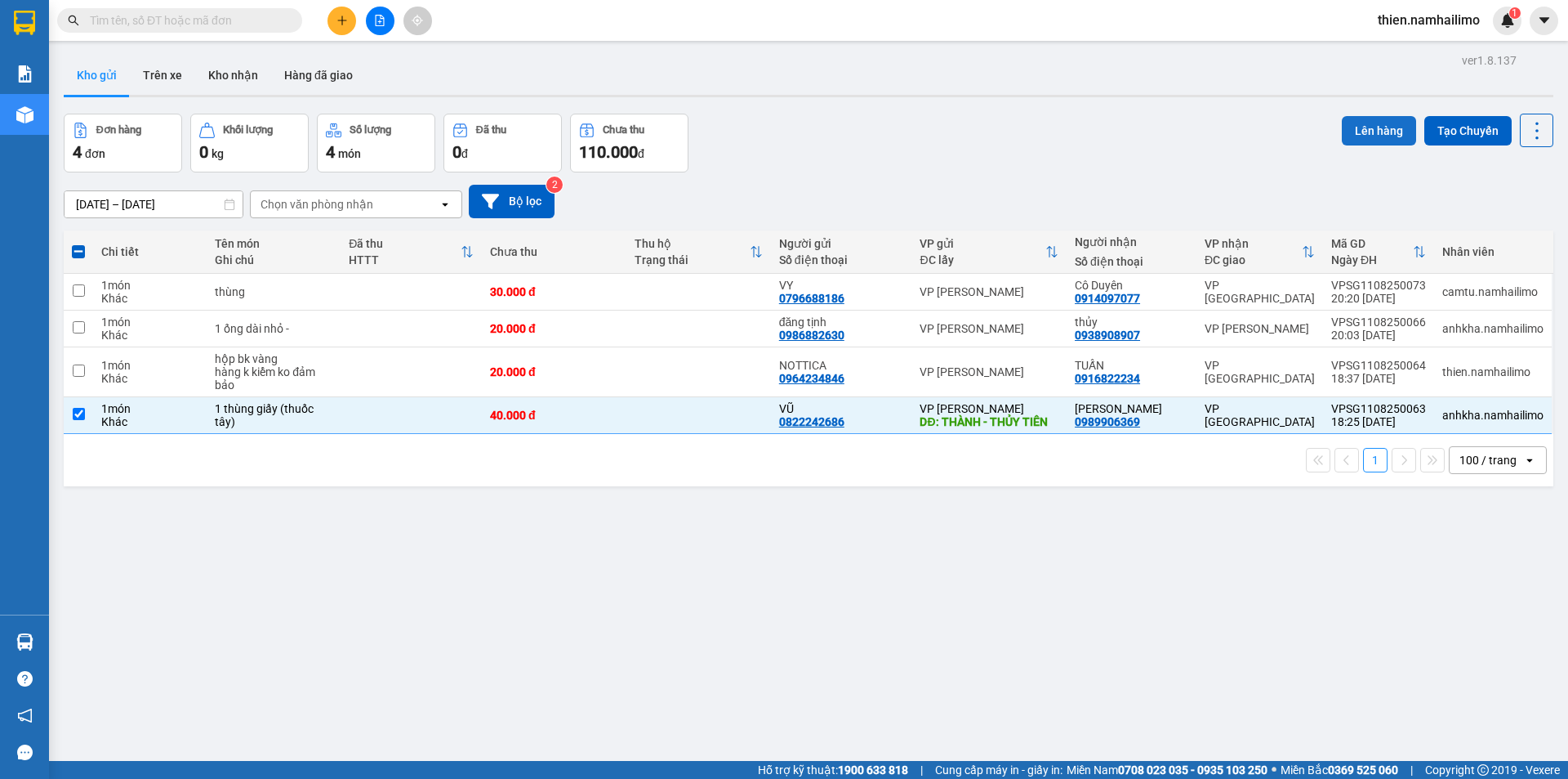
click at [1361, 132] on button "Lên hàng" at bounding box center [1379, 130] width 74 height 29
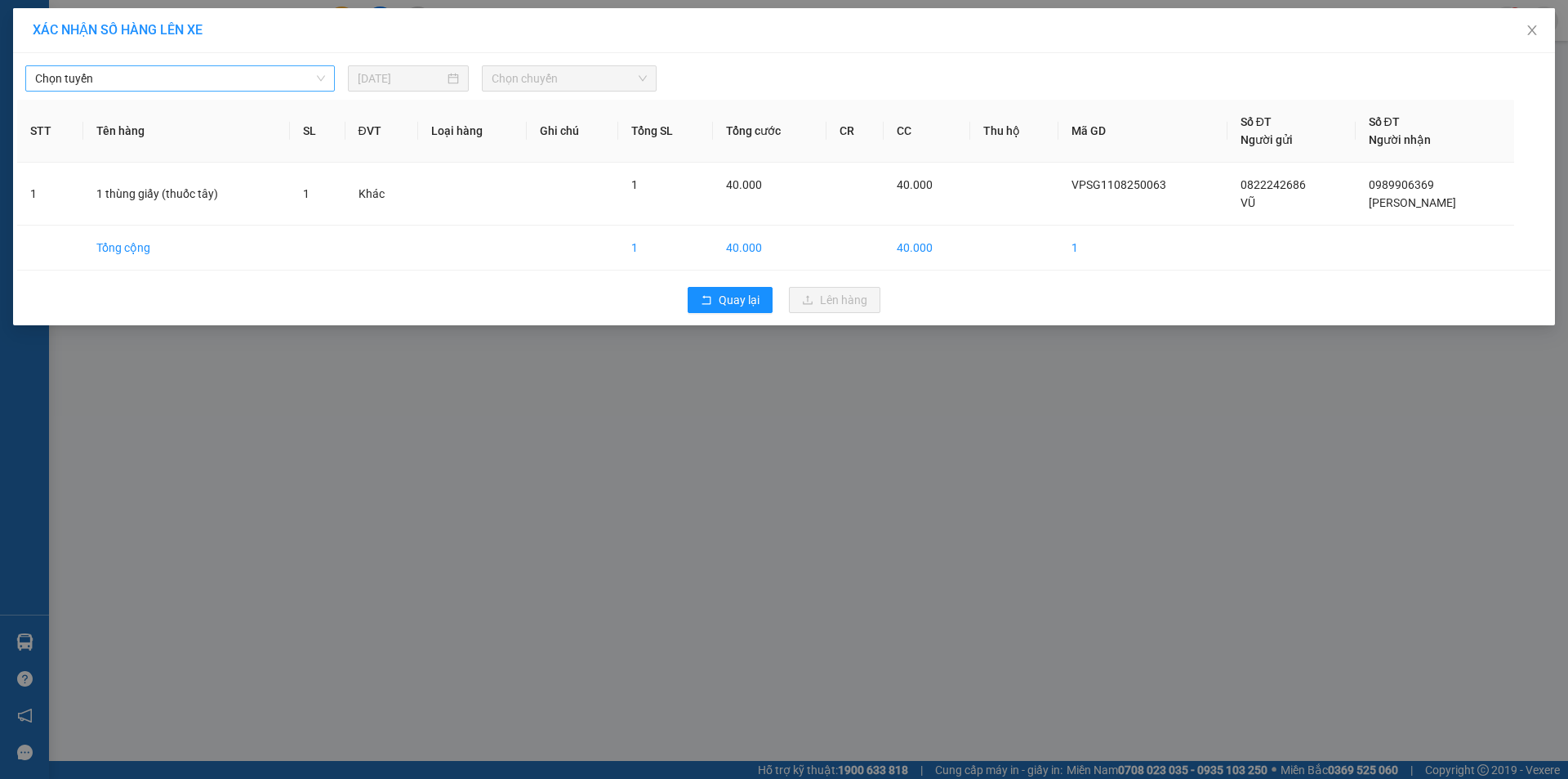
click at [109, 73] on span "Chọn tuyến" at bounding box center [180, 79] width 290 height 24
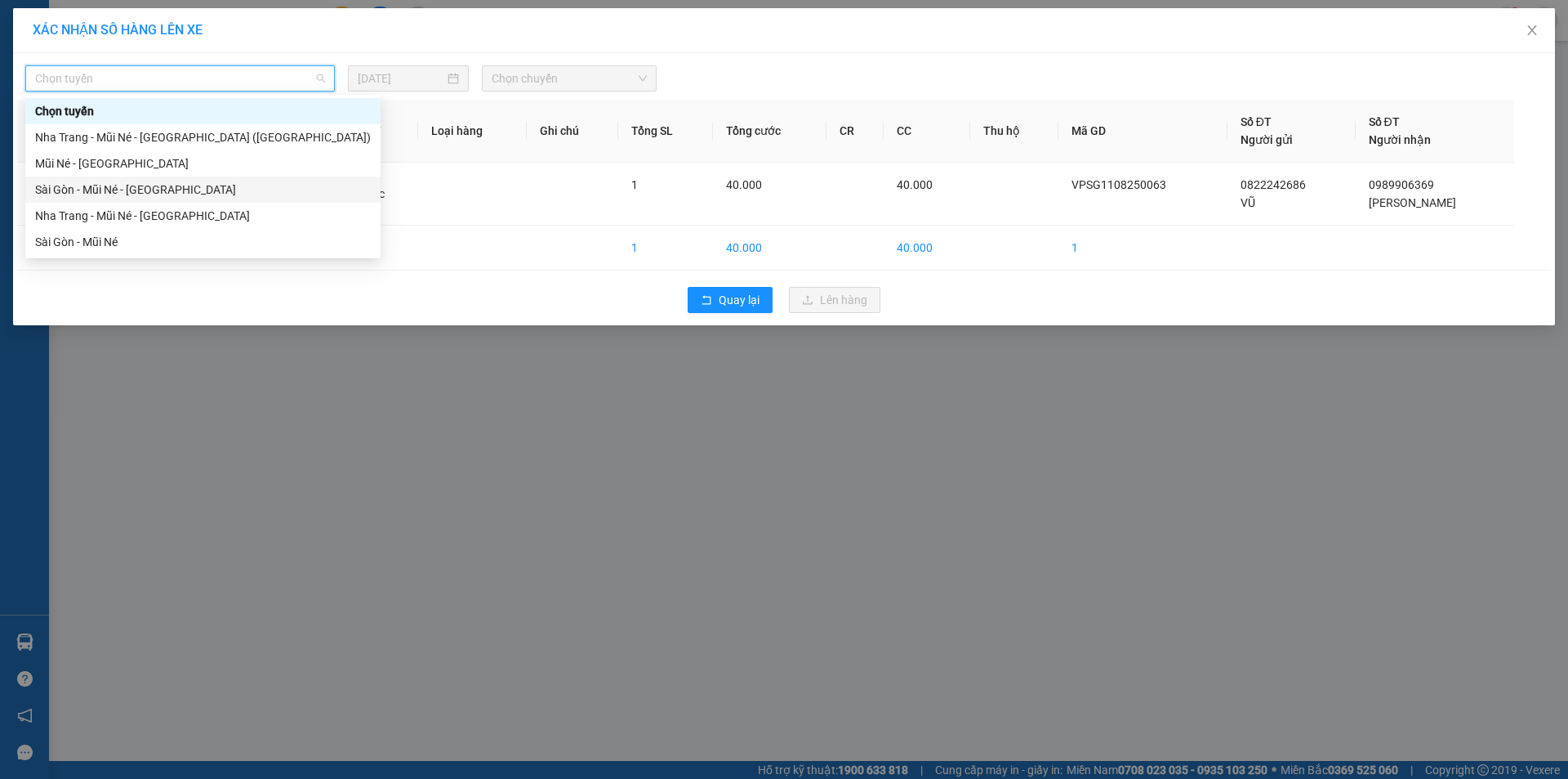
click at [111, 189] on div "Sài Gòn - Mũi Né - [GEOGRAPHIC_DATA]" at bounding box center [203, 189] width 336 height 18
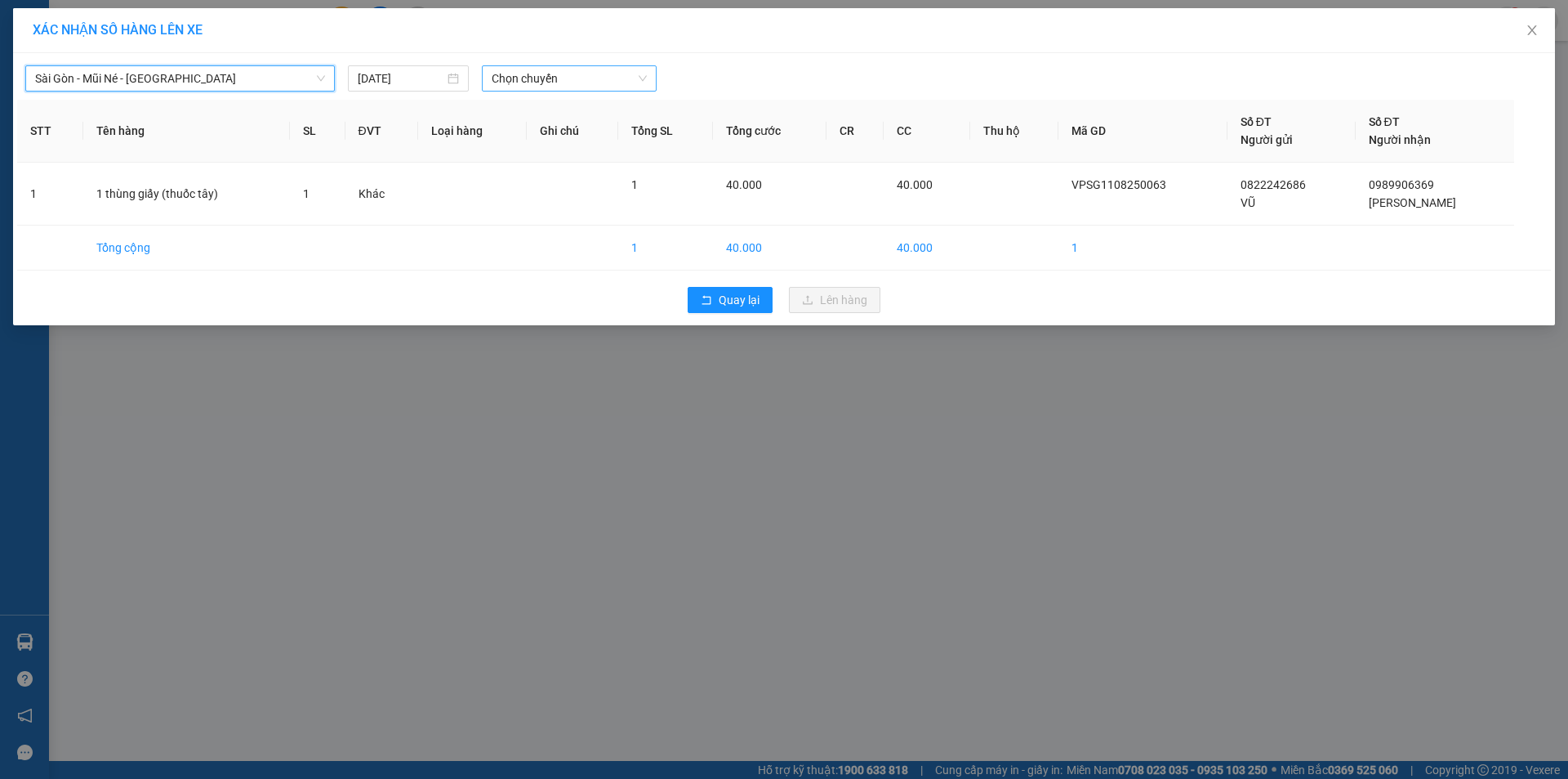
click at [544, 79] on span "Chọn chuyến" at bounding box center [570, 79] width 155 height 24
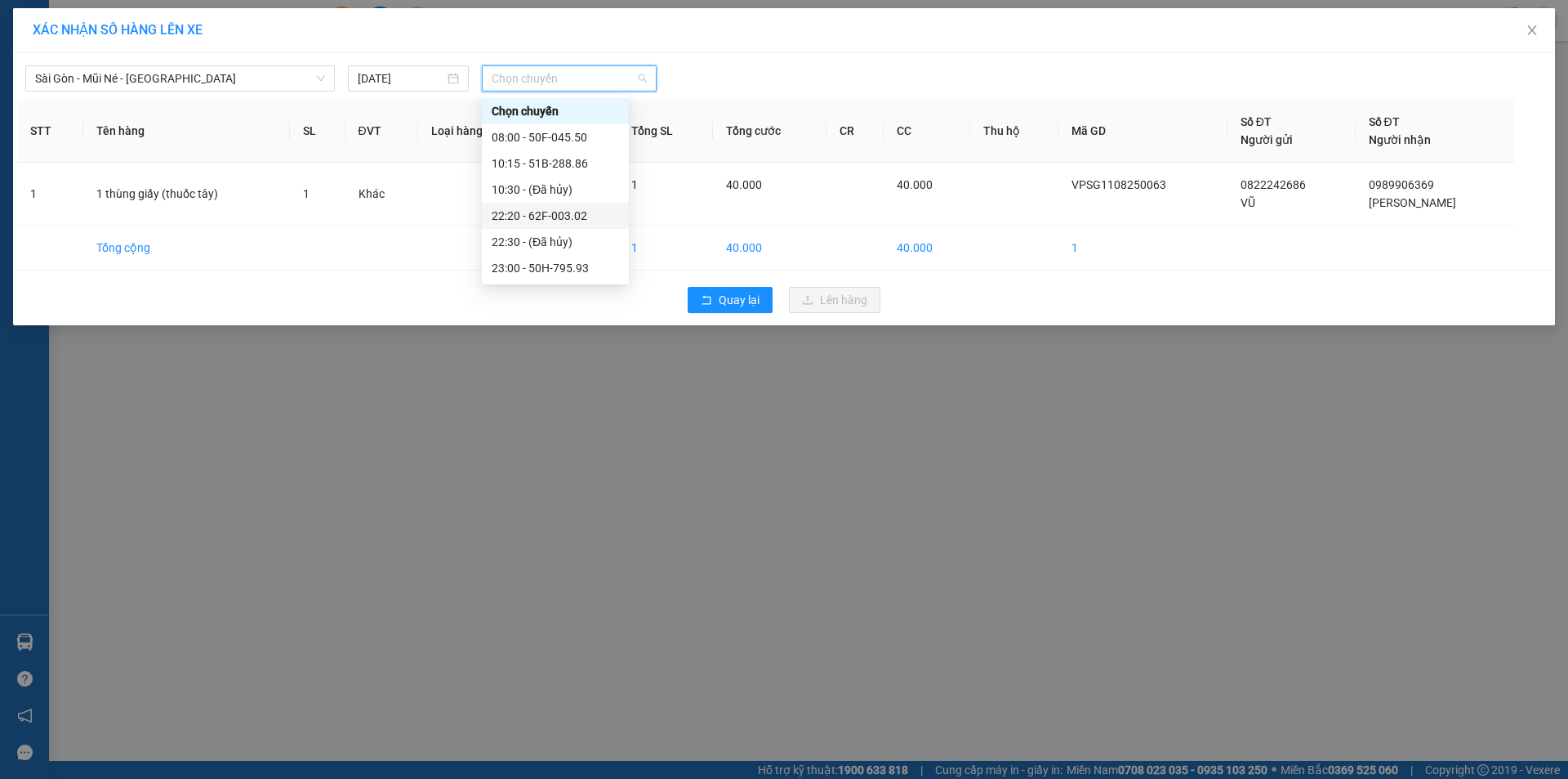
click at [553, 219] on div "22:20 - 62F-003.02" at bounding box center [556, 215] width 128 height 18
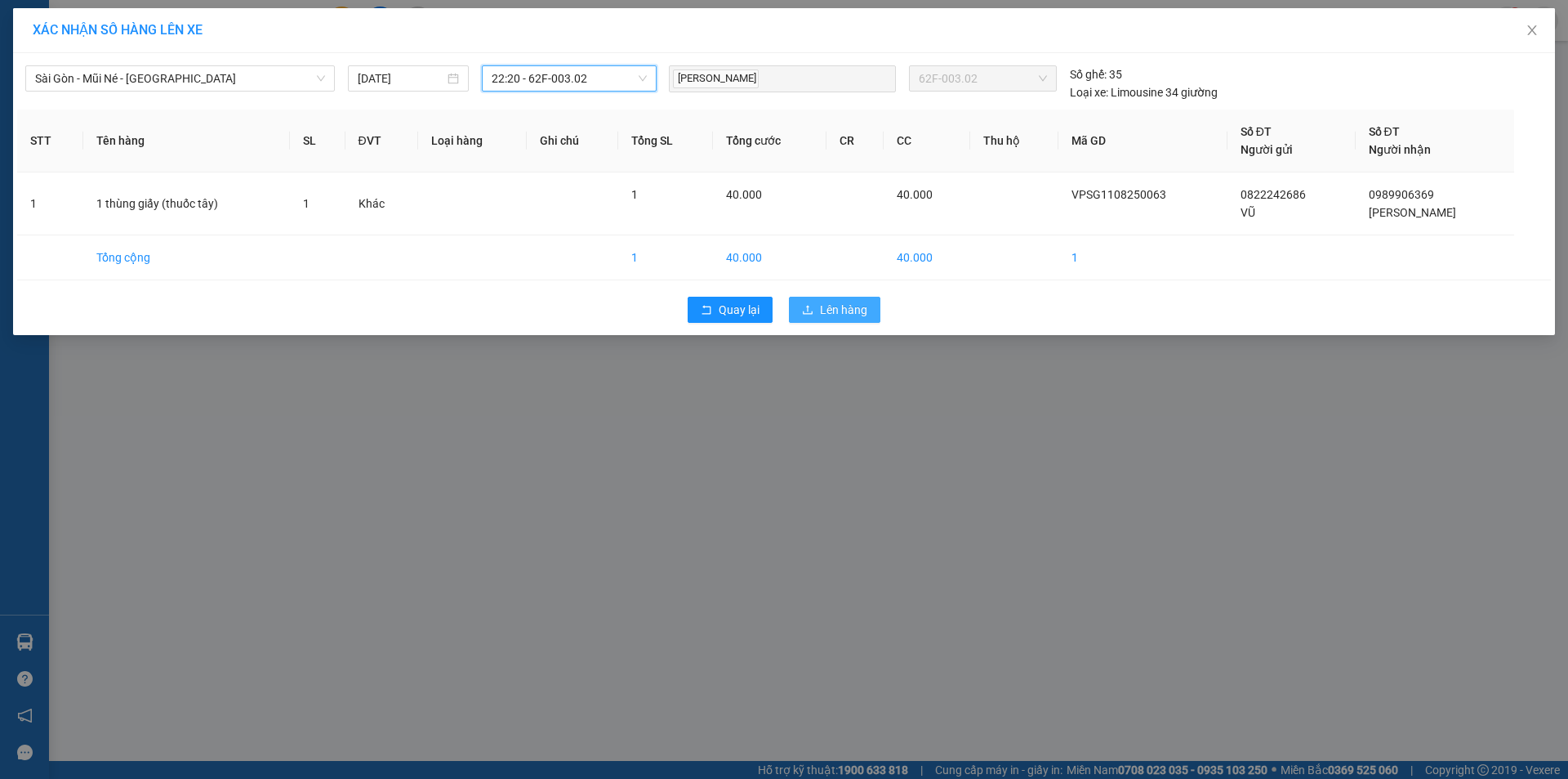
click at [849, 312] on span "Lên hàng" at bounding box center [844, 309] width 47 height 18
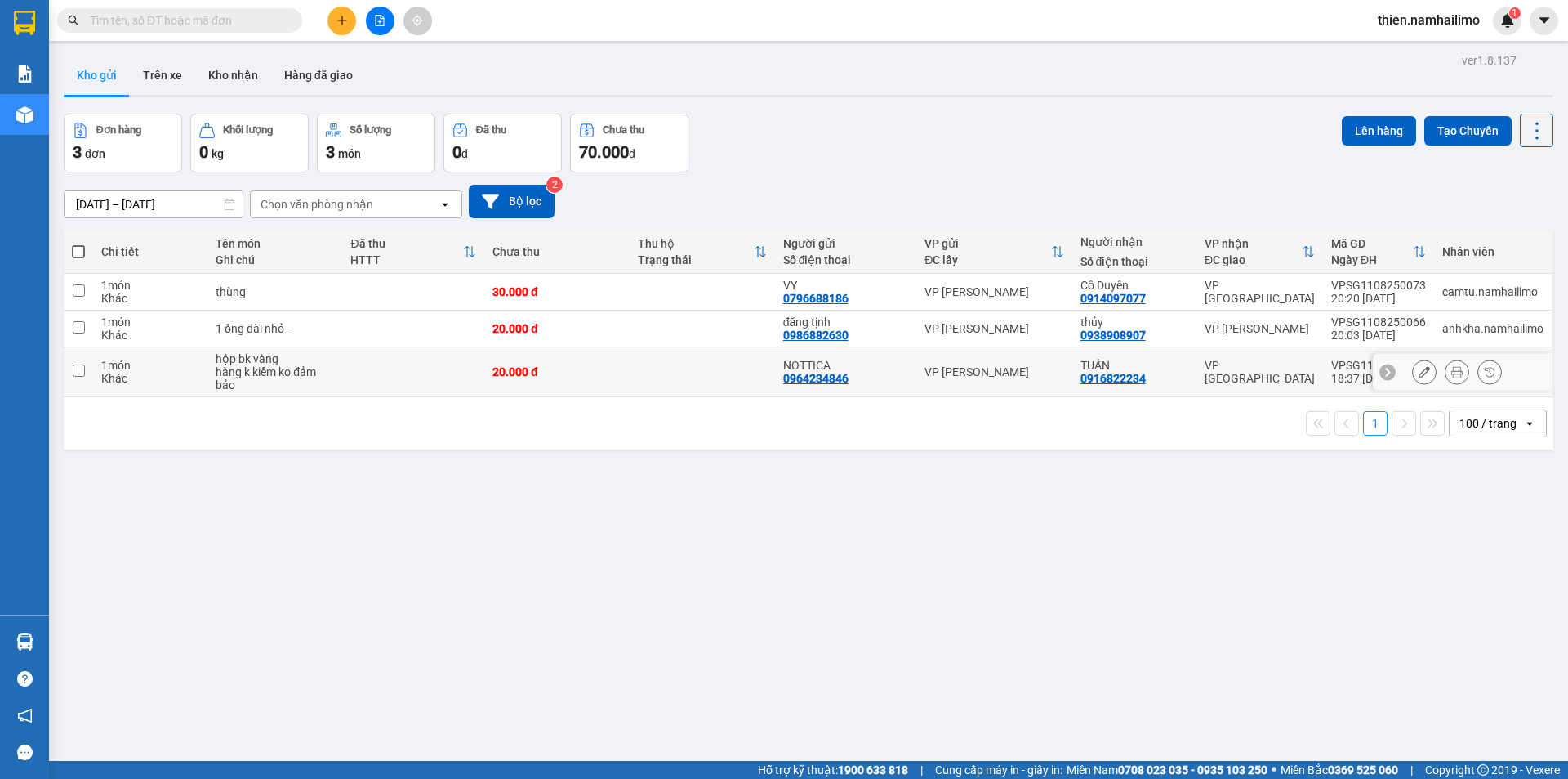
click at [1112, 373] on div "0916822234" at bounding box center [1114, 377] width 66 height 13
drag, startPoint x: 384, startPoint y: 13, endPoint x: 438, endPoint y: 28, distance: 56.0
click at [386, 13] on button at bounding box center [380, 21] width 28 height 28
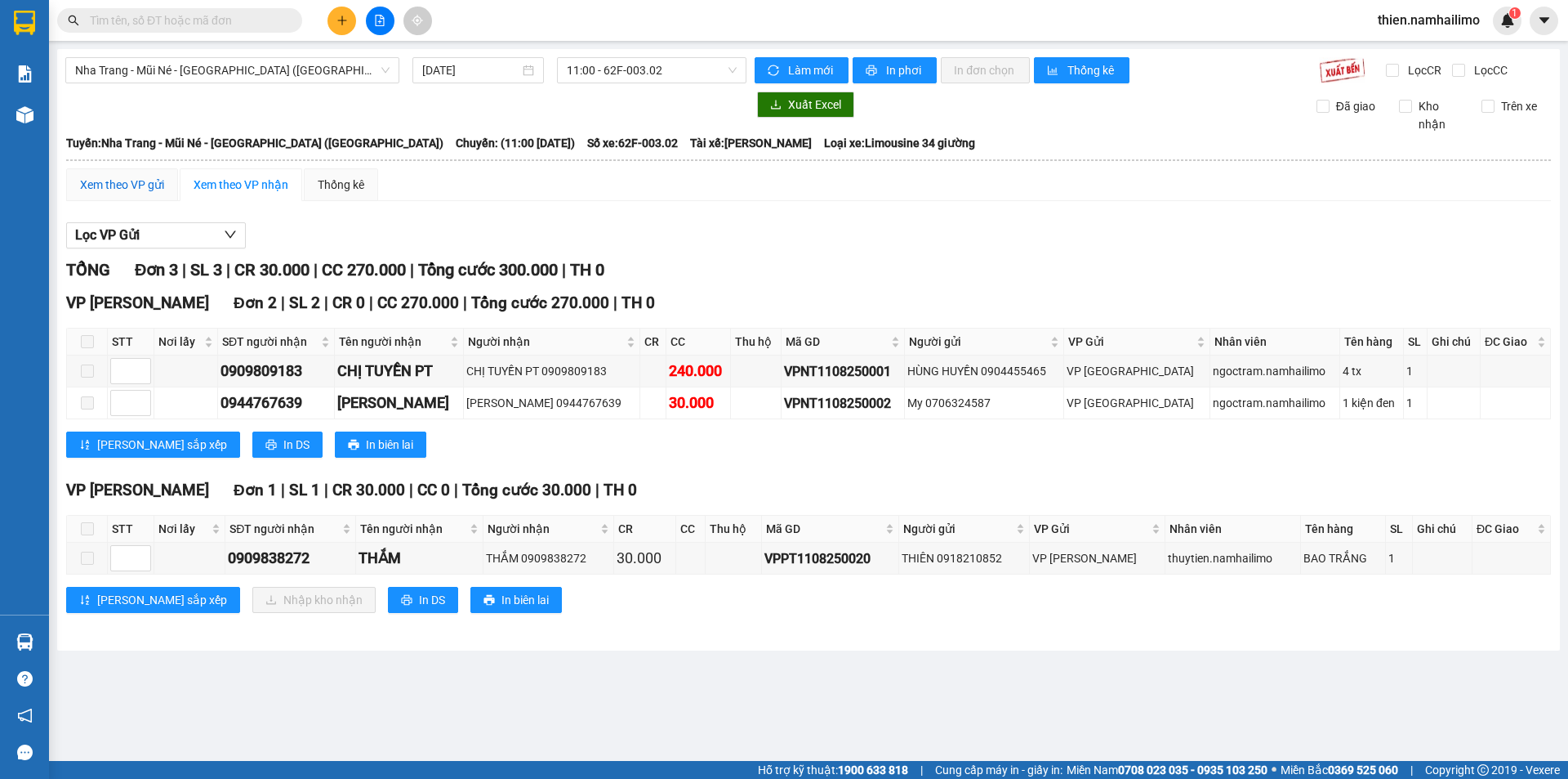
click at [98, 186] on div "Xem theo VP gửi" at bounding box center [122, 184] width 84 height 18
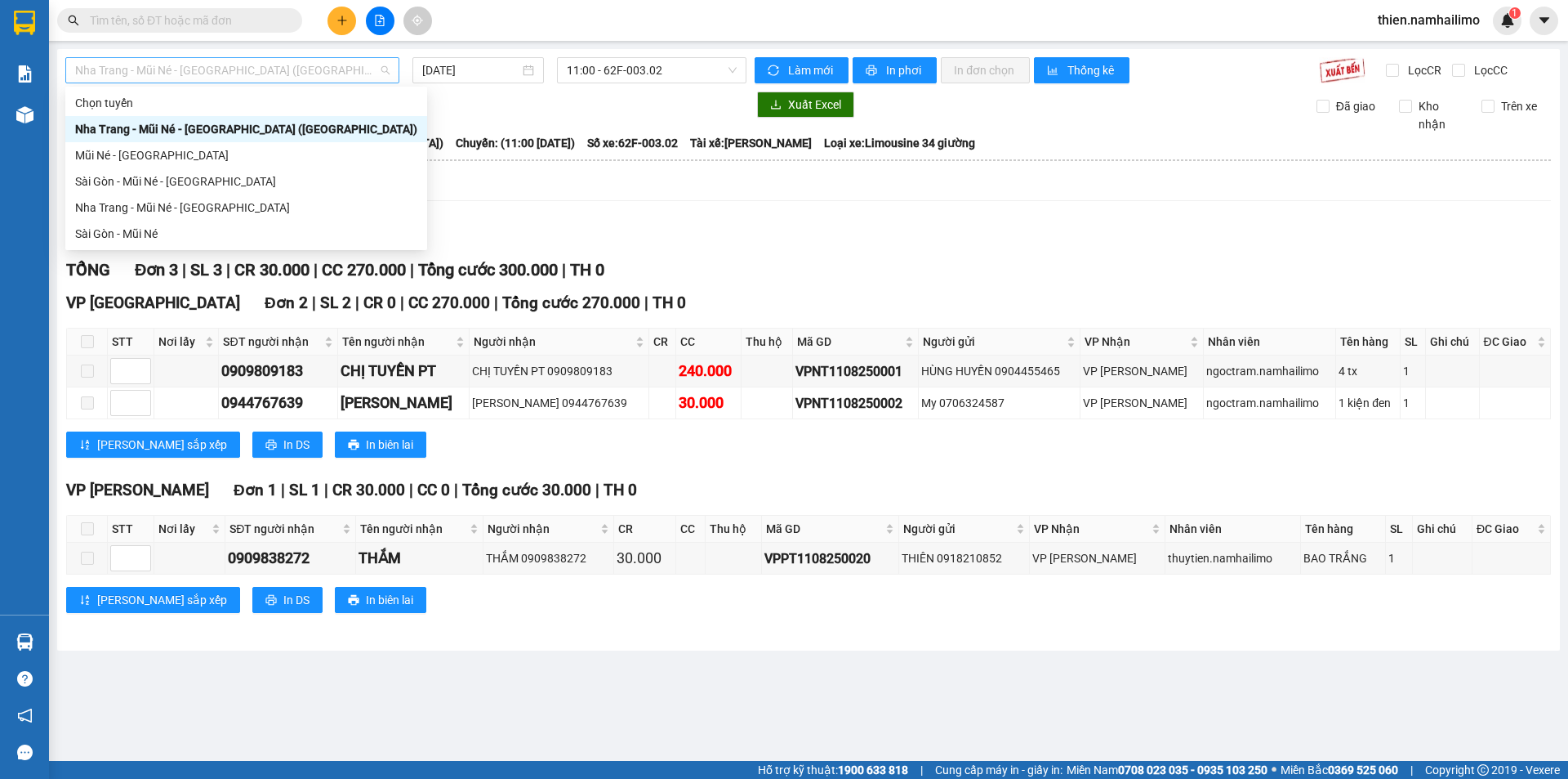
click at [304, 73] on span "Nha Trang - Mũi Né - [GEOGRAPHIC_DATA] ([GEOGRAPHIC_DATA])" at bounding box center [232, 70] width 314 height 24
click at [232, 182] on div "Sài Gòn - Mũi Né - [GEOGRAPHIC_DATA]" at bounding box center [246, 181] width 342 height 18
type input "[DATE]"
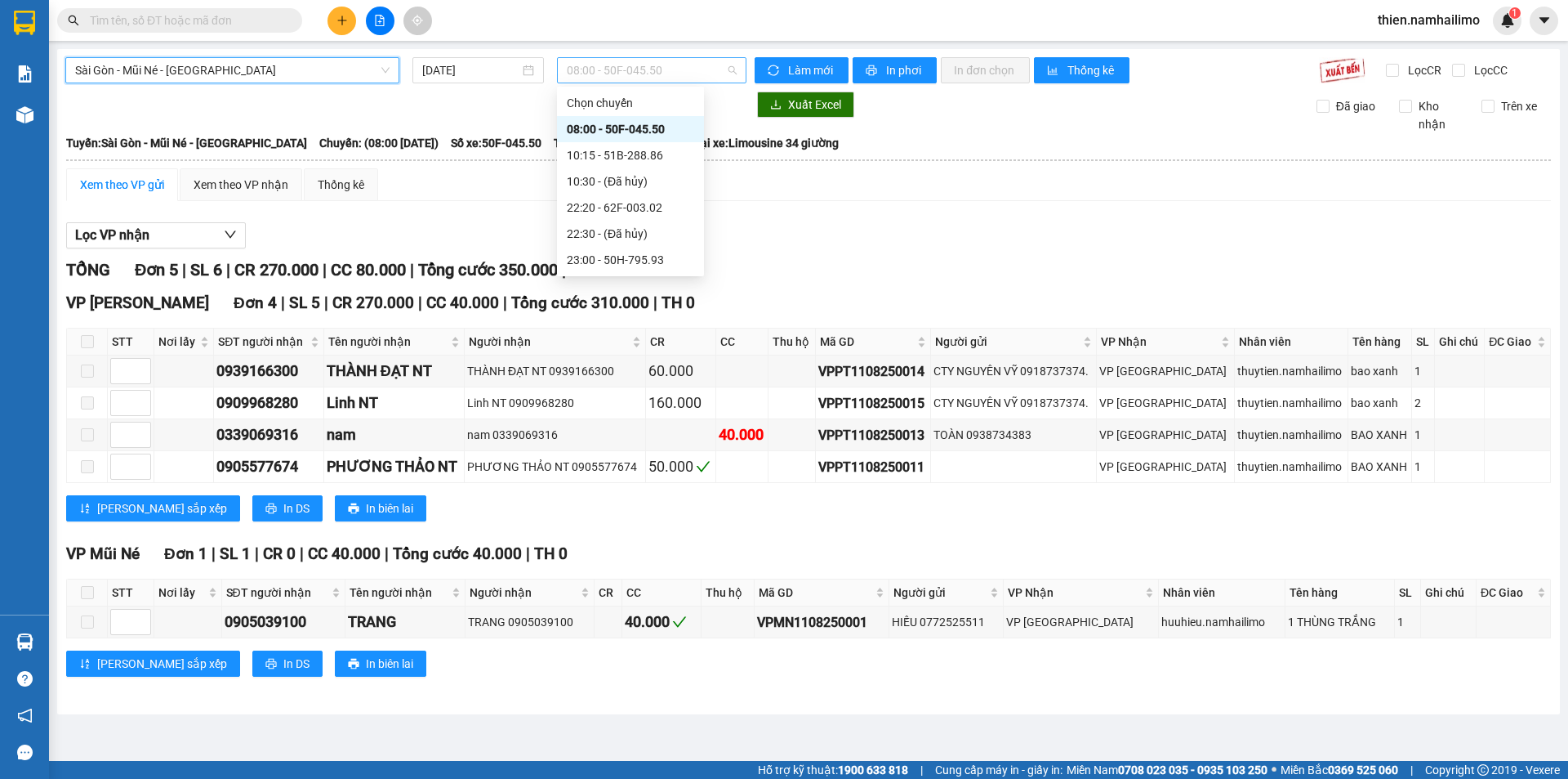
click at [629, 79] on span "08:00 - 50F-045.50" at bounding box center [652, 70] width 170 height 24
click at [629, 194] on div "22:20 - 62F-003.02" at bounding box center [630, 207] width 147 height 26
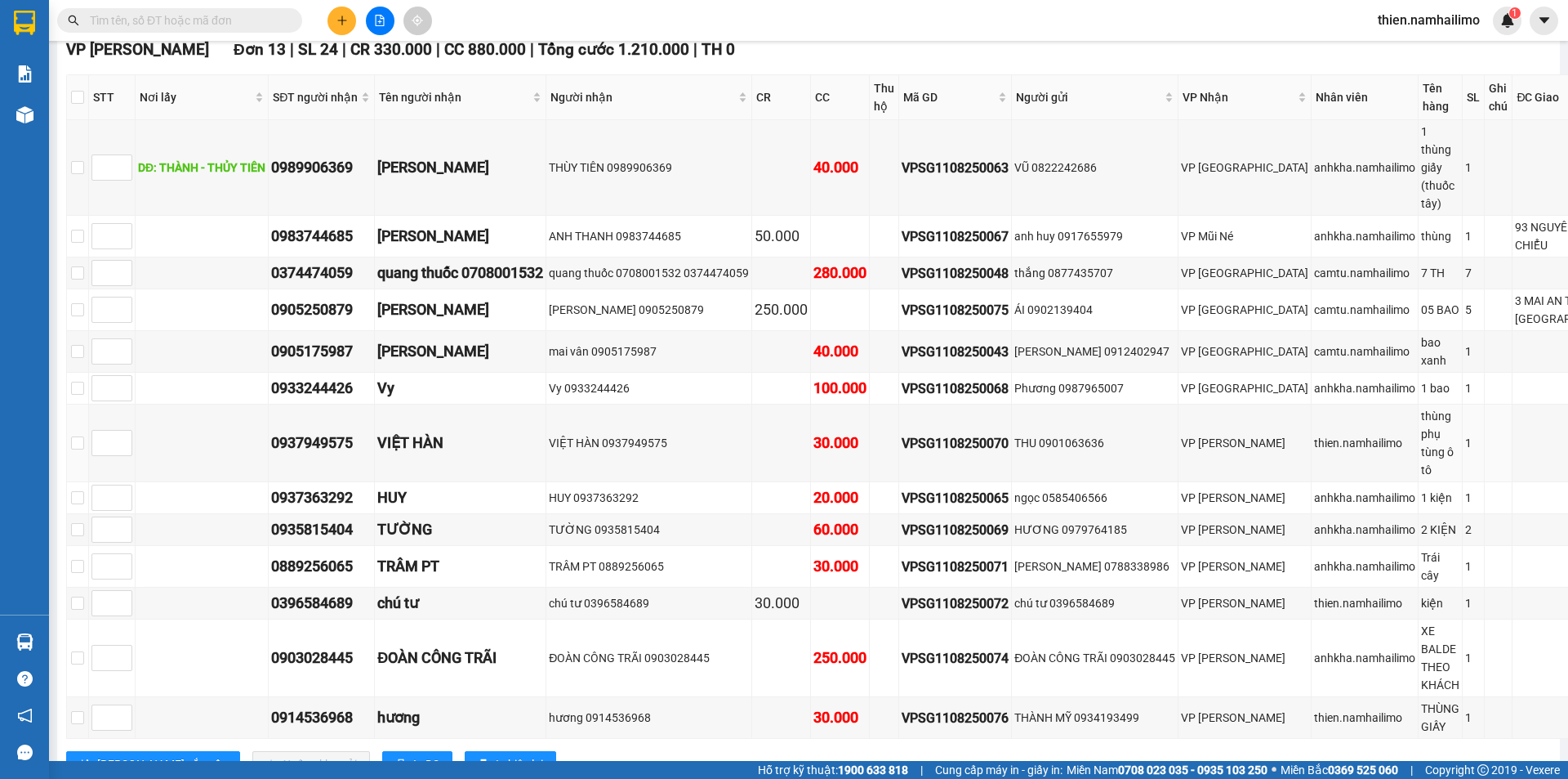
scroll to position [113, 0]
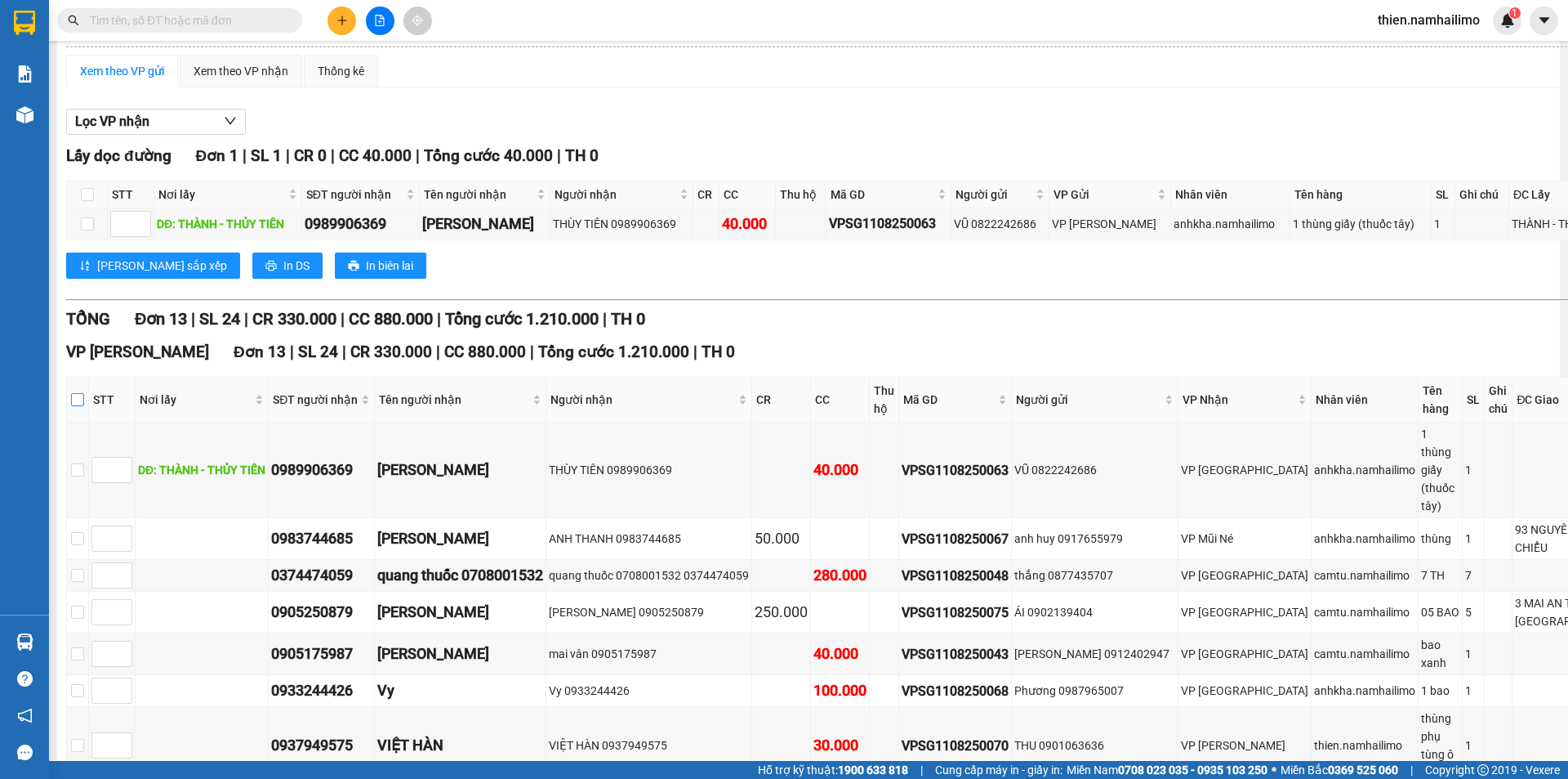
click at [84, 393] on input "checkbox" at bounding box center [77, 399] width 13 height 13
checkbox input "true"
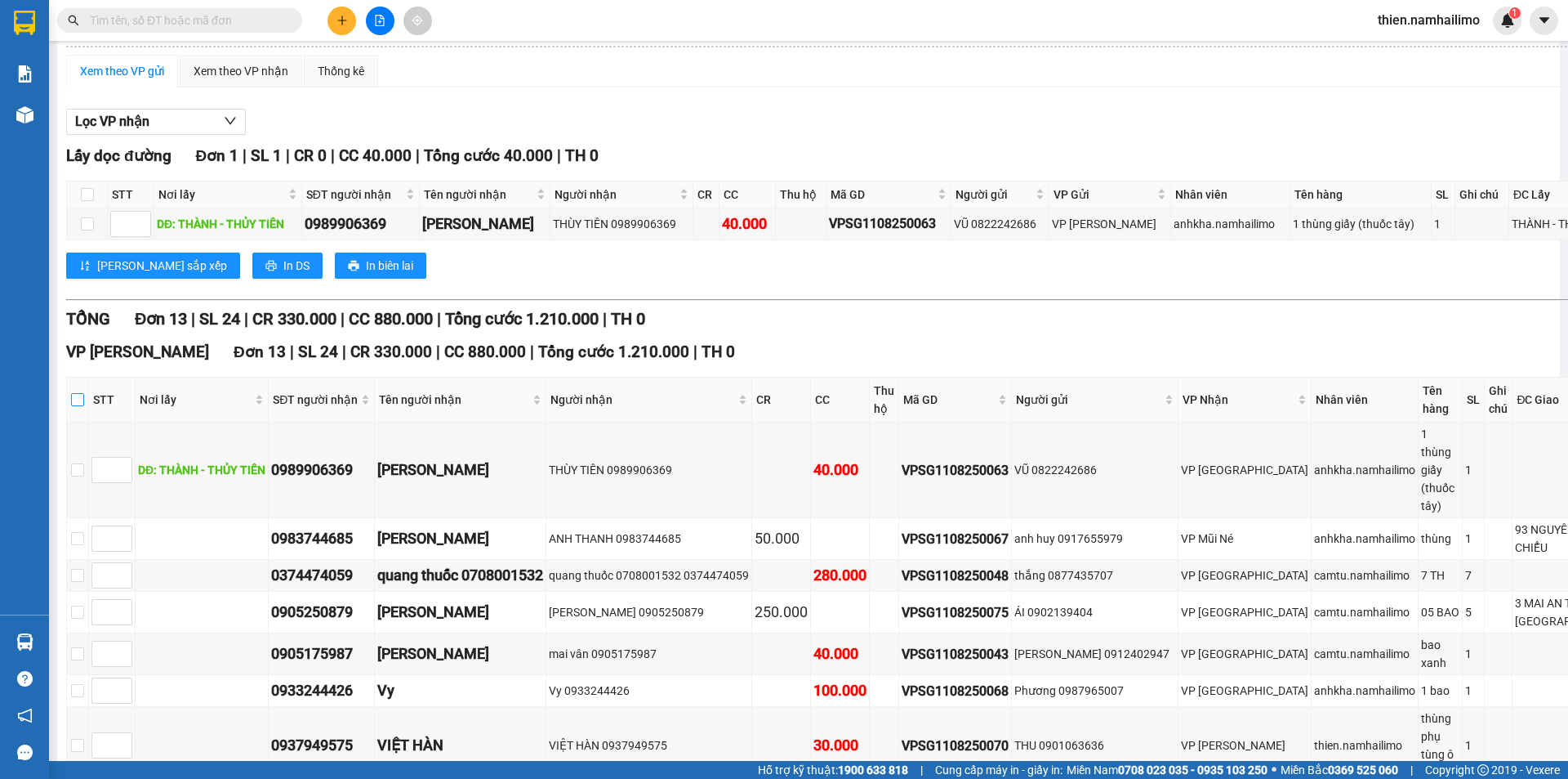
checkbox input "true"
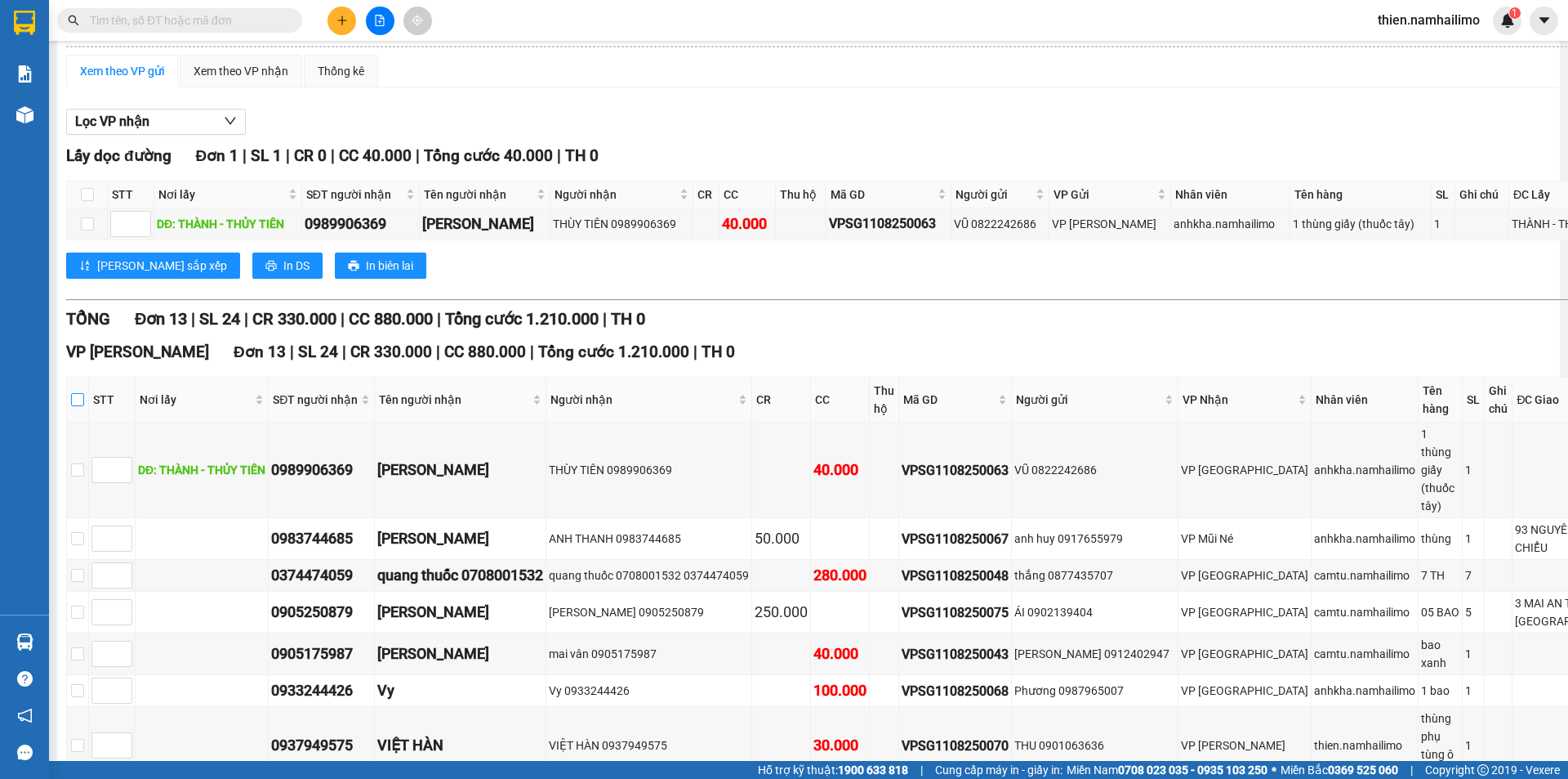
checkbox input "true"
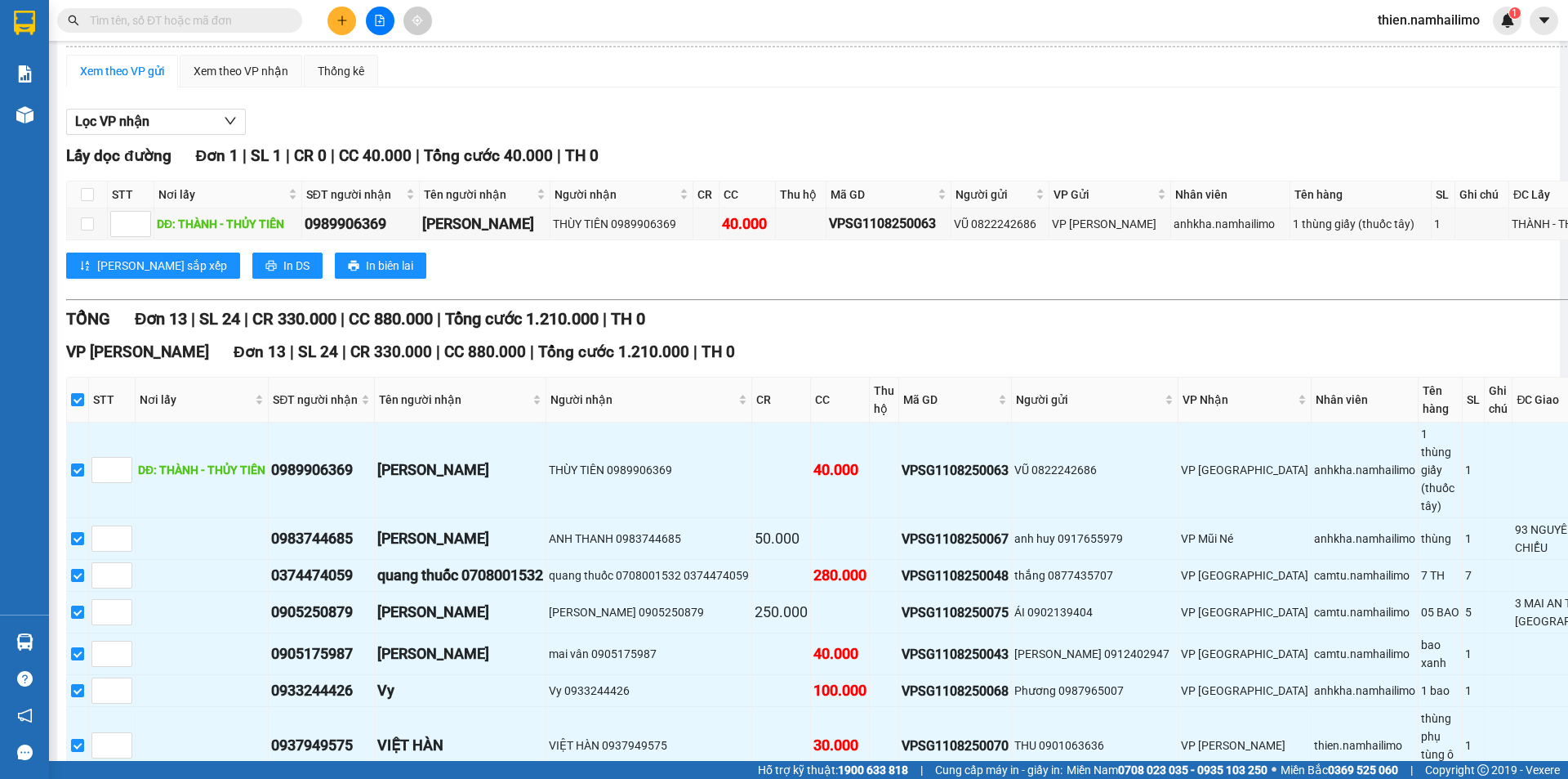
click at [94, 186] on th at bounding box center [87, 194] width 41 height 27
click at [85, 190] on input "checkbox" at bounding box center [87, 194] width 13 height 13
checkbox input "true"
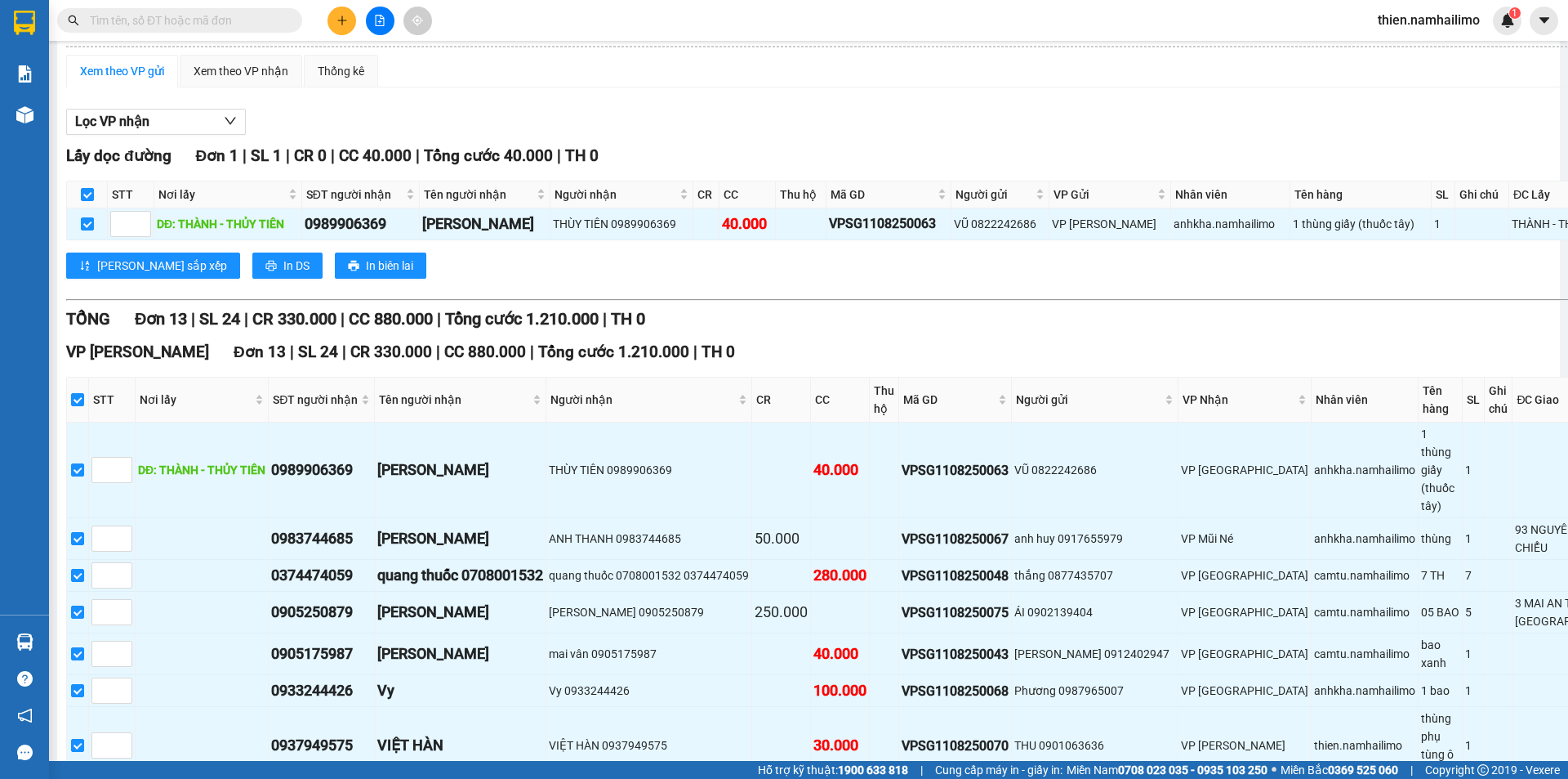
scroll to position [522, 0]
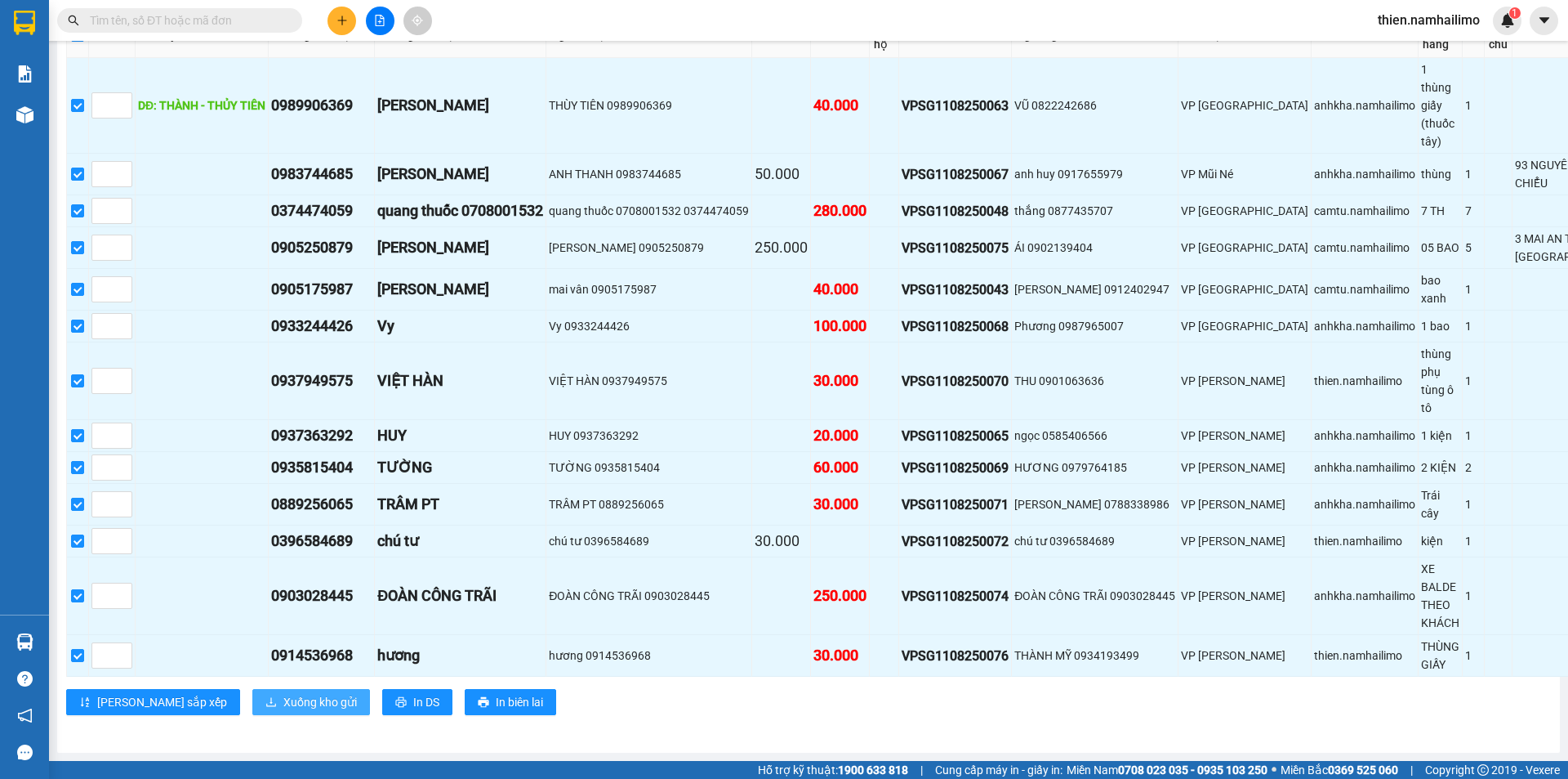
click at [283, 708] on span "Xuống kho gửi" at bounding box center [319, 701] width 73 height 18
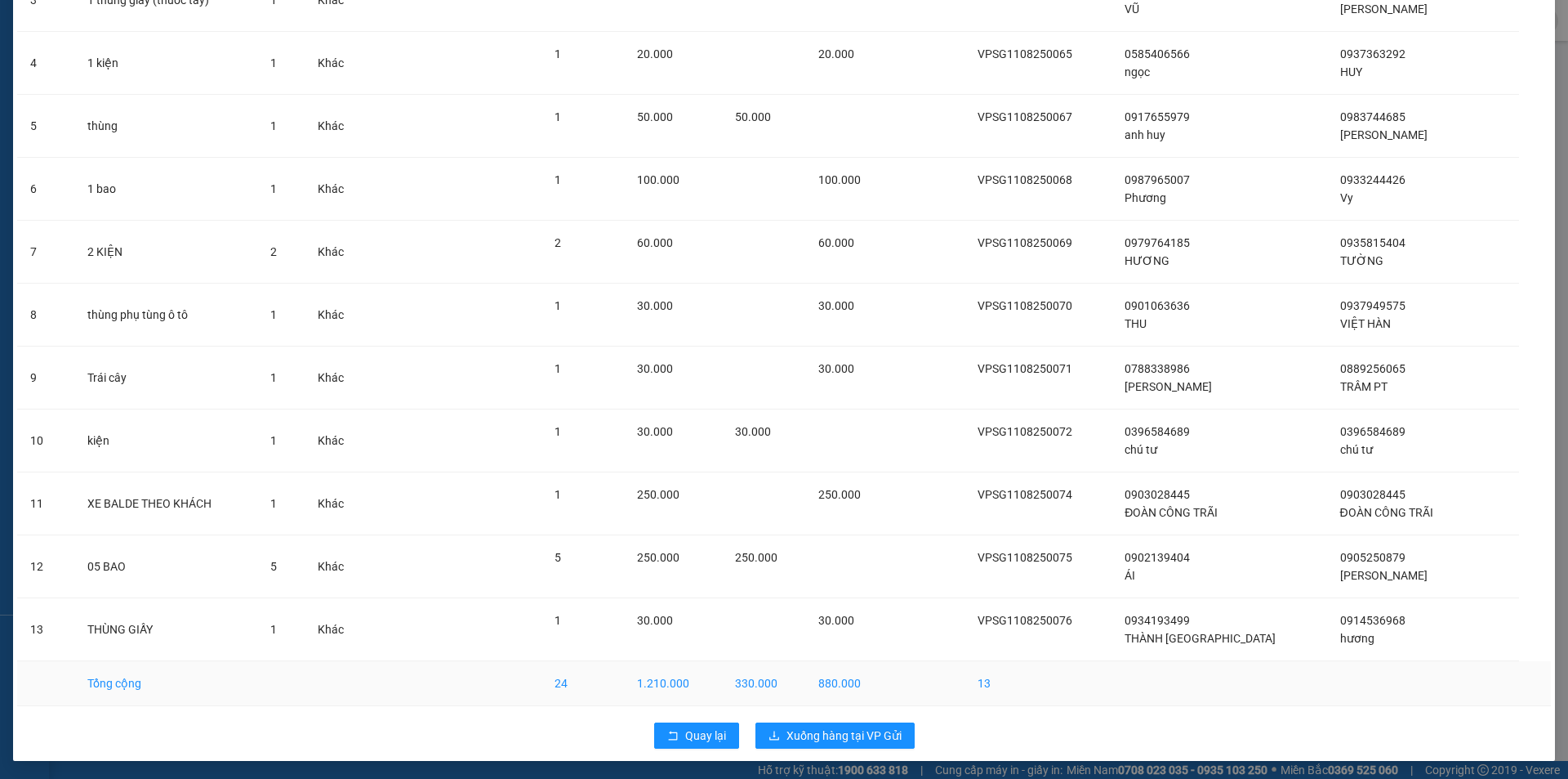
scroll to position [295, 0]
click at [798, 732] on span "Xuống hàng tại VP Gửi" at bounding box center [844, 733] width 115 height 18
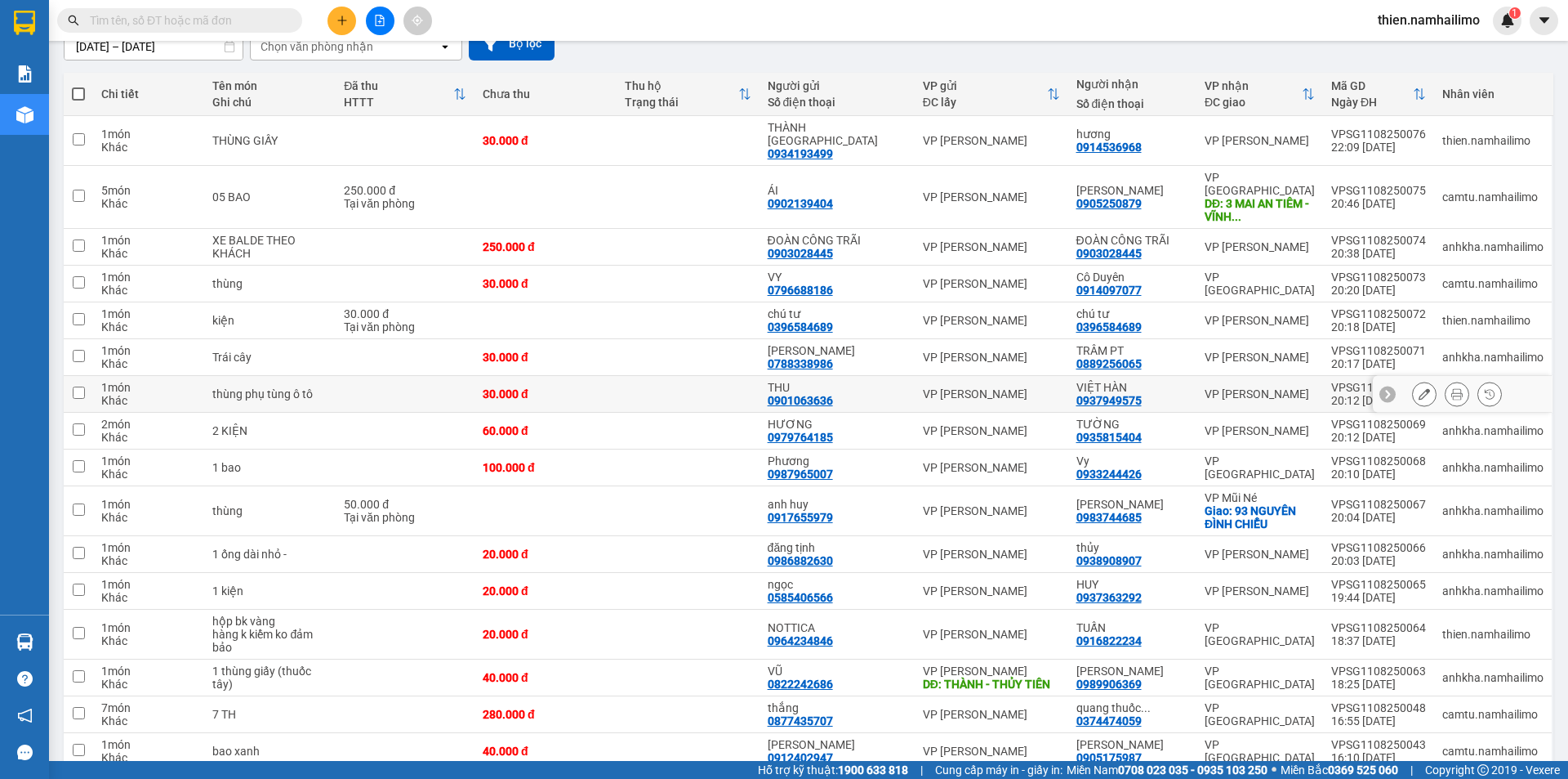
scroll to position [163, 0]
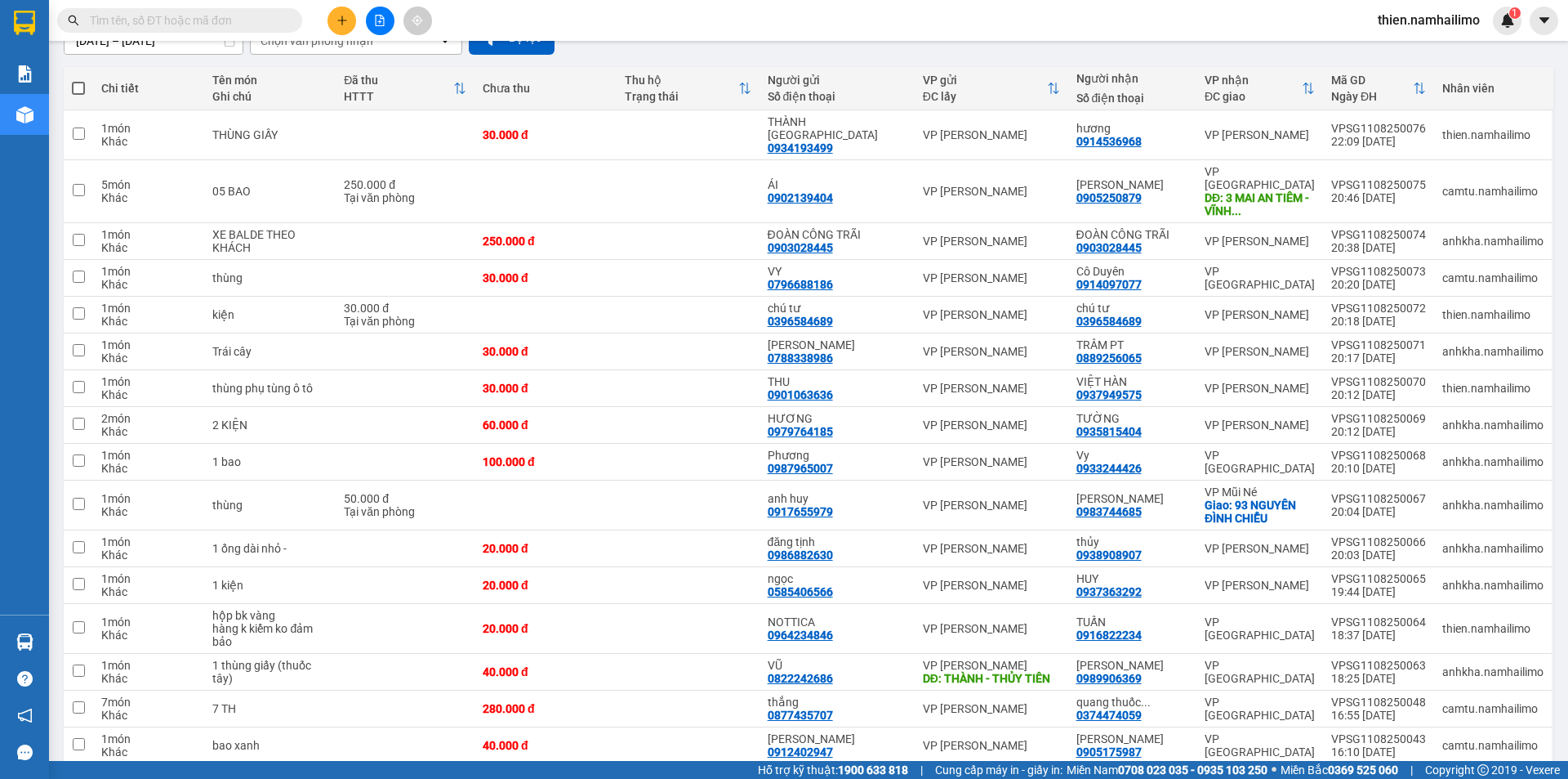
click at [76, 90] on span at bounding box center [78, 88] width 13 height 13
click at [79, 80] on input "checkbox" at bounding box center [79, 80] width 0 height 0
checkbox input "true"
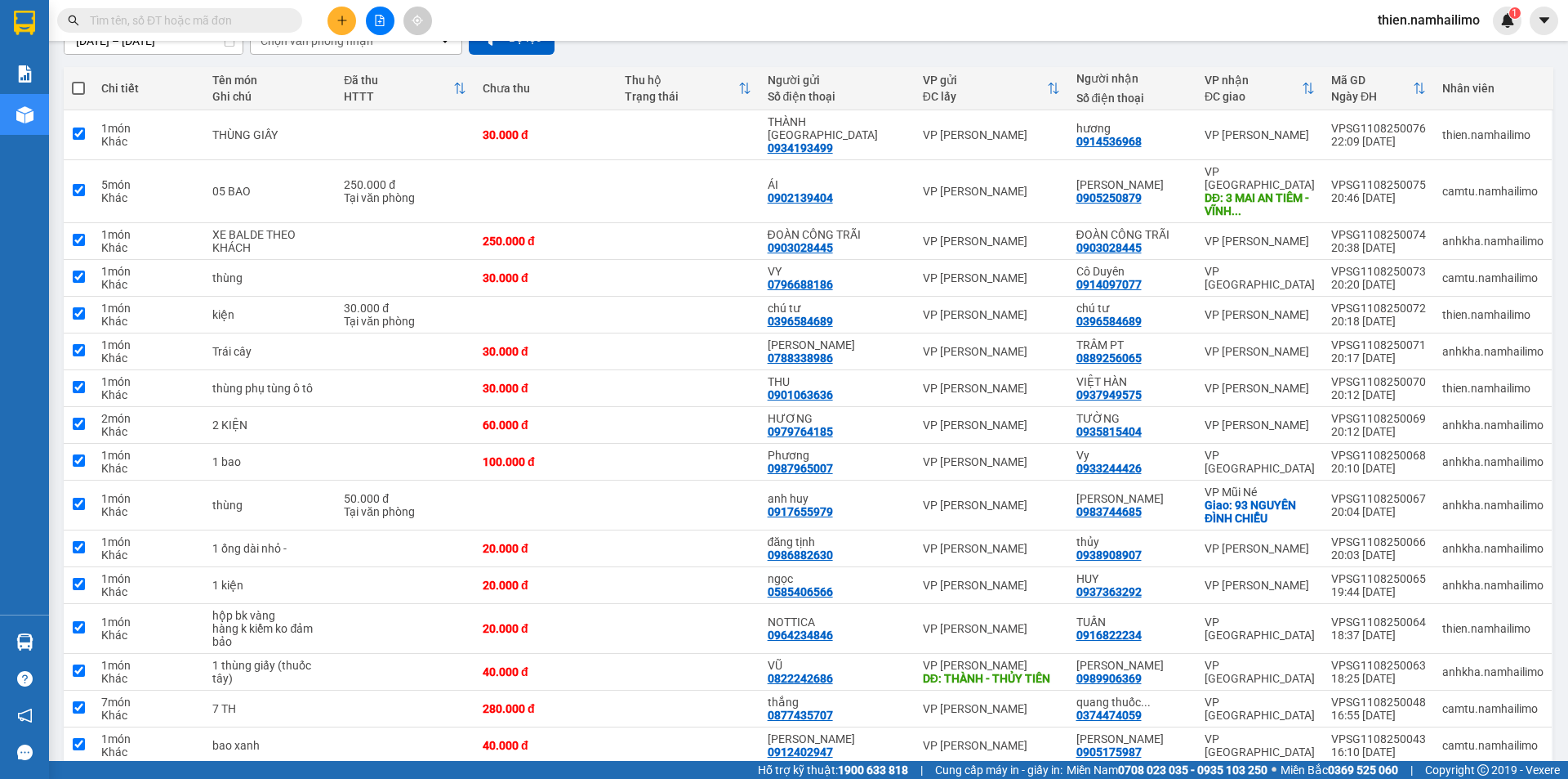
checkbox input "true"
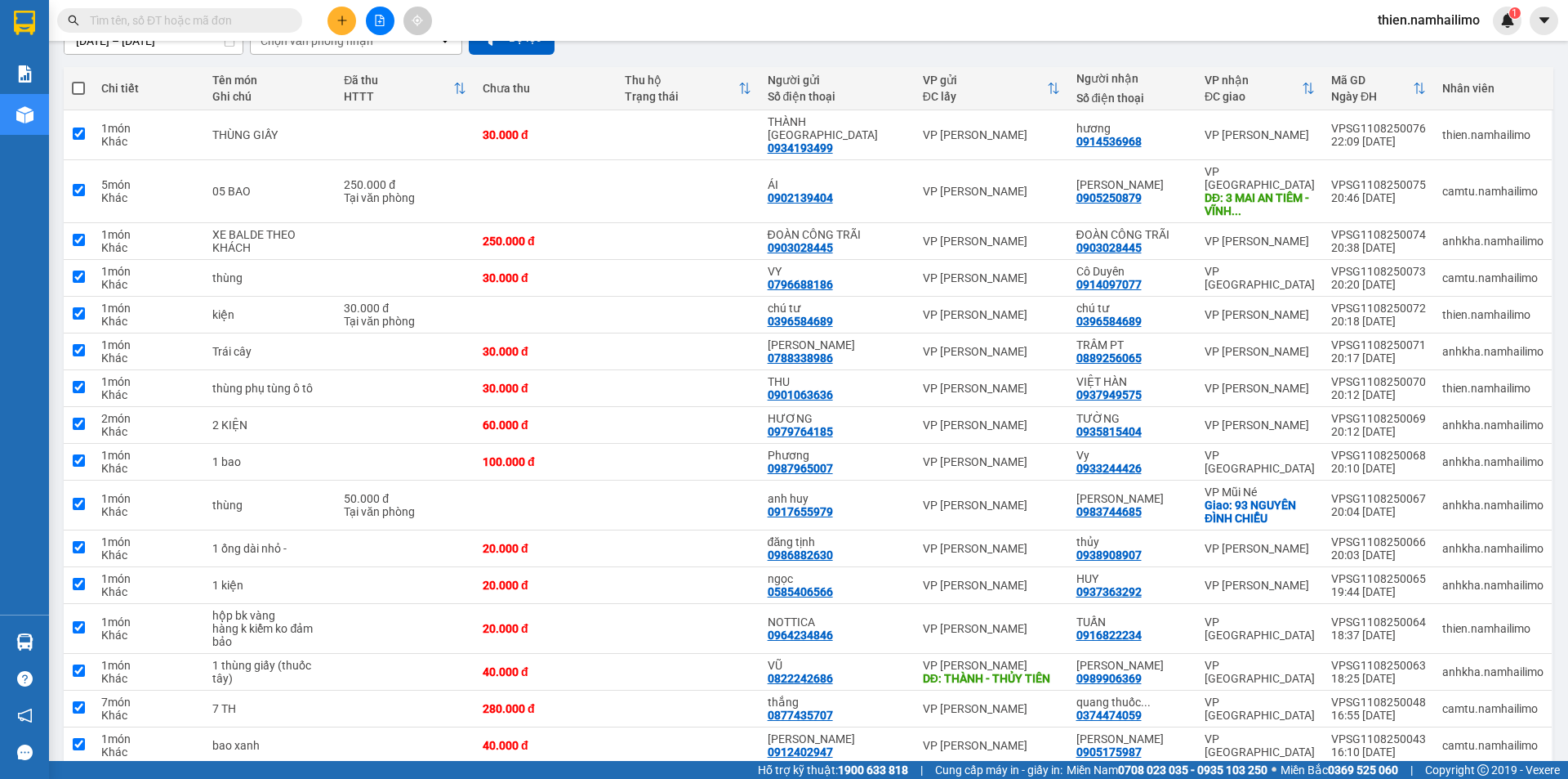
checkbox input "true"
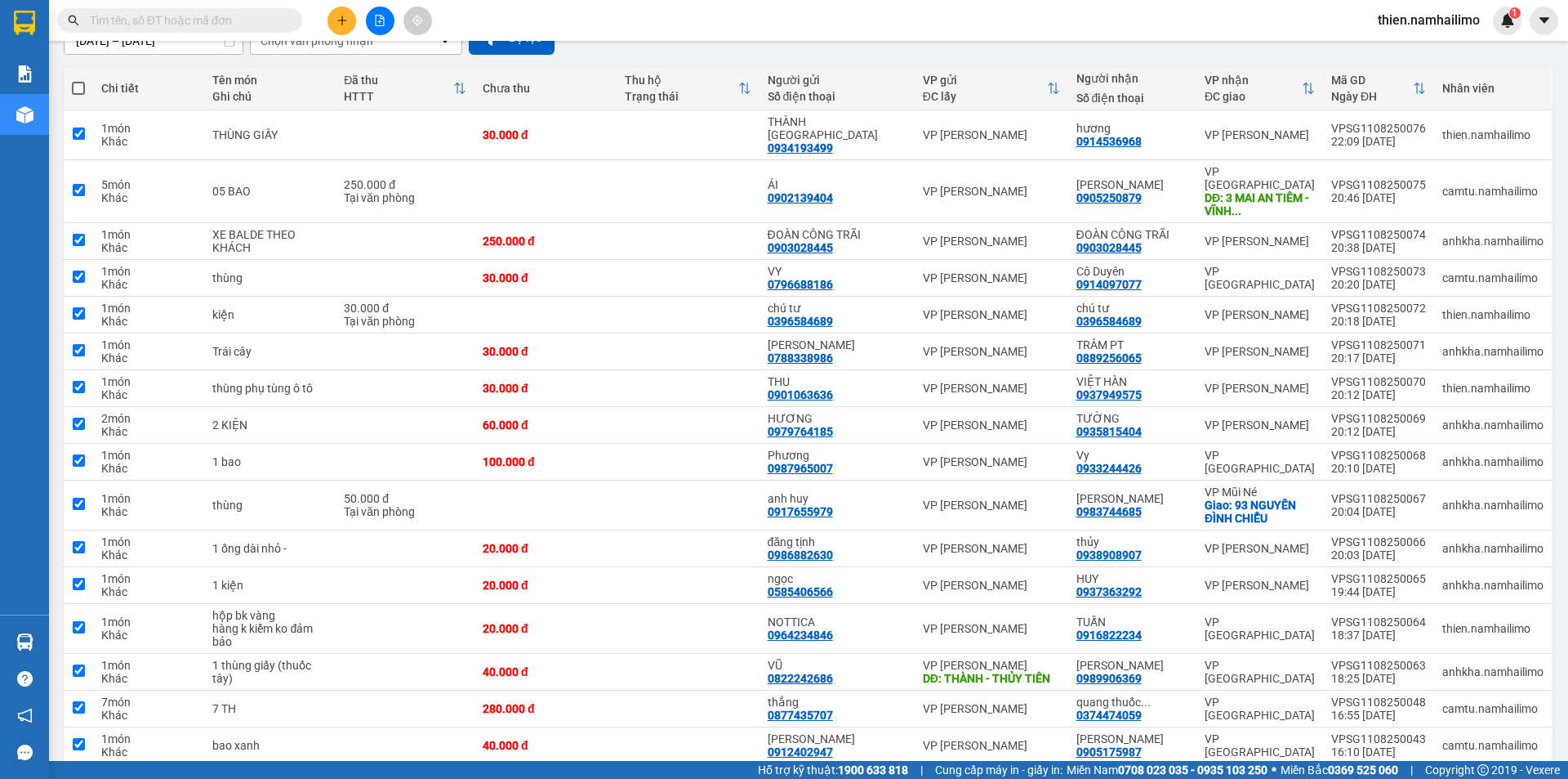
checkbox input "true"
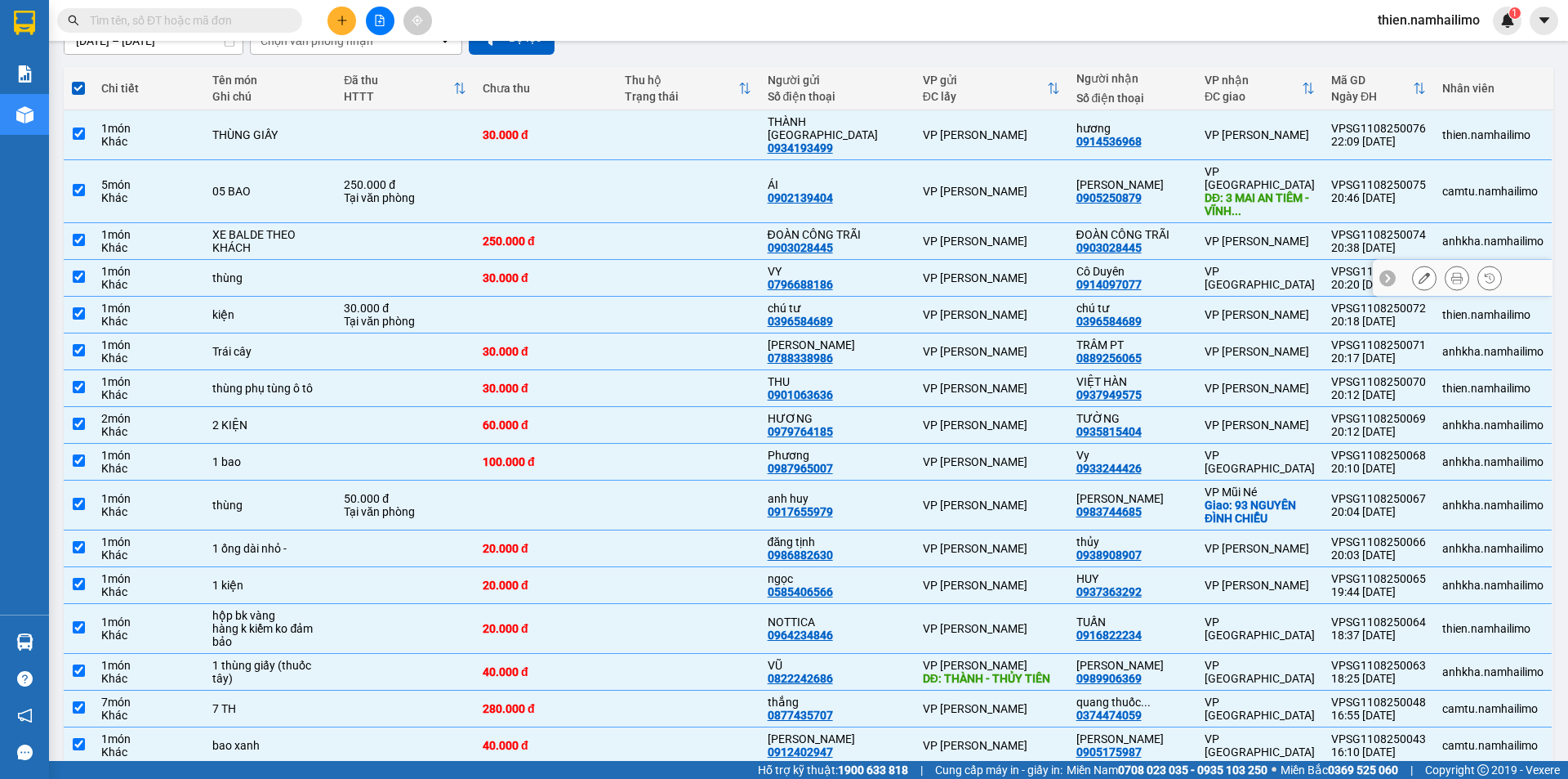
click at [1034, 271] on div "VP [PERSON_NAME]" at bounding box center [991, 277] width 137 height 13
checkbox input "false"
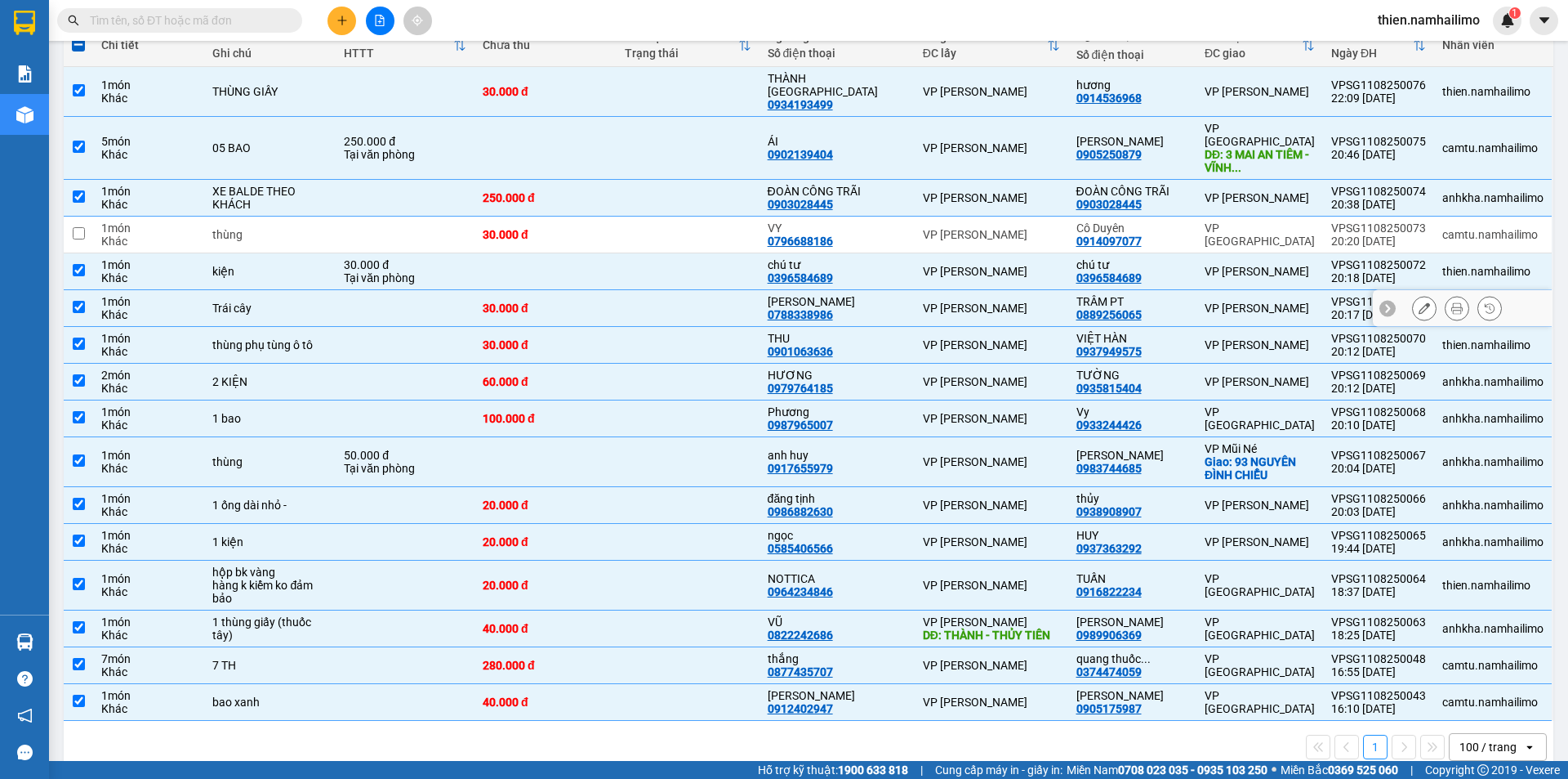
scroll to position [207, 0]
click at [1158, 491] on div "thủy 0938908907" at bounding box center [1133, 504] width 112 height 26
checkbox input "false"
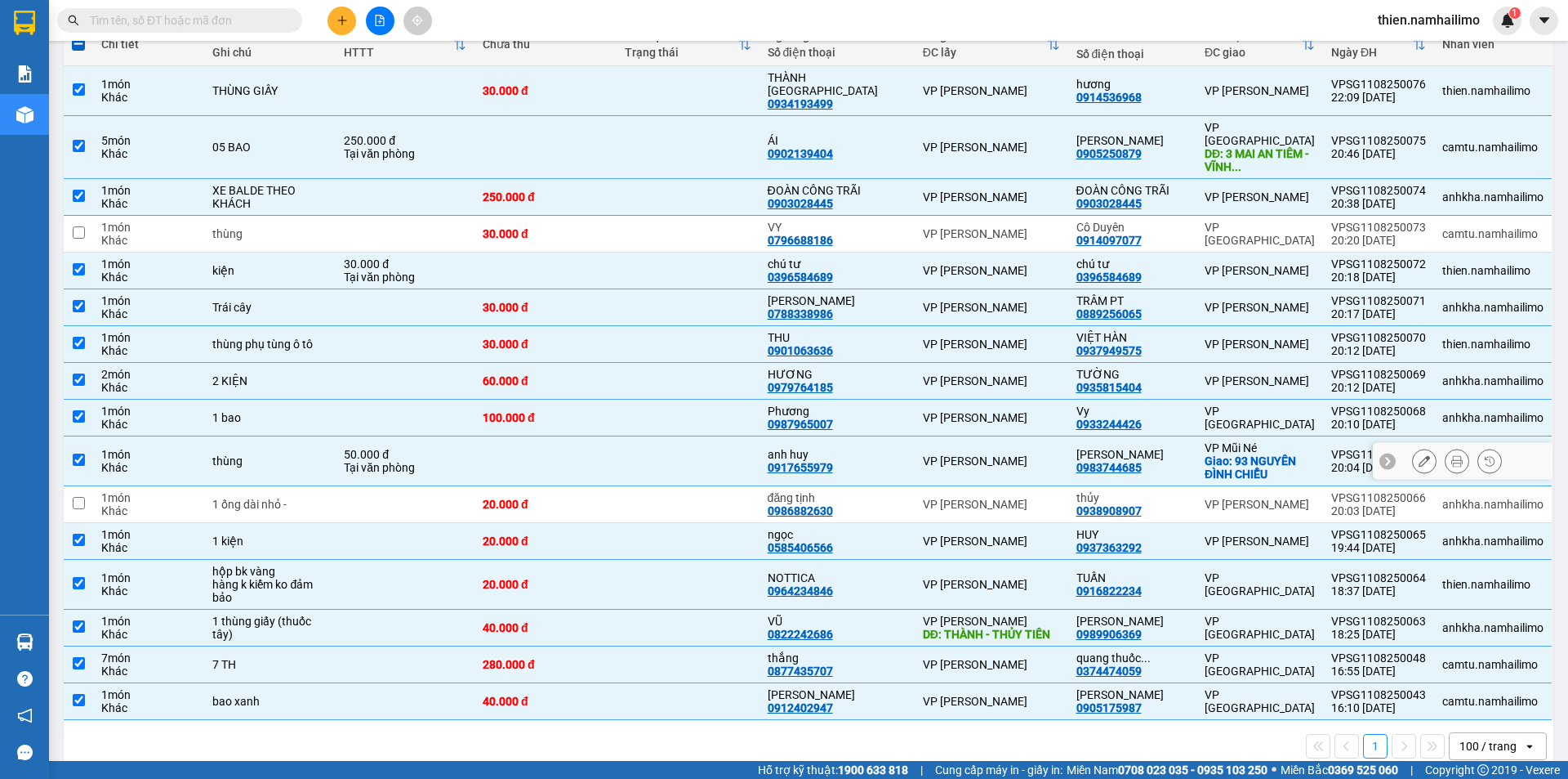
click at [1122, 447] on div "[PERSON_NAME]" at bounding box center [1133, 453] width 112 height 13
checkbox input "false"
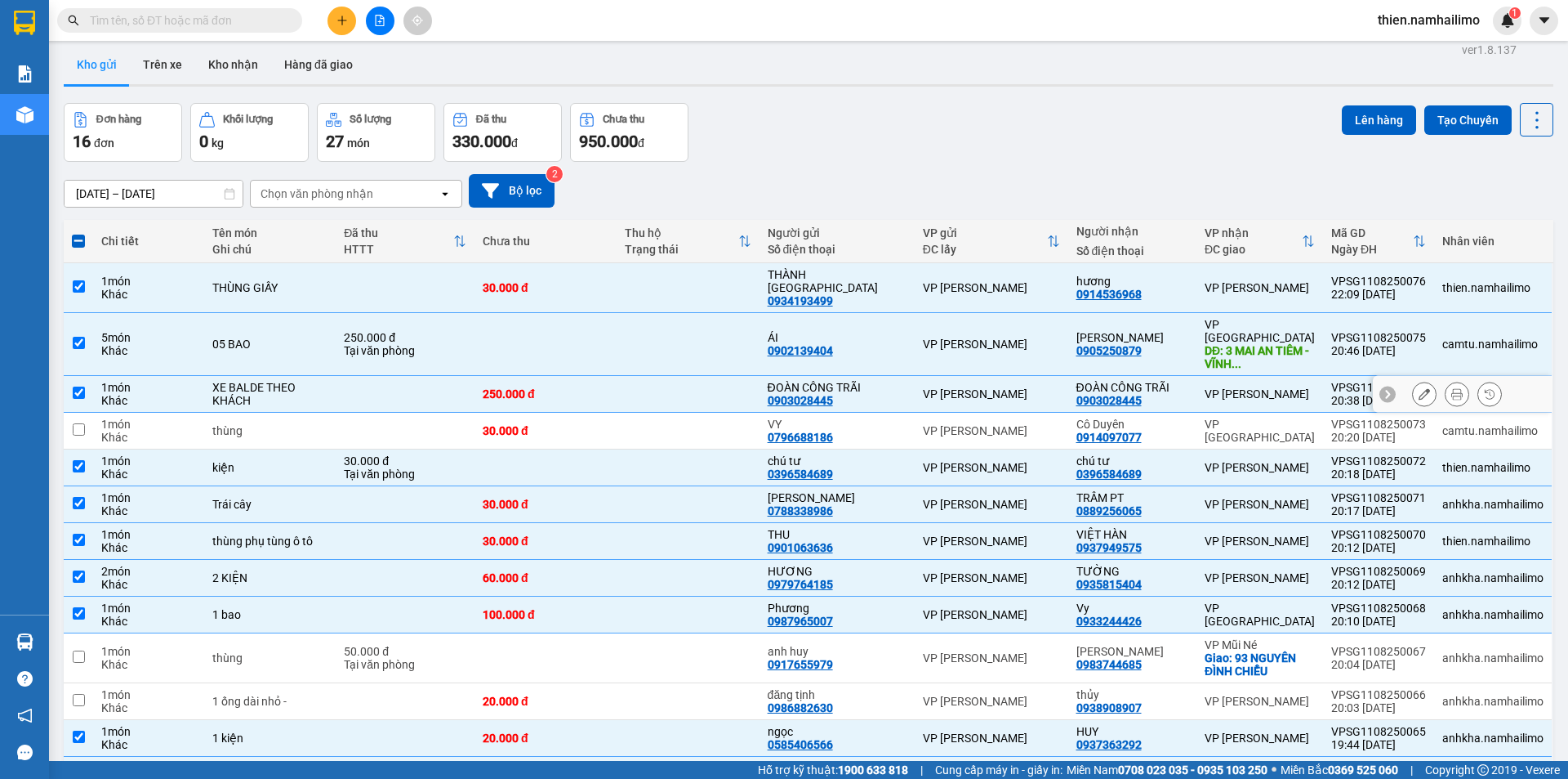
scroll to position [0, 0]
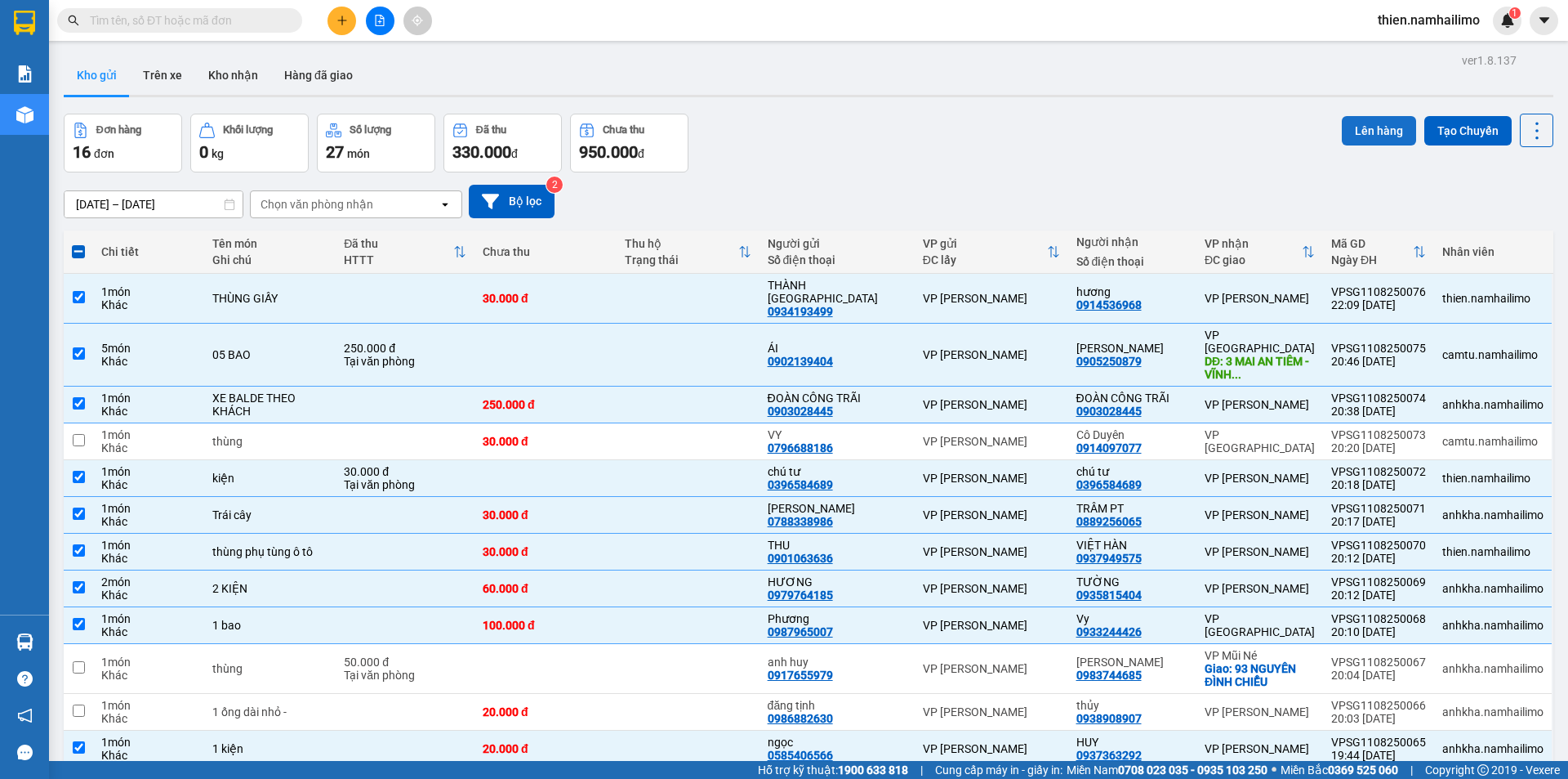
click at [1350, 134] on button "Lên hàng" at bounding box center [1379, 130] width 74 height 29
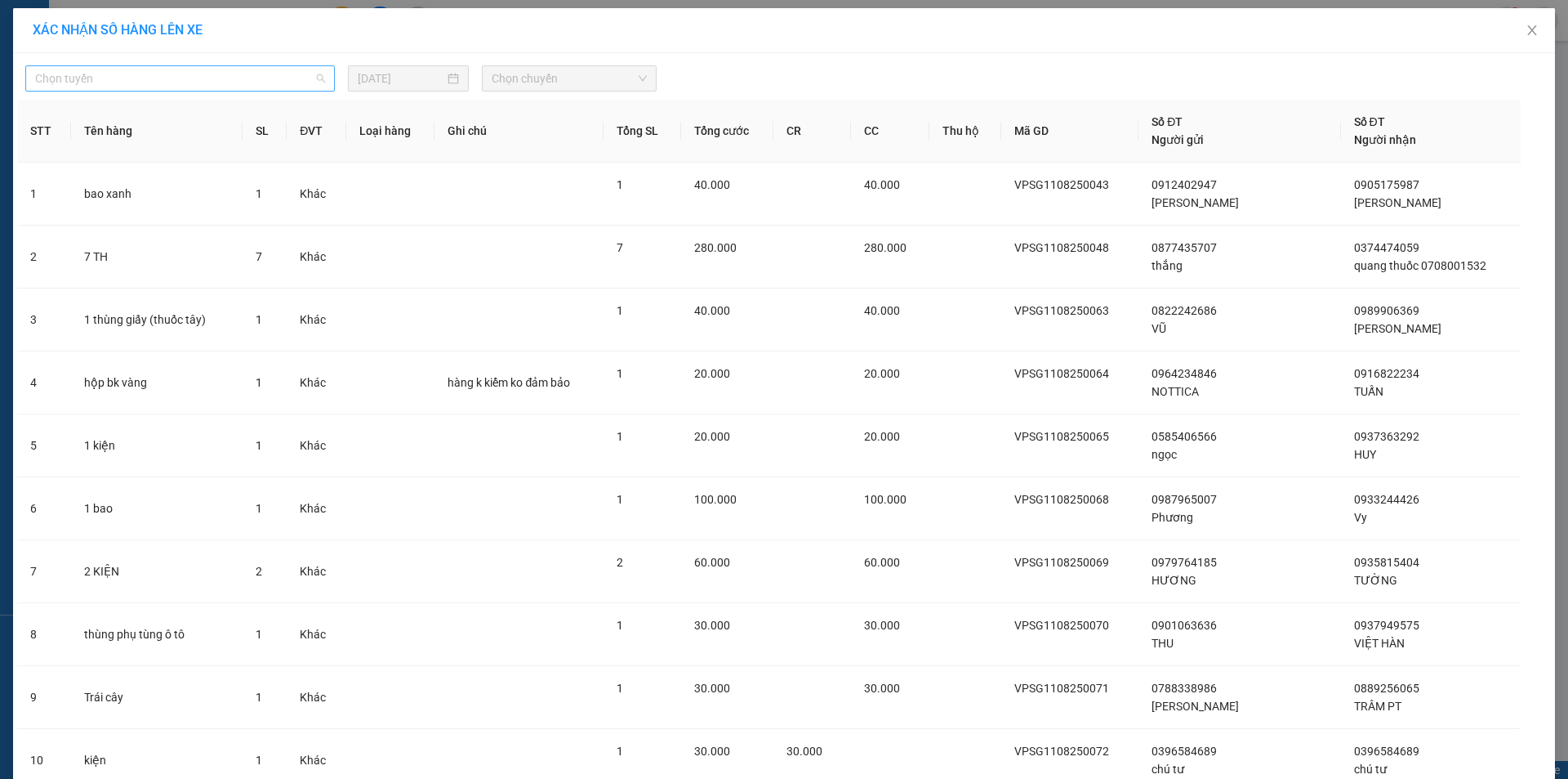
click at [216, 76] on span "Chọn tuyến" at bounding box center [180, 79] width 290 height 24
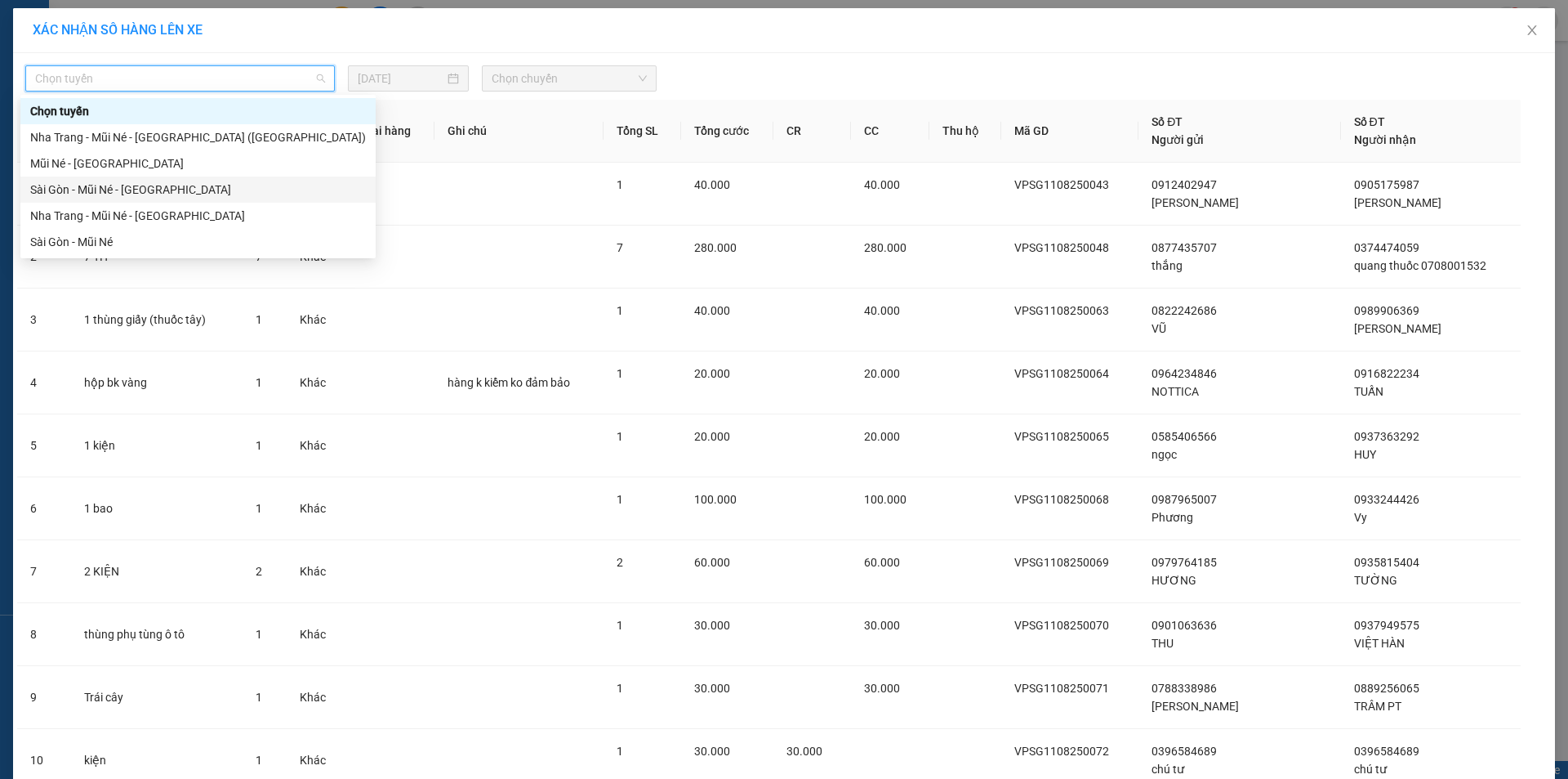
click at [178, 188] on div "Sài Gòn - Mũi Né - [GEOGRAPHIC_DATA]" at bounding box center [198, 189] width 336 height 18
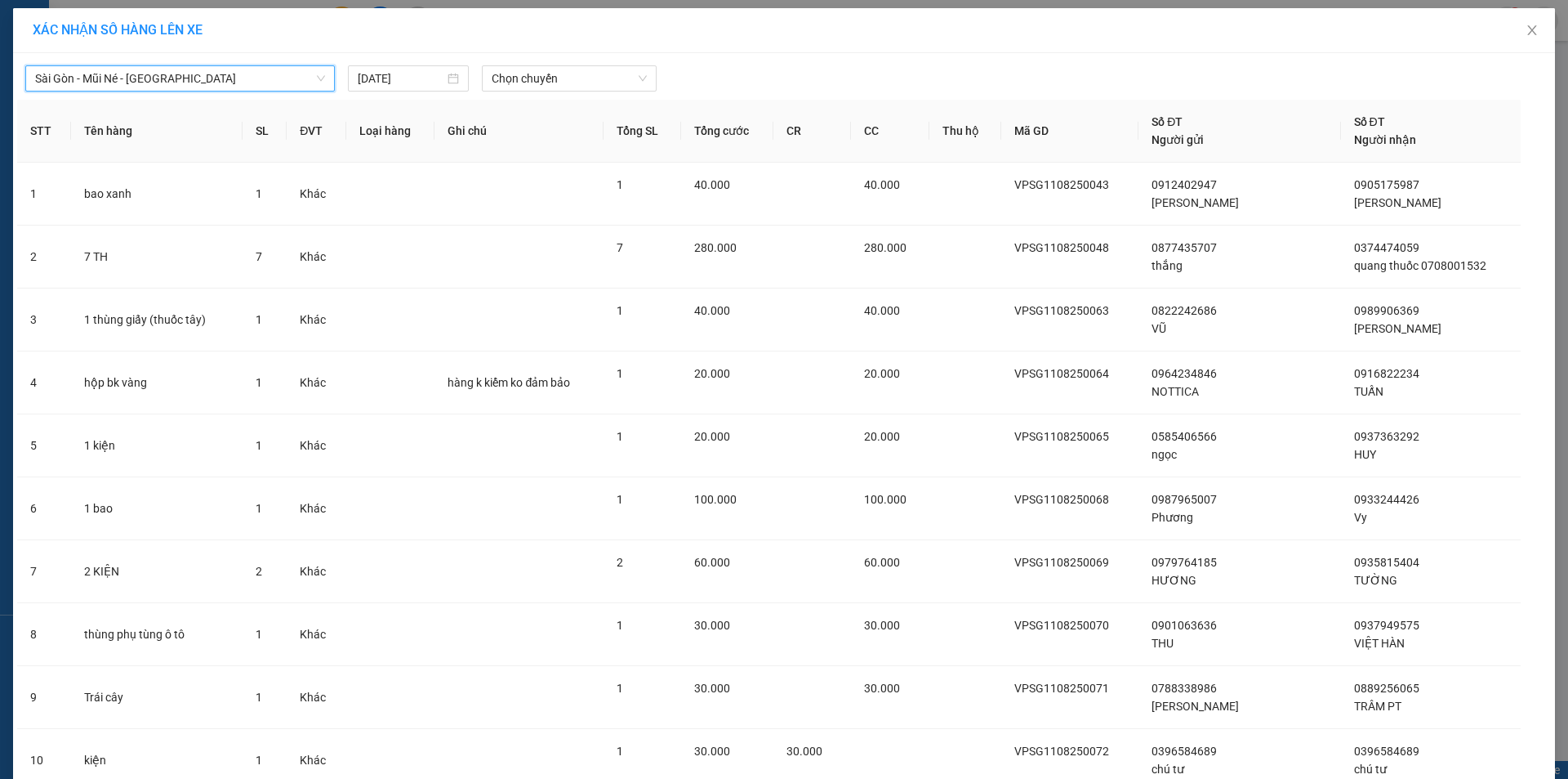
click at [569, 63] on div "[GEOGRAPHIC_DATA] - Mũi Né - [GEOGRAPHIC_DATA] [GEOGRAPHIC_DATA] - [GEOGRAPHIC_…" at bounding box center [784, 74] width 1534 height 35
click at [571, 76] on span "Chọn chuyến" at bounding box center [570, 79] width 155 height 24
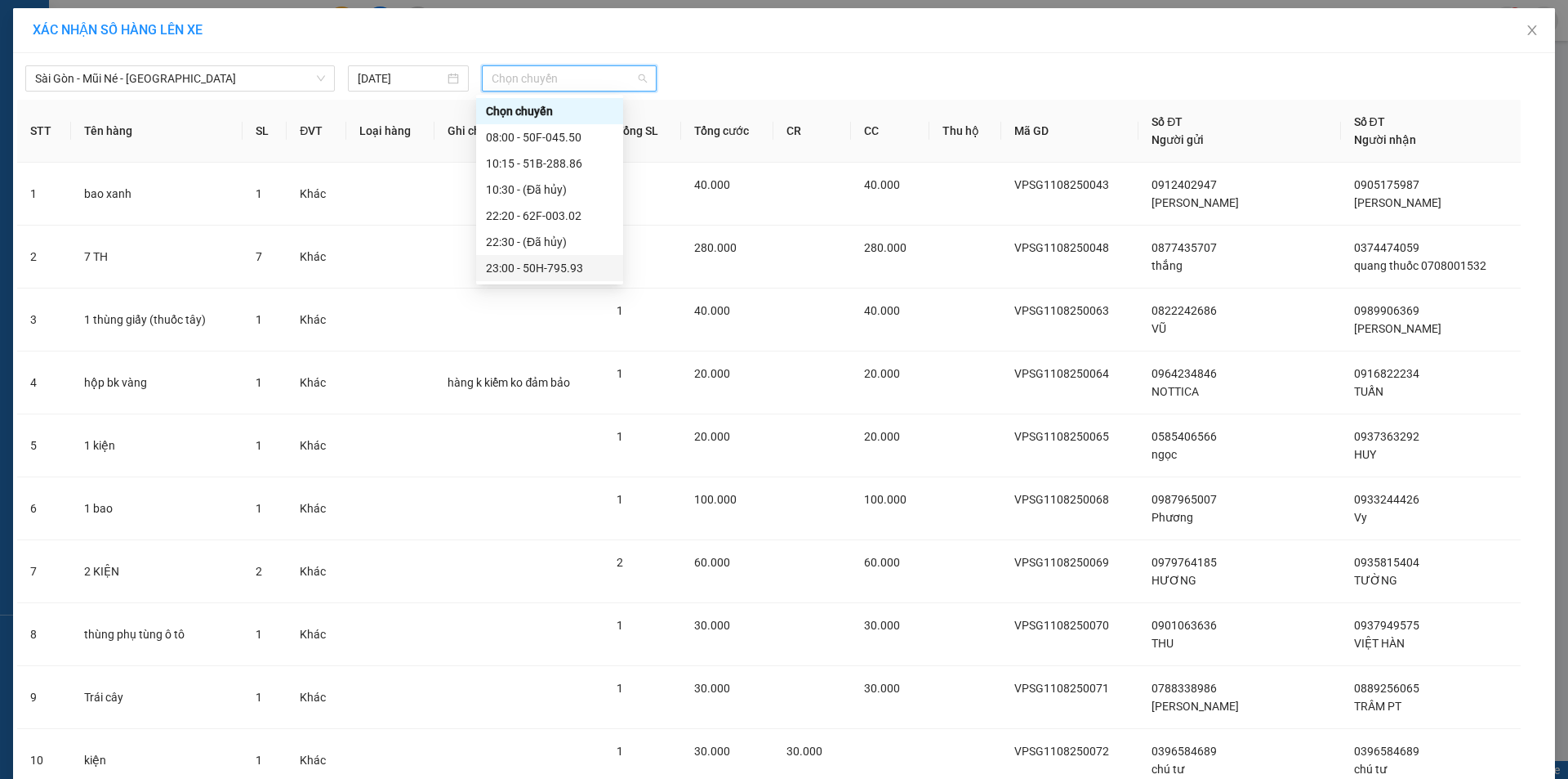
click at [554, 265] on div "23:00 - 50H-795.93" at bounding box center [550, 268] width 128 height 18
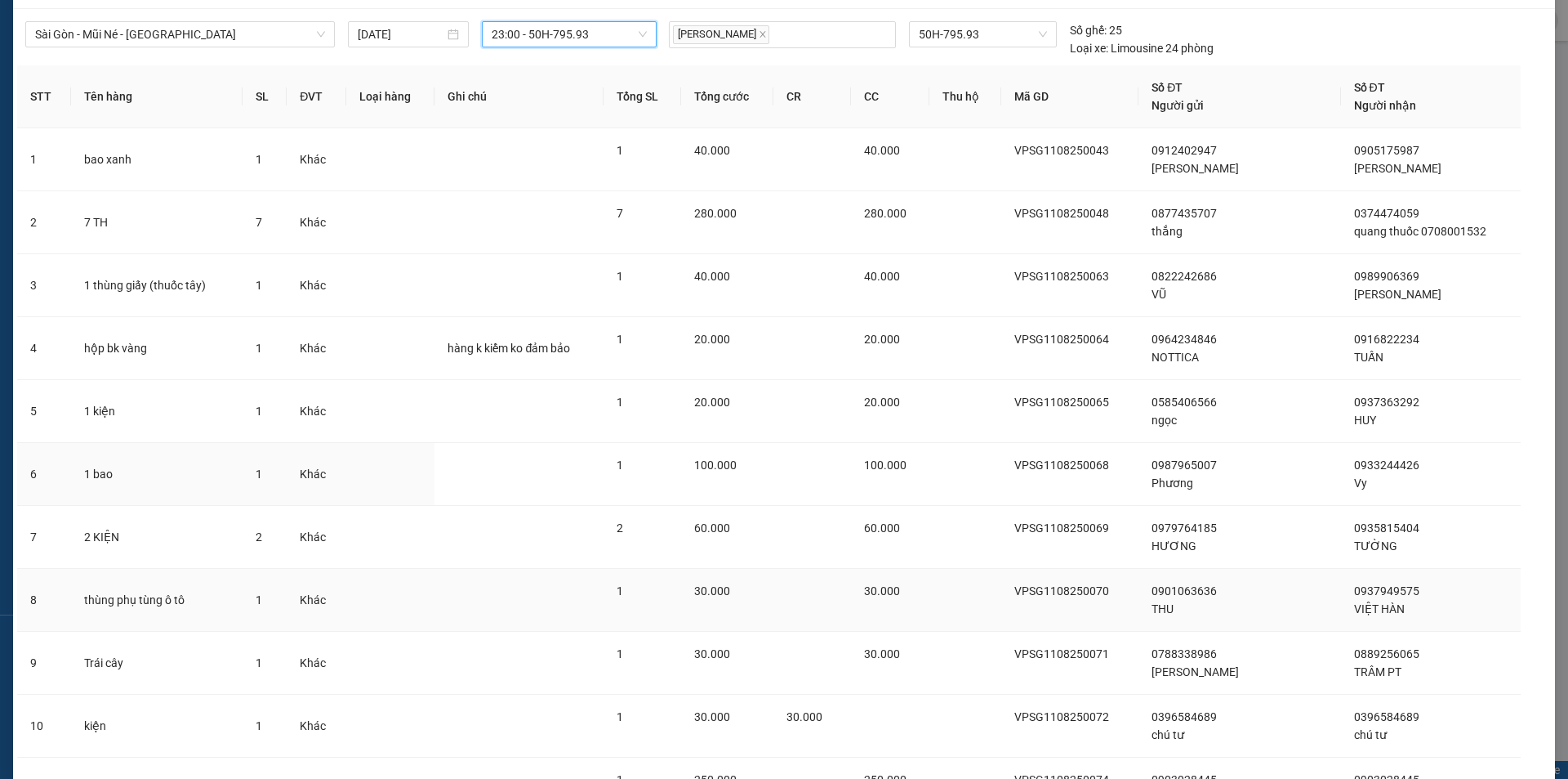
scroll to position [331, 0]
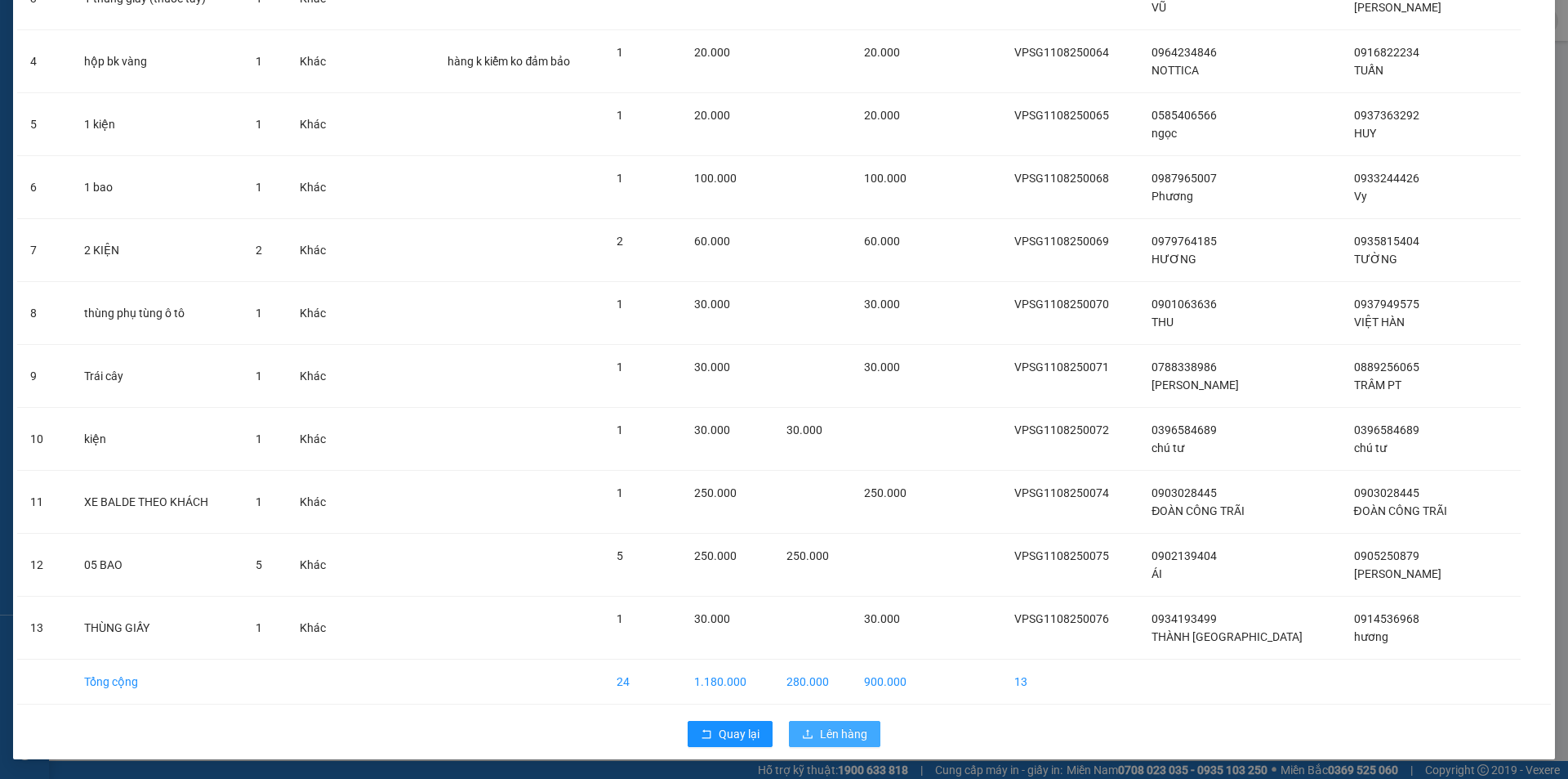
click at [855, 737] on span "Lên hàng" at bounding box center [844, 733] width 47 height 18
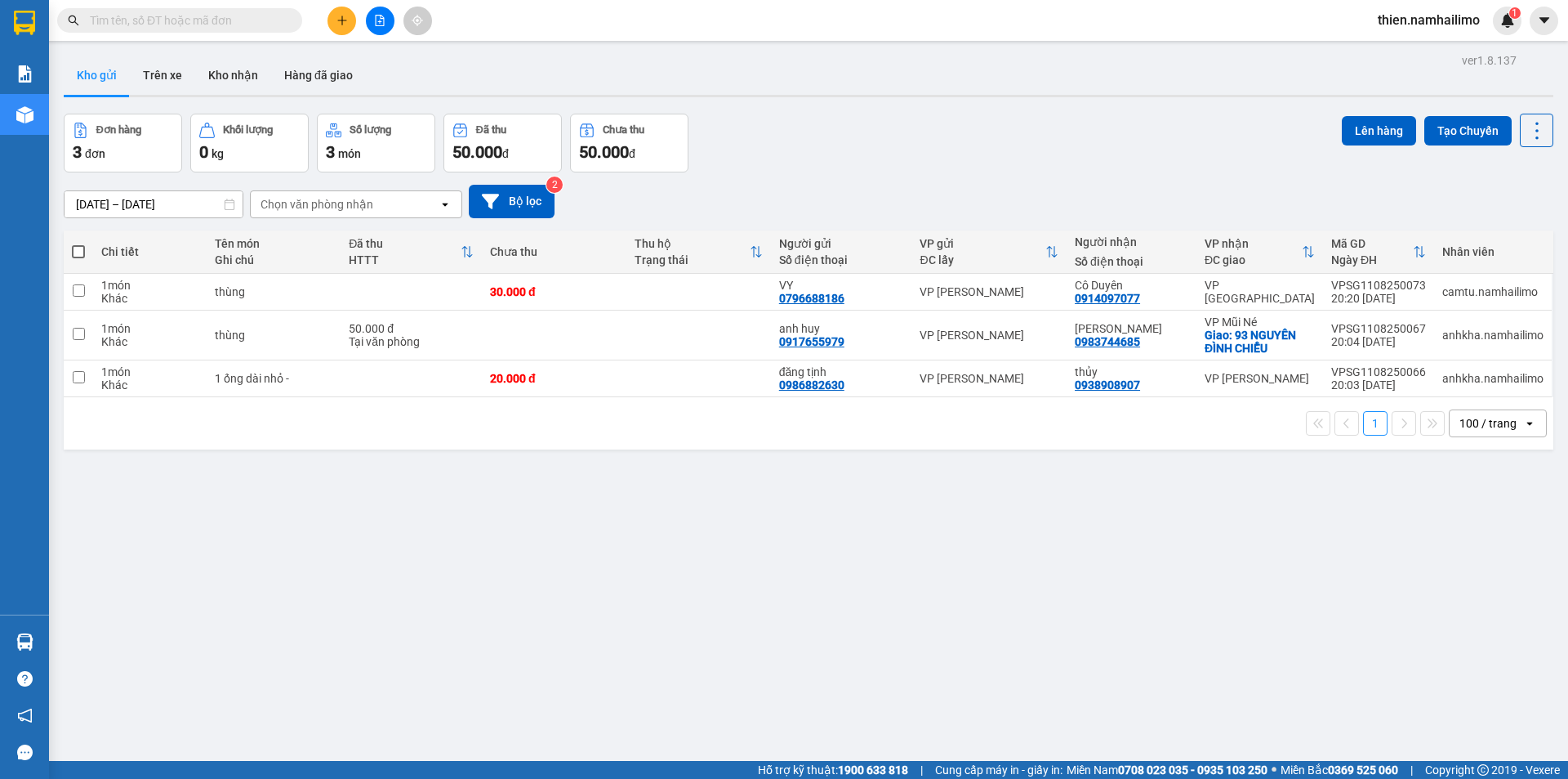
click at [1407, 16] on span "thien.namhailimo" at bounding box center [1429, 20] width 129 height 21
click at [1416, 40] on li "Đăng xuất" at bounding box center [1428, 51] width 130 height 26
